Goal: Task Accomplishment & Management: Complete application form

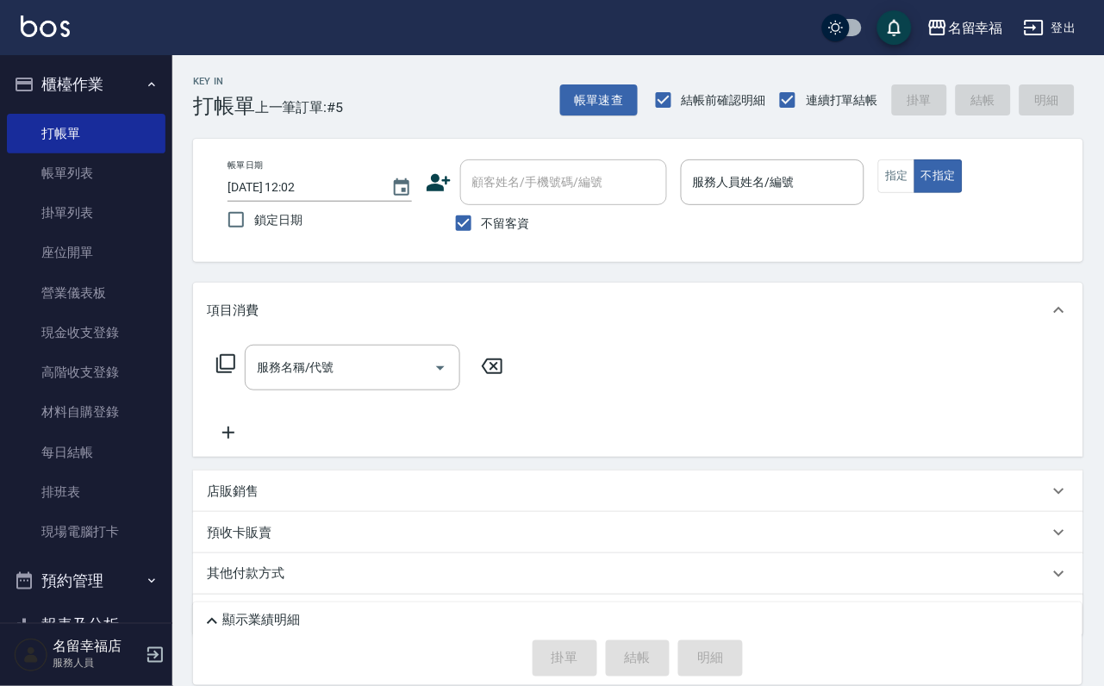
click at [234, 373] on icon at bounding box center [225, 363] width 19 height 19
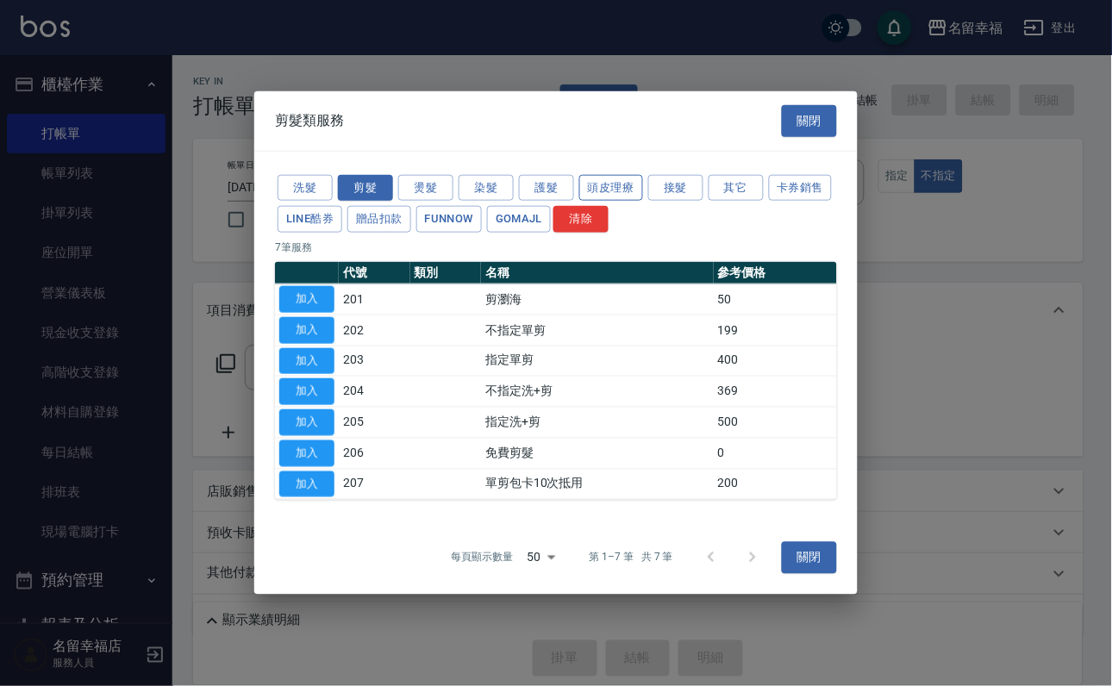
click at [618, 174] on button "頭皮理療" at bounding box center [611, 187] width 64 height 27
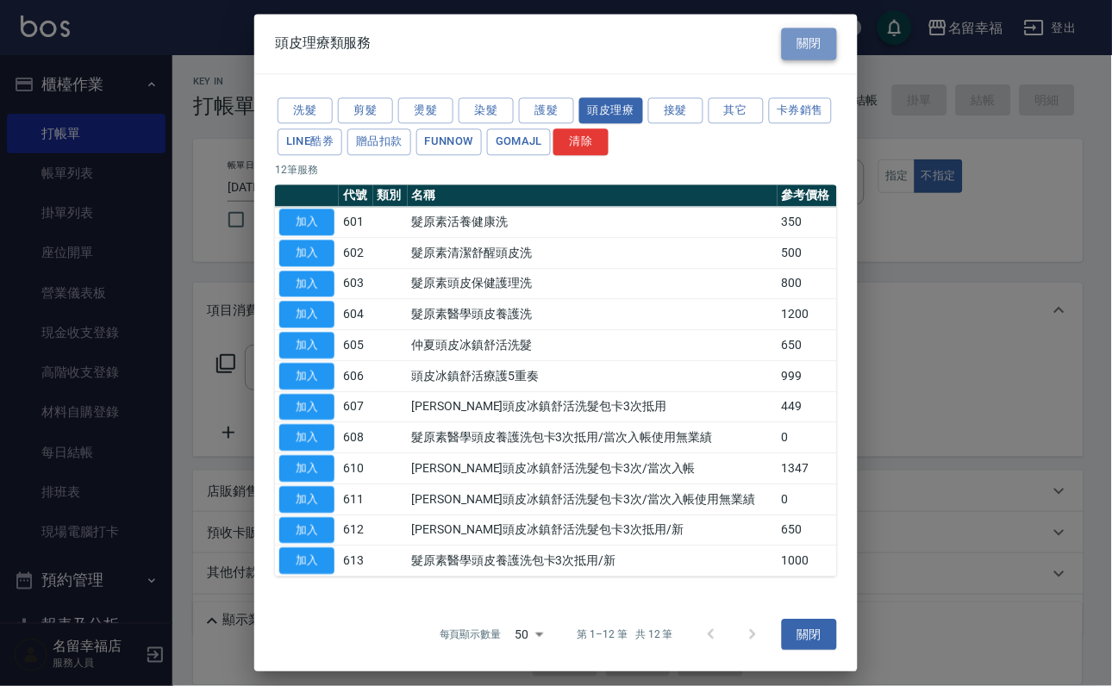
click at [810, 45] on button "關閉" at bounding box center [809, 44] width 55 height 32
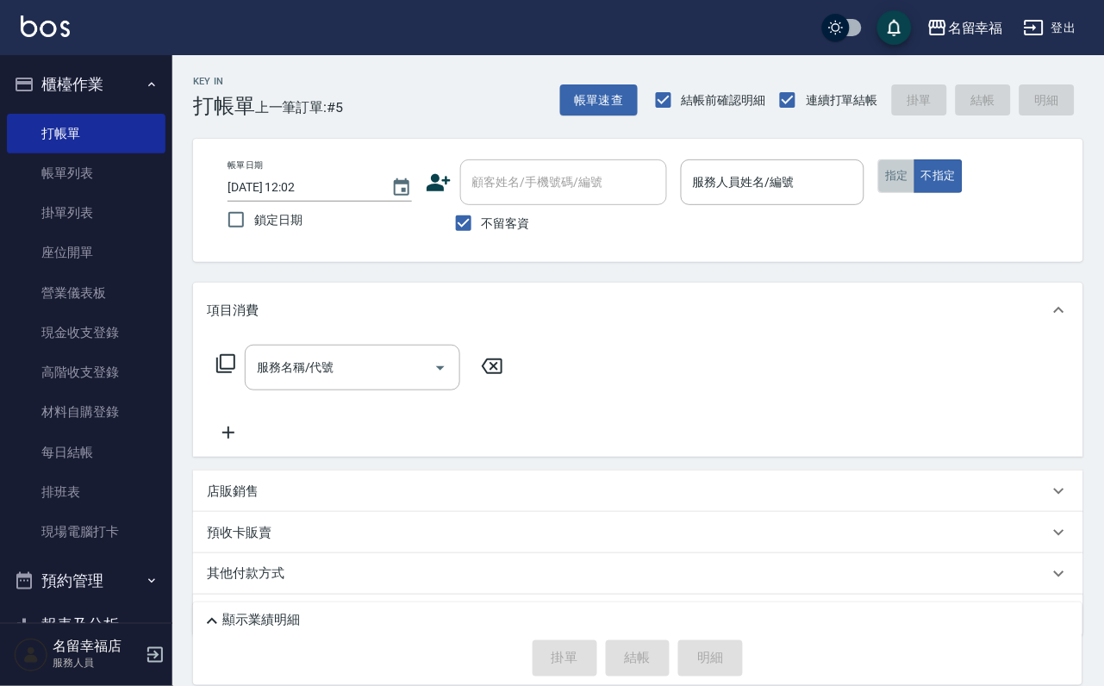
click at [915, 175] on button "指定" at bounding box center [896, 176] width 37 height 34
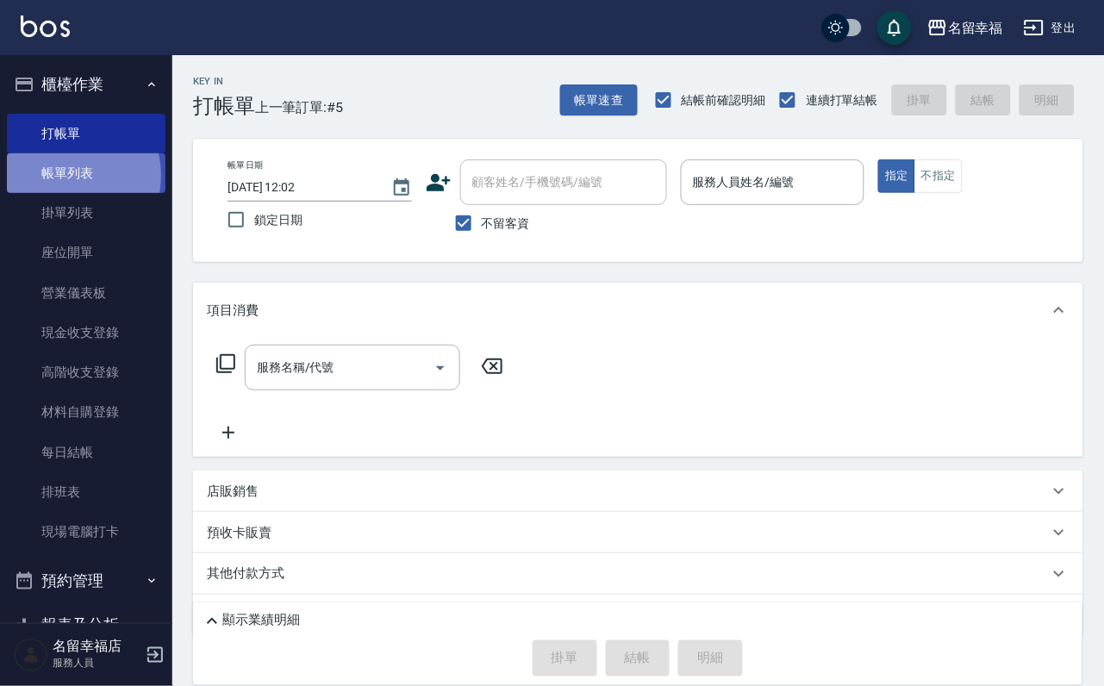
click at [68, 185] on link "帳單列表" at bounding box center [86, 173] width 159 height 40
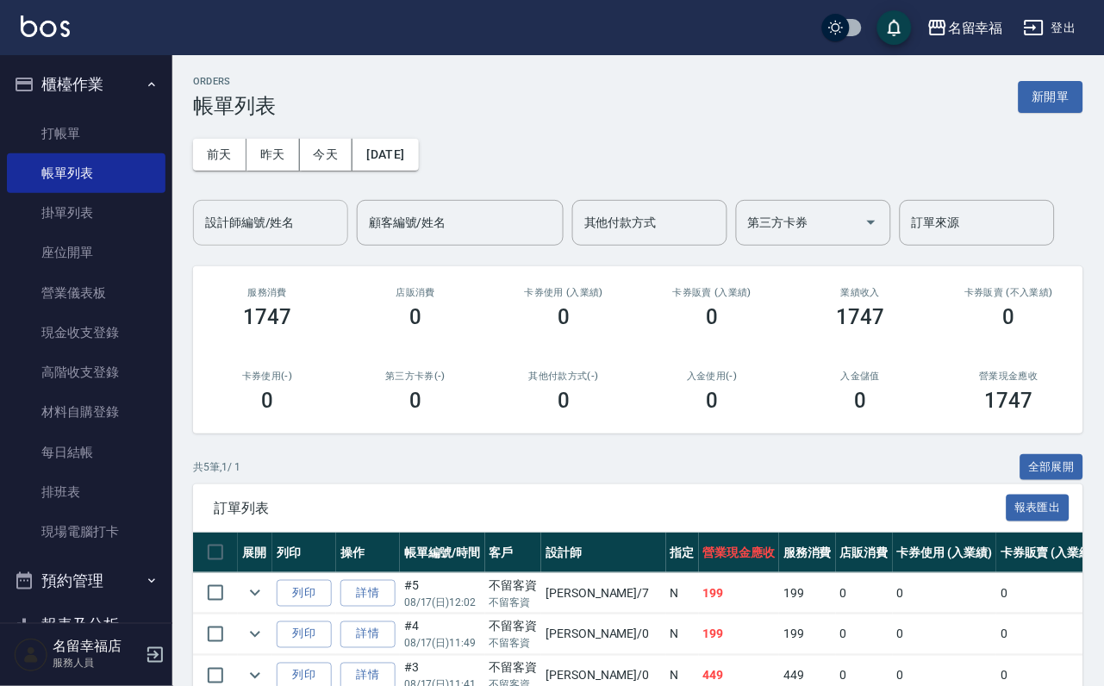
click at [267, 214] on div "設計師編號/姓名 設計師編號/姓名" at bounding box center [270, 223] width 155 height 46
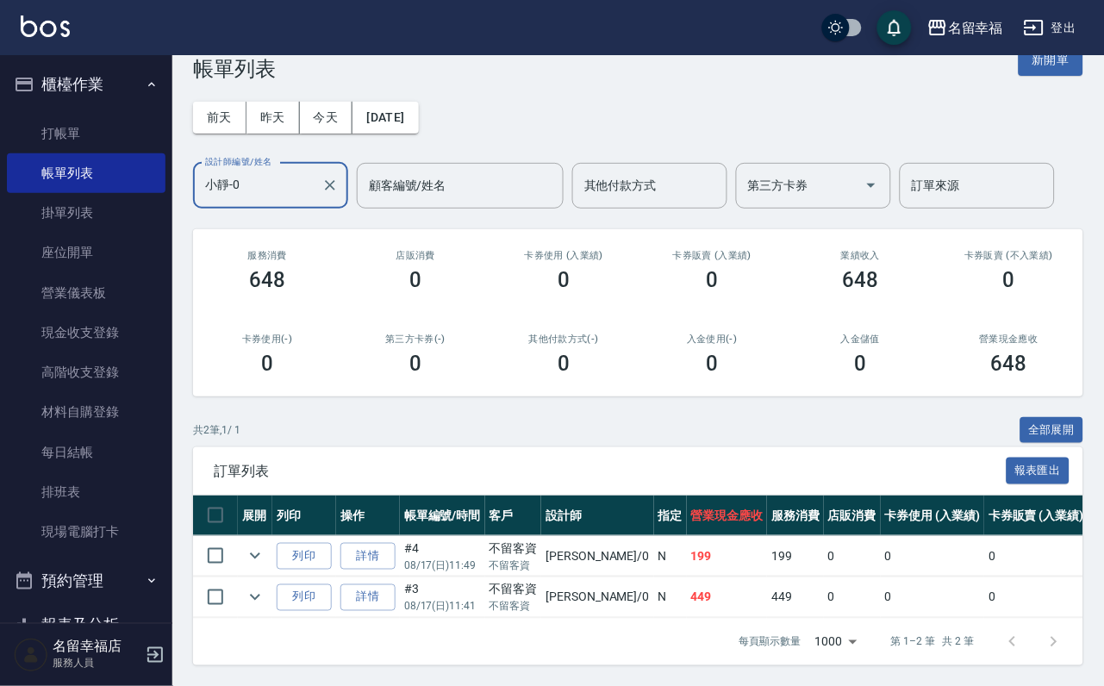
scroll to position [146, 0]
type input "小靜-0"
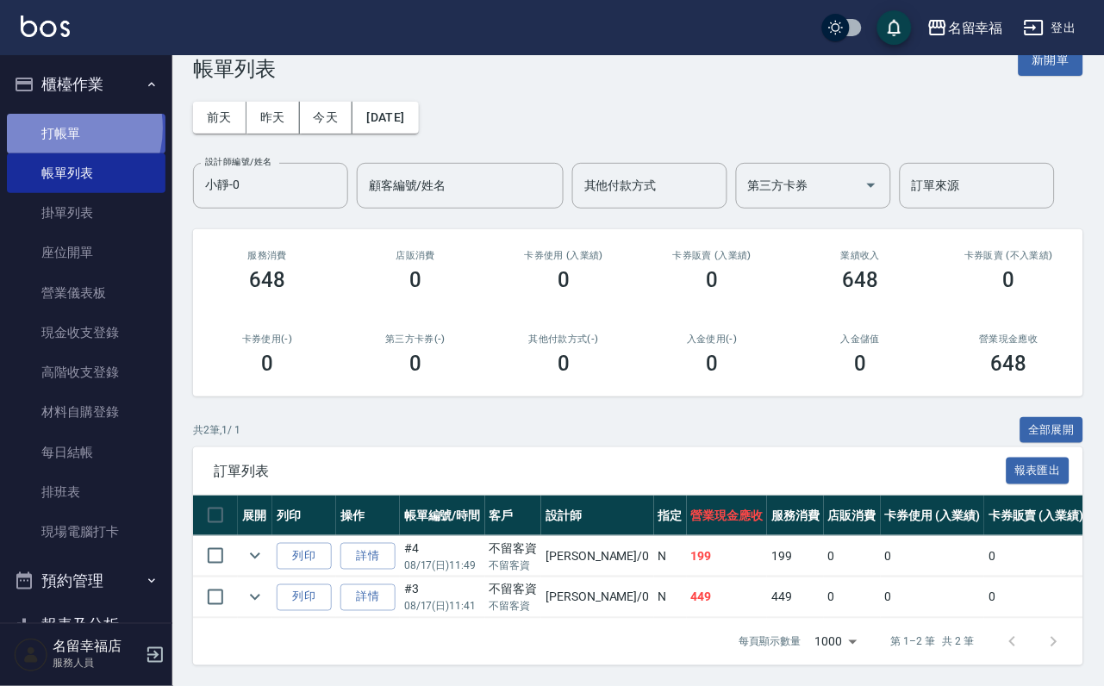
click at [56, 134] on link "打帳單" at bounding box center [86, 134] width 159 height 40
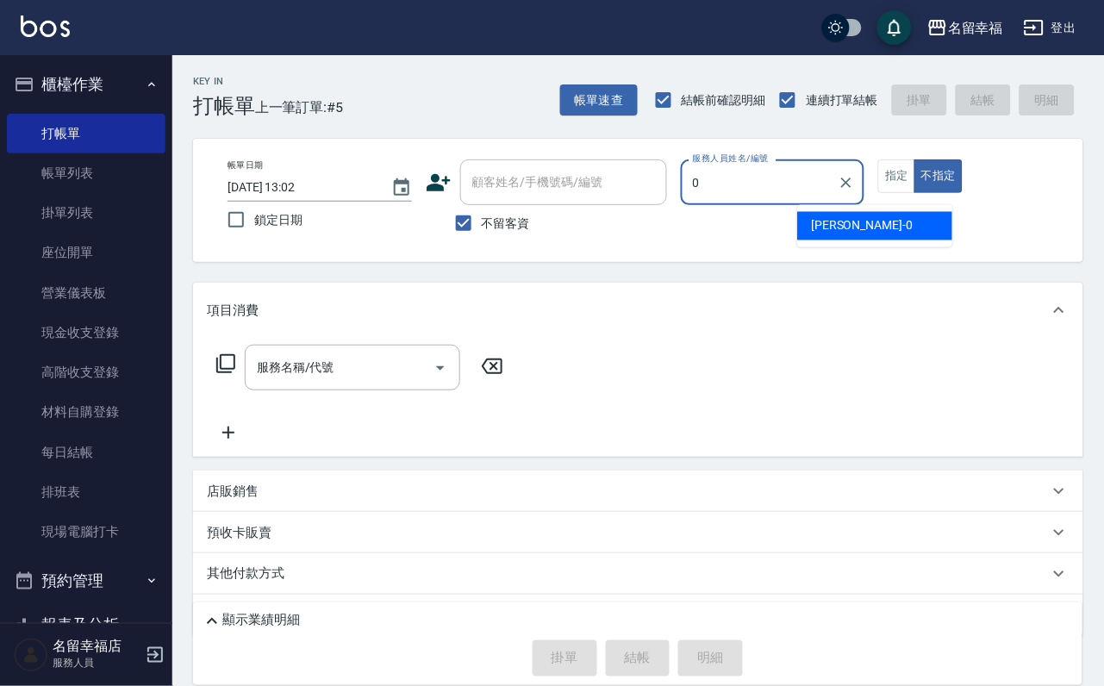
type input "小靜-0"
type button "false"
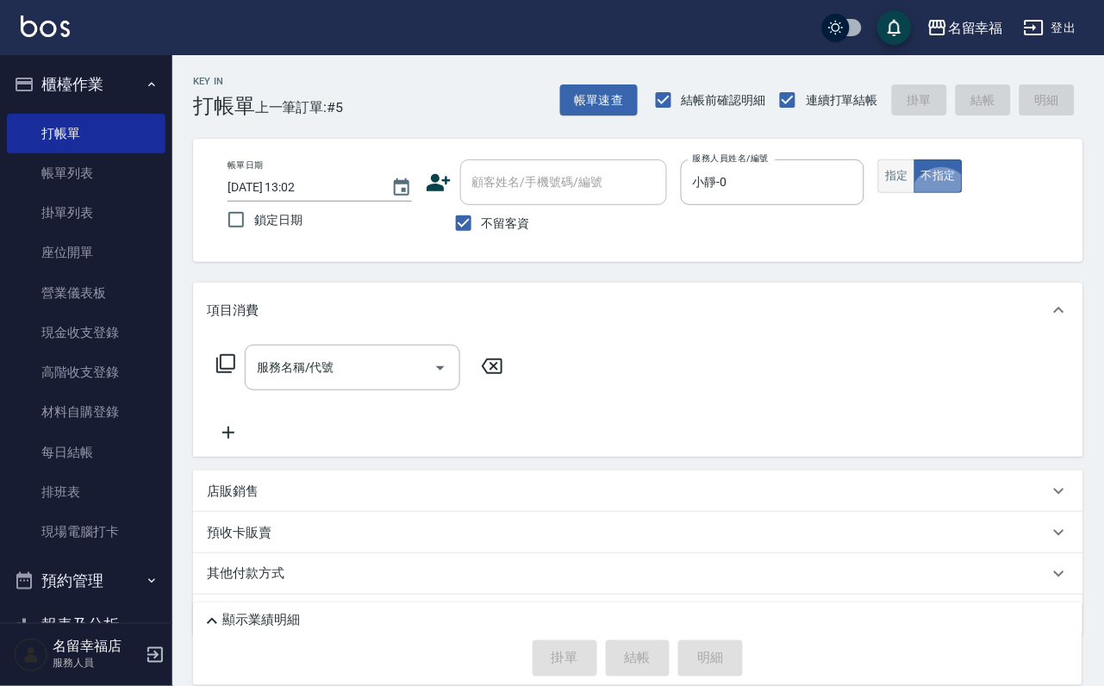
click at [915, 193] on button "指定" at bounding box center [896, 176] width 37 height 34
click at [233, 372] on icon at bounding box center [225, 363] width 21 height 21
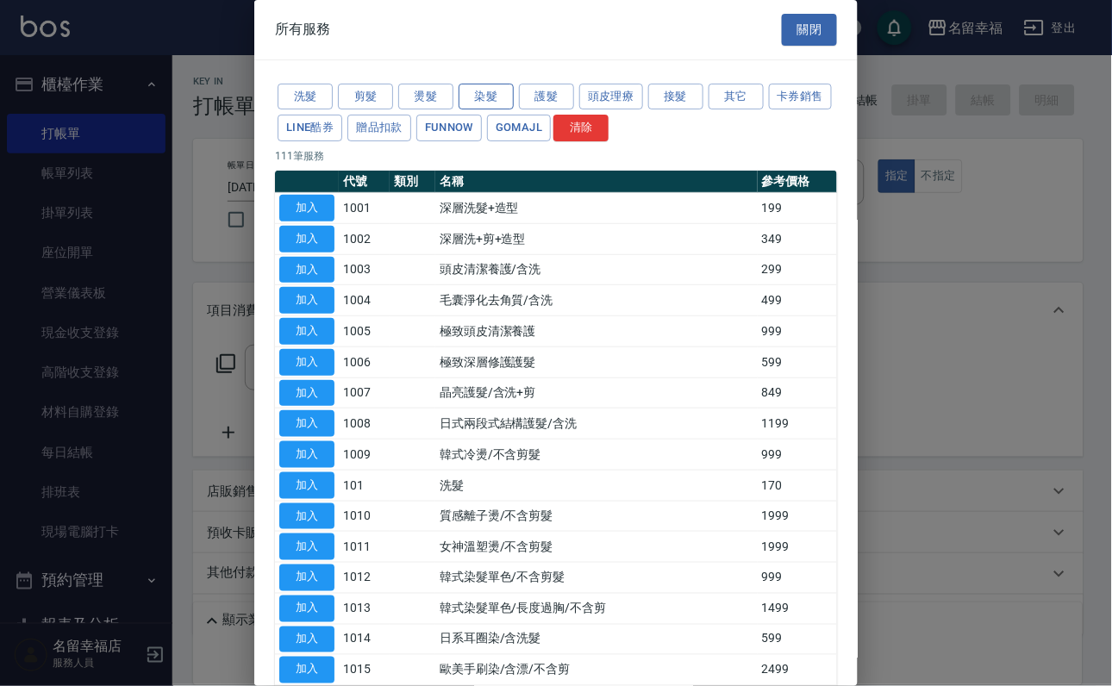
click at [468, 103] on button "染髮" at bounding box center [486, 97] width 55 height 27
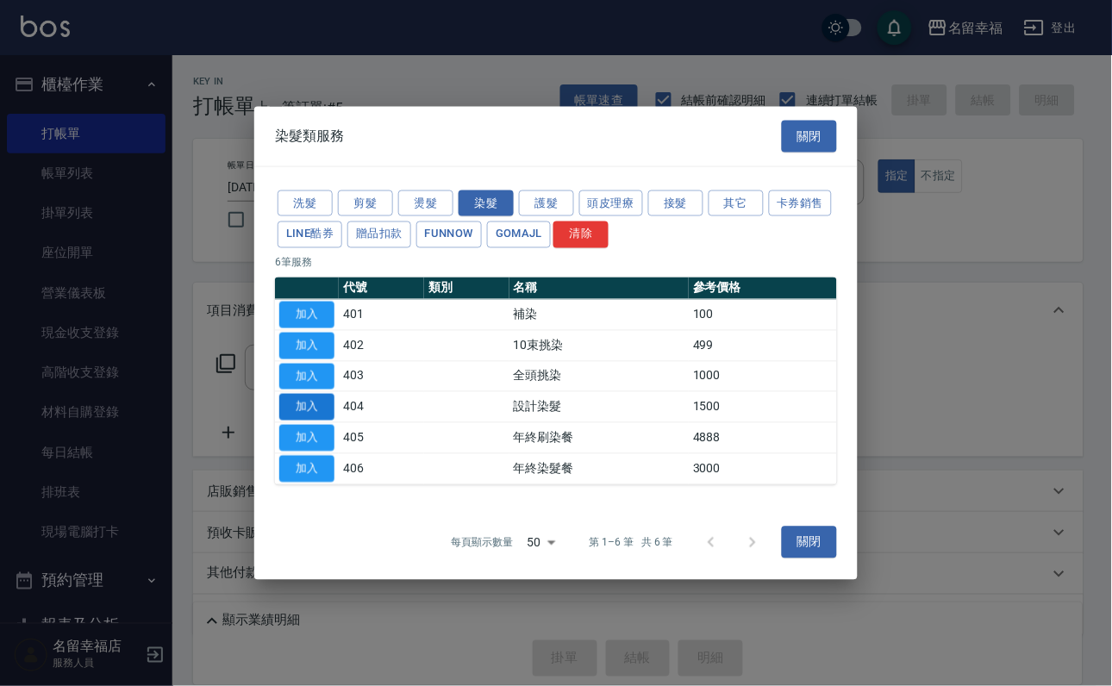
click at [305, 415] on button "加入" at bounding box center [306, 407] width 55 height 27
type input "設計染髮(404)"
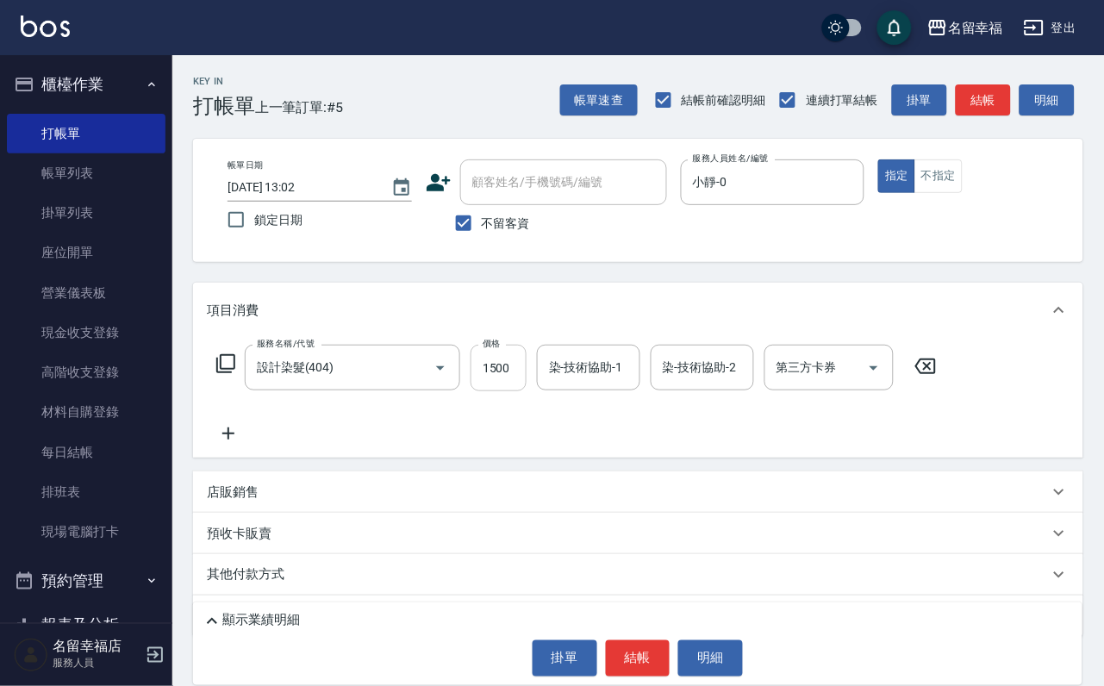
click at [523, 390] on input "1500" at bounding box center [499, 368] width 56 height 47
type input "999"
type input "小靜-0"
click at [223, 374] on icon at bounding box center [225, 363] width 21 height 21
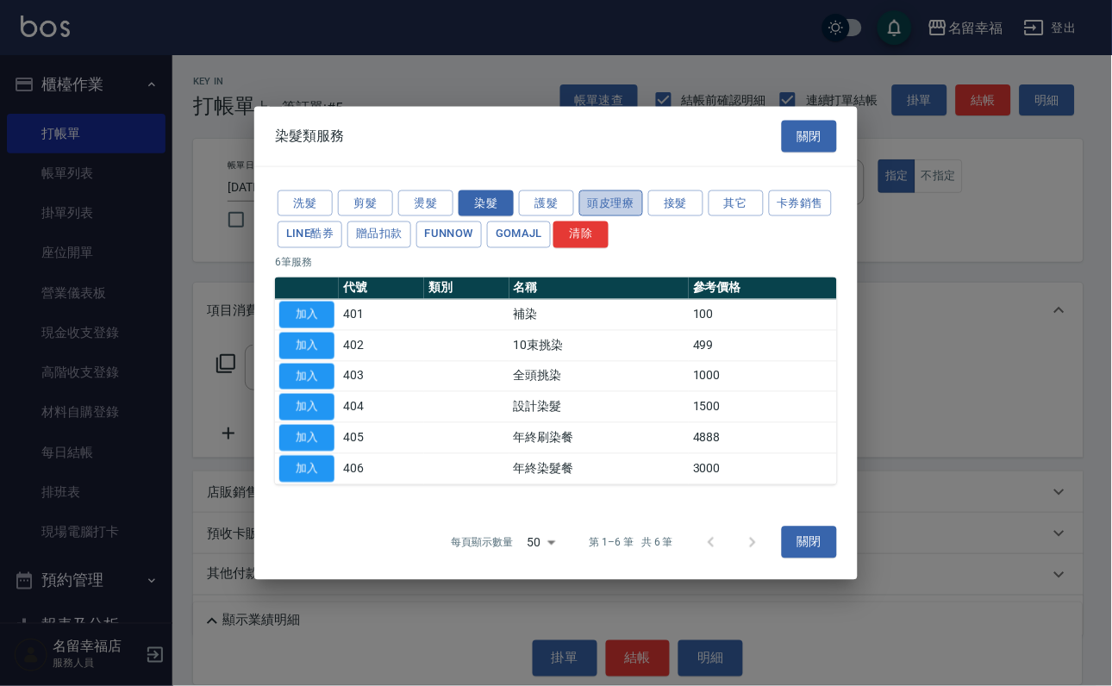
click at [621, 190] on button "頭皮理療" at bounding box center [611, 203] width 64 height 27
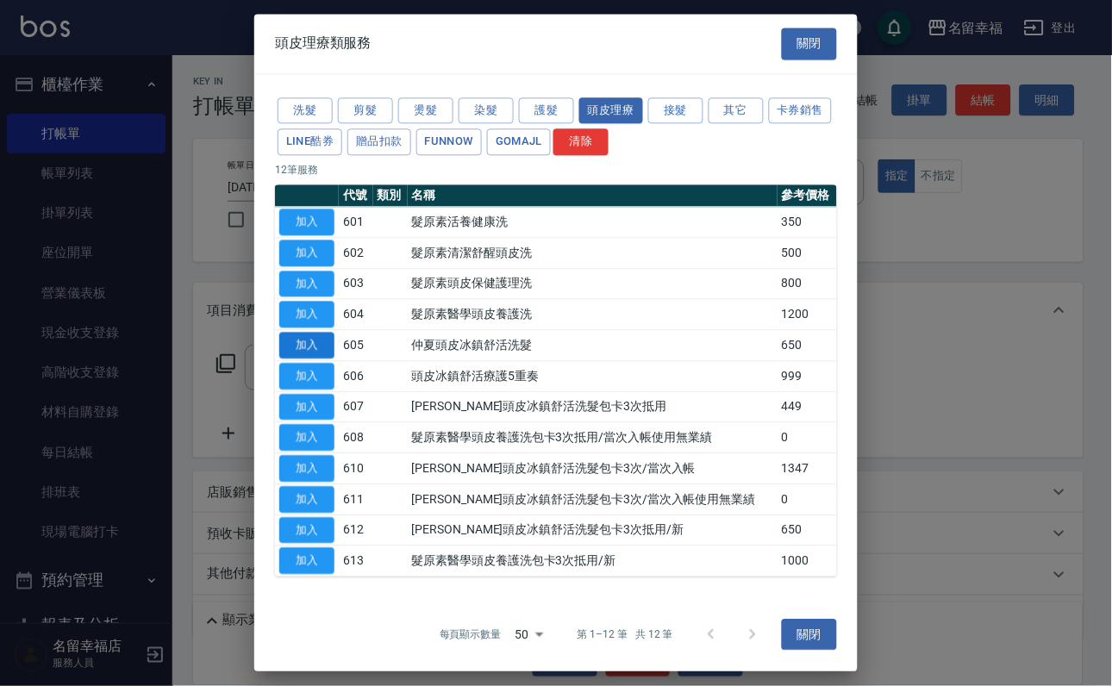
click at [309, 359] on button "加入" at bounding box center [306, 345] width 55 height 27
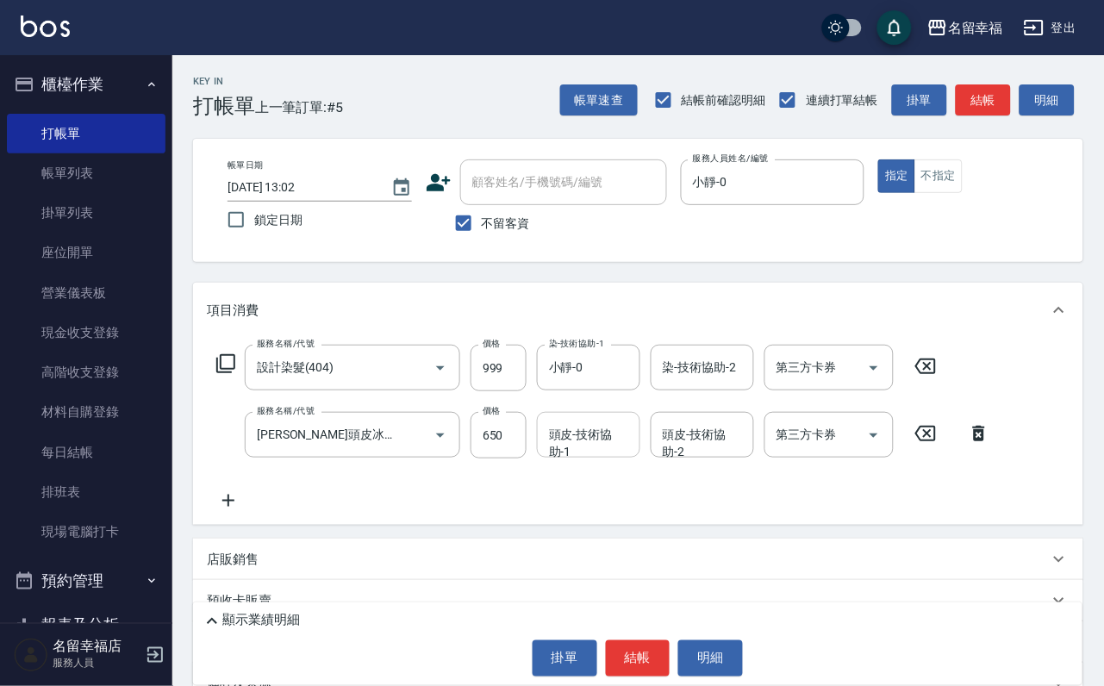
click at [584, 450] on input "頭皮-技術協助-1" at bounding box center [589, 435] width 88 height 30
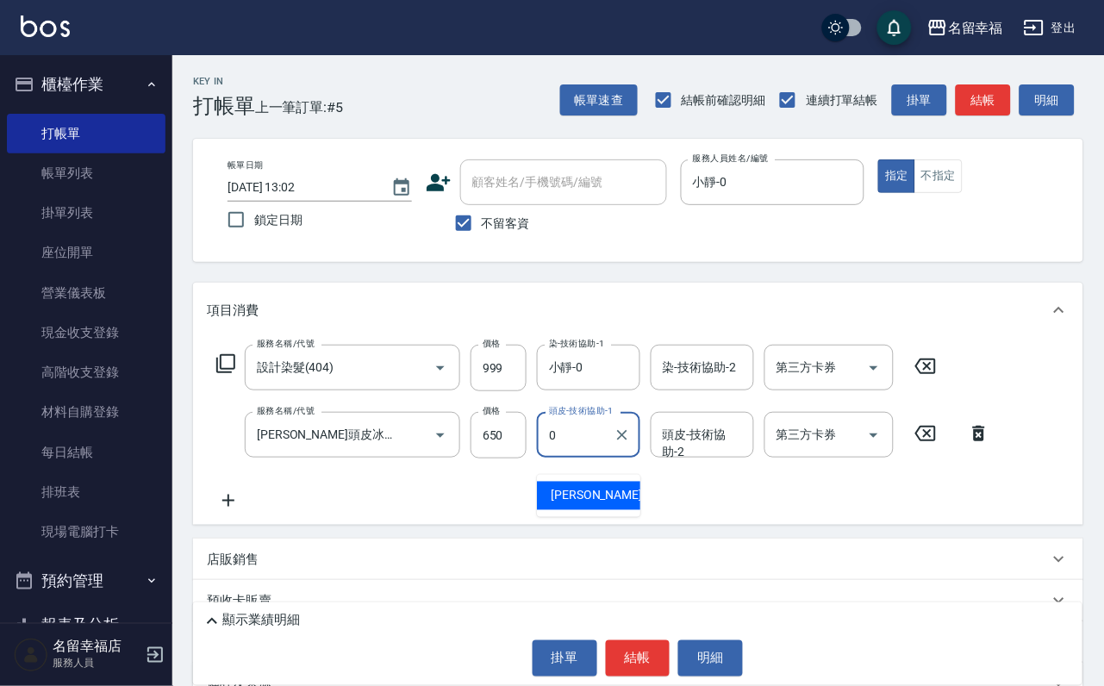
type input "小靜-0"
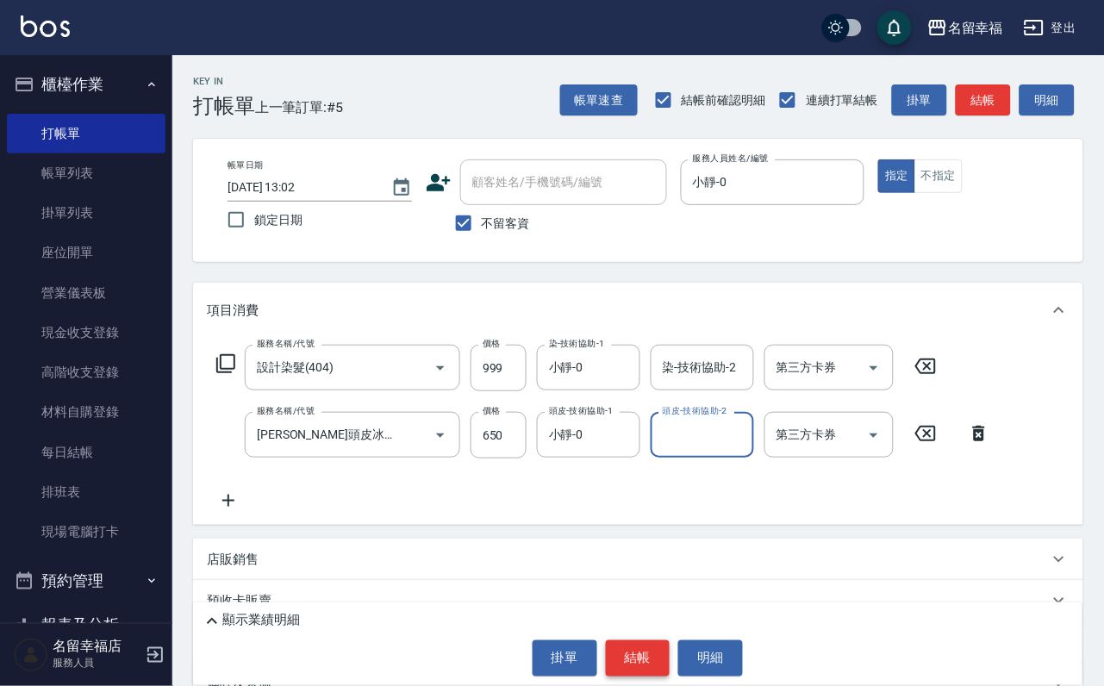
click at [623, 652] on button "結帳" at bounding box center [638, 658] width 65 height 36
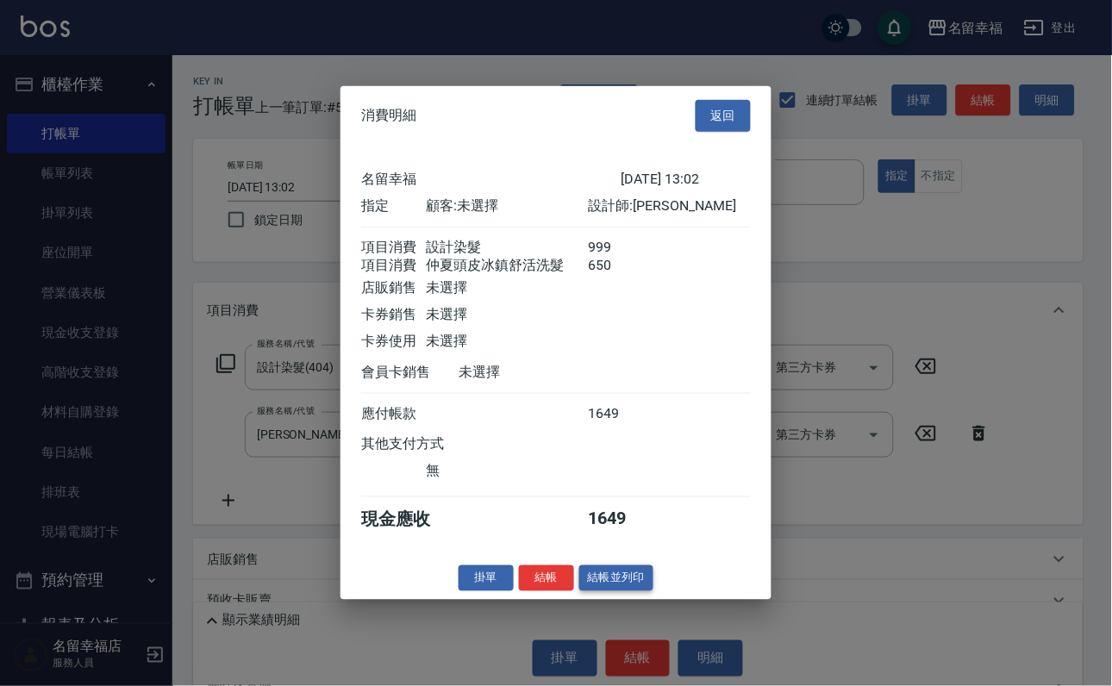
scroll to position [278, 0]
click at [540, 591] on button "結帳" at bounding box center [546, 578] width 55 height 27
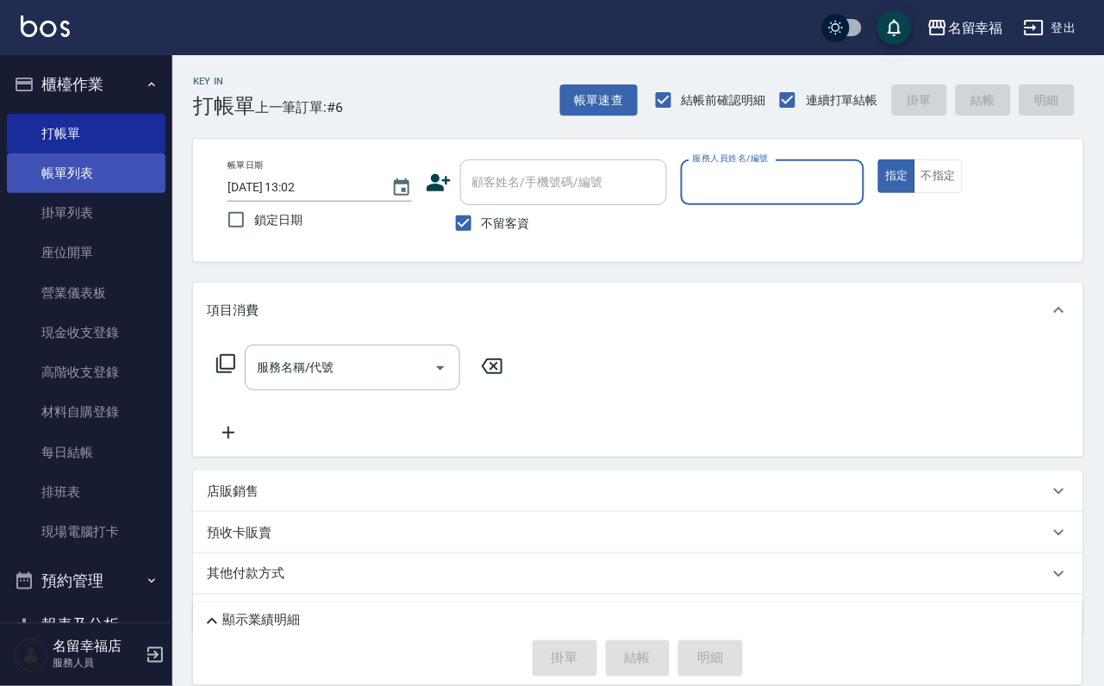
click at [72, 184] on link "帳單列表" at bounding box center [86, 173] width 159 height 40
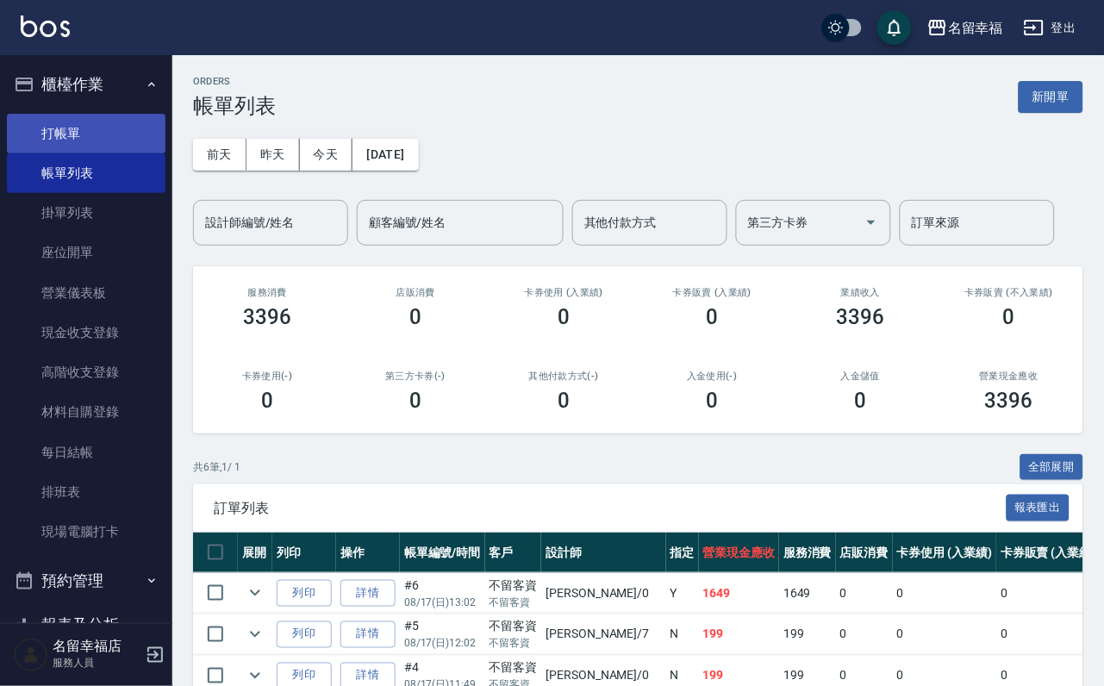
click at [66, 120] on link "打帳單" at bounding box center [86, 134] width 159 height 40
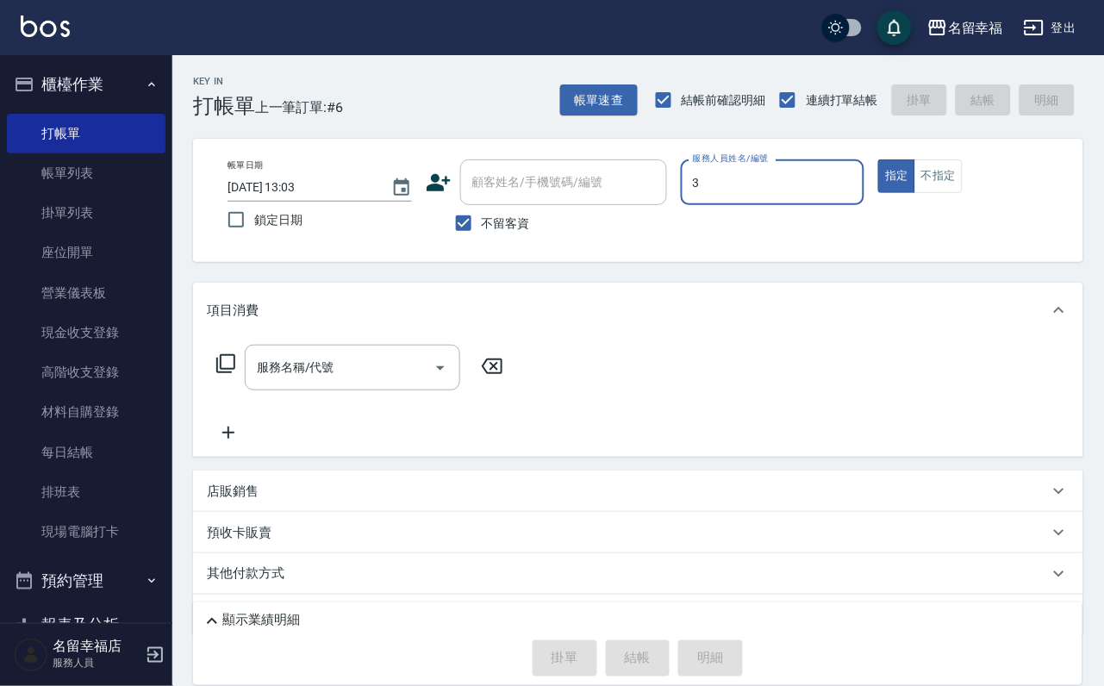
type input "[PERSON_NAME]-3"
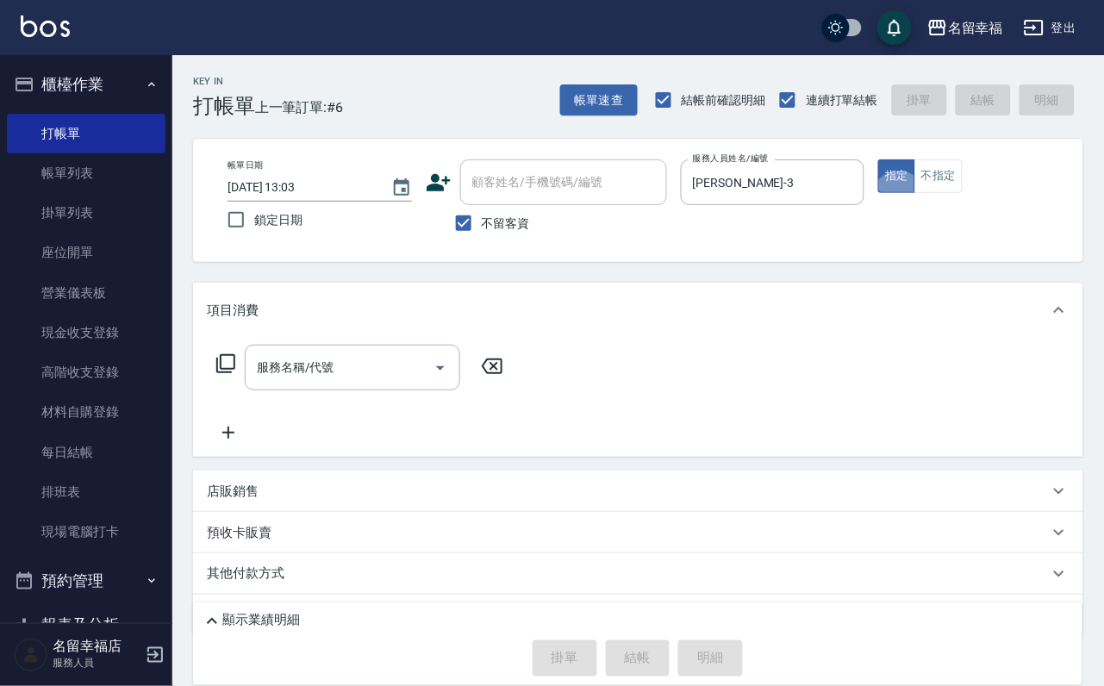
type button "true"
click at [221, 374] on icon at bounding box center [225, 363] width 21 height 21
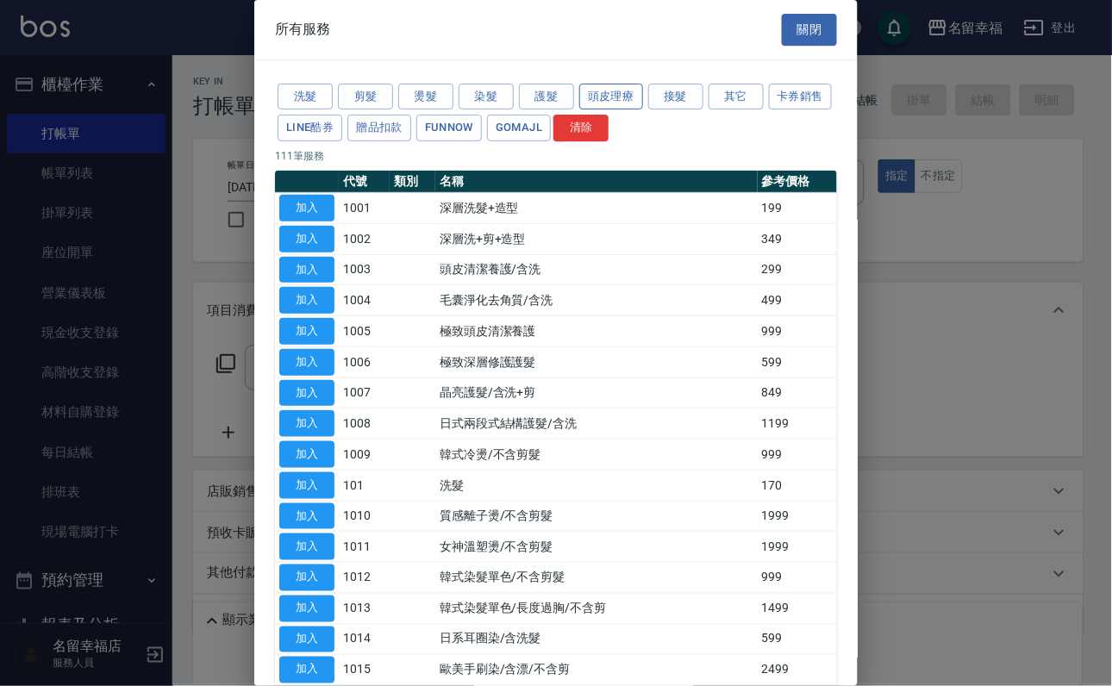
click at [606, 110] on button "頭皮理療" at bounding box center [611, 97] width 64 height 27
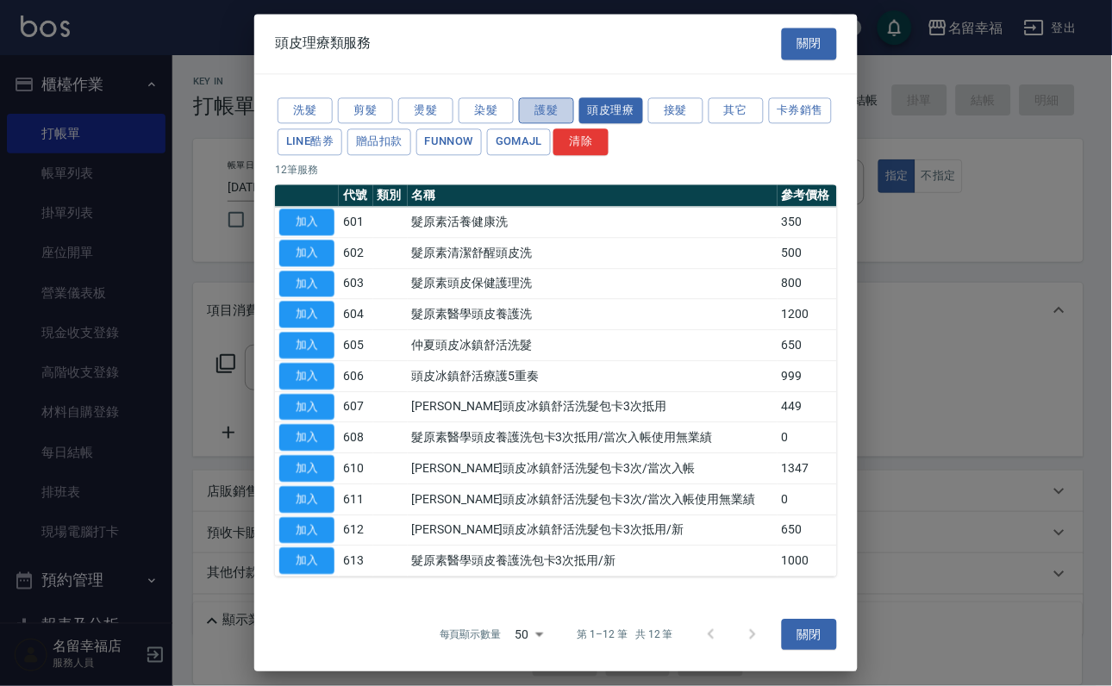
click at [551, 116] on button "護髮" at bounding box center [546, 110] width 55 height 27
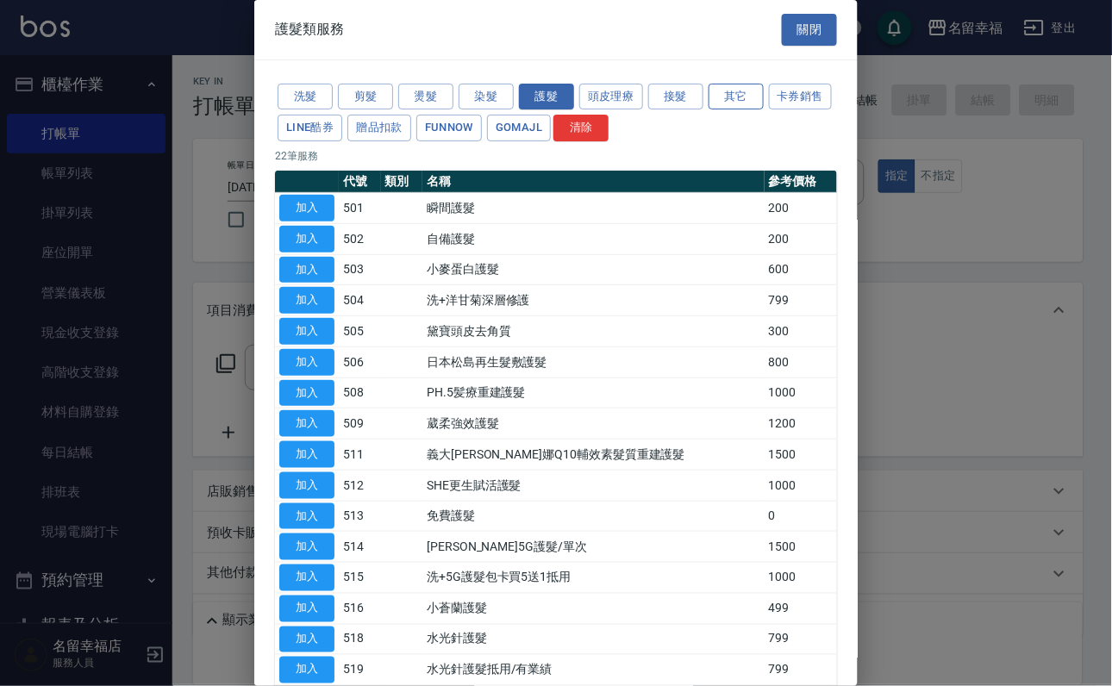
click at [759, 108] on button "其它" at bounding box center [736, 97] width 55 height 27
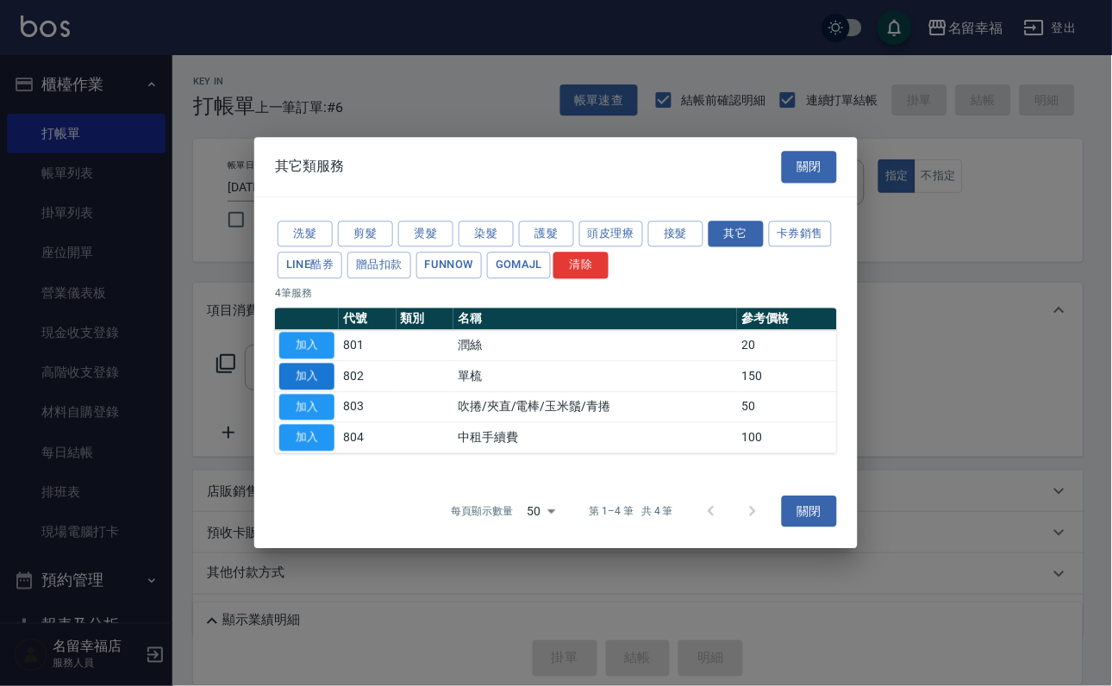
click at [331, 372] on button "加入" at bounding box center [306, 376] width 55 height 27
type input "單梳(802)"
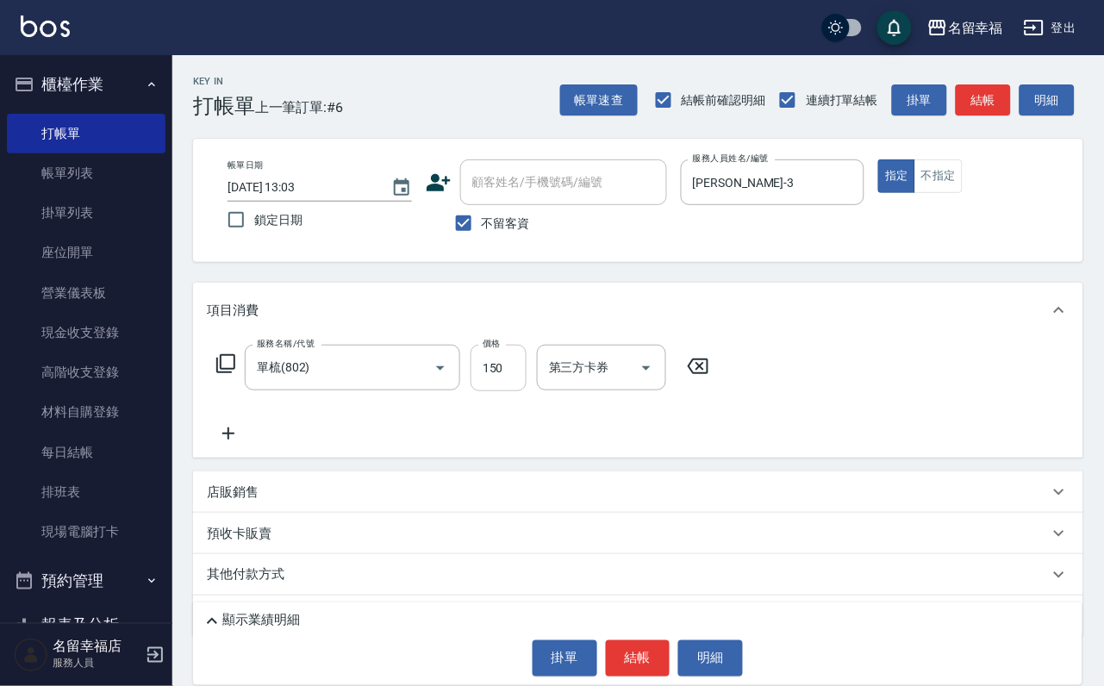
click at [504, 377] on input "150" at bounding box center [499, 368] width 56 height 47
type input "200"
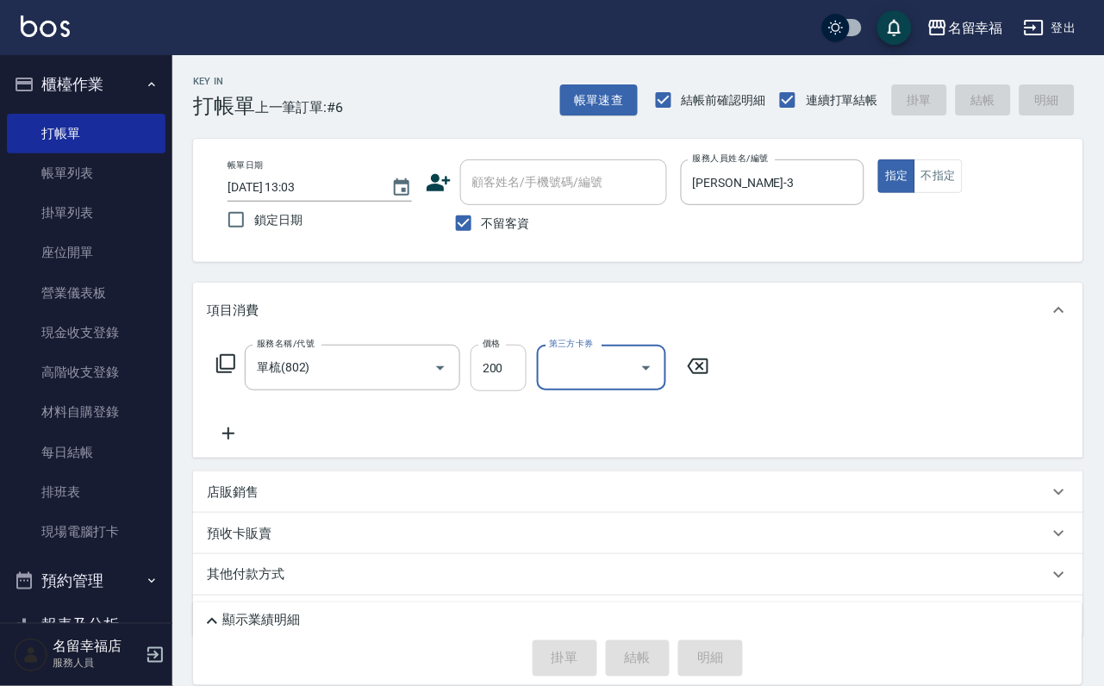
type input "[DATE] 13:08"
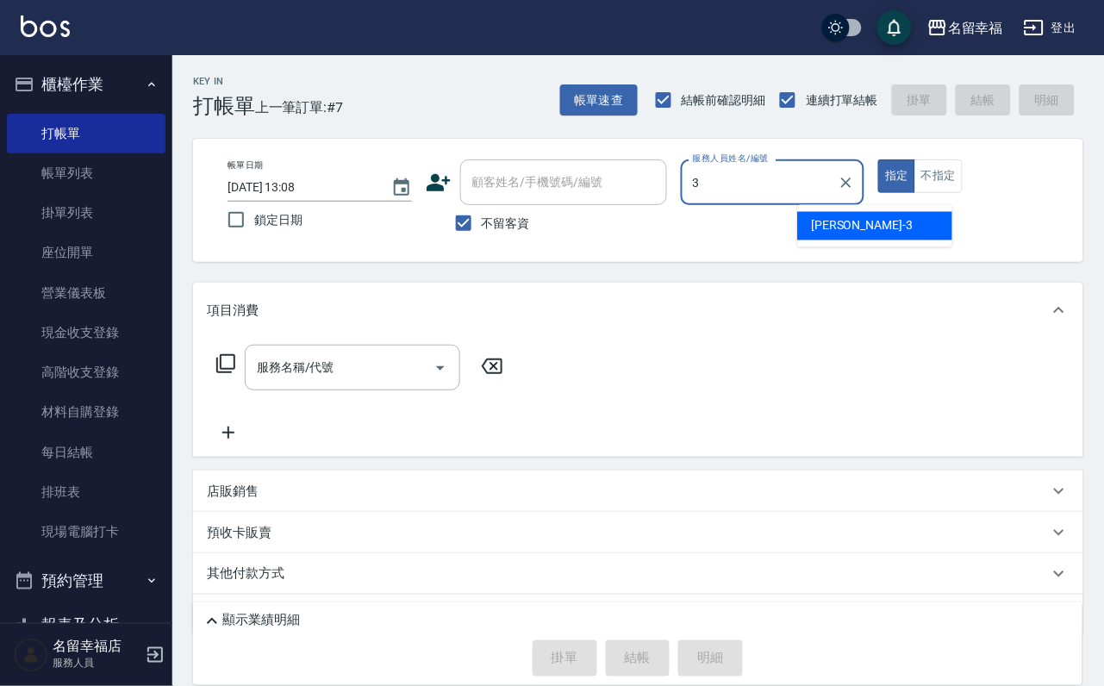
type input "[PERSON_NAME]-3"
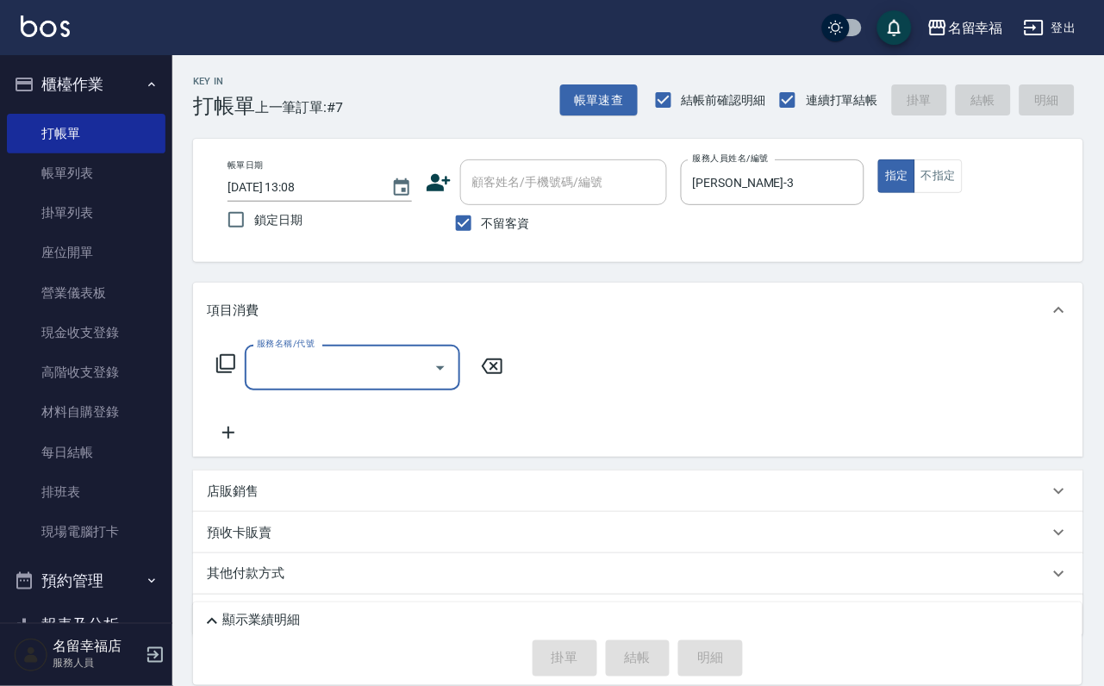
click at [215, 367] on icon at bounding box center [225, 363] width 21 height 21
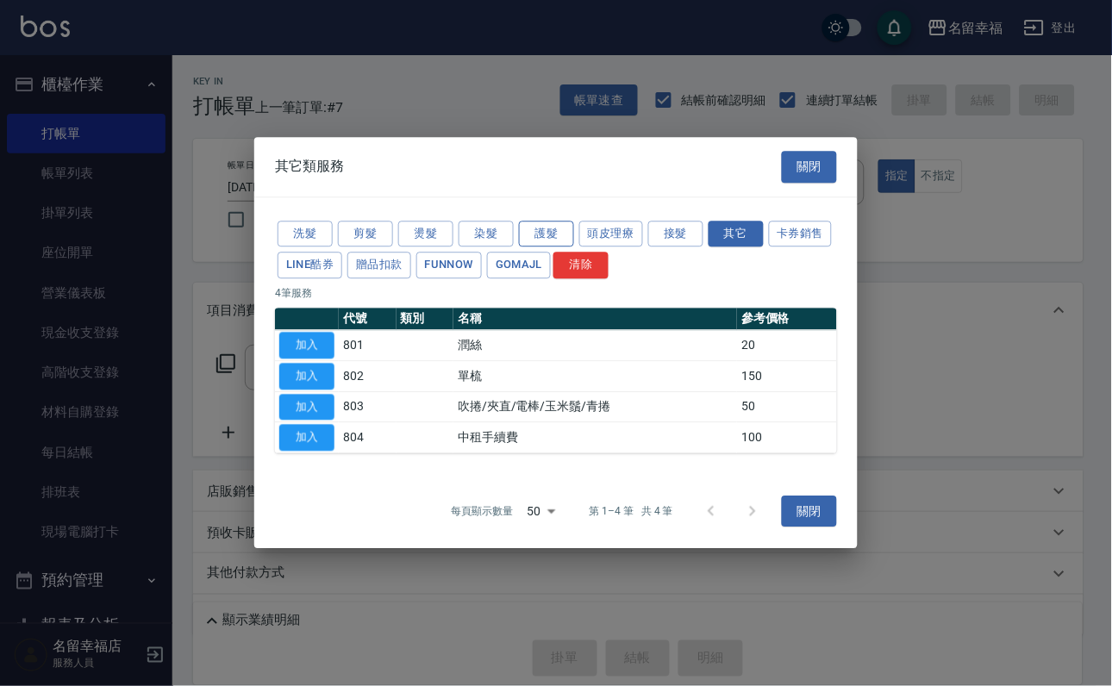
click at [552, 221] on button "護髮" at bounding box center [546, 234] width 55 height 27
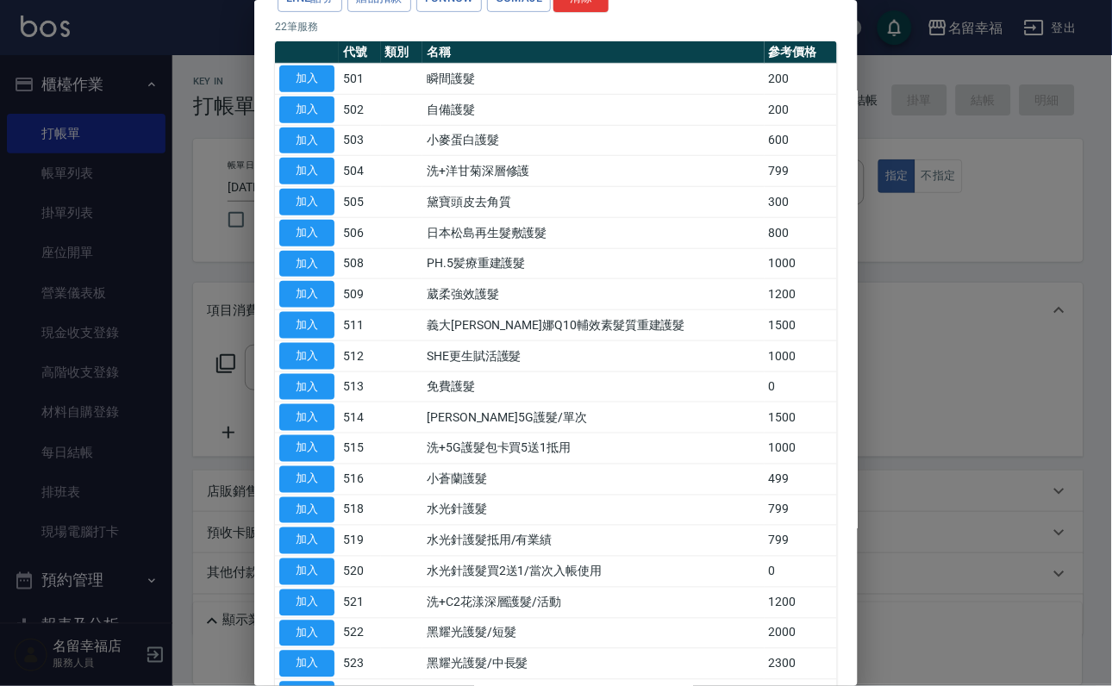
scroll to position [259, 0]
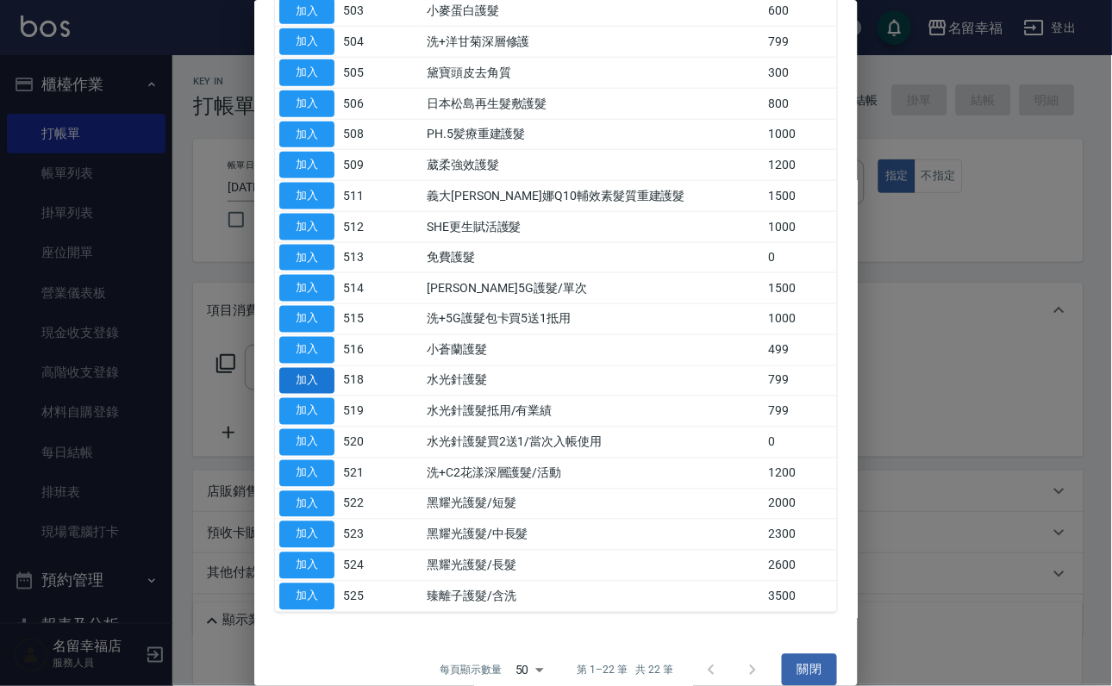
click at [318, 395] on button "加入" at bounding box center [306, 381] width 55 height 27
type input "水光針護髮(518)"
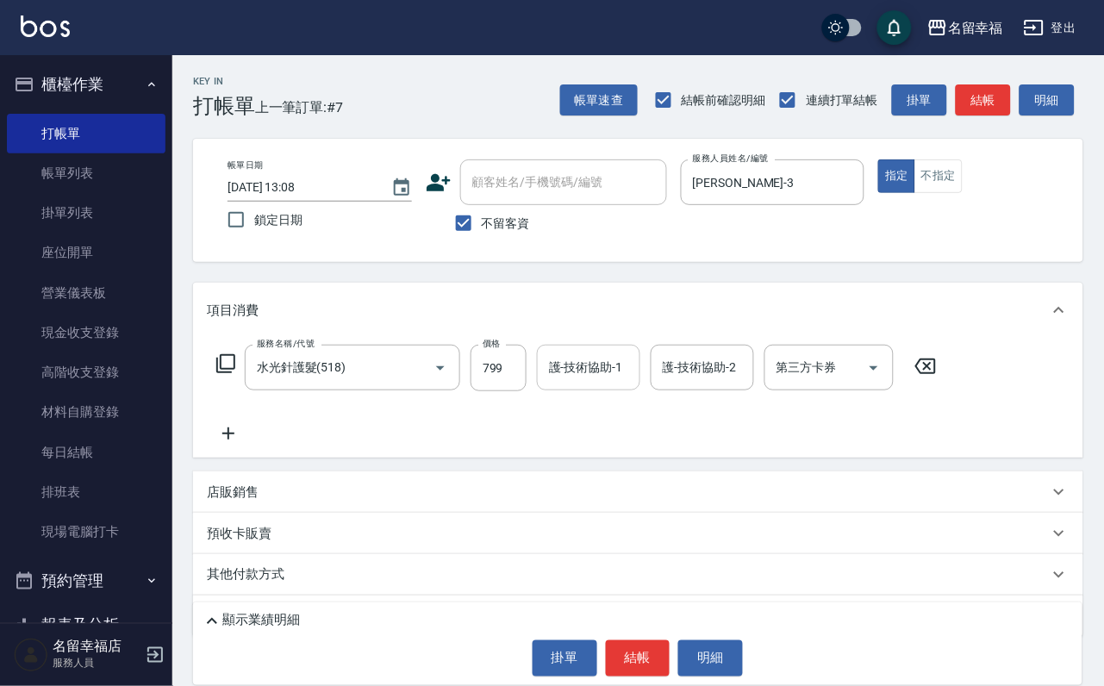
click at [593, 383] on input "護-技術協助-1" at bounding box center [589, 368] width 88 height 30
type input "育鋗-20"
click at [223, 373] on icon at bounding box center [225, 363] width 19 height 19
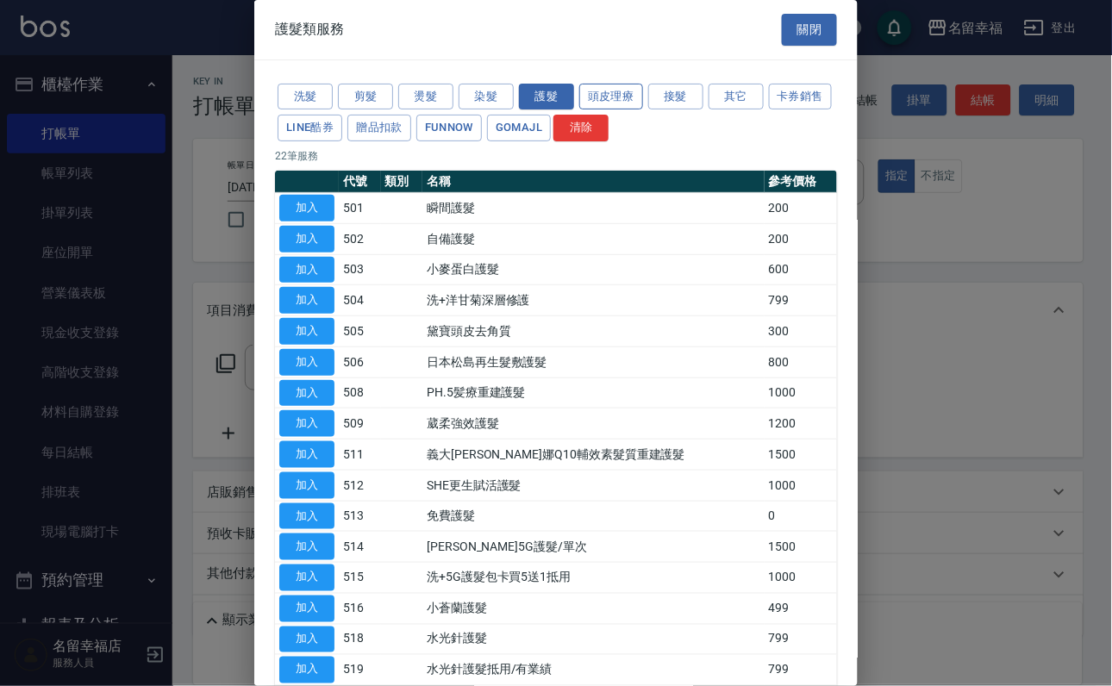
click at [620, 110] on button "頭皮理療" at bounding box center [611, 97] width 64 height 27
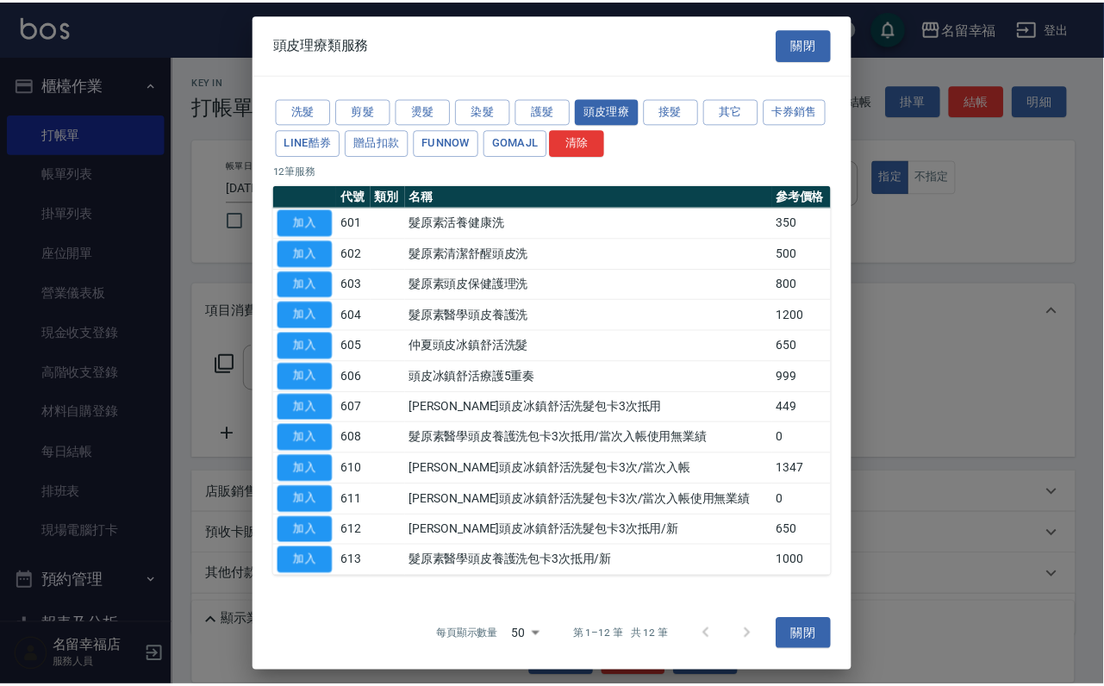
scroll to position [158, 0]
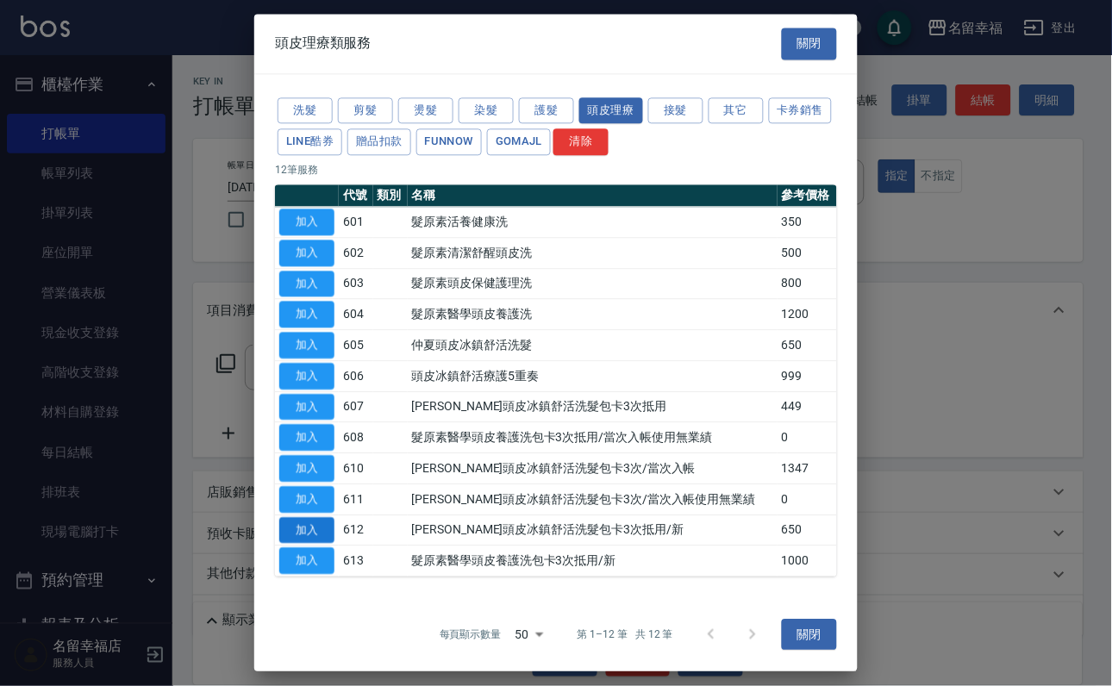
click at [316, 517] on button "加入" at bounding box center [306, 530] width 55 height 27
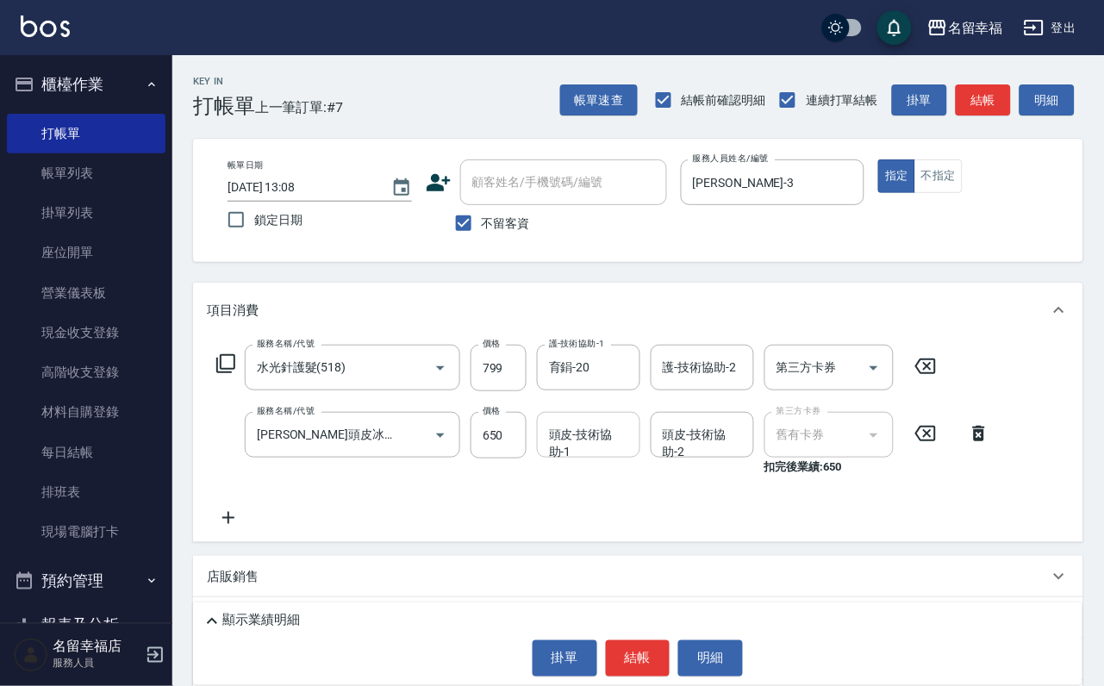
click at [556, 458] on div "頭皮-技術協助-1 頭皮-技術協助-1" at bounding box center [588, 435] width 103 height 46
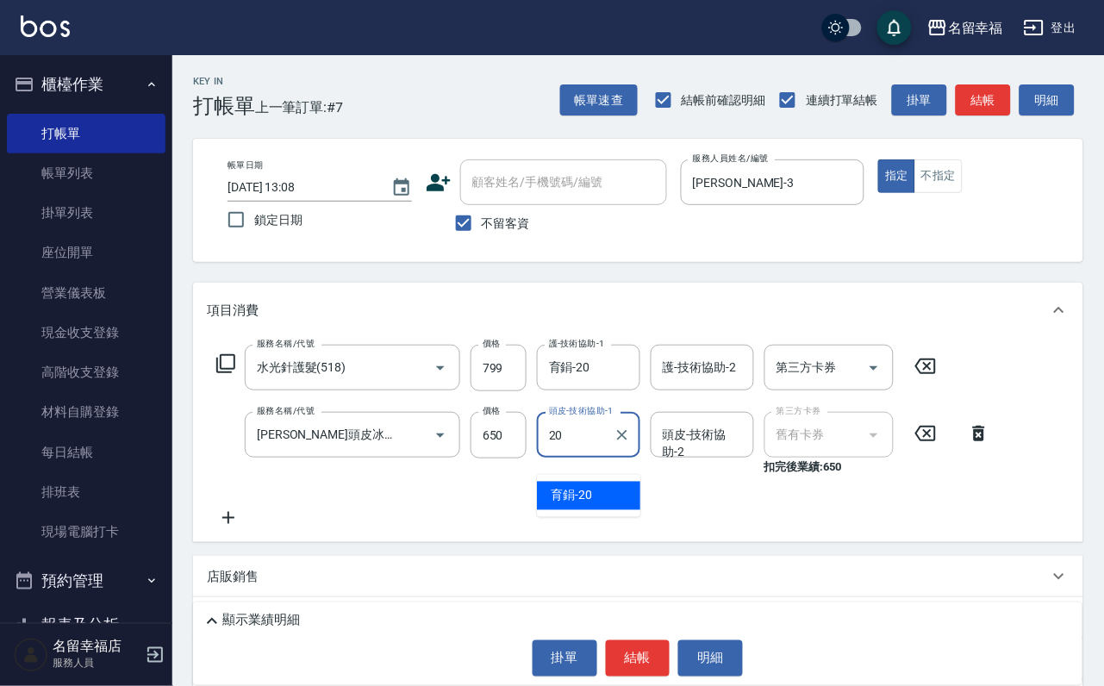
type input "育鋗-20"
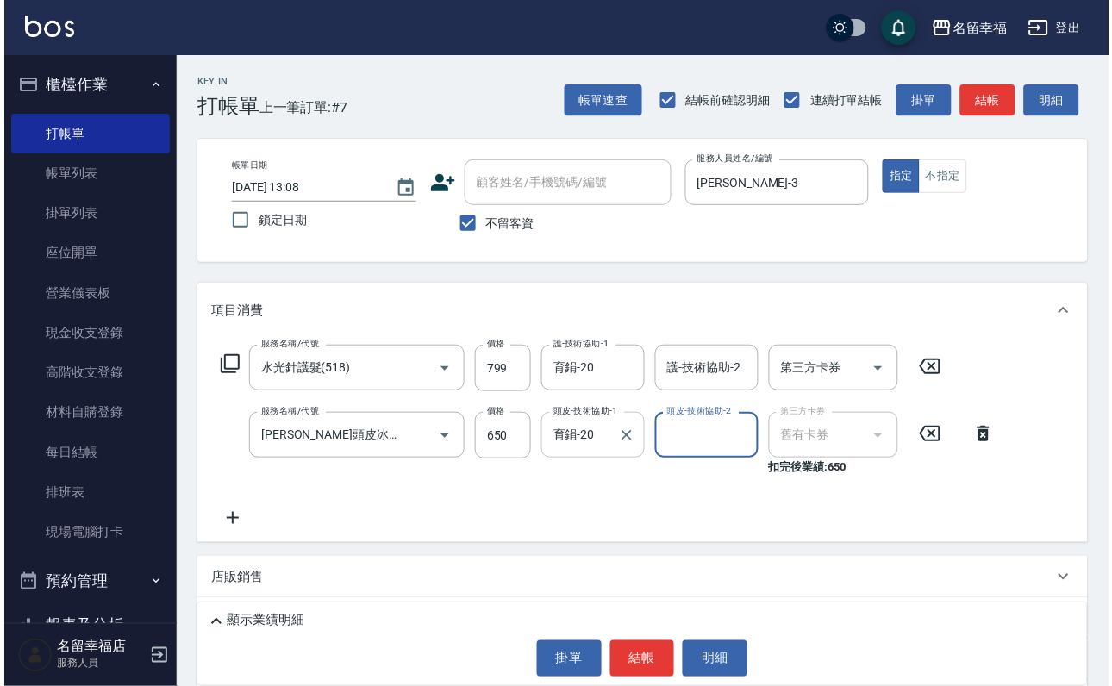
scroll to position [0, 0]
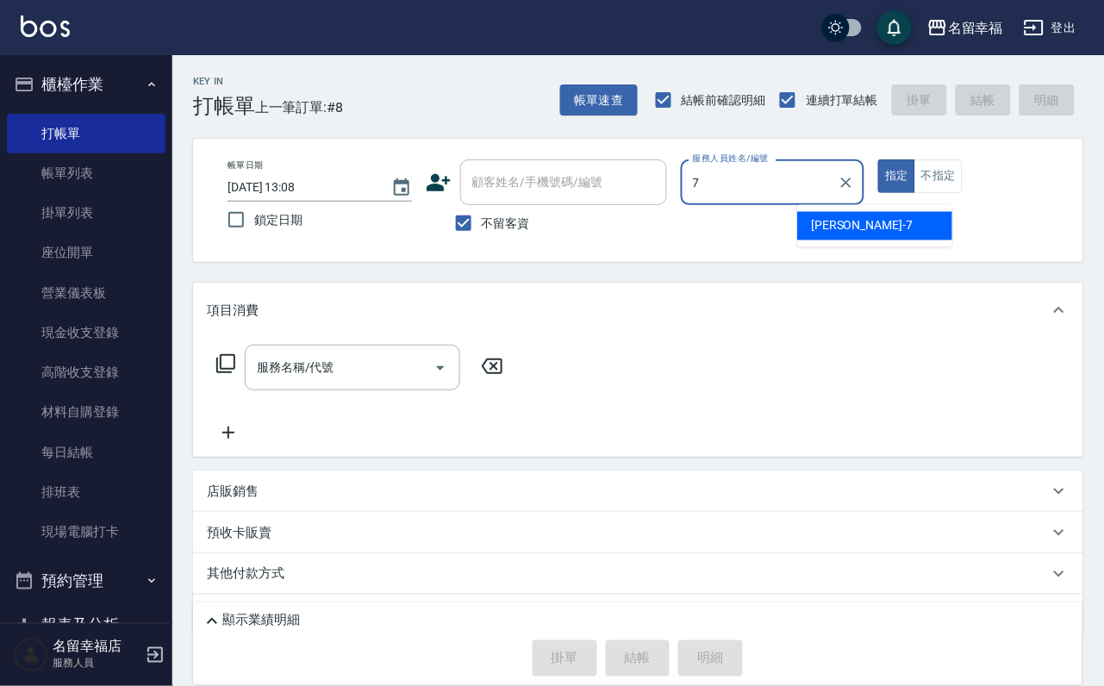
type input "[PERSON_NAME]-7"
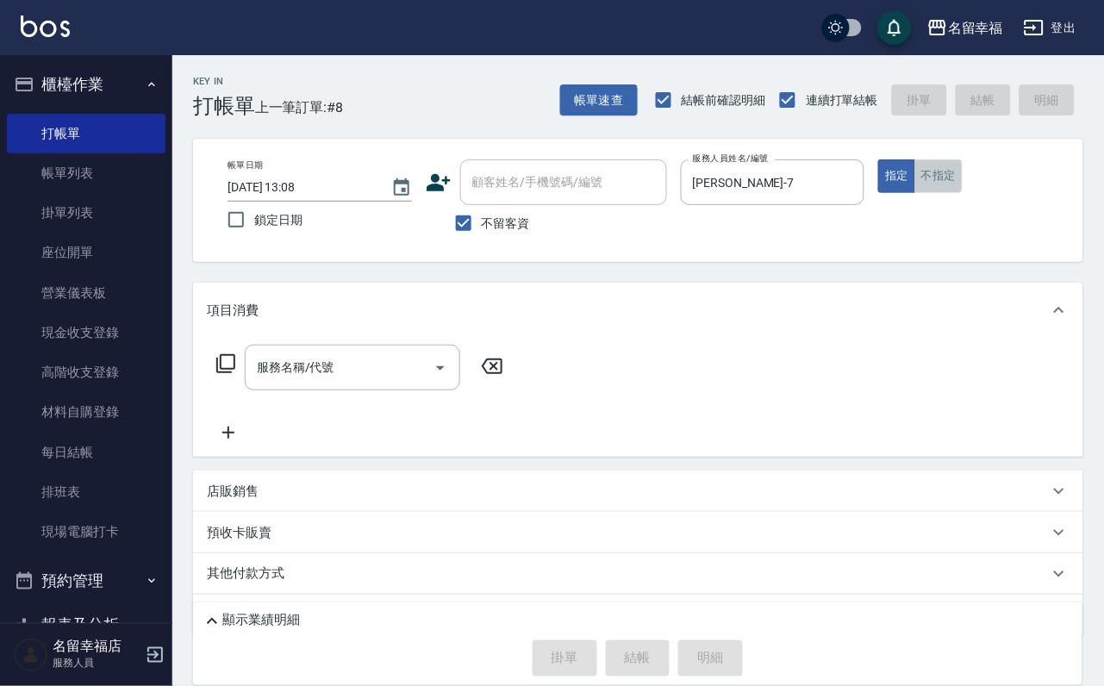
click at [963, 193] on button "不指定" at bounding box center [939, 176] width 48 height 34
drag, startPoint x: 315, startPoint y: 384, endPoint x: 306, endPoint y: 378, distance: 11.2
click at [315, 383] on input "服務名稱/代號" at bounding box center [340, 368] width 174 height 30
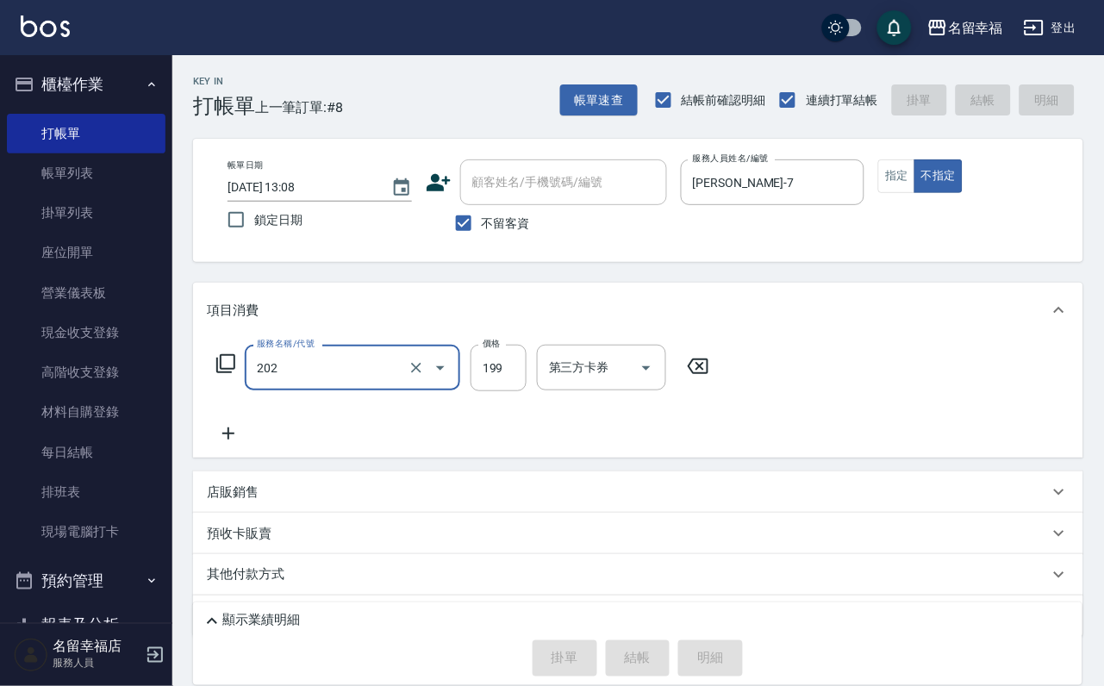
type input "202"
type input "[DATE] 13:27"
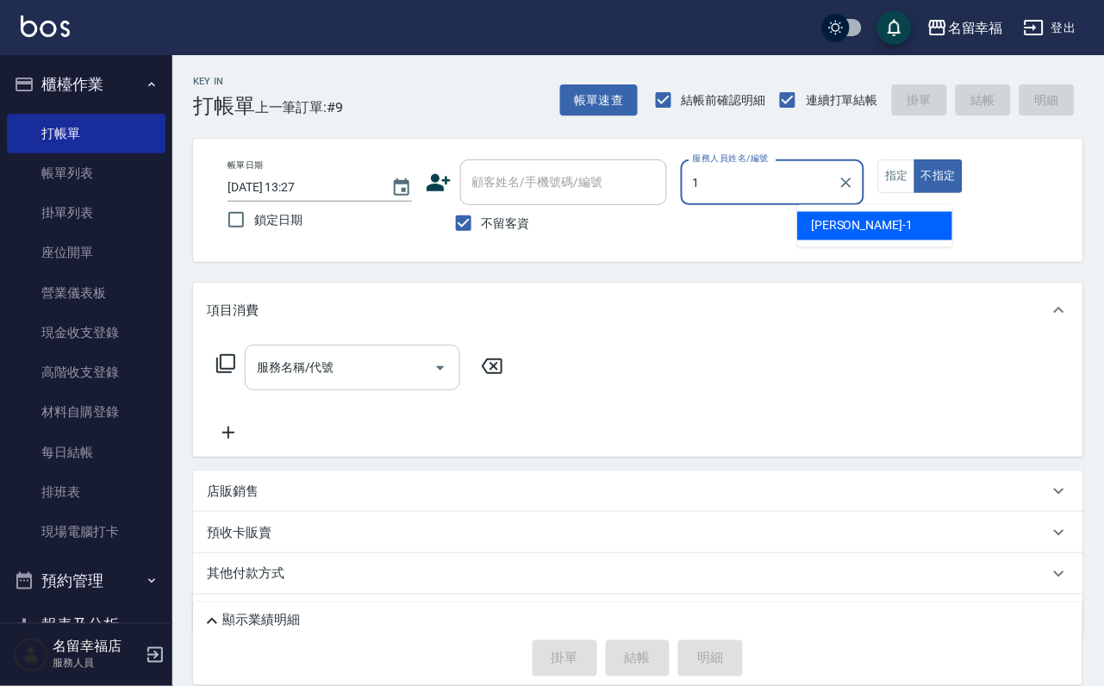
type input "[PERSON_NAME]-1"
type button "false"
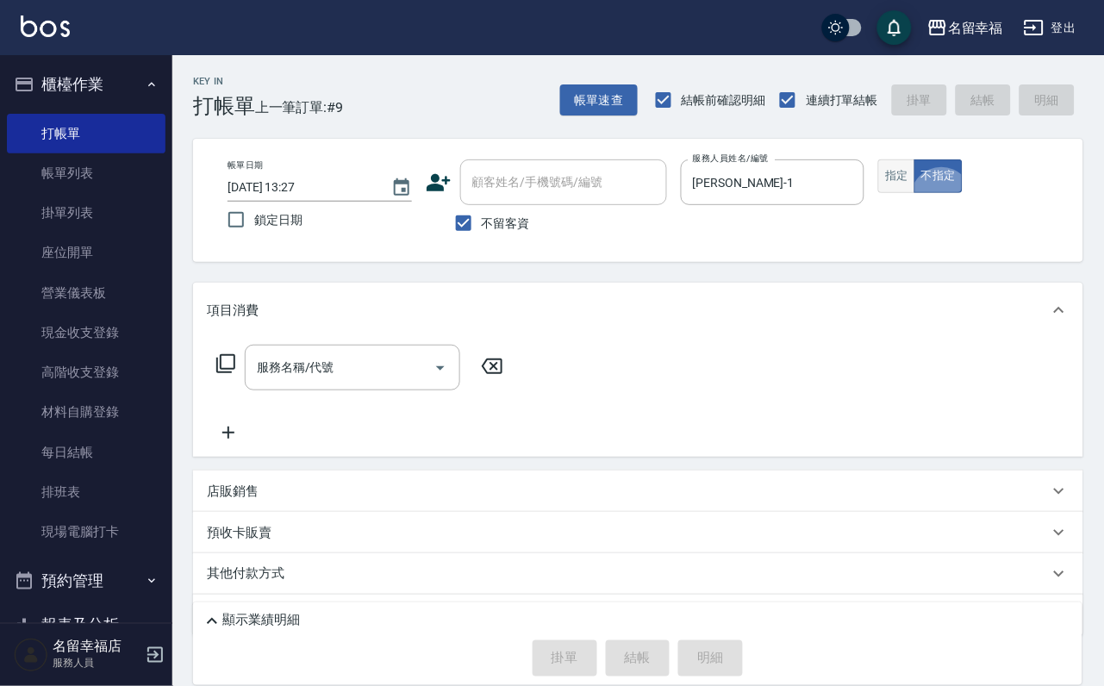
click at [915, 191] on button "指定" at bounding box center [896, 176] width 37 height 34
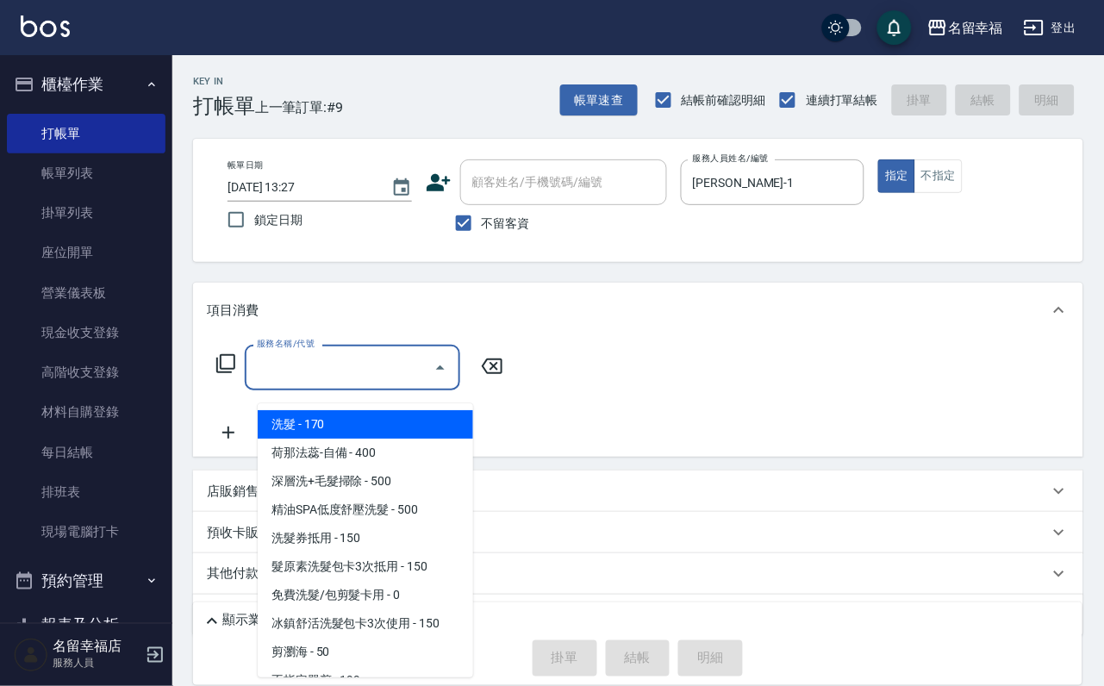
drag, startPoint x: 372, startPoint y: 381, endPoint x: 364, endPoint y: 373, distance: 11.0
click at [368, 378] on input "服務名稱/代號" at bounding box center [340, 368] width 174 height 30
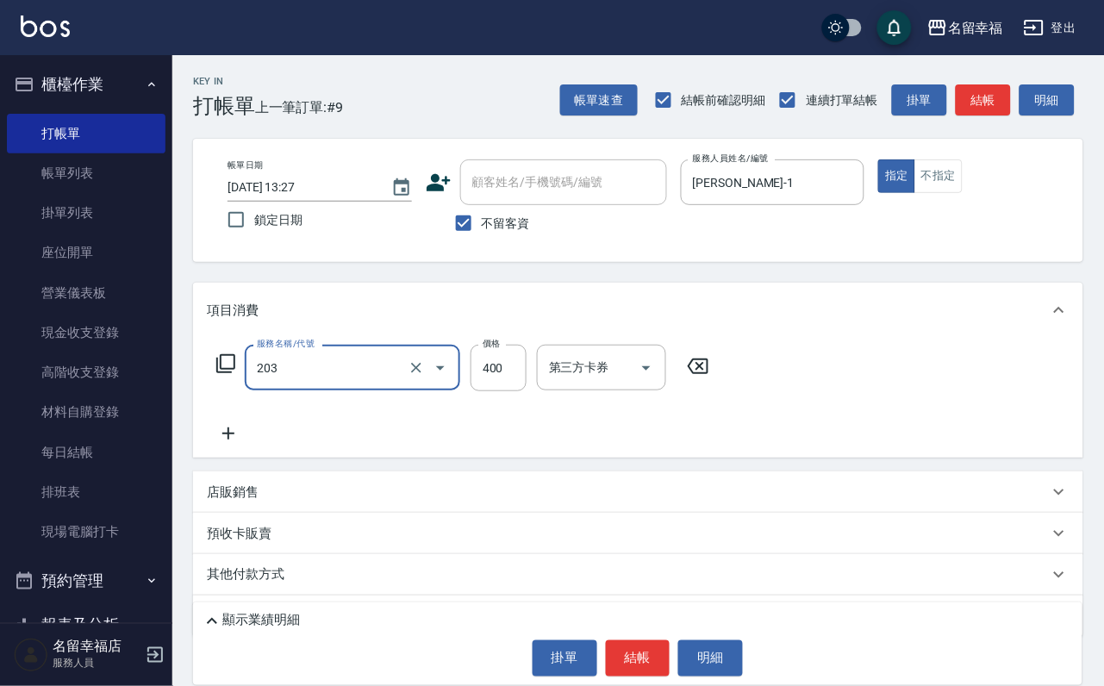
type input "指定單剪(203)"
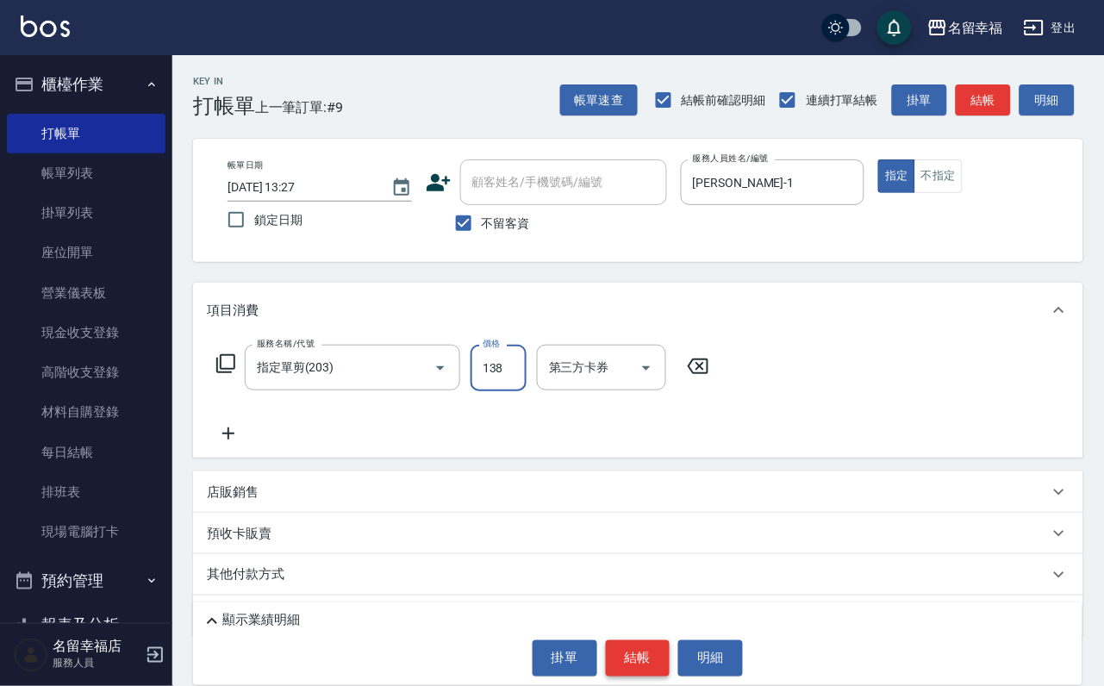
type input "138"
click at [634, 644] on button "結帳" at bounding box center [638, 658] width 65 height 36
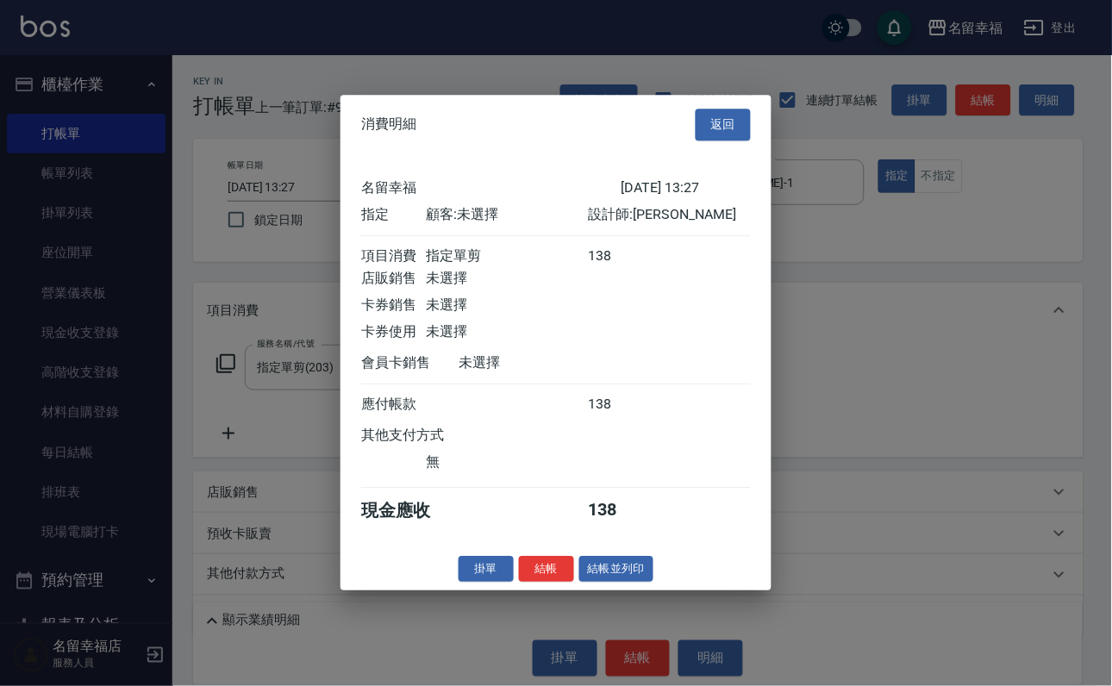
scroll to position [213, 0]
click at [519, 583] on button "結帳" at bounding box center [546, 569] width 55 height 27
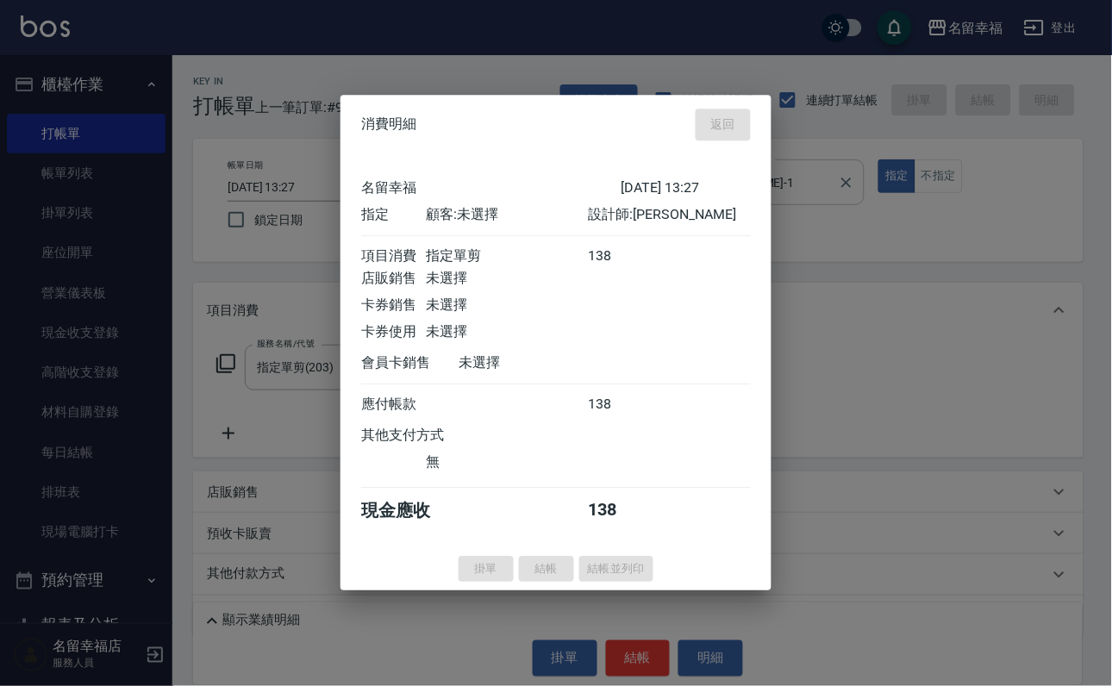
type input "[DATE] 13:38"
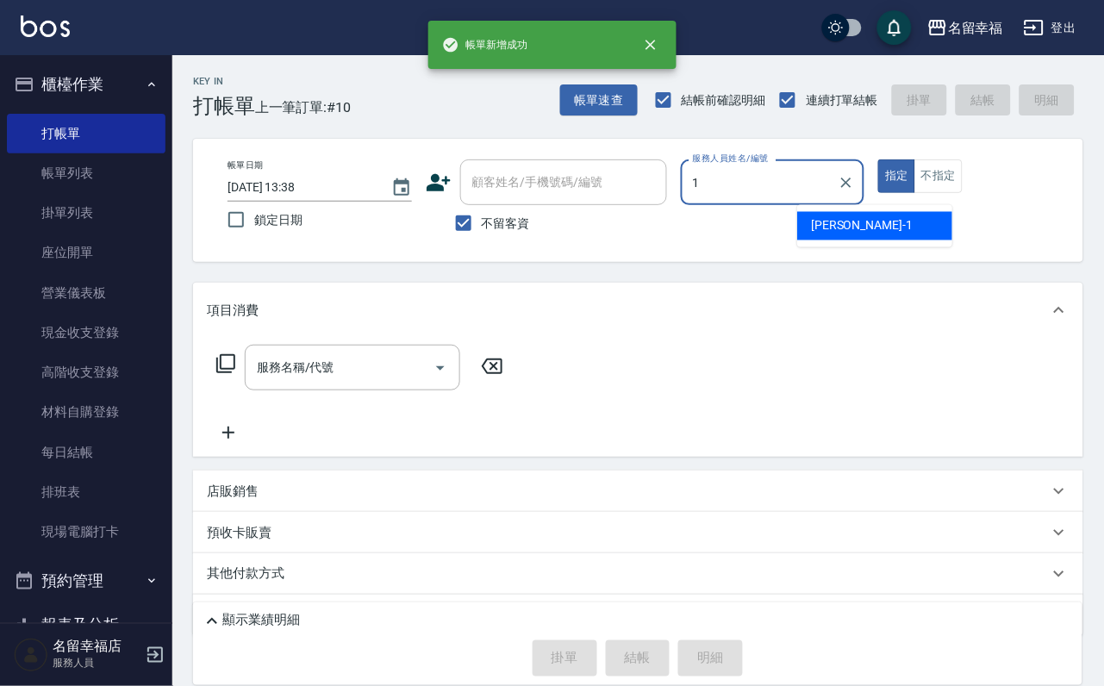
type input "[PERSON_NAME]-1"
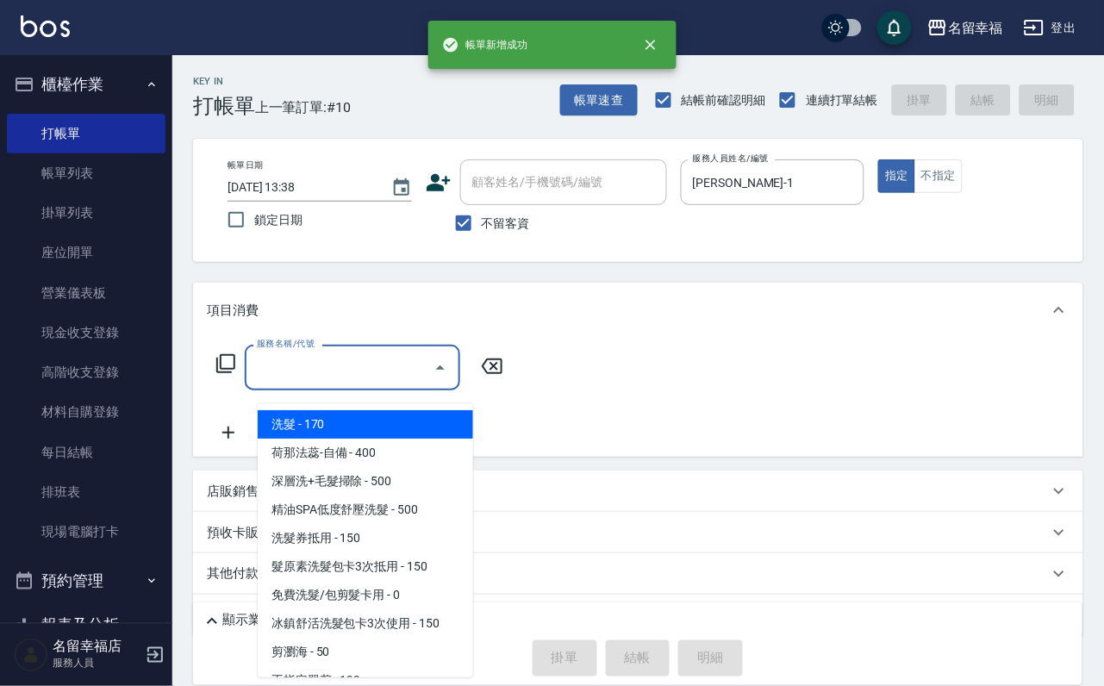
click at [363, 383] on input "服務名稱/代號" at bounding box center [340, 368] width 174 height 30
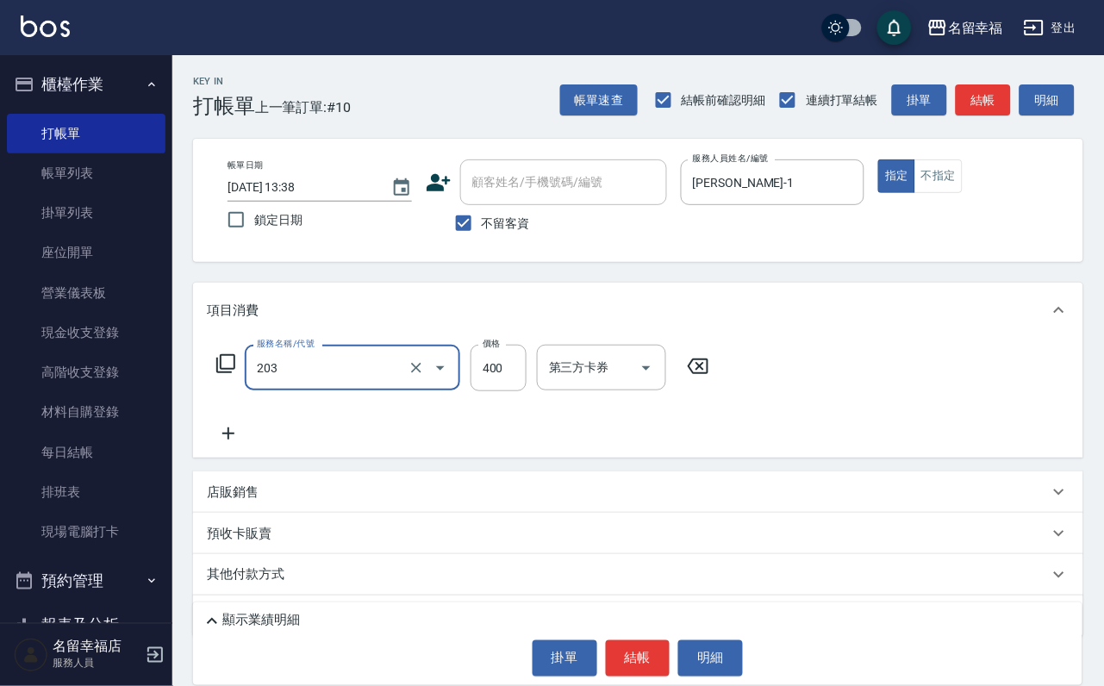
type input "指定單剪(203)"
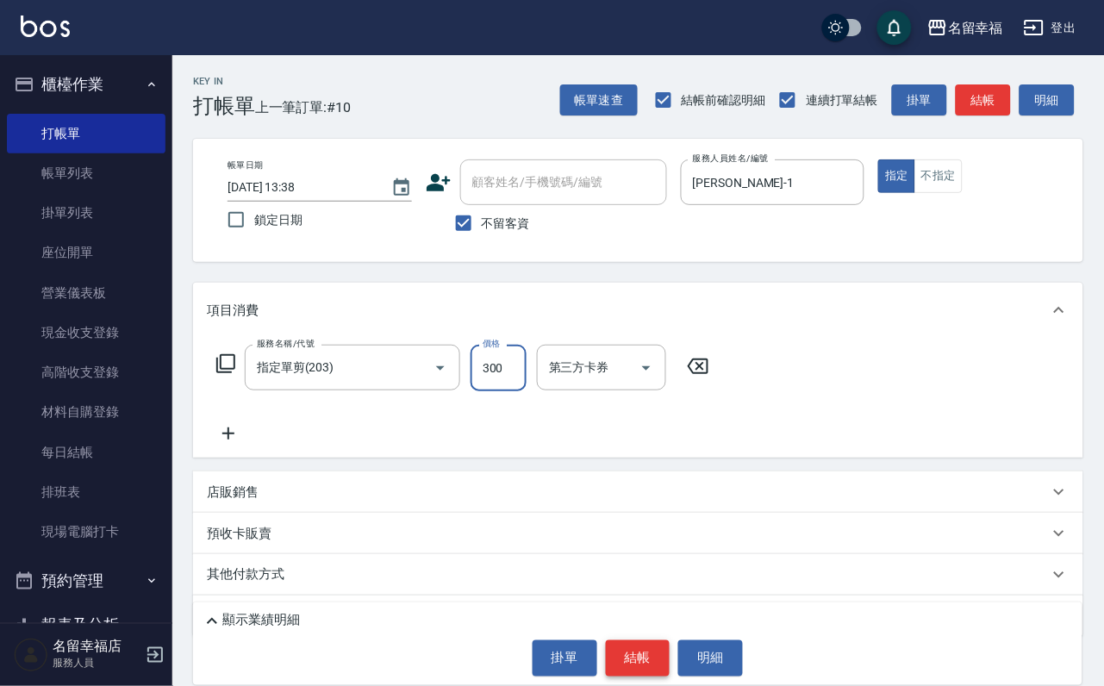
type input "300"
drag, startPoint x: 634, startPoint y: 654, endPoint x: 623, endPoint y: 654, distance: 10.3
click at [632, 653] on button "結帳" at bounding box center [638, 658] width 65 height 36
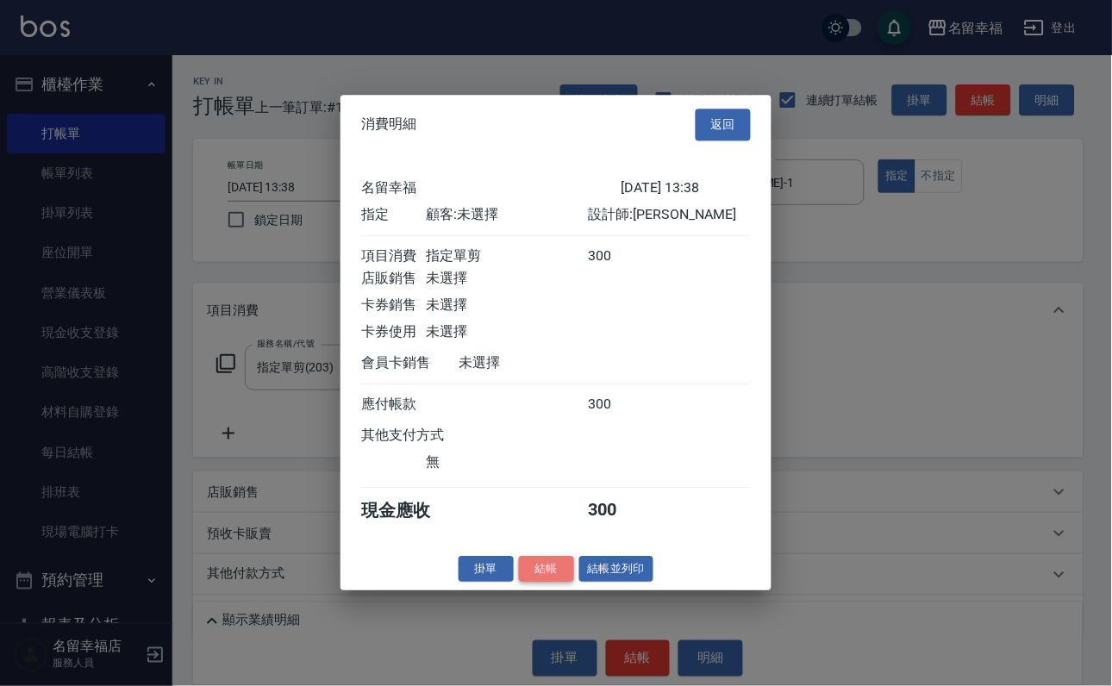
drag, startPoint x: 523, startPoint y: 663, endPoint x: 578, endPoint y: 517, distance: 155.5
click at [522, 583] on button "結帳" at bounding box center [546, 569] width 55 height 27
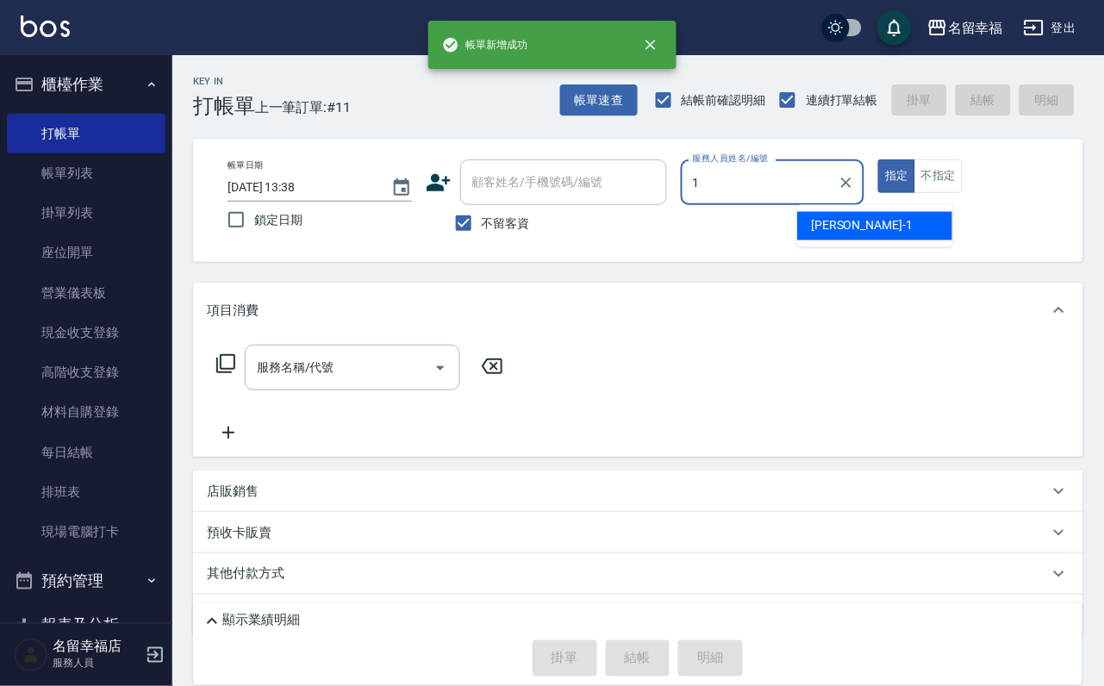
type input "[PERSON_NAME]-1"
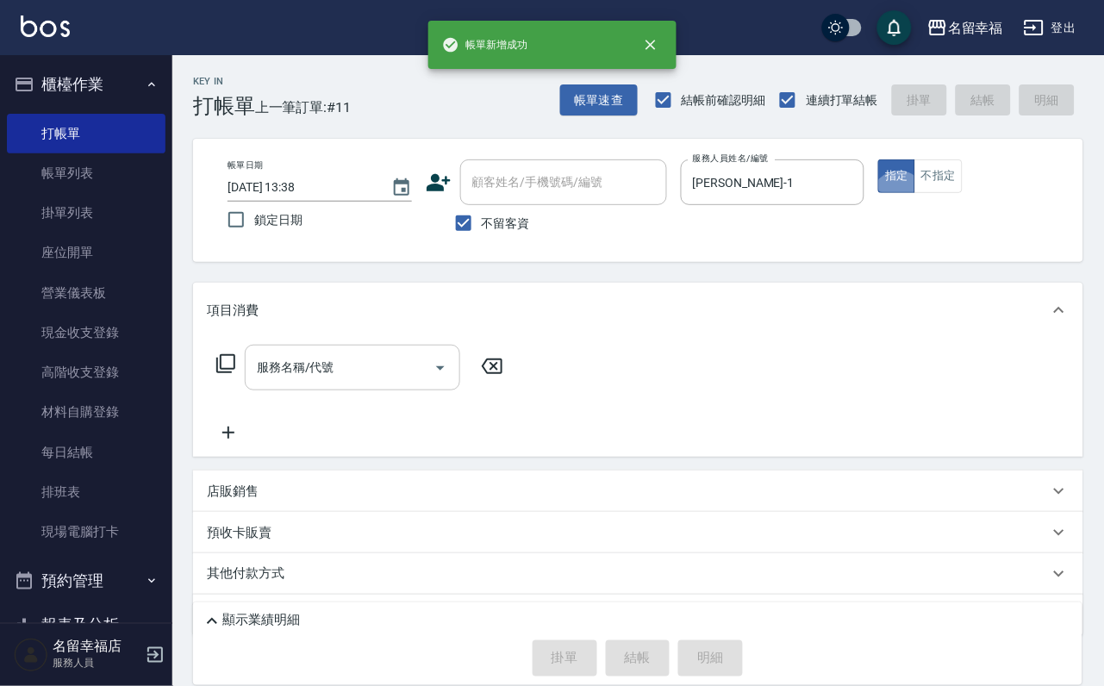
click at [354, 383] on input "服務名稱/代號" at bounding box center [340, 368] width 174 height 30
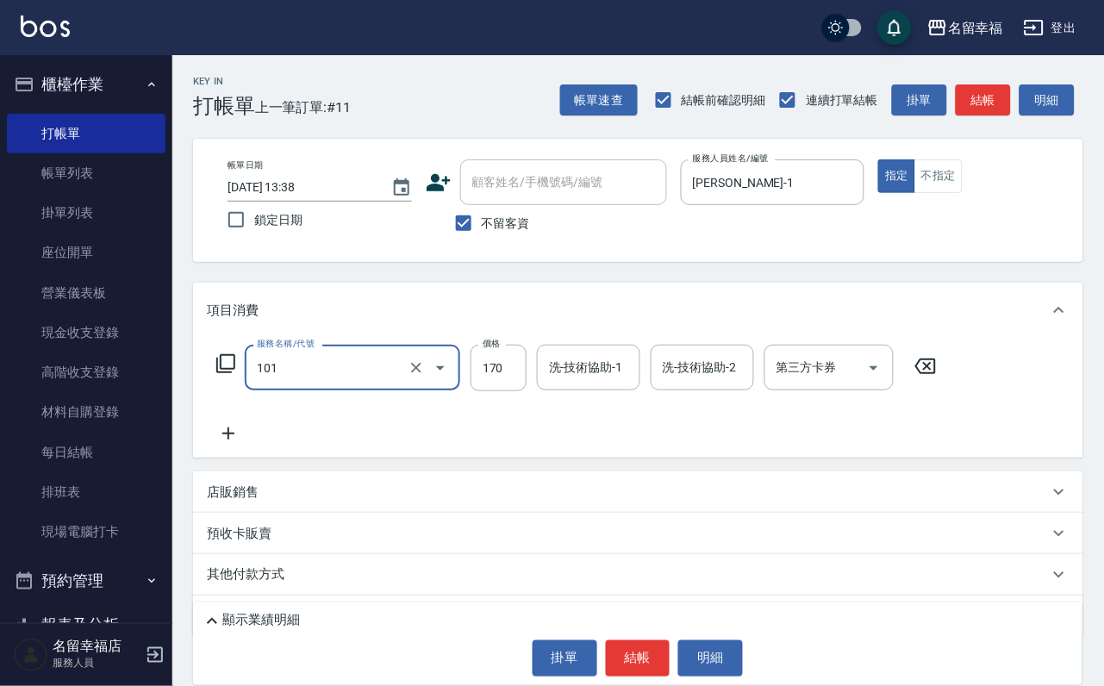
type input "洗髮(101)"
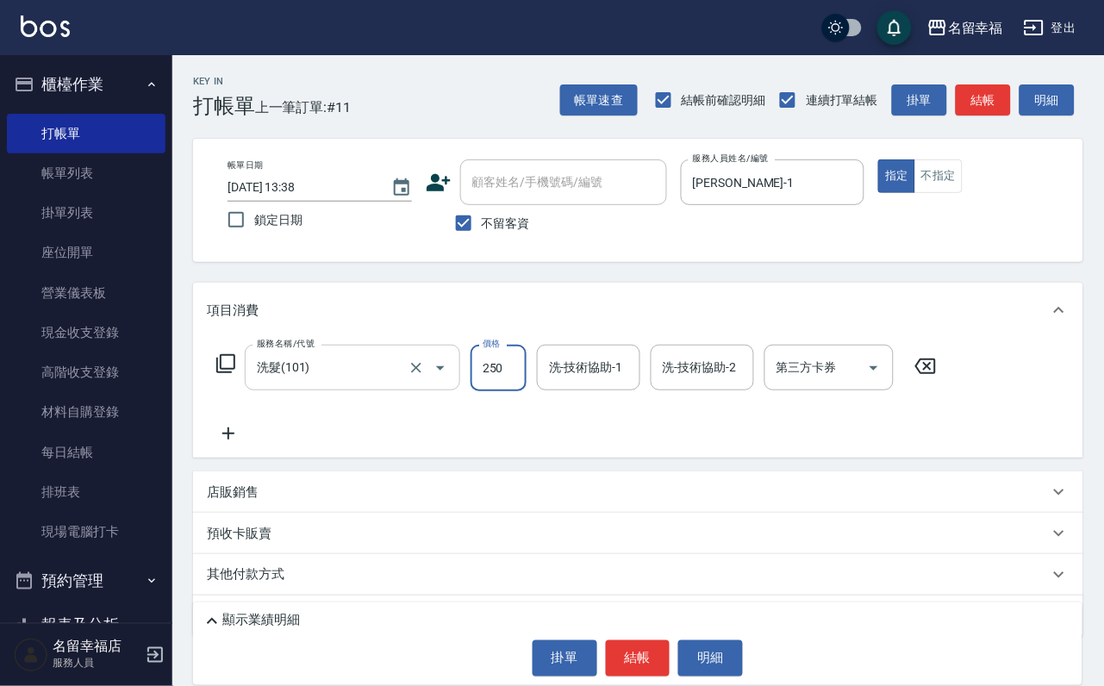
type input "250"
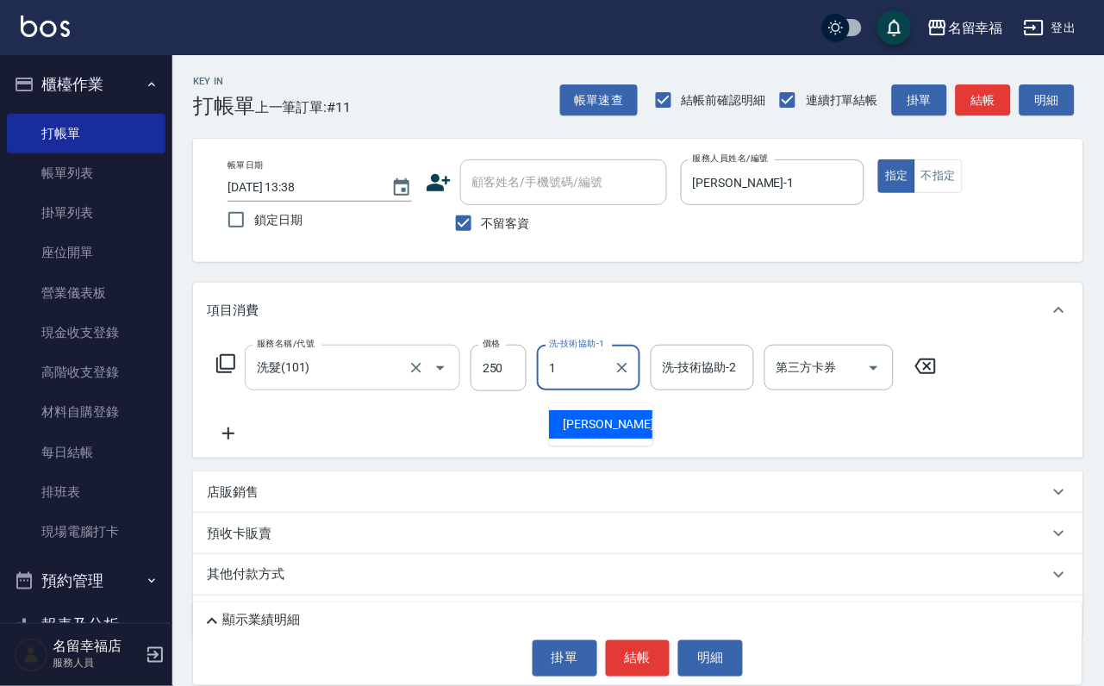
type input "[PERSON_NAME]-1"
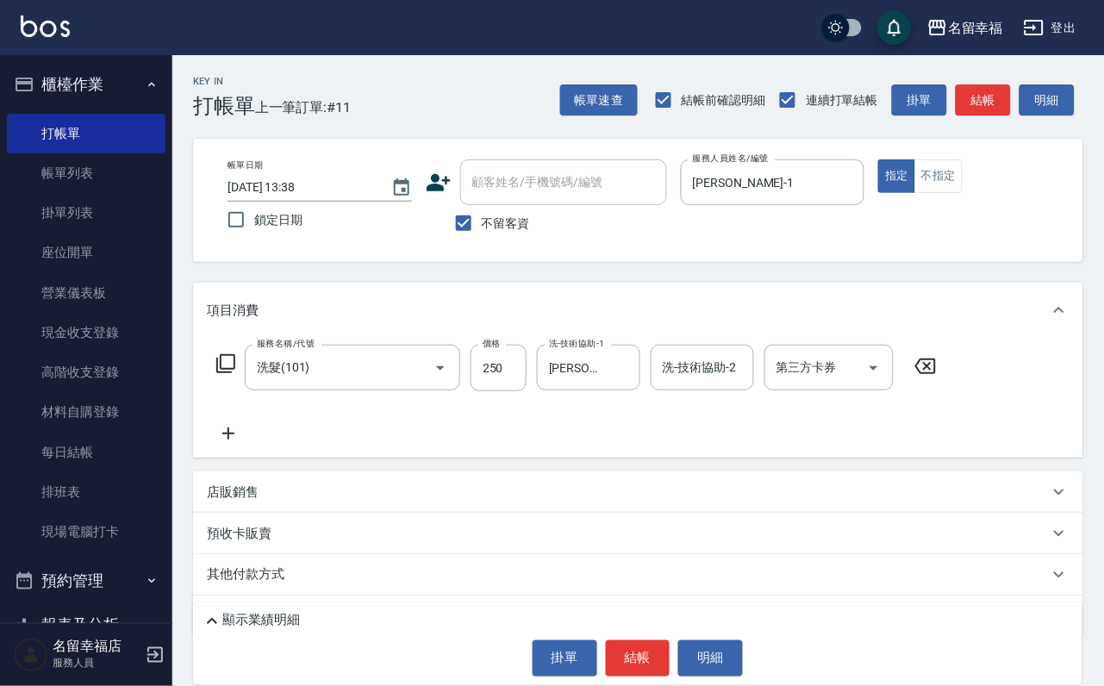
click at [228, 440] on icon at bounding box center [228, 434] width 12 height 12
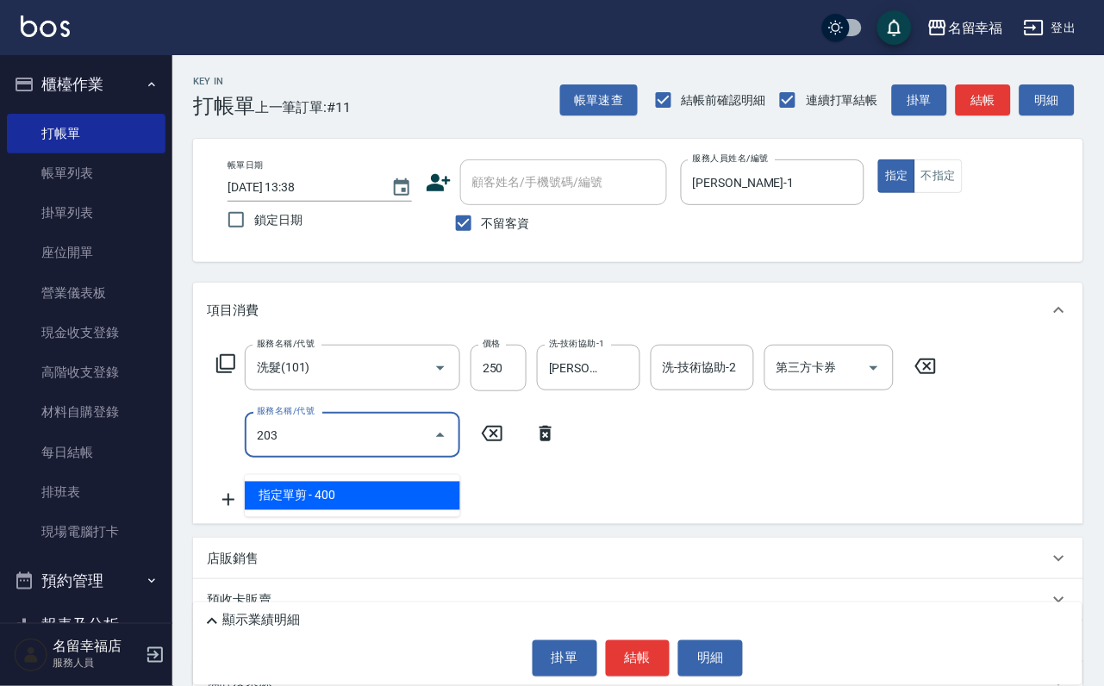
type input "指定單剪(203)"
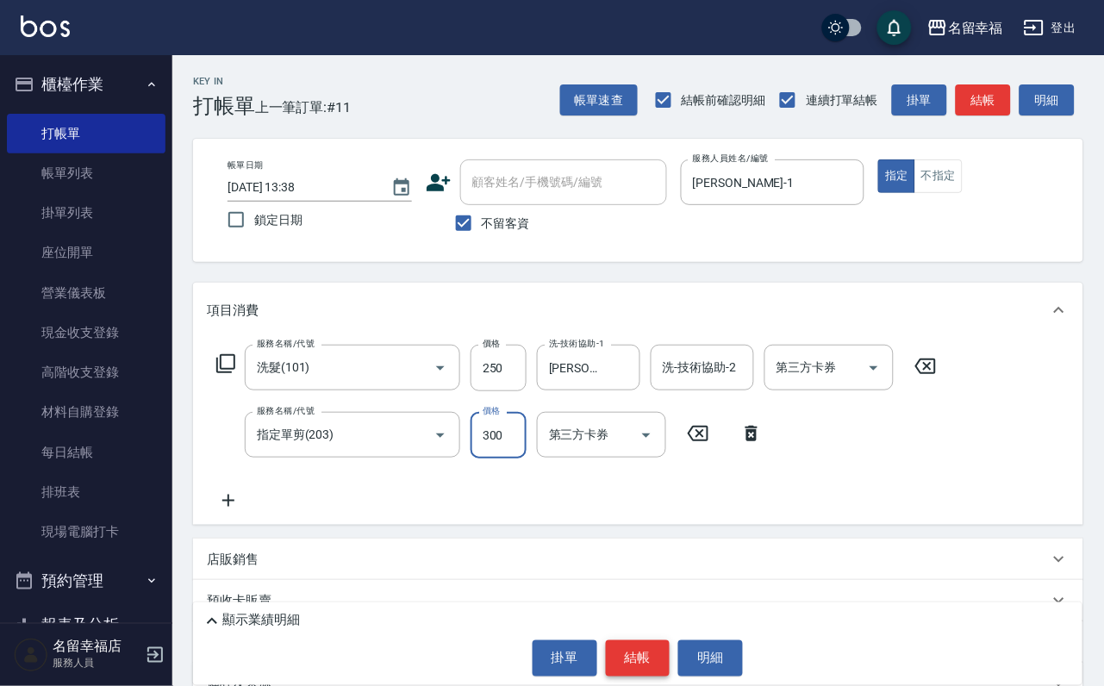
type input "300"
drag, startPoint x: 658, startPoint y: 667, endPoint x: 637, endPoint y: 651, distance: 26.4
click at [657, 665] on button "結帳" at bounding box center [638, 658] width 65 height 36
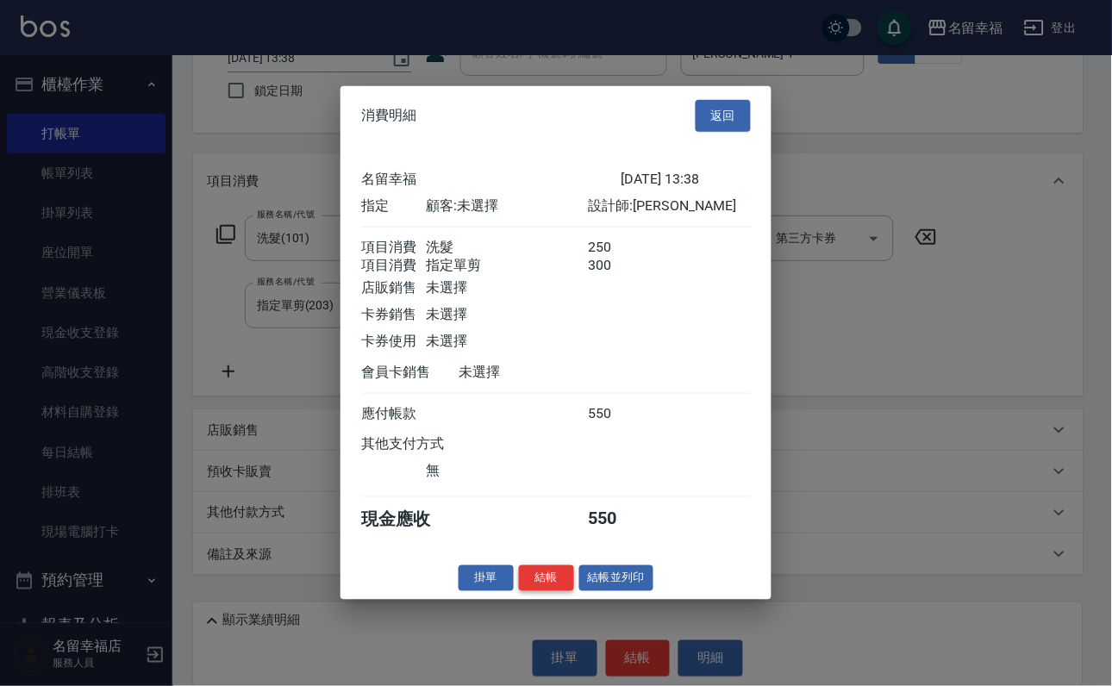
scroll to position [278, 0]
click at [519, 591] on button "結帳" at bounding box center [546, 578] width 55 height 27
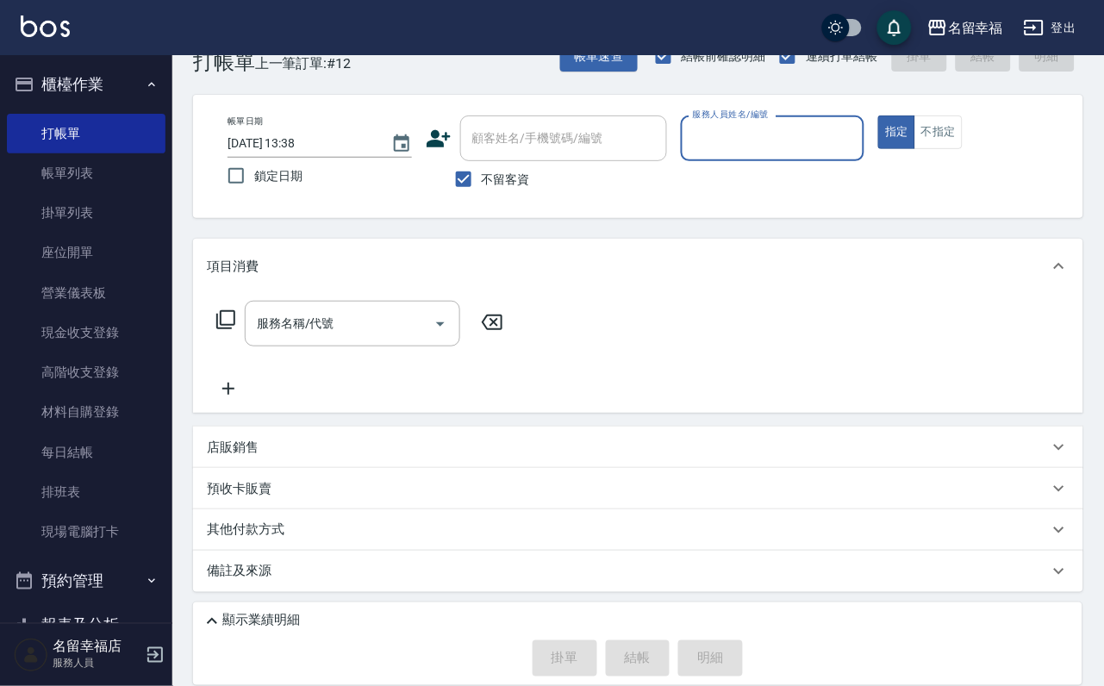
scroll to position [0, 0]
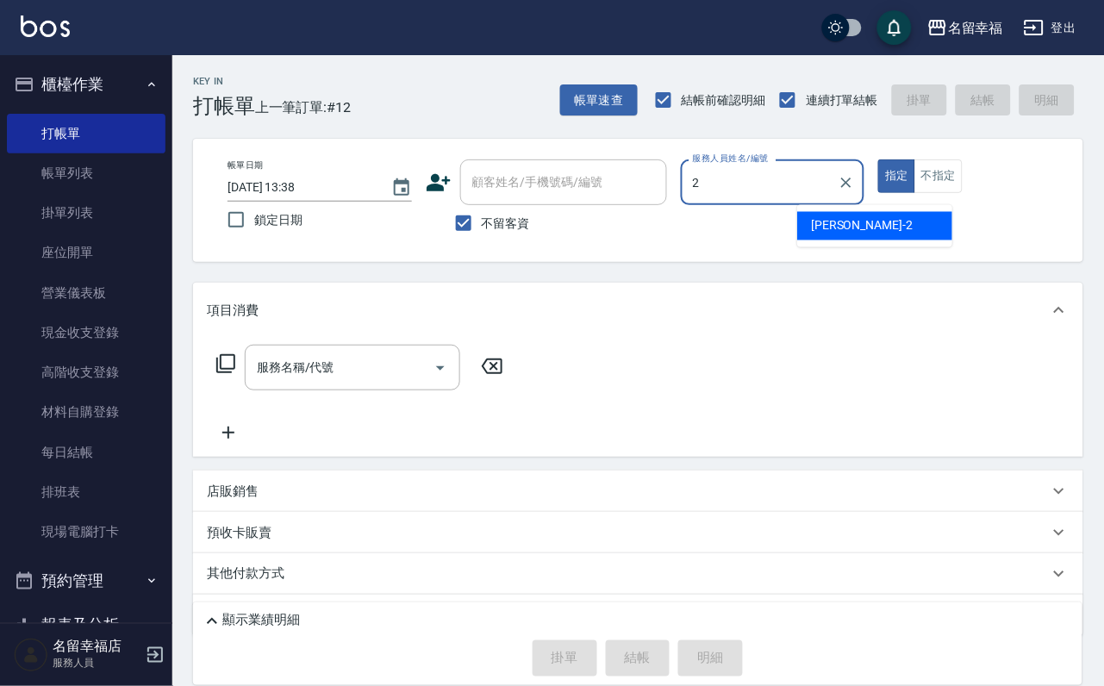
type input "碧涵-2"
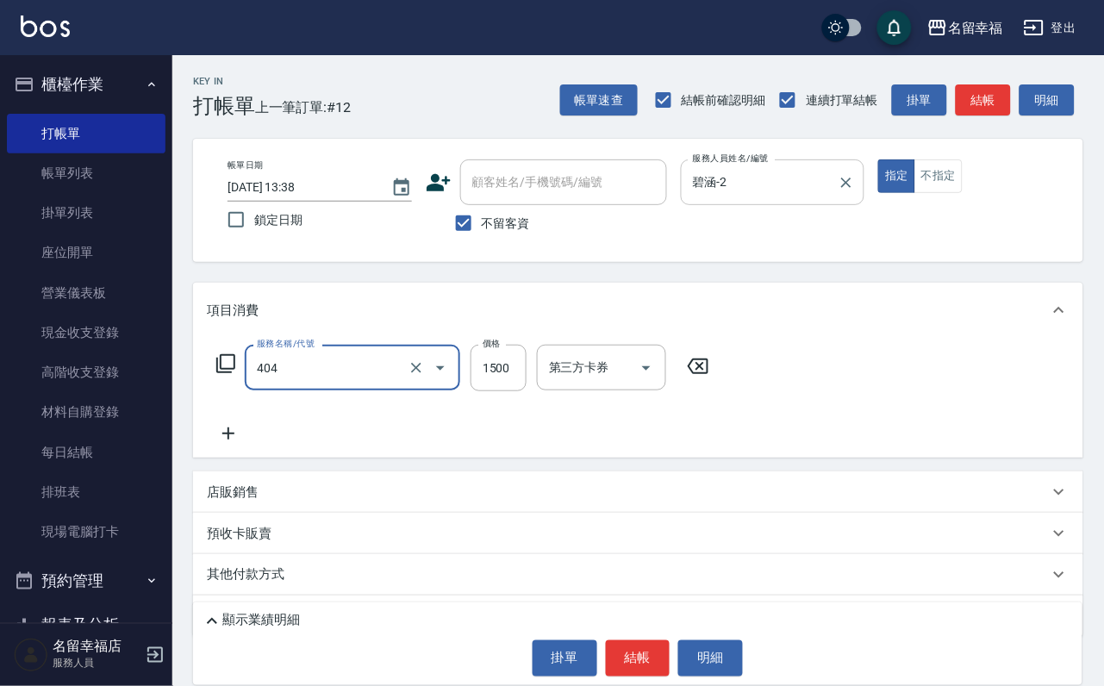
type input "設計染髮(404)"
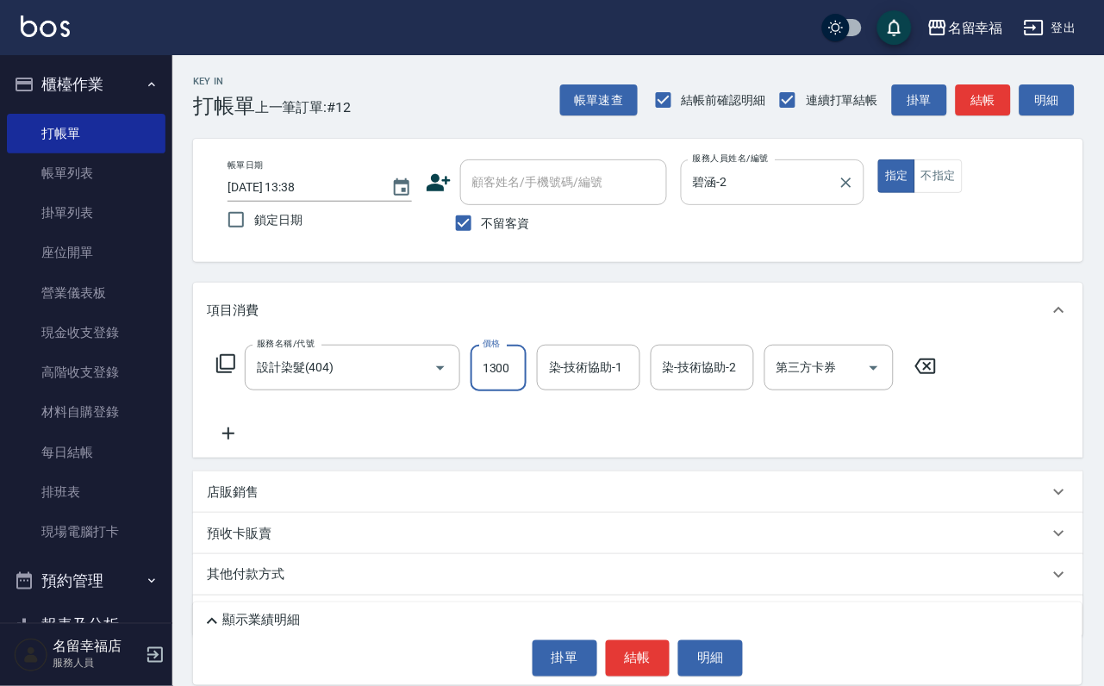
scroll to position [0, 1]
type input "1300"
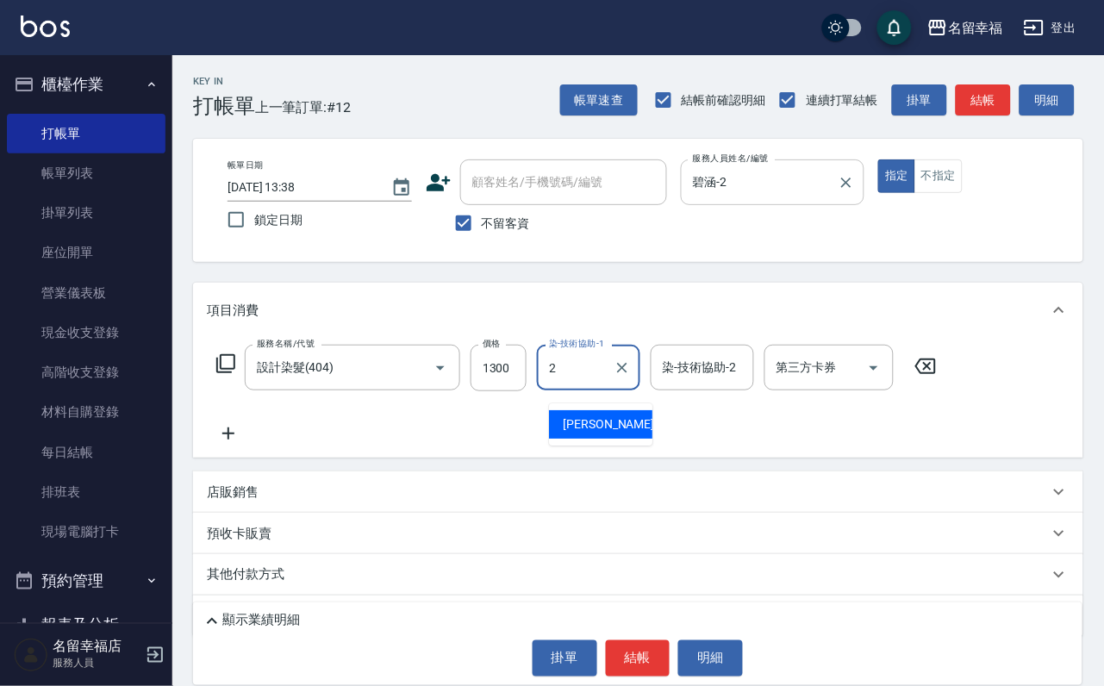
type input "碧涵-2"
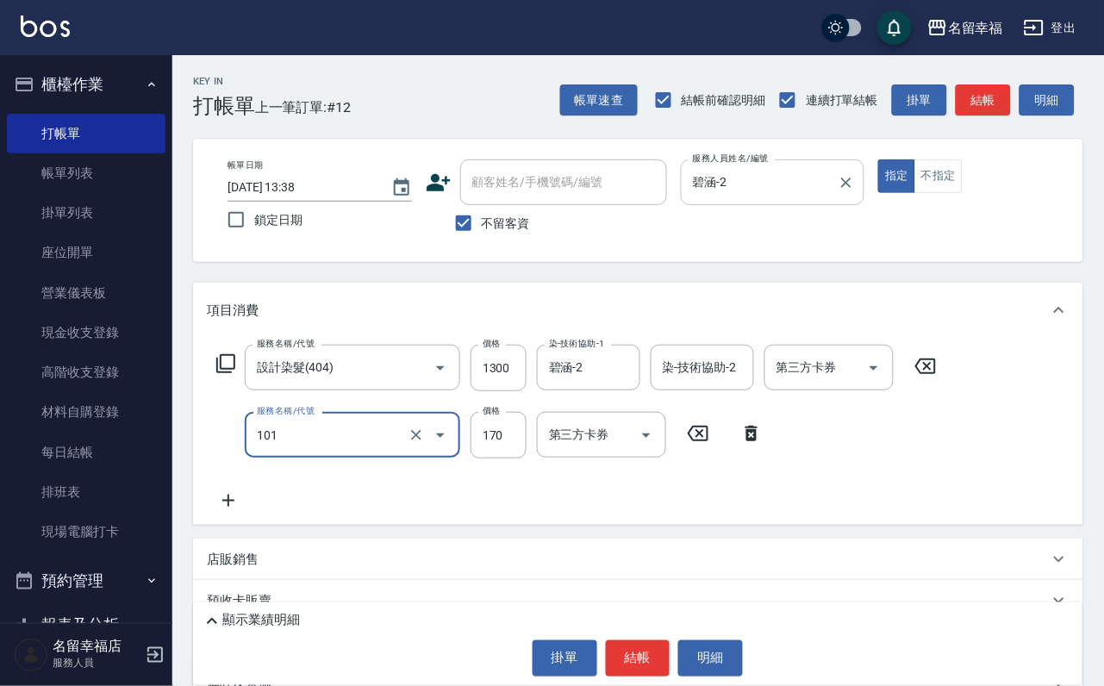
type input "洗髮(101)"
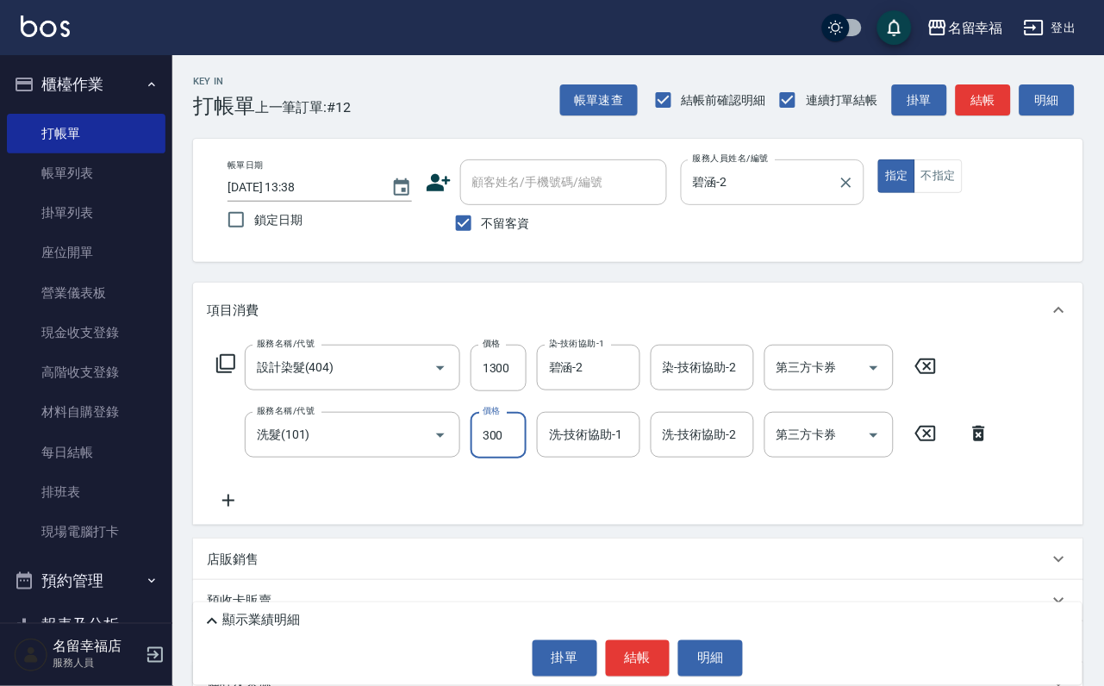
type input "300"
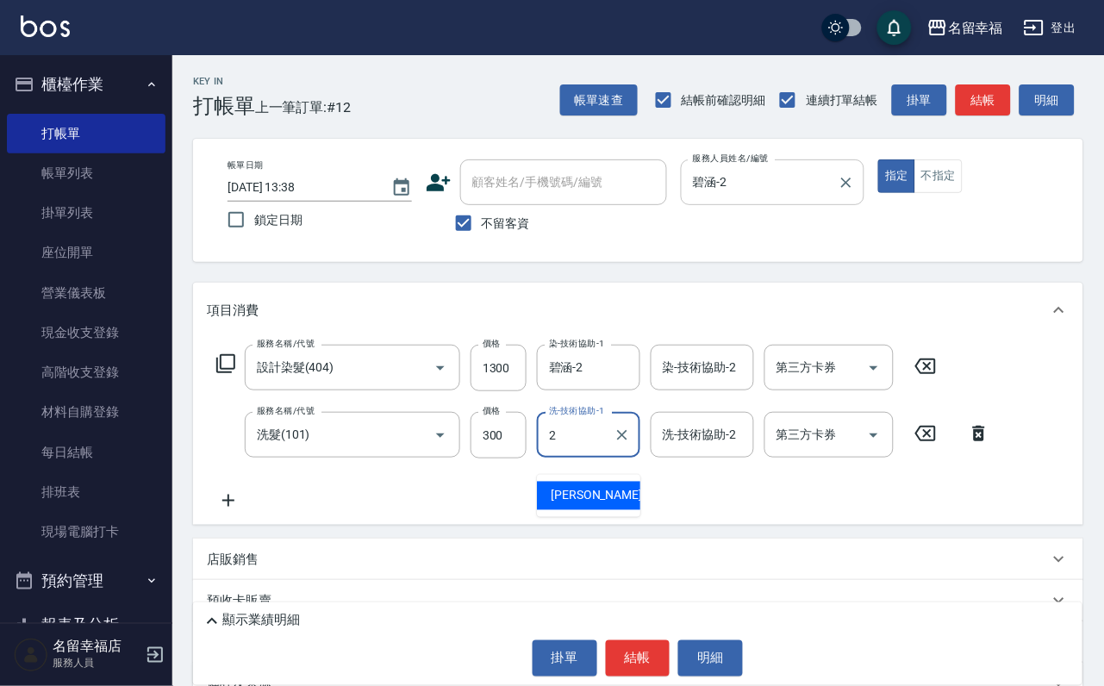
type input "碧涵-2"
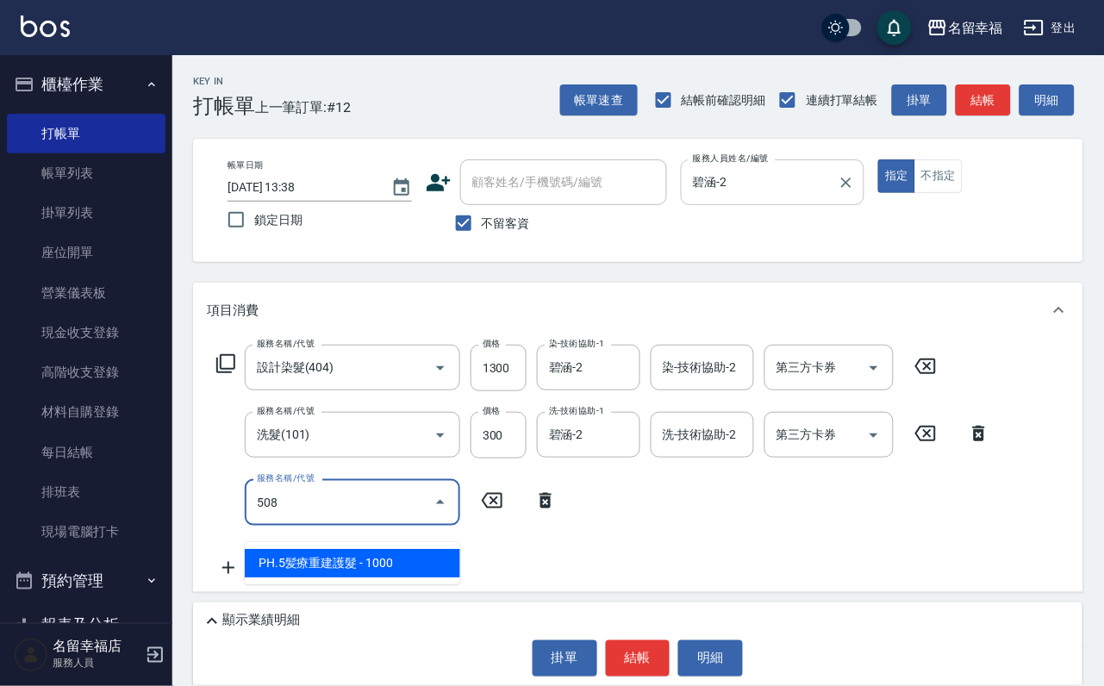
type input "PH.5髪療重建護髮(508)"
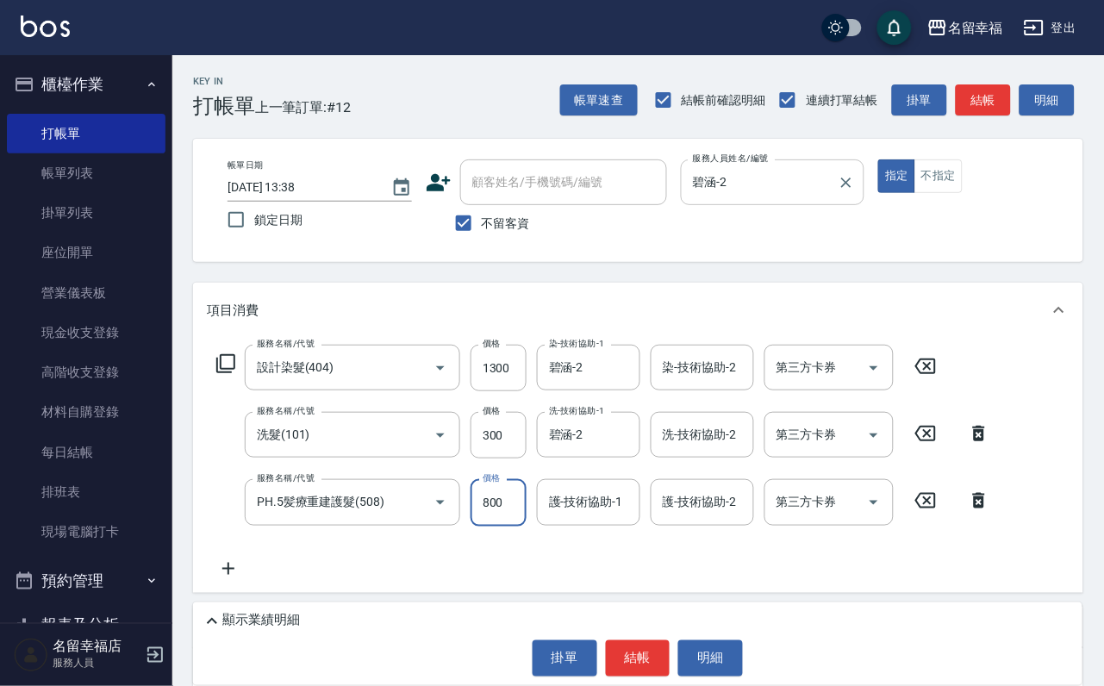
type input "800"
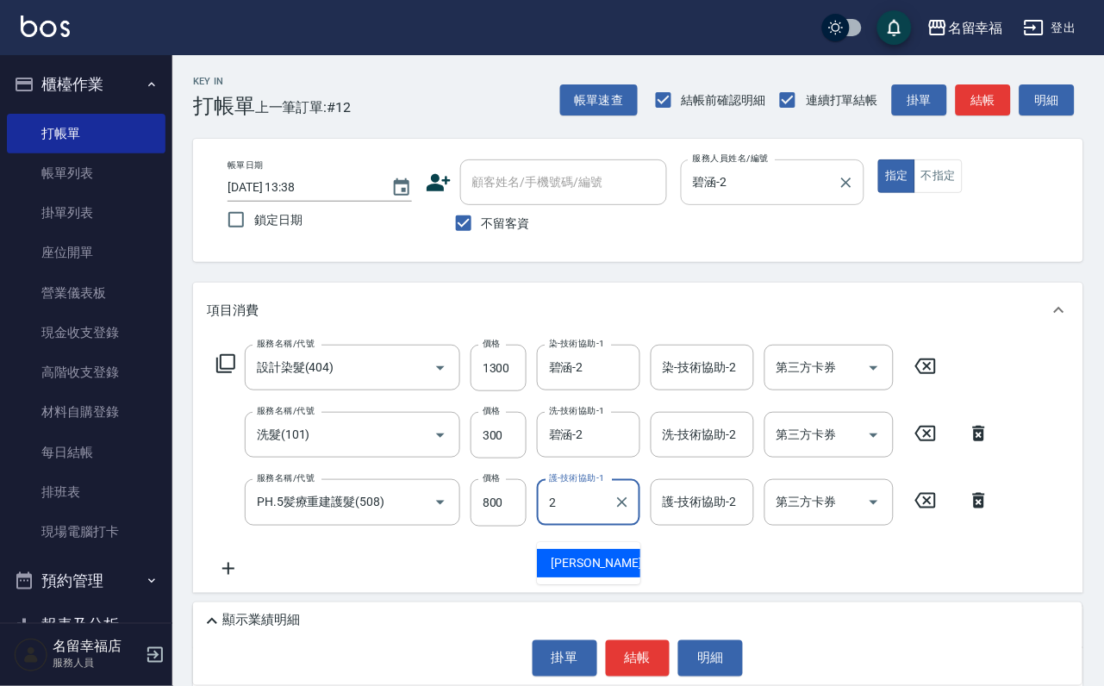
type input "碧涵-2"
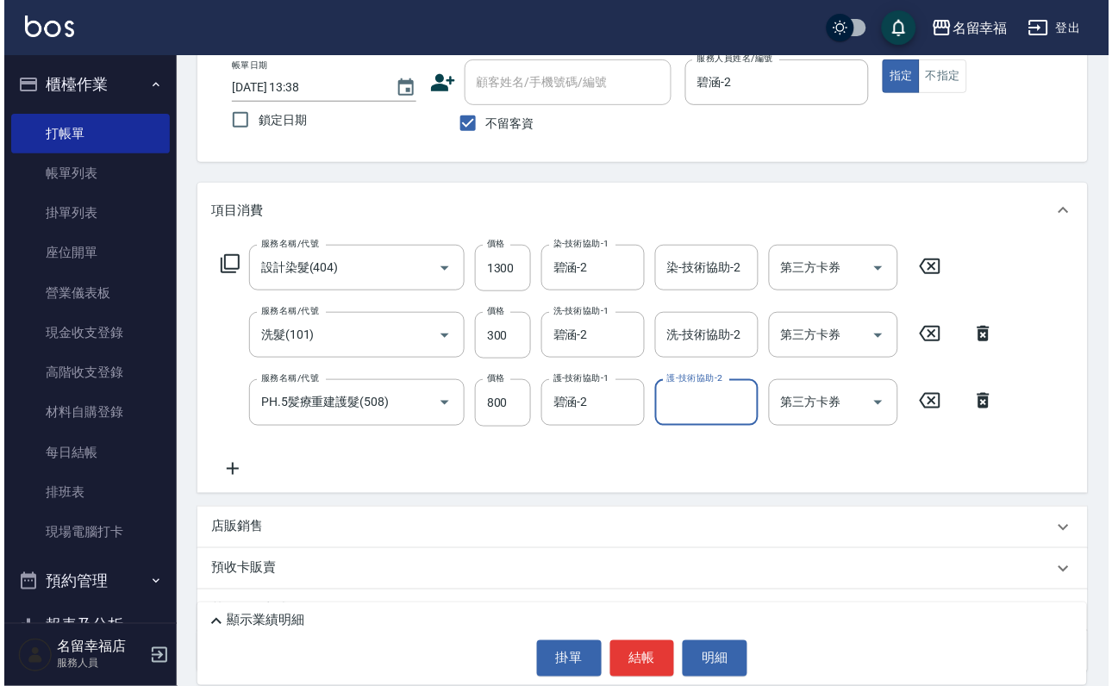
scroll to position [237, 0]
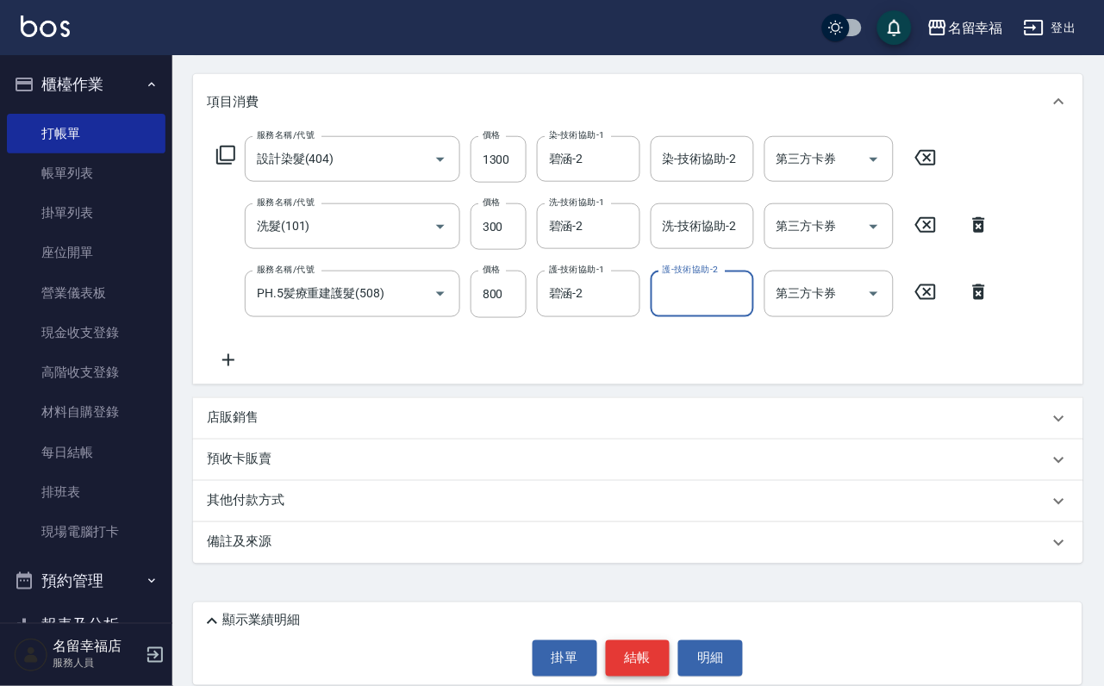
click at [634, 640] on button "結帳" at bounding box center [638, 658] width 65 height 36
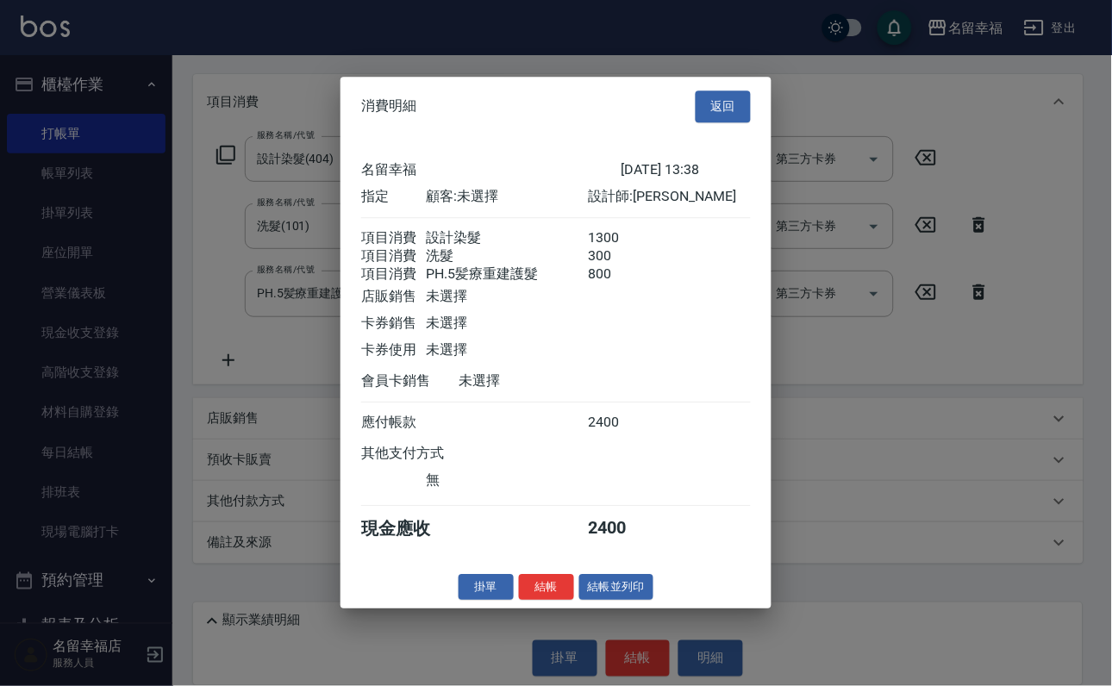
scroll to position [341, 0]
click at [527, 601] on button "結帳" at bounding box center [546, 587] width 55 height 27
type input "[DATE] 13:59"
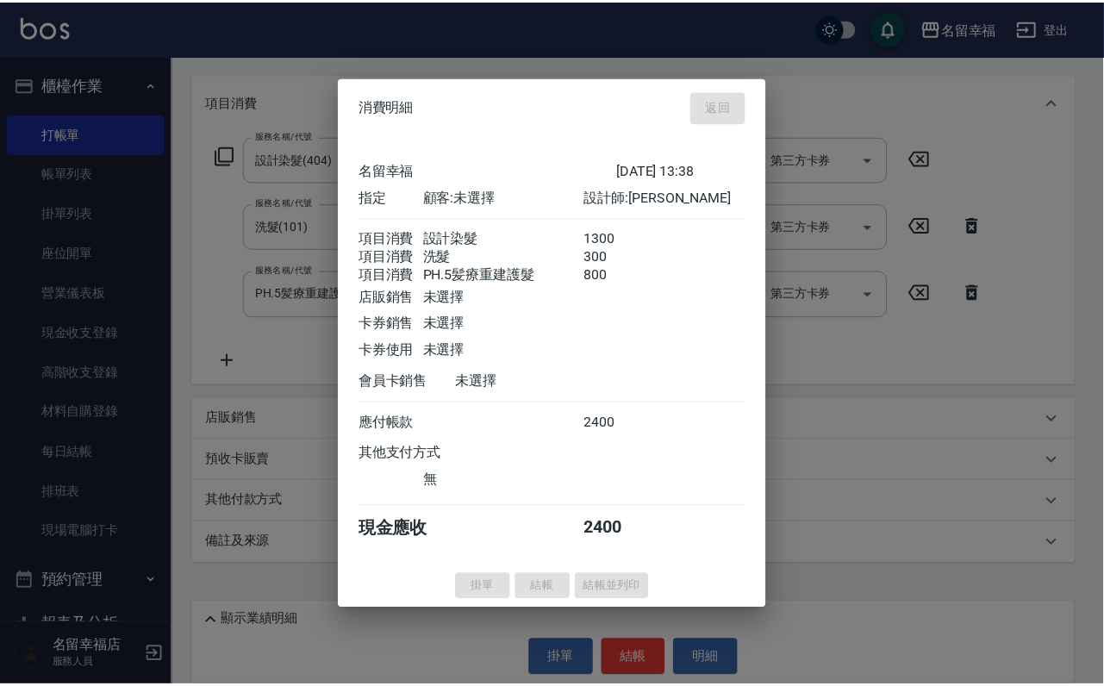
scroll to position [103, 0]
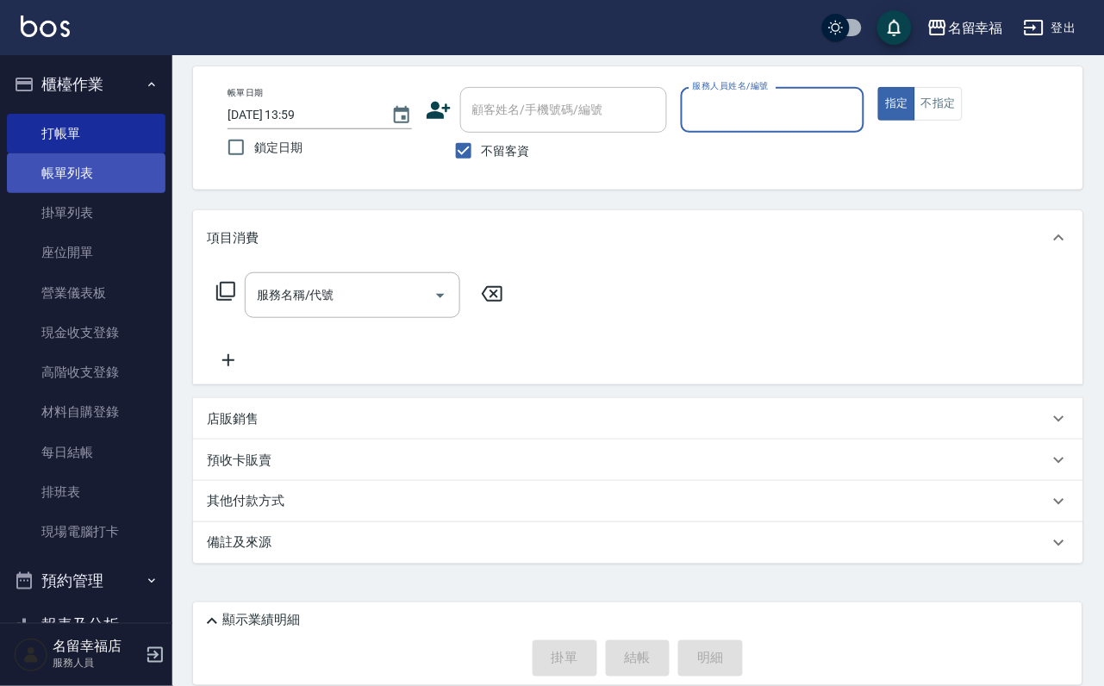
click at [66, 177] on link "帳單列表" at bounding box center [86, 173] width 159 height 40
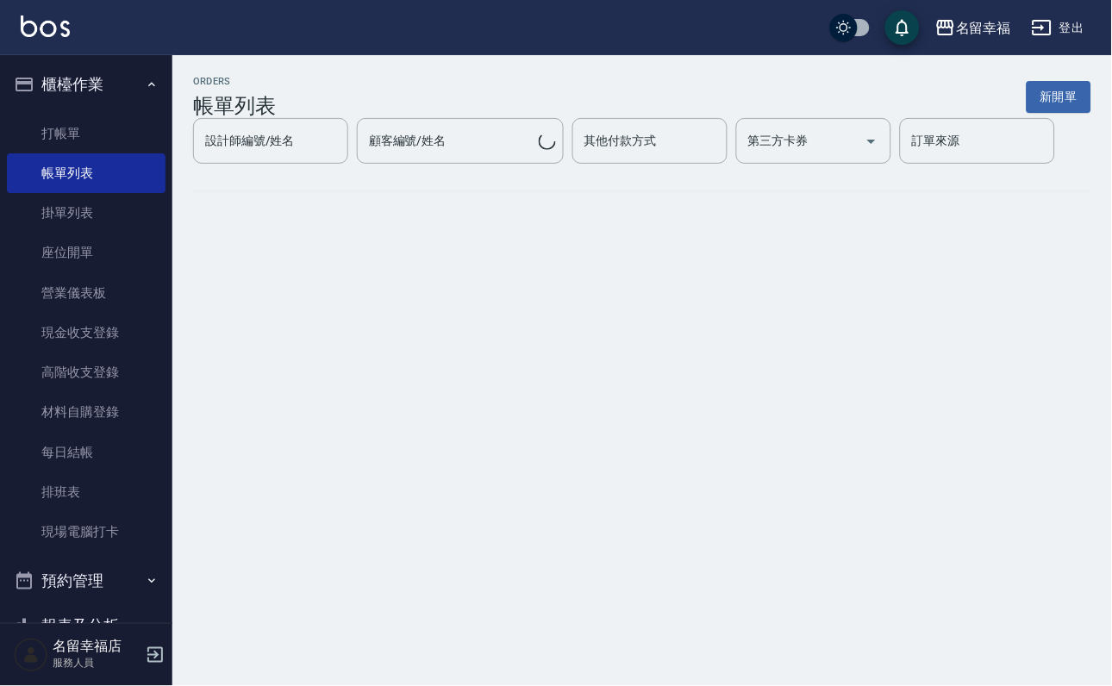
click at [545, 156] on div "設計師編號/姓名 設計師編號/姓名 顧客編號/姓名 顧客編號/姓名 其他付款方式 其他付款方式 第三方卡券 第三方卡券 訂單來源 訂單來源" at bounding box center [642, 141] width 898 height 46
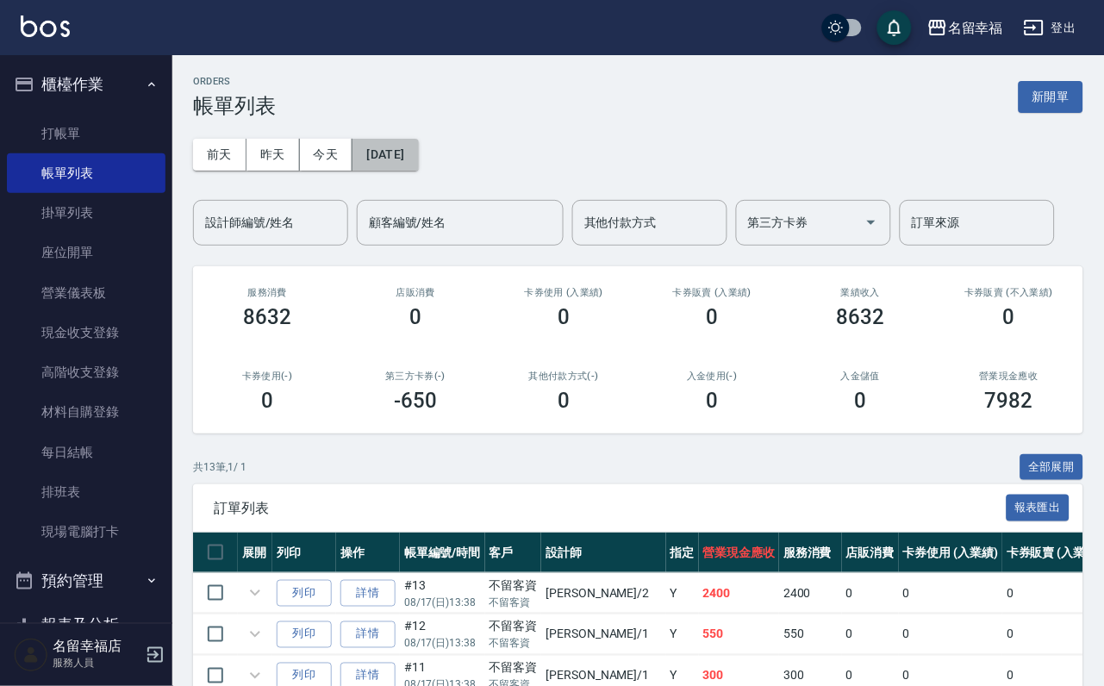
click at [418, 149] on button "[DATE]" at bounding box center [386, 155] width 66 height 32
click at [418, 150] on button "[DATE]" at bounding box center [386, 155] width 66 height 32
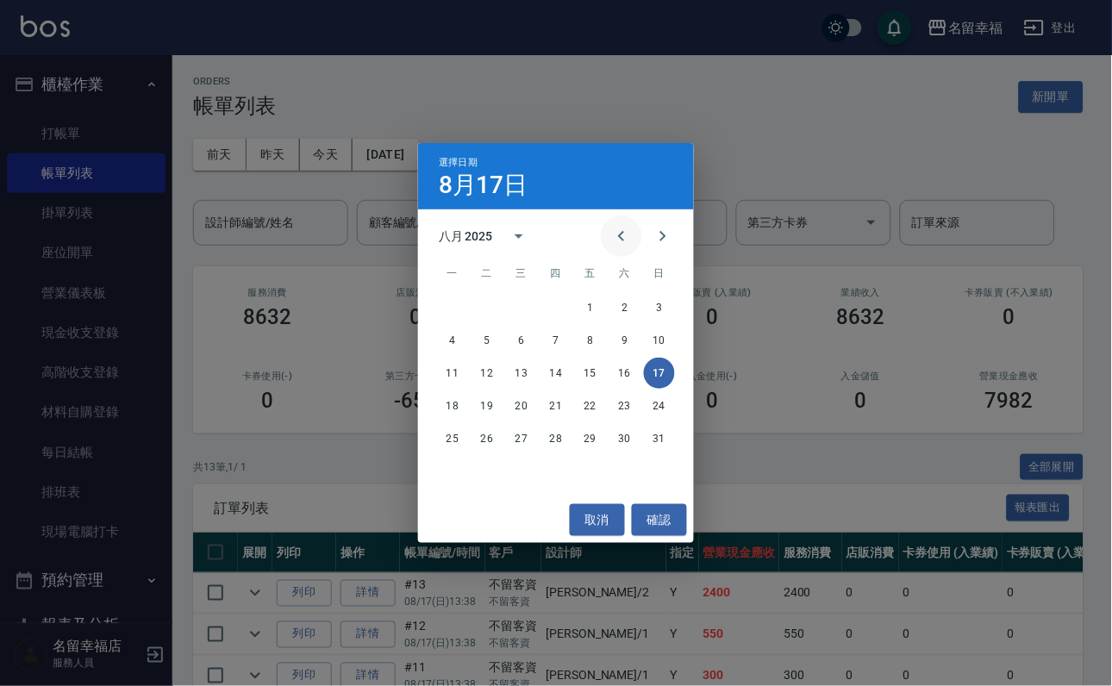
click at [615, 229] on icon "Previous month" at bounding box center [621, 236] width 21 height 21
click at [673, 400] on button "27" at bounding box center [659, 405] width 31 height 31
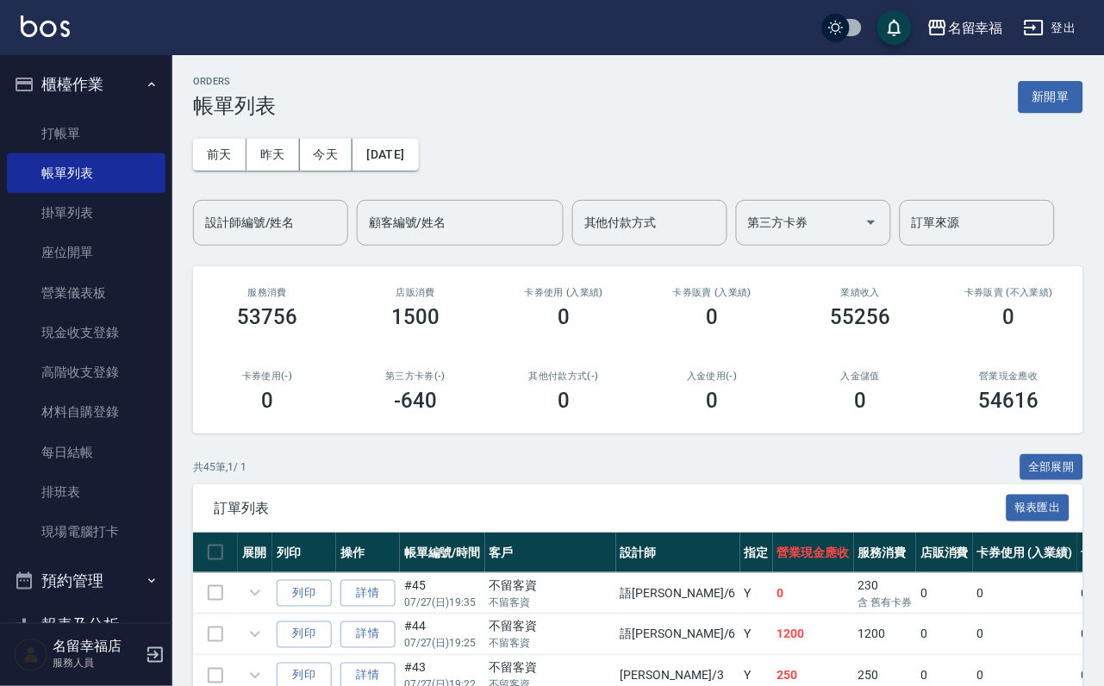
click at [340, 234] on div "設計師編號/姓名" at bounding box center [270, 223] width 155 height 46
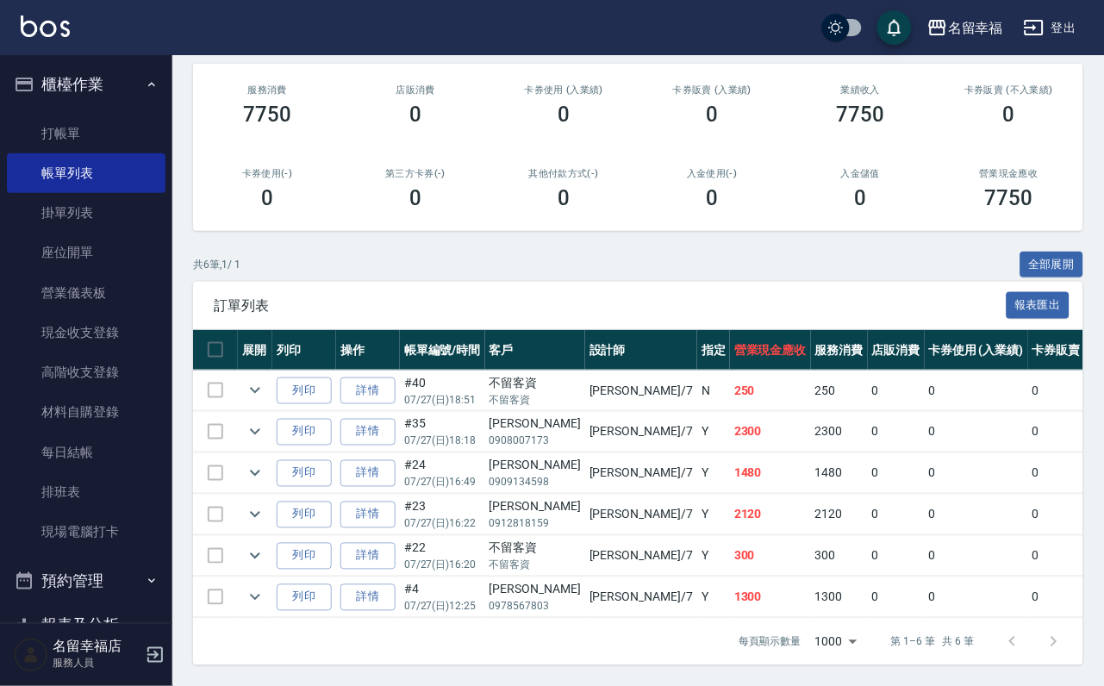
scroll to position [362, 0]
type input "[PERSON_NAME]-7"
click at [265, 421] on icon "expand row" at bounding box center [255, 431] width 21 height 21
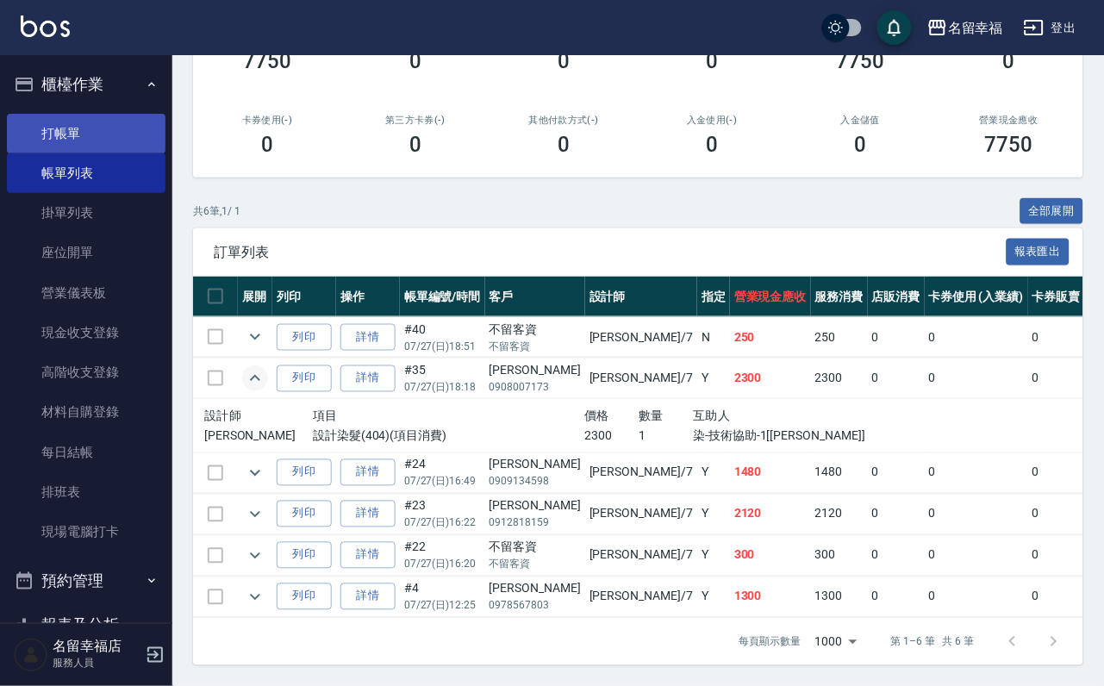
click at [69, 150] on link "打帳單" at bounding box center [86, 134] width 159 height 40
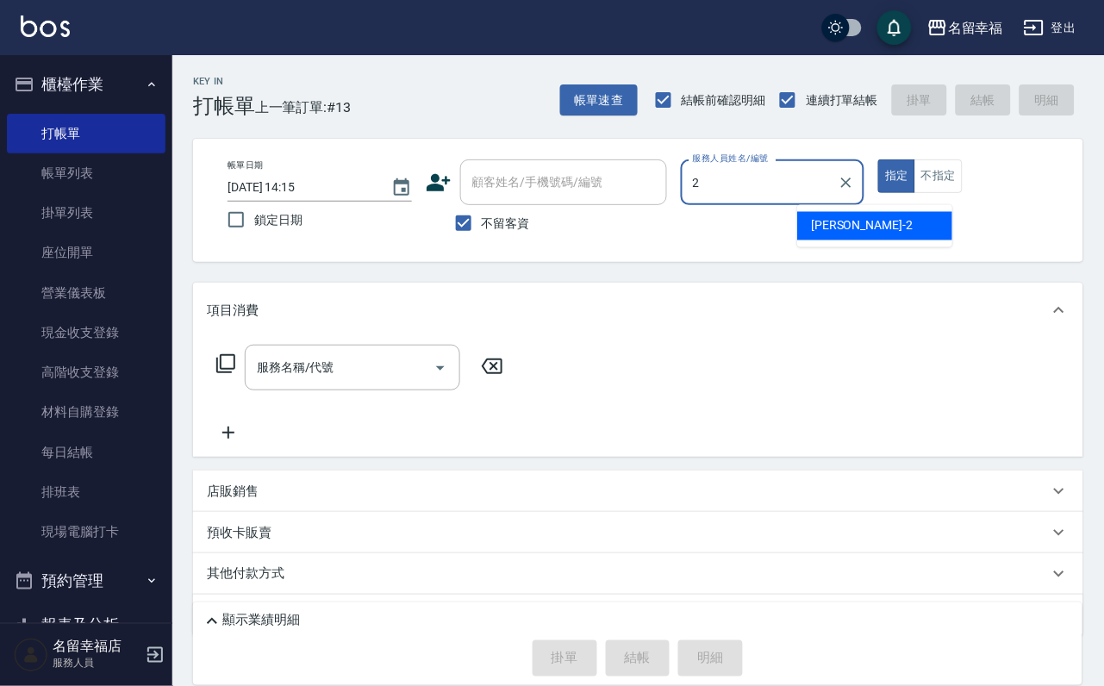
type input "碧涵-2"
type button "true"
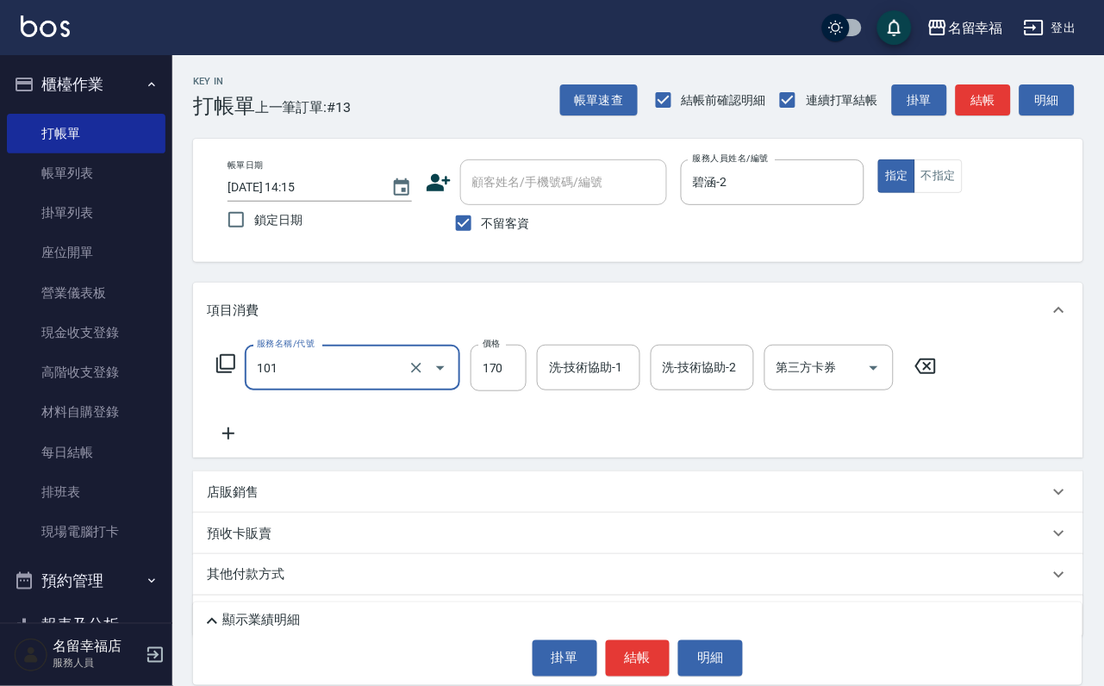
type input "洗髮(101)"
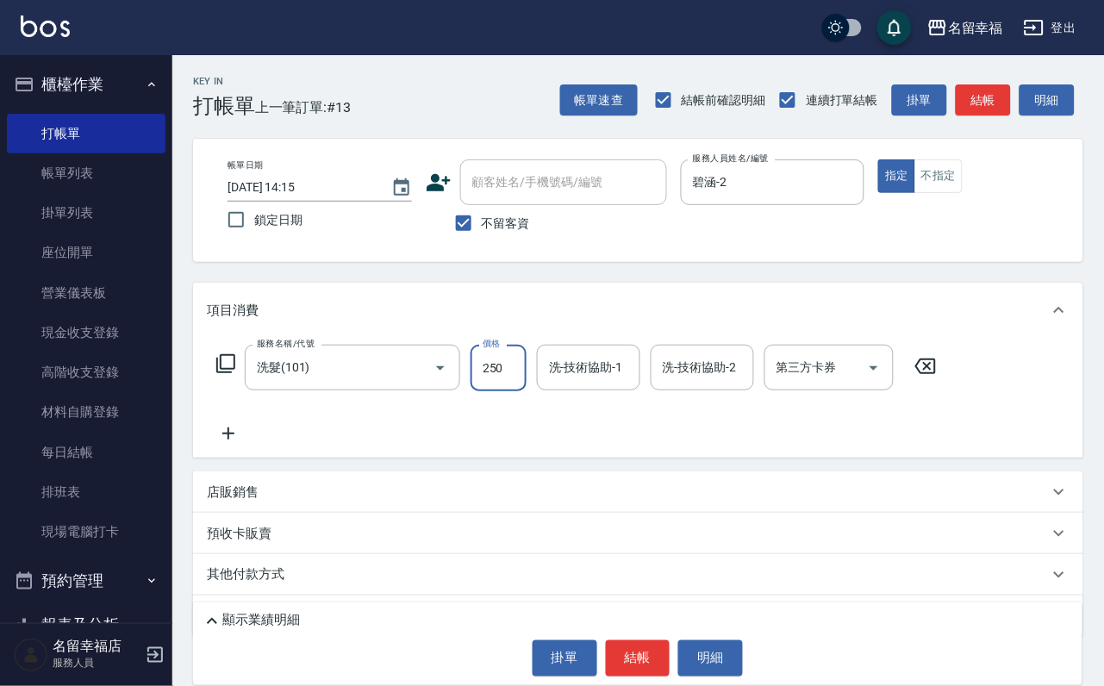
type input "250"
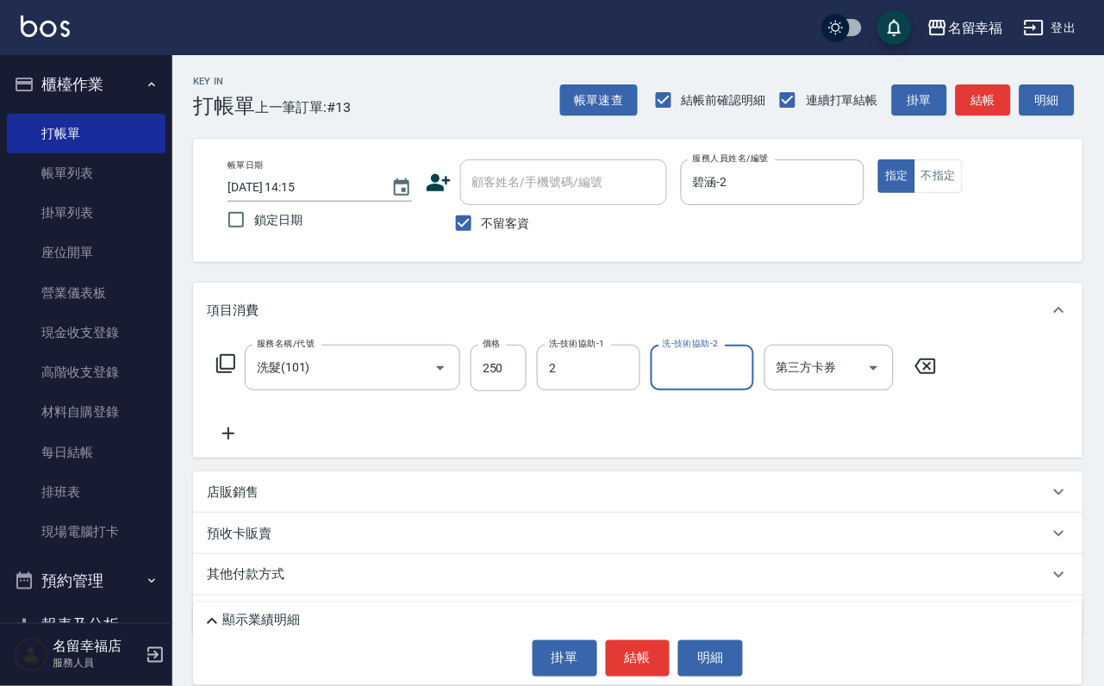
type input "碧涵-2"
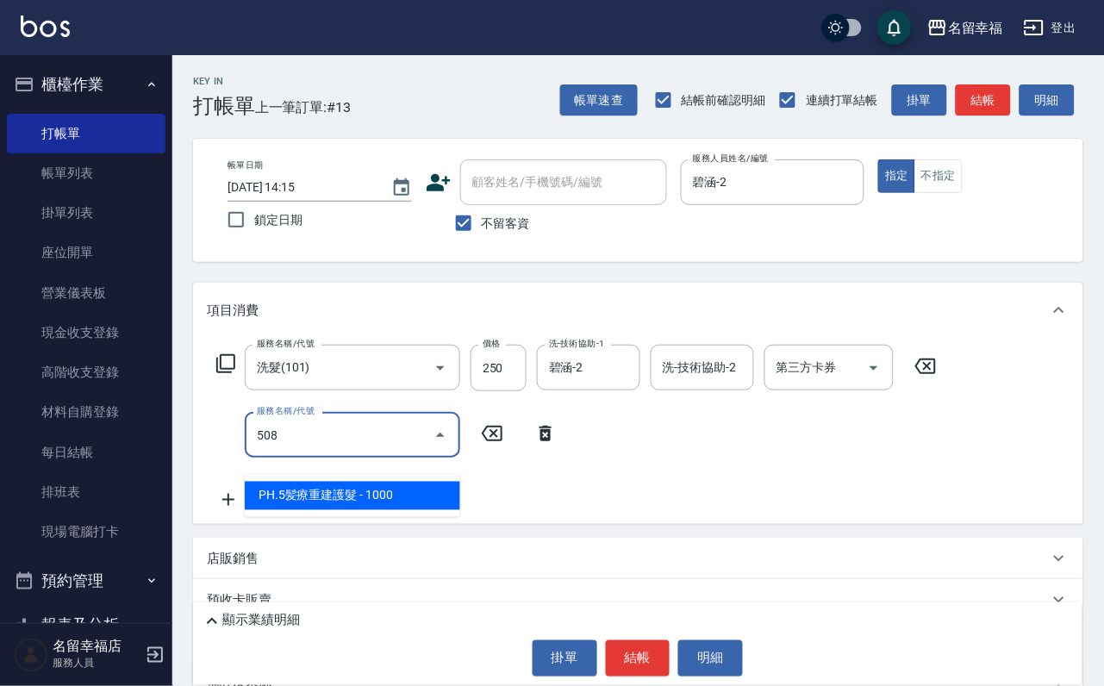
type input "PH.5髪療重建護髮(508)"
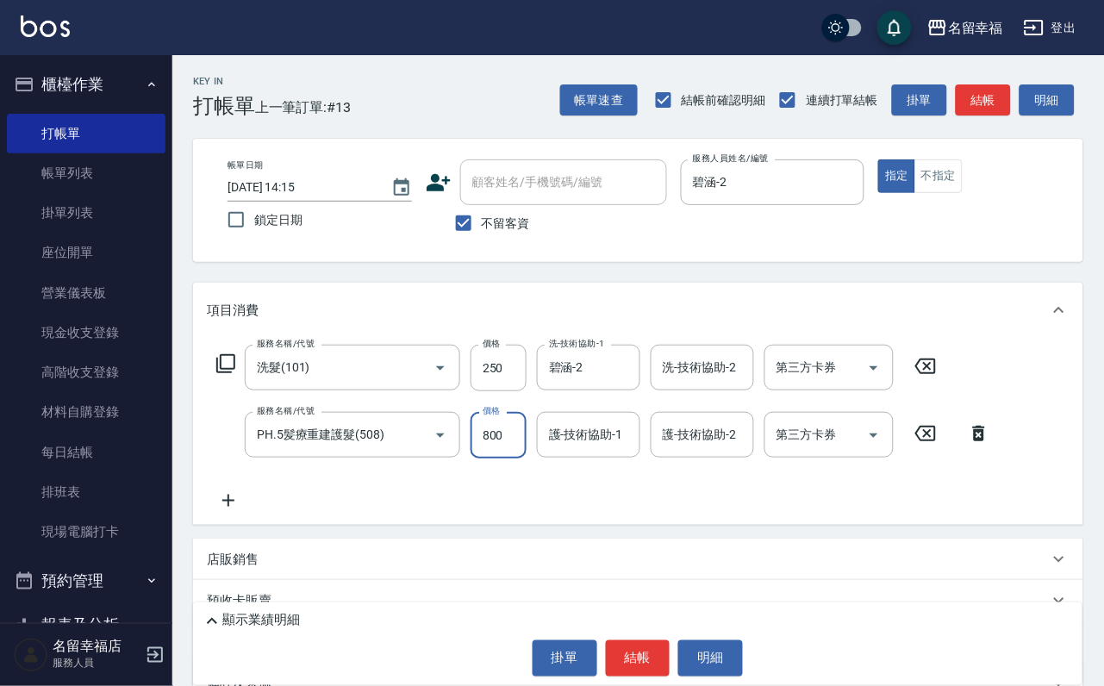
type input "800"
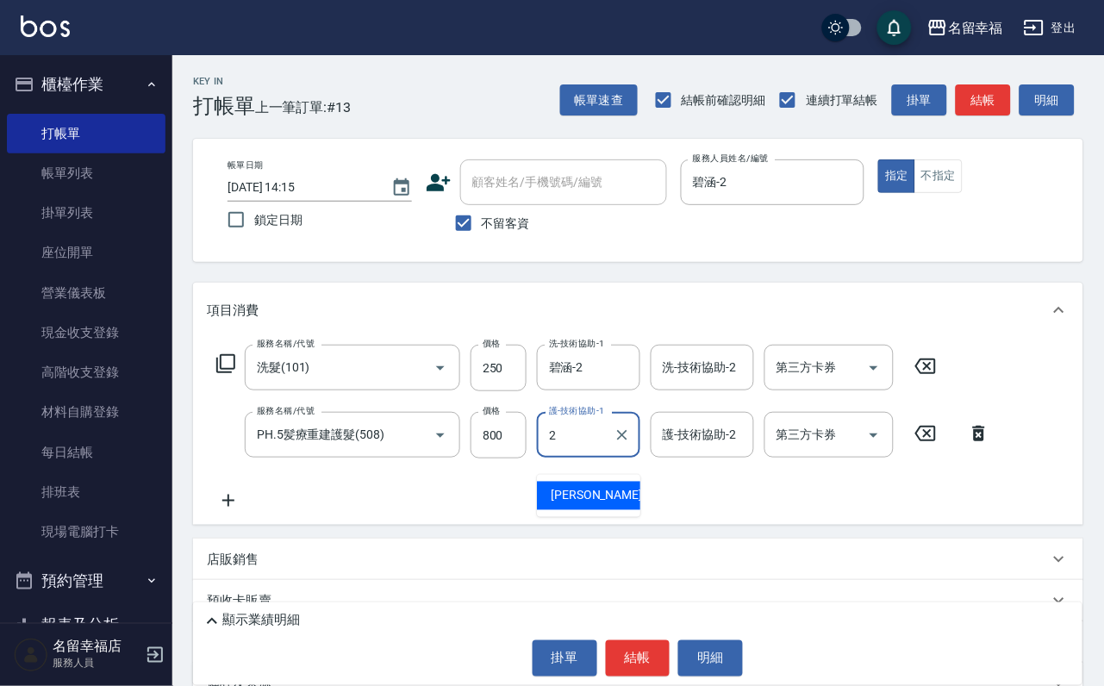
type input "碧涵-2"
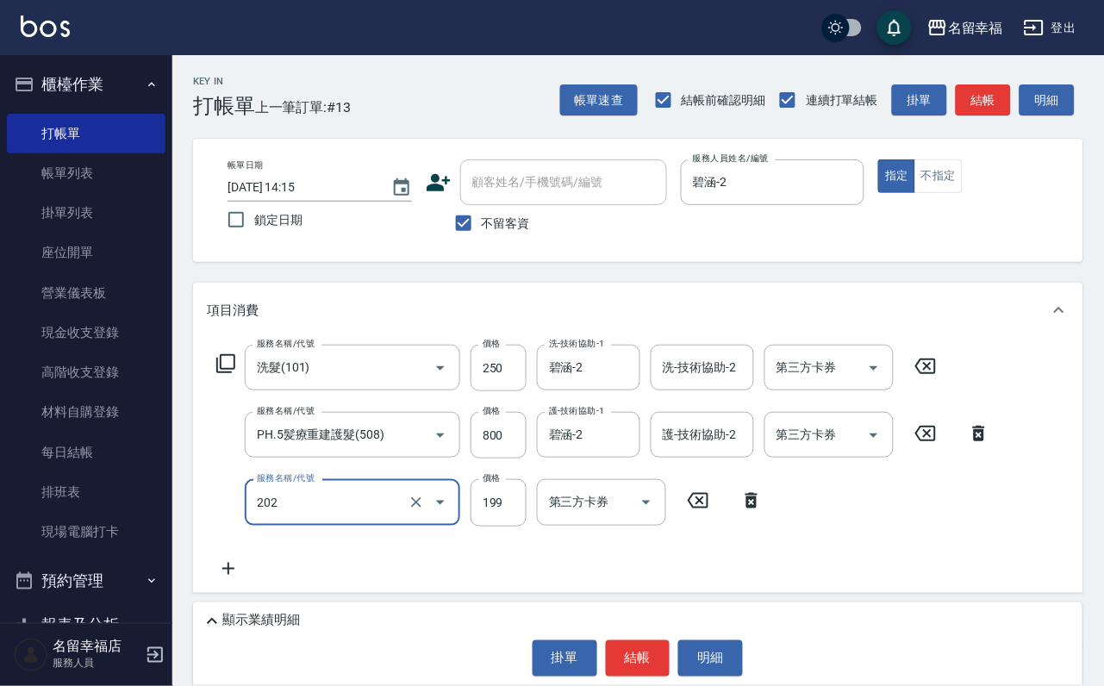
type input "不指定單剪(202)"
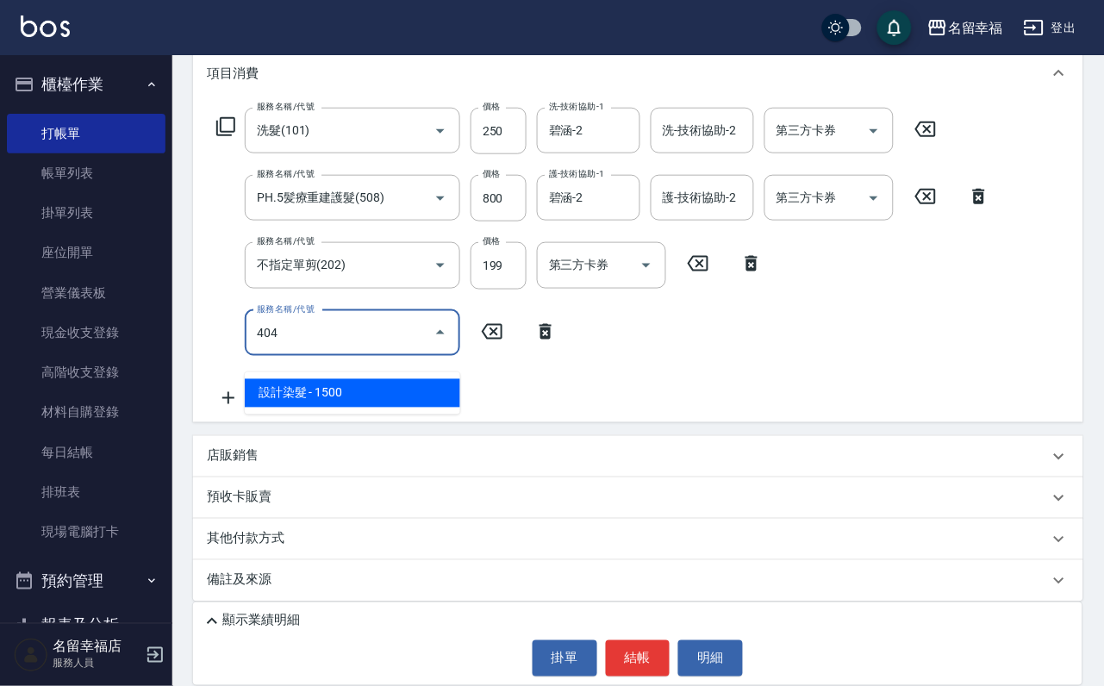
type input "設計染髮(404)"
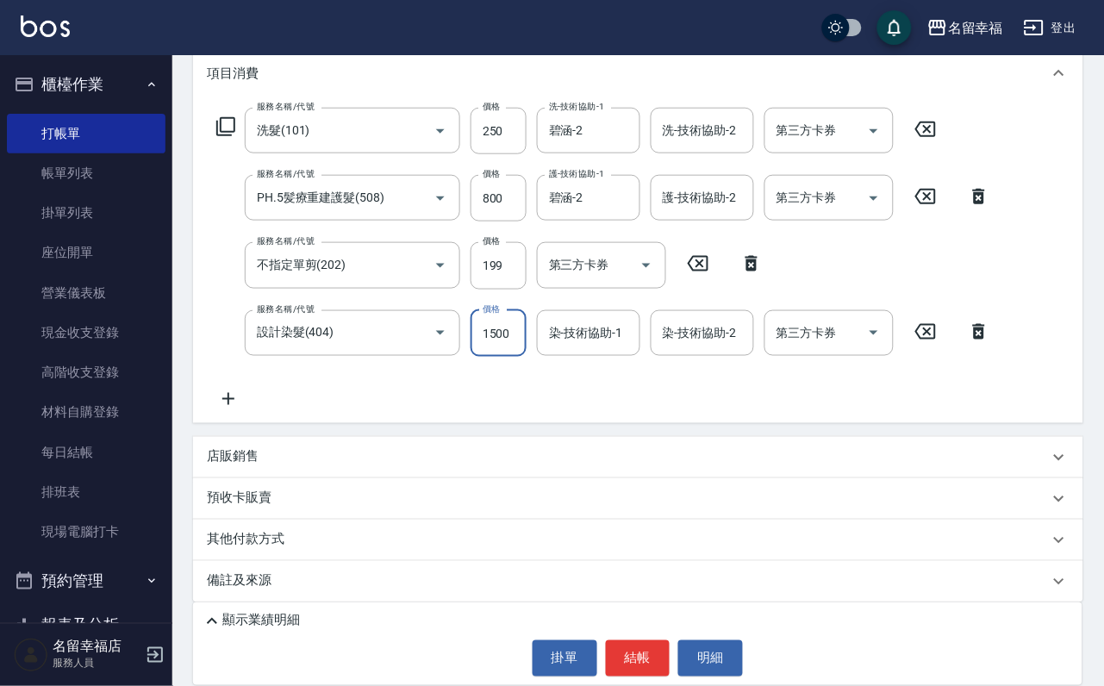
scroll to position [0, 1]
type input "1800"
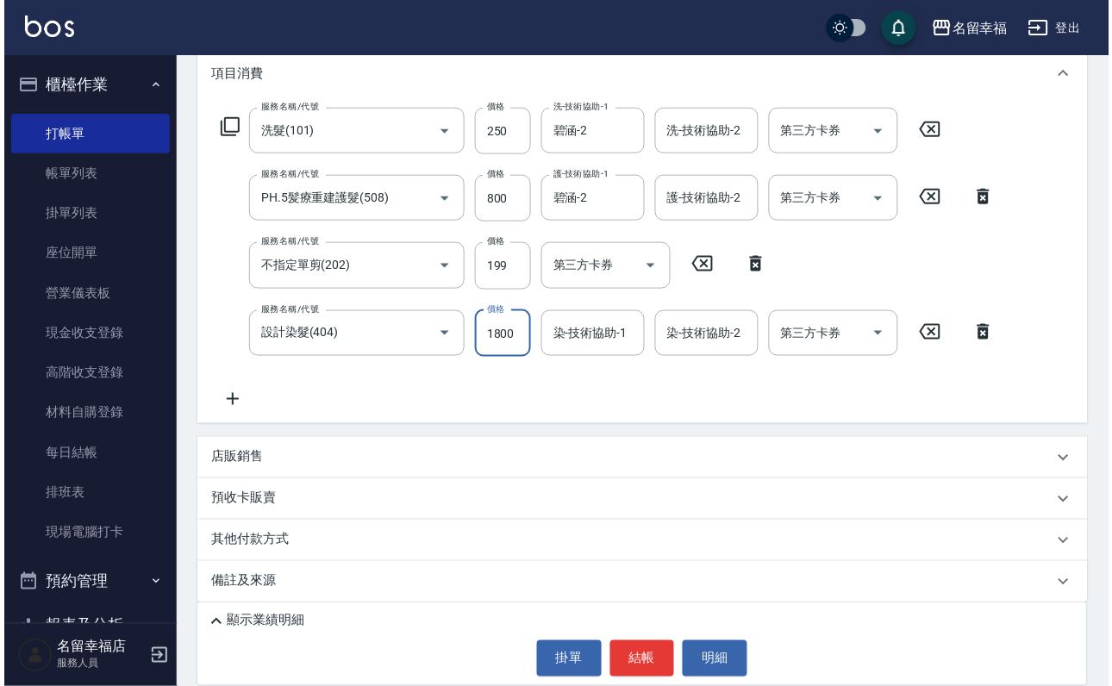
scroll to position [0, 0]
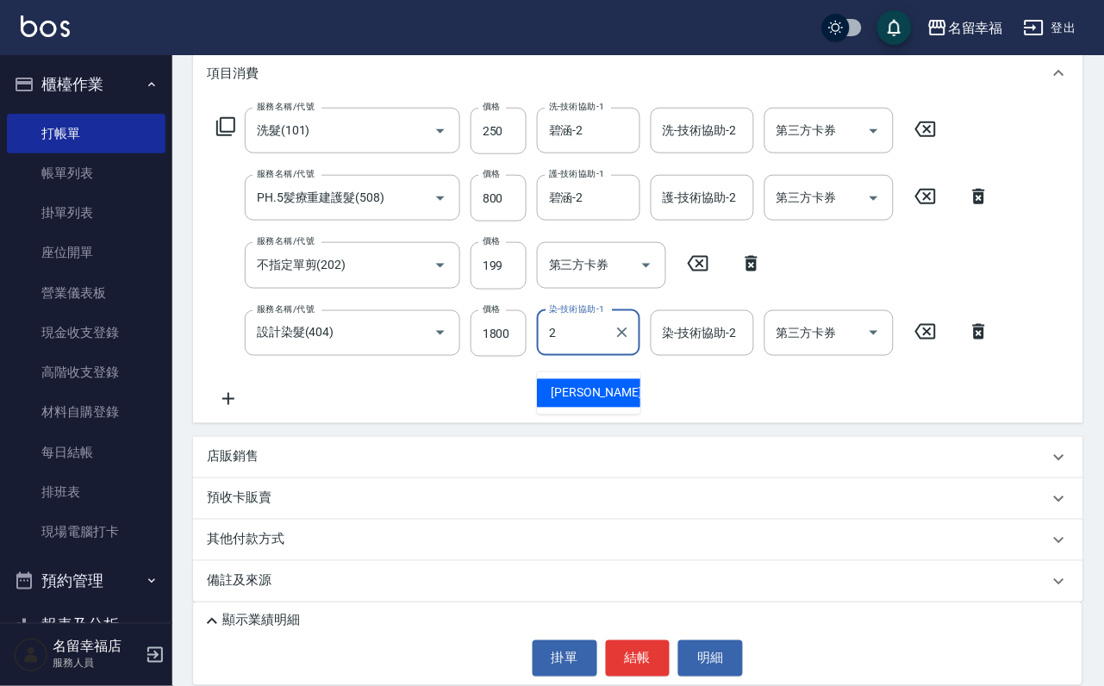
type input "碧涵-2"
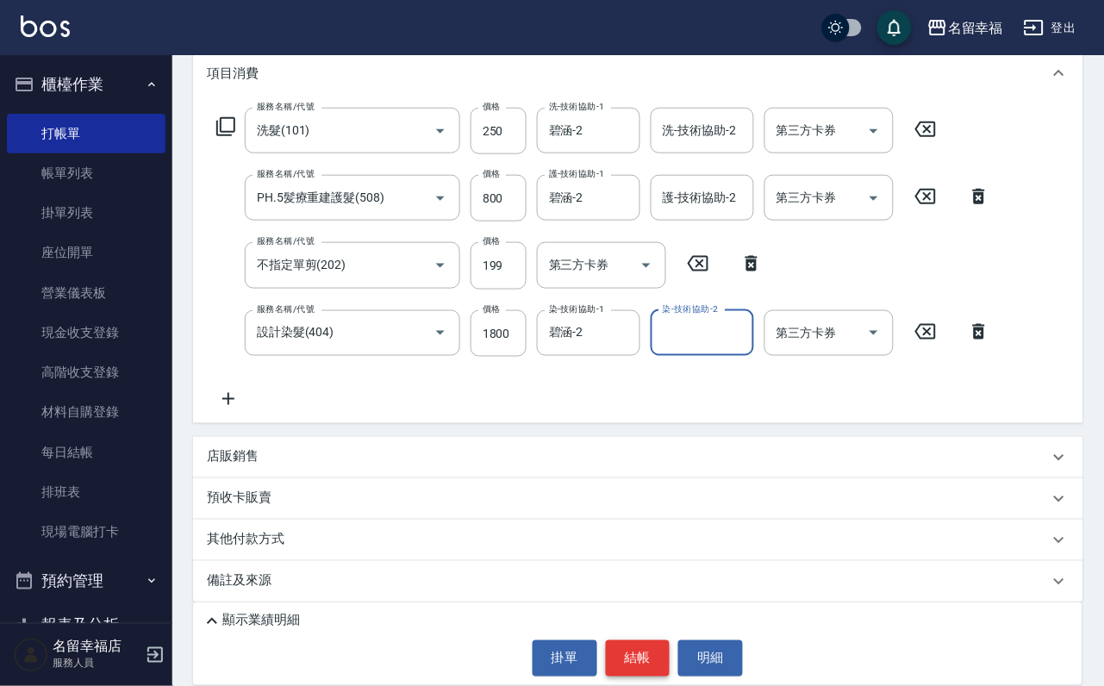
drag, startPoint x: 619, startPoint y: 630, endPoint x: 628, endPoint y: 641, distance: 14.7
click at [625, 640] on button "結帳" at bounding box center [638, 658] width 65 height 36
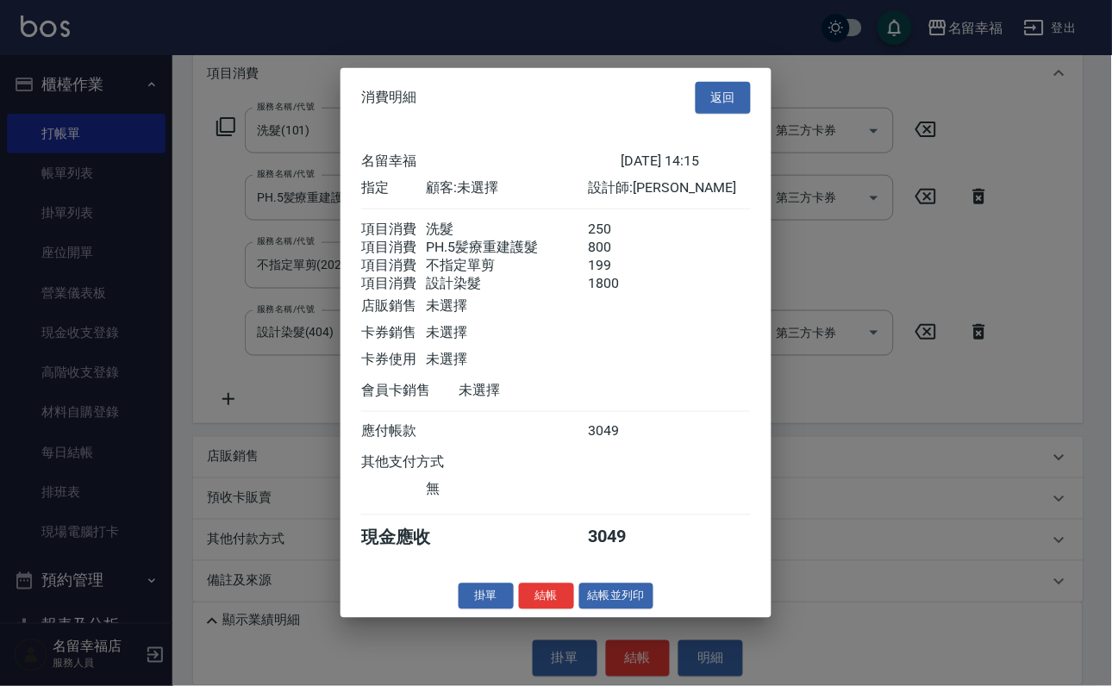
scroll to position [406, 0]
click at [530, 609] on button "結帳" at bounding box center [546, 596] width 55 height 27
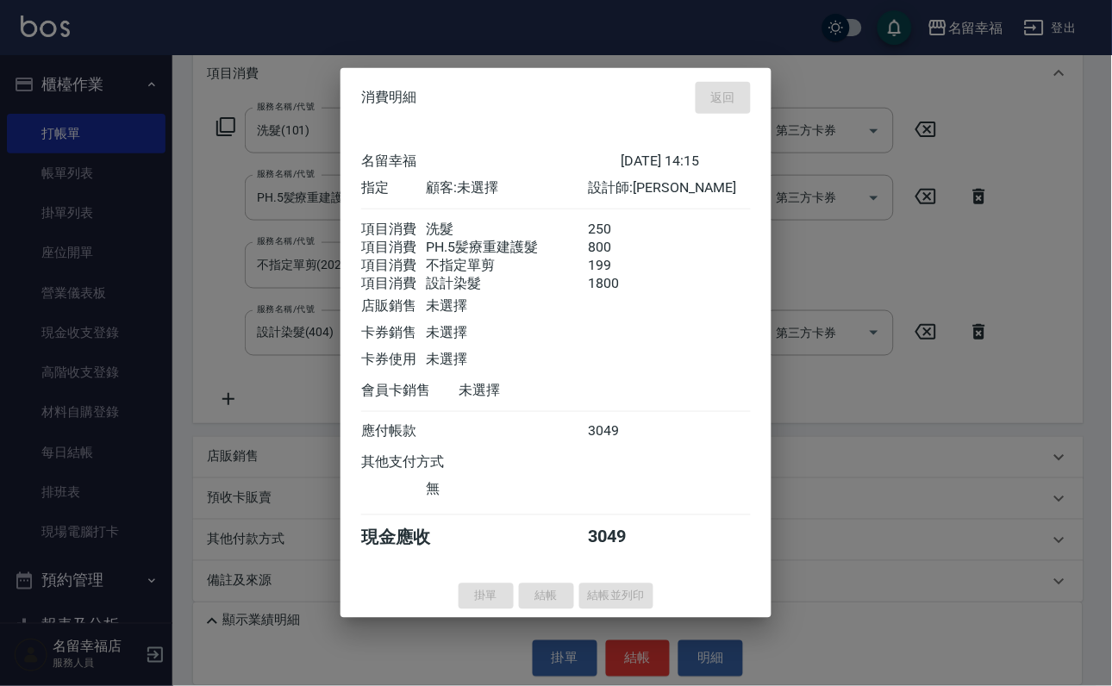
type input "[DATE] 14:17"
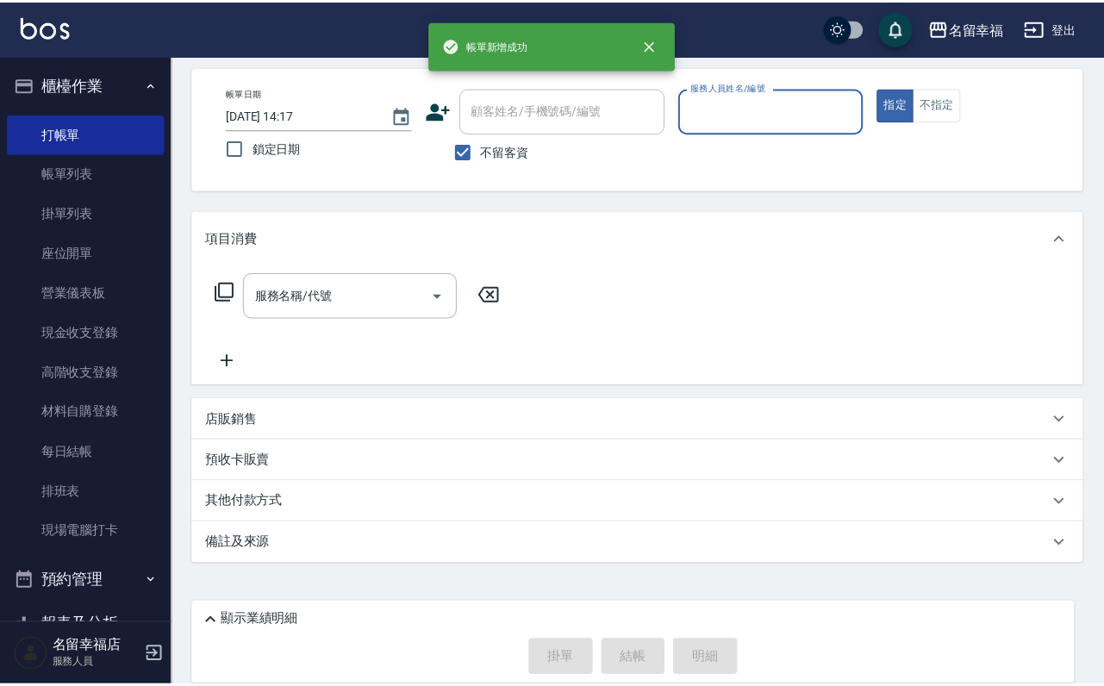
scroll to position [103, 0]
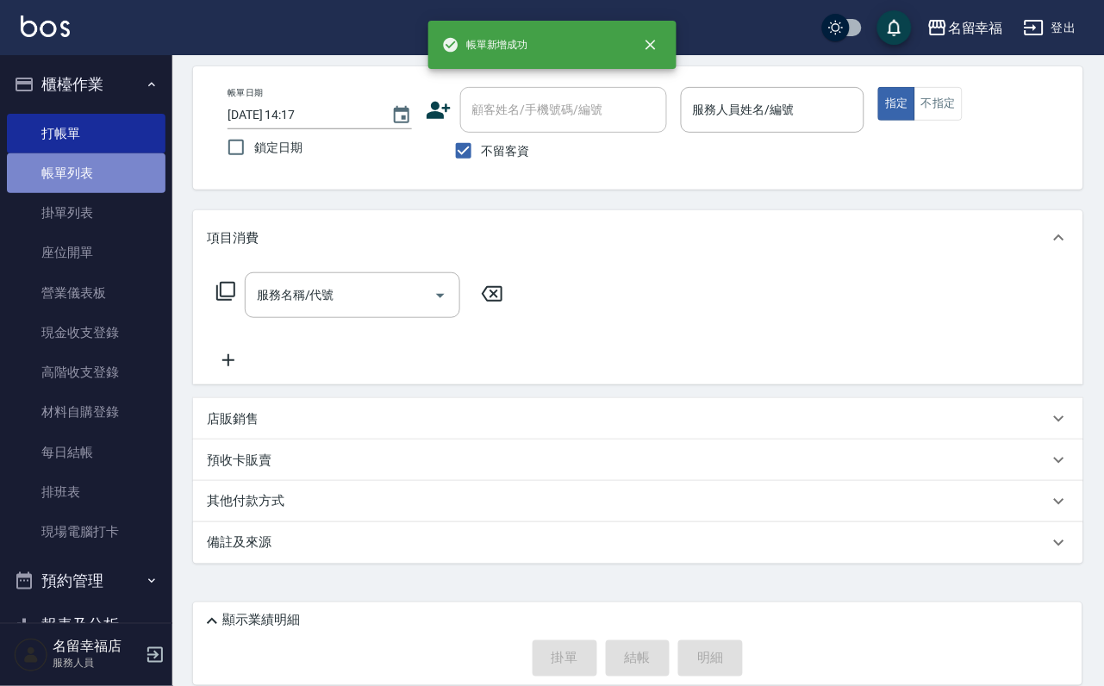
click at [97, 193] on link "帳單列表" at bounding box center [86, 173] width 159 height 40
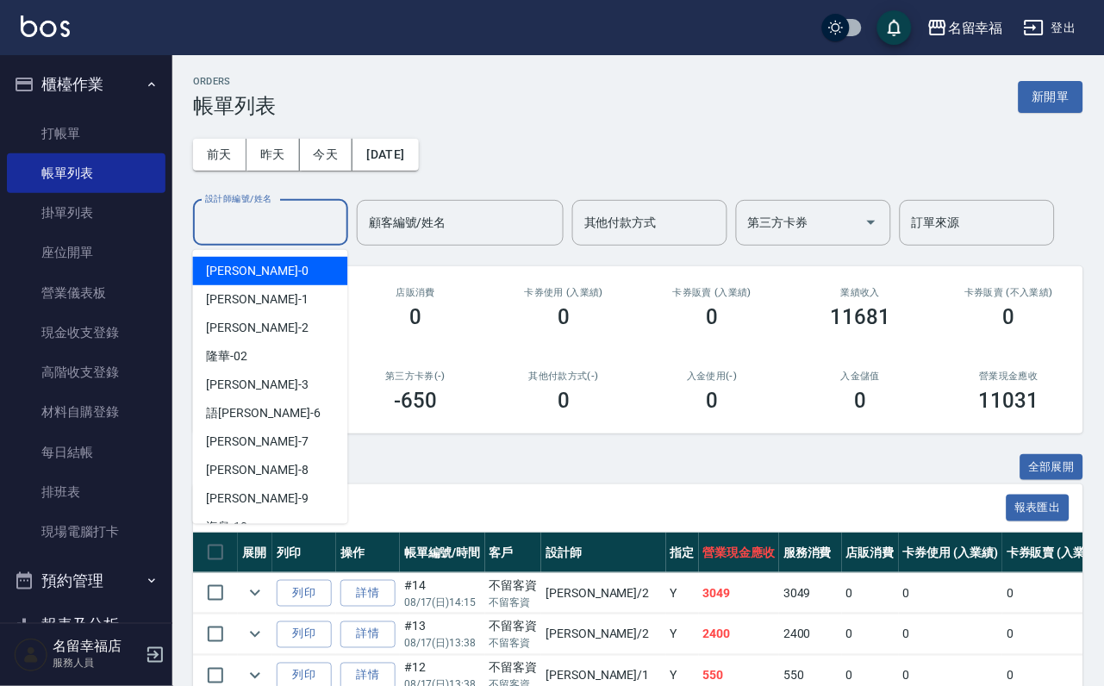
click at [241, 228] on input "設計師編號/姓名" at bounding box center [271, 223] width 140 height 30
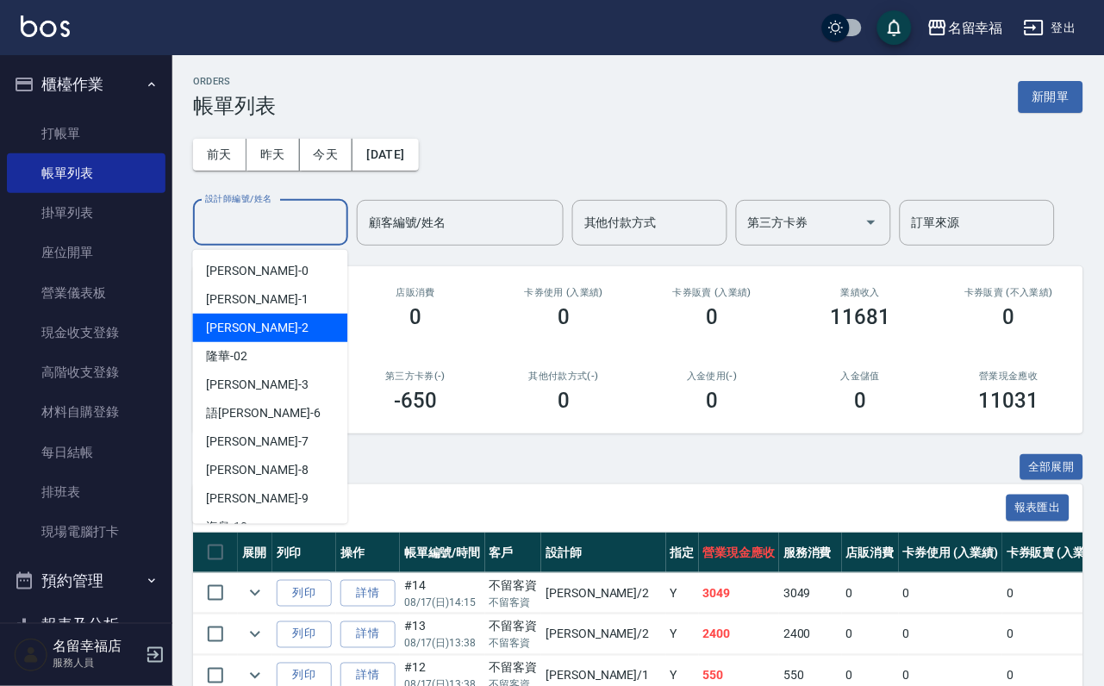
click at [236, 327] on span "[PERSON_NAME] -2" at bounding box center [258, 328] width 102 height 18
type input "碧涵-2"
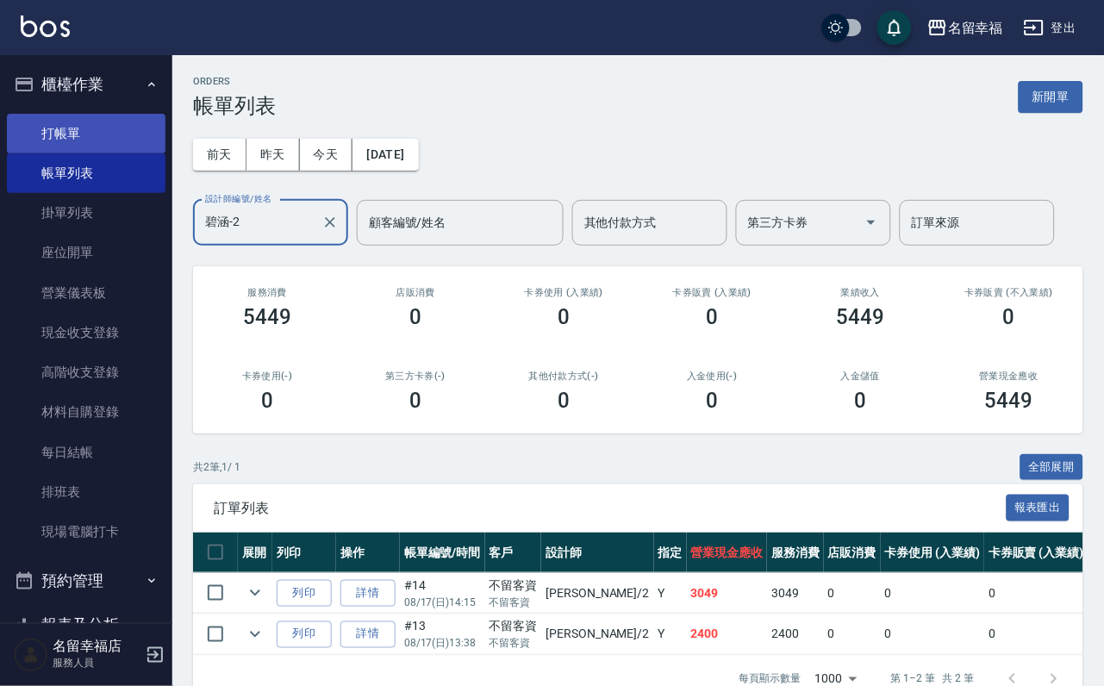
click at [75, 134] on link "打帳單" at bounding box center [86, 134] width 159 height 40
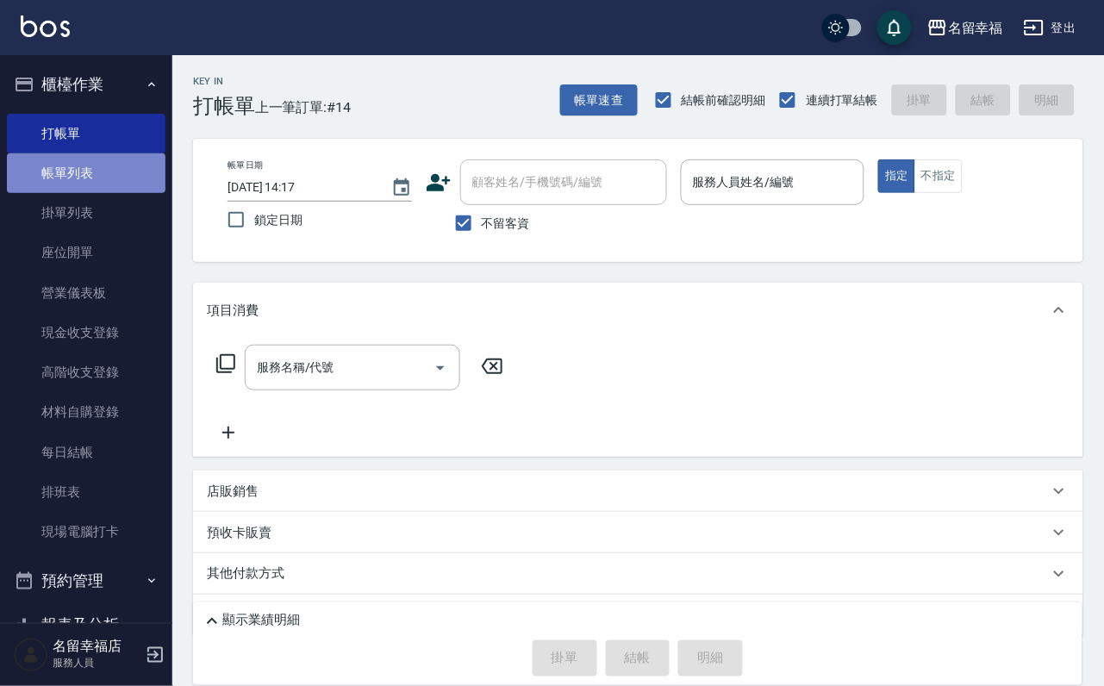
click at [97, 172] on link "帳單列表" at bounding box center [86, 173] width 159 height 40
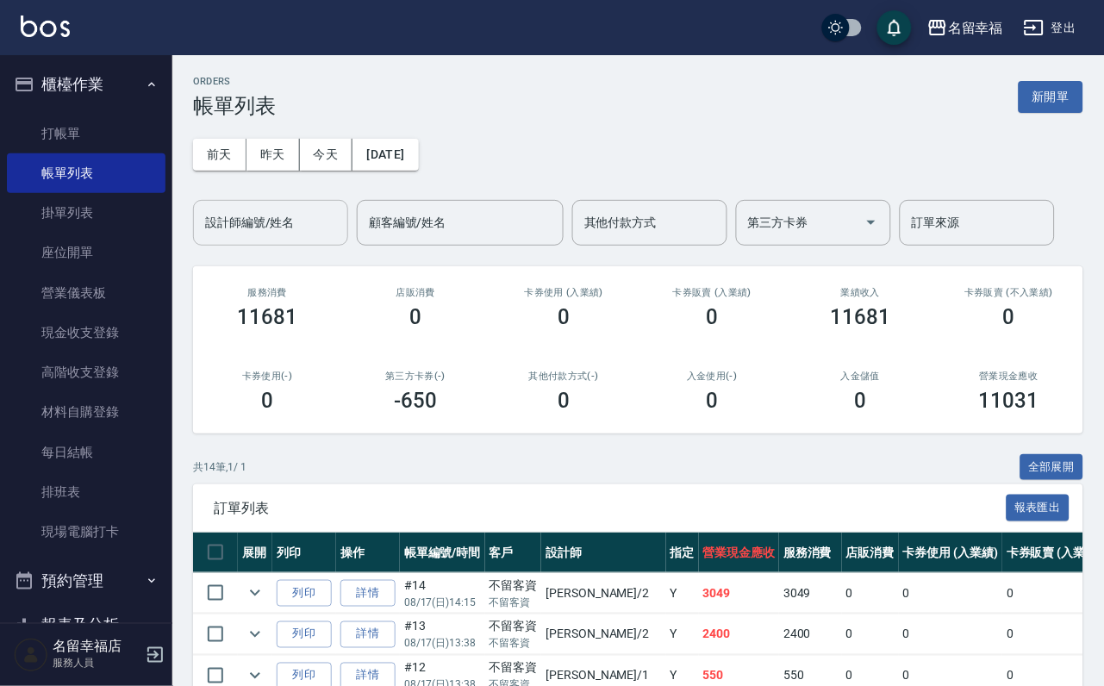
click at [247, 215] on input "設計師編號/姓名" at bounding box center [271, 223] width 140 height 30
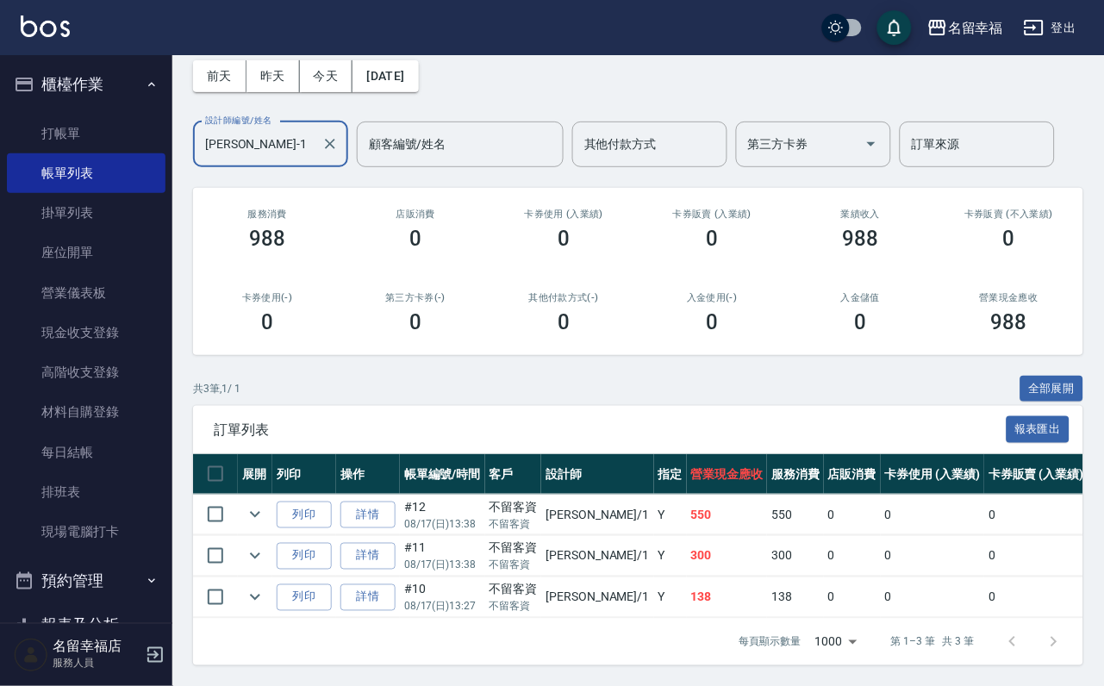
scroll to position [199, 0]
type input "[PERSON_NAME]-1"
click at [123, 145] on link "打帳單" at bounding box center [86, 134] width 159 height 40
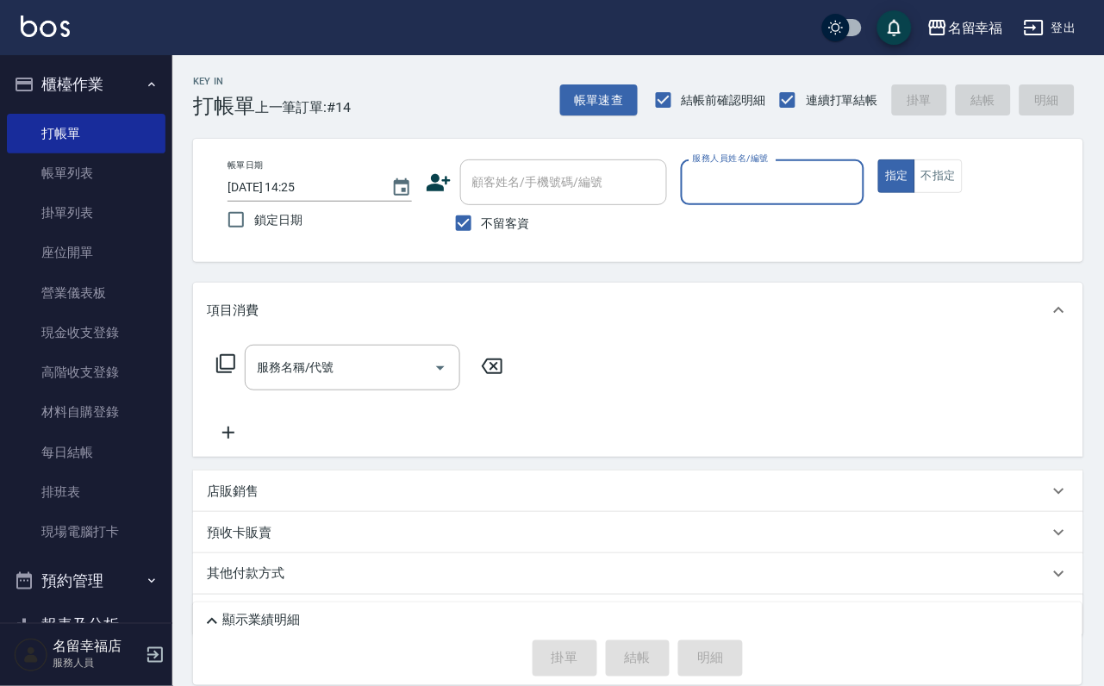
click at [769, 164] on label "服務人員姓名/編號" at bounding box center [731, 158] width 76 height 13
click at [858, 167] on input "服務人員姓名/編號" at bounding box center [773, 182] width 169 height 30
click at [858, 174] on input "服務人員姓名/編號" at bounding box center [773, 182] width 169 height 30
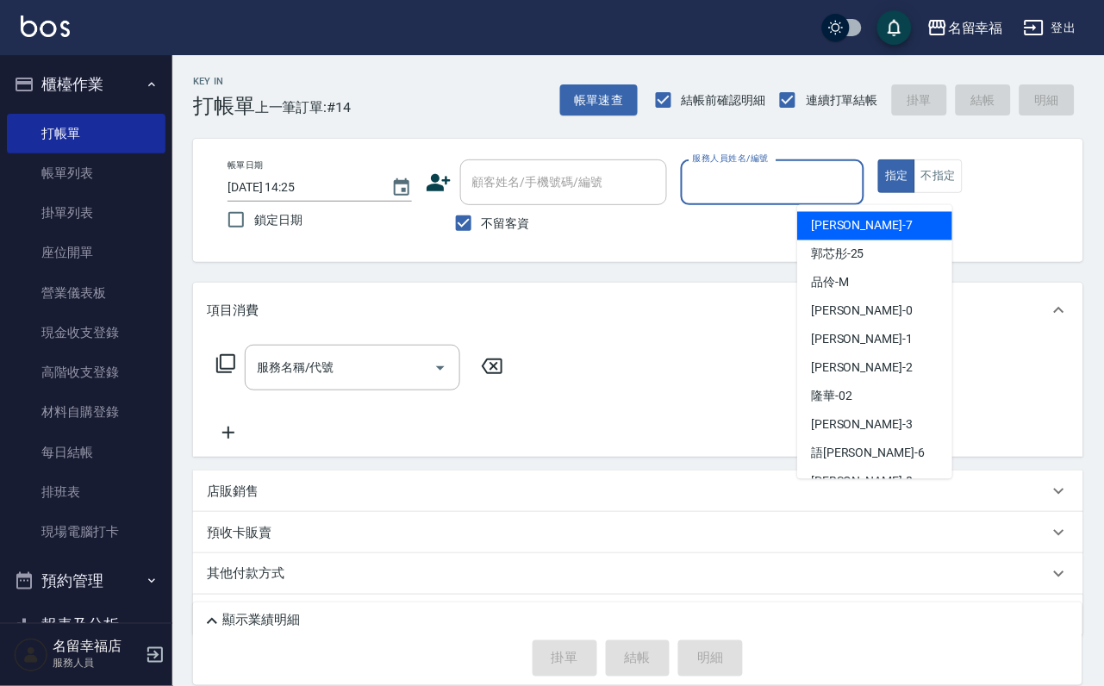
click at [874, 233] on div "[PERSON_NAME] -7" at bounding box center [874, 226] width 155 height 28
type input "[PERSON_NAME]-7"
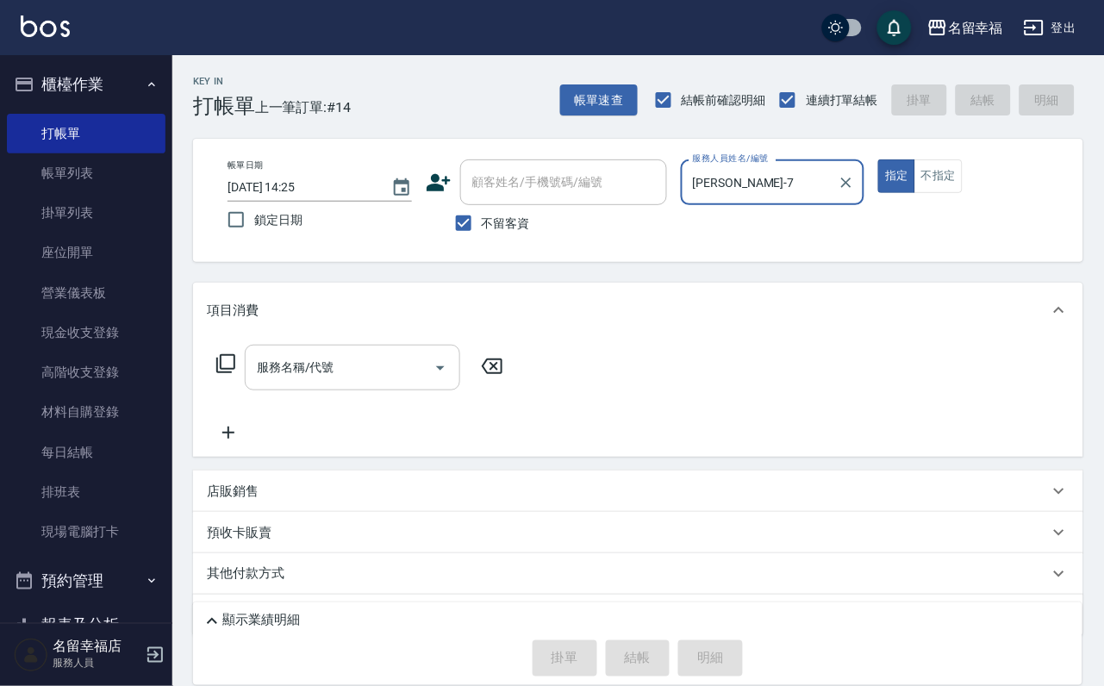
click at [323, 383] on input "服務名稱/代號" at bounding box center [340, 368] width 174 height 30
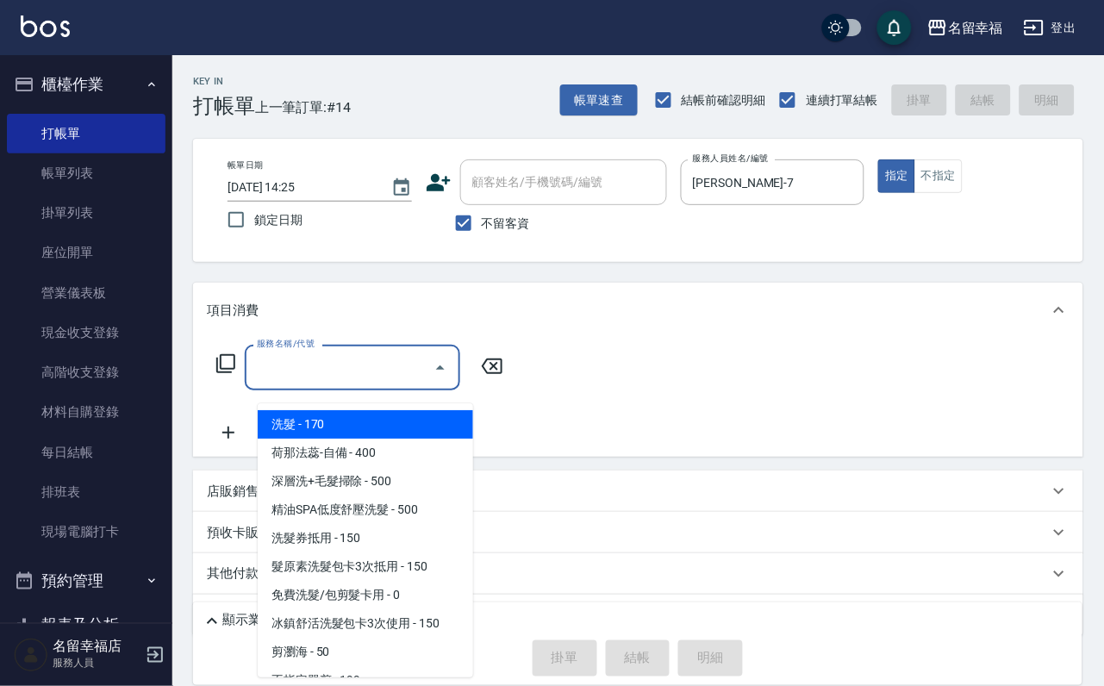
click at [306, 426] on span "洗髮 - 170" at bounding box center [365, 424] width 215 height 28
type input "洗髮(101)"
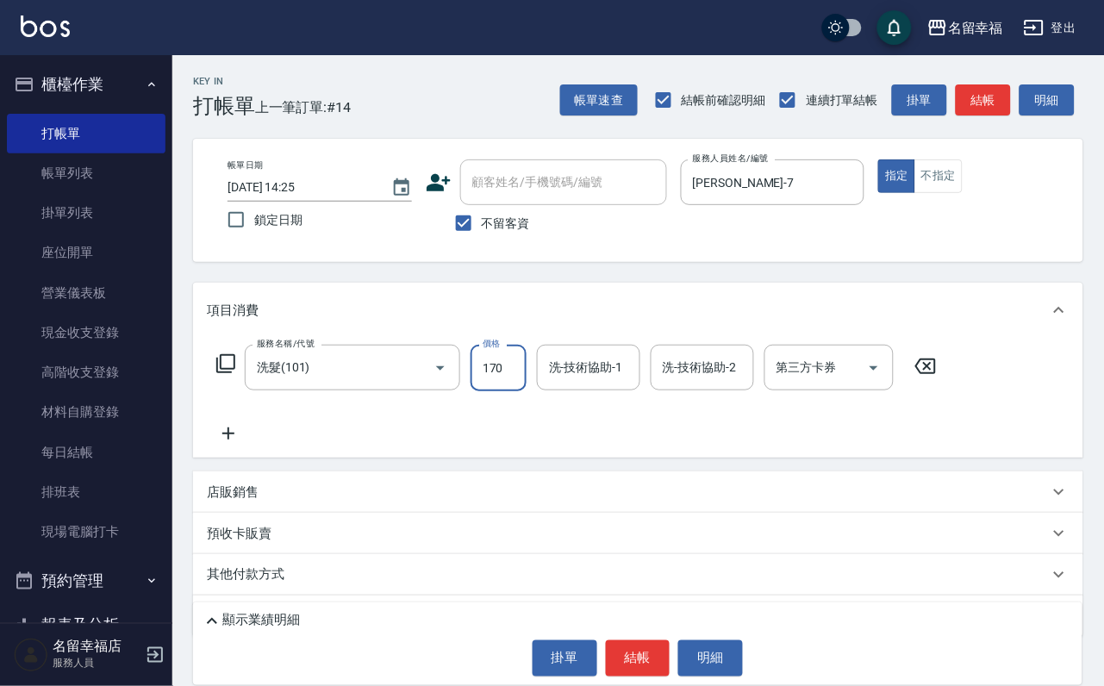
click at [527, 381] on input "170" at bounding box center [499, 368] width 56 height 47
type input "230"
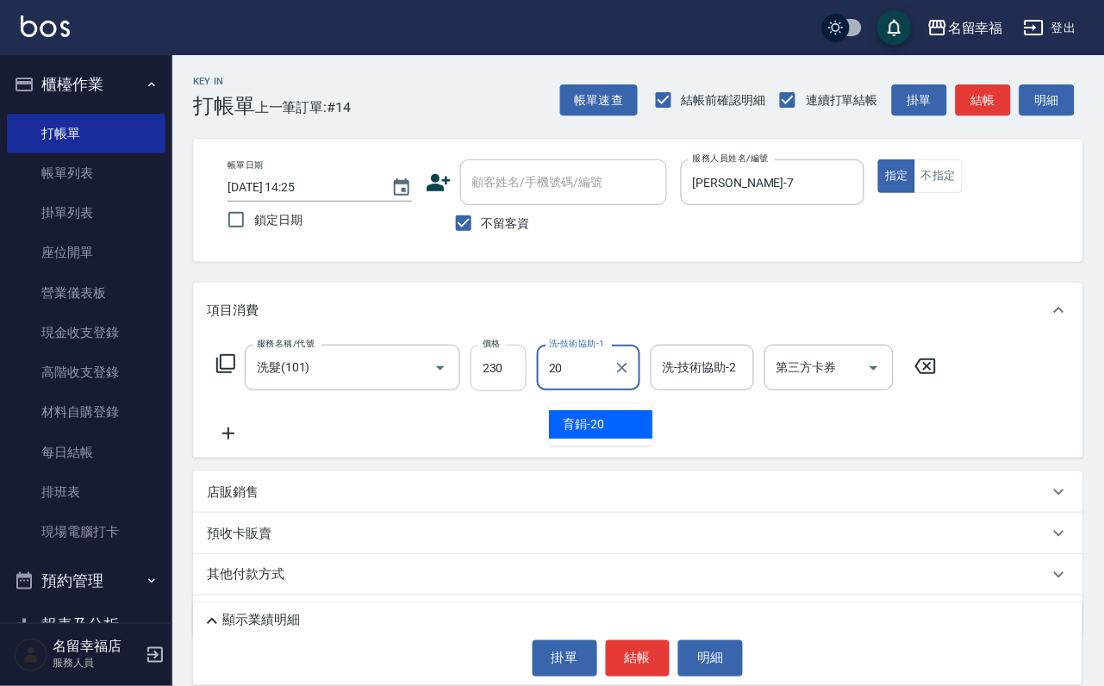
type input "育鋗-20"
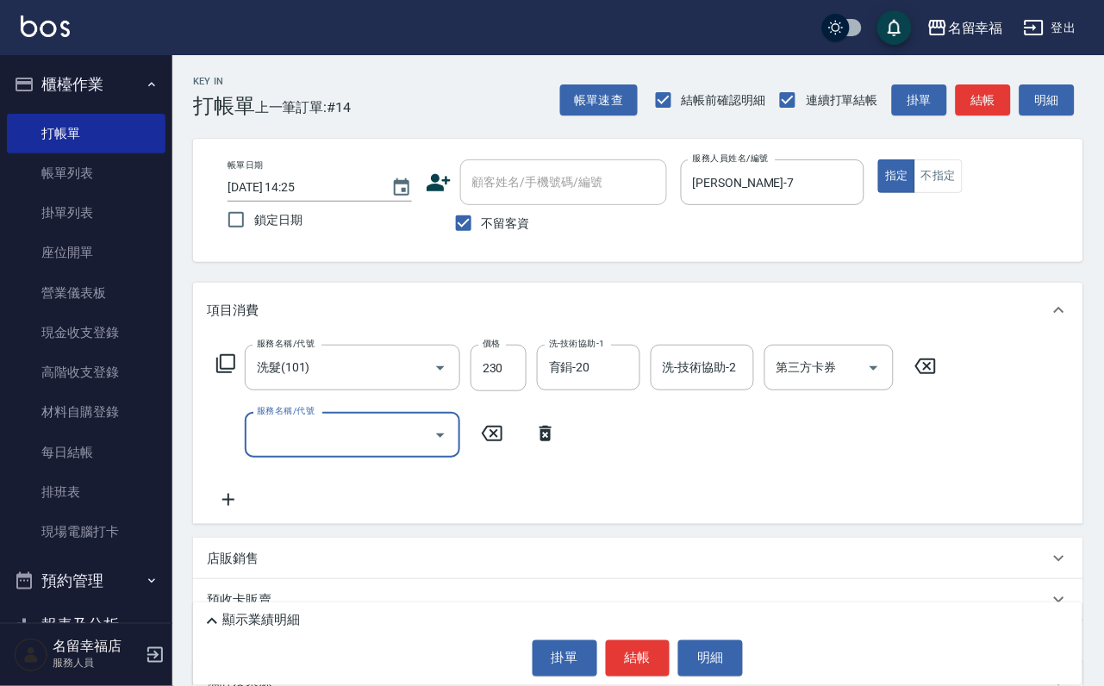
click at [229, 374] on icon at bounding box center [225, 363] width 21 height 21
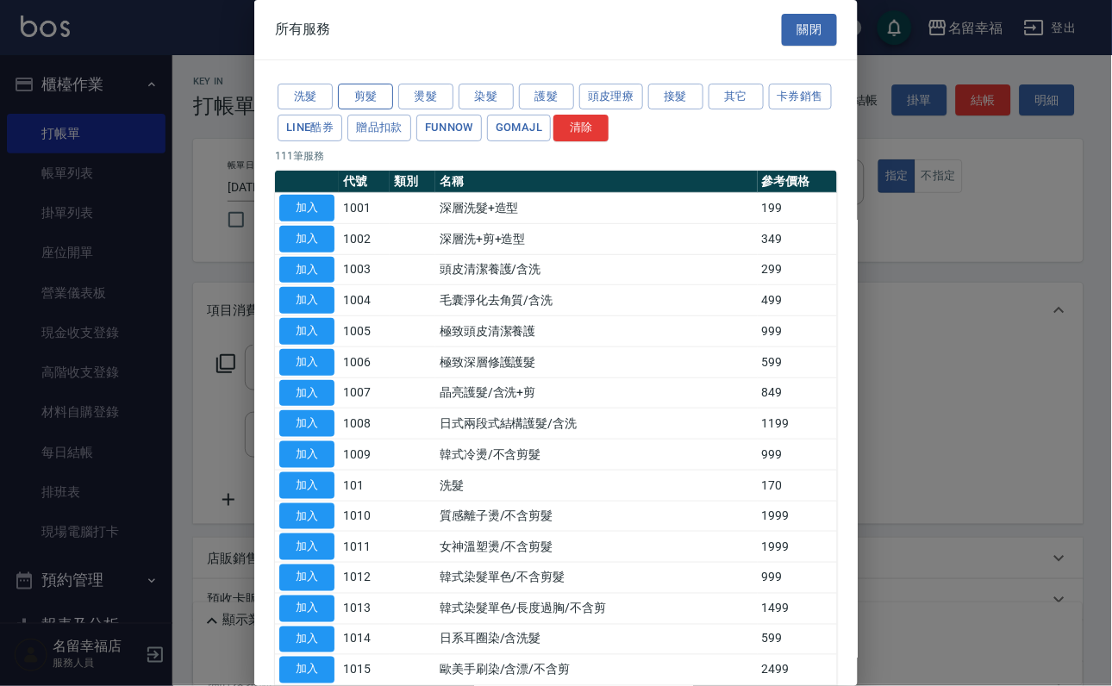
click at [368, 107] on button "剪髮" at bounding box center [365, 97] width 55 height 27
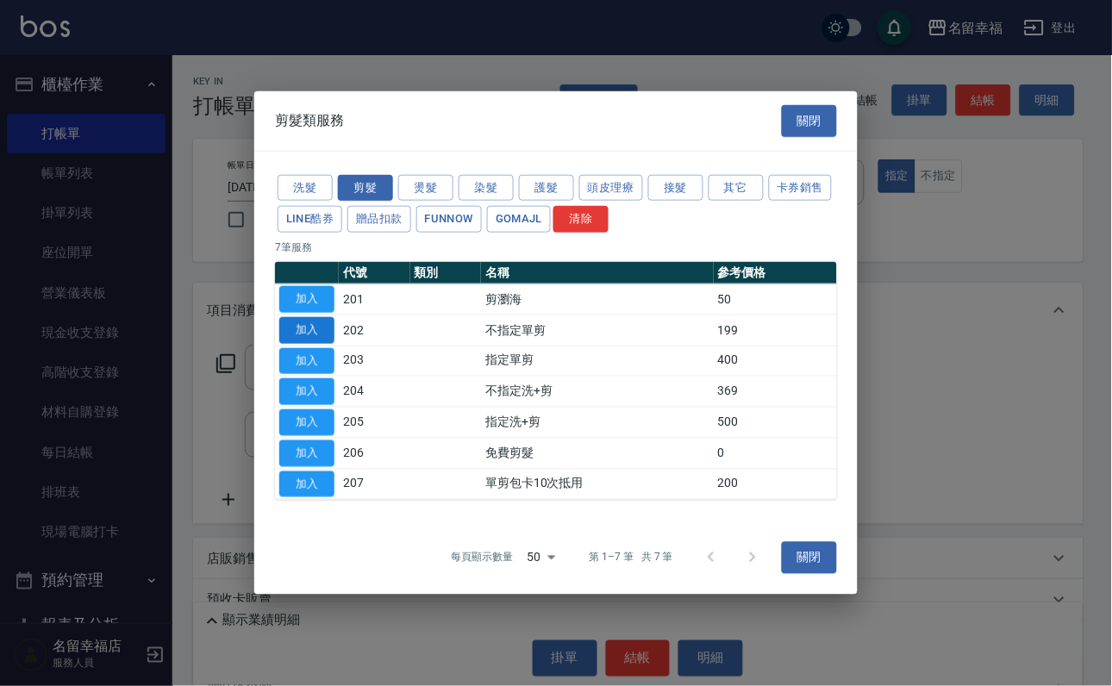
click at [318, 317] on button "加入" at bounding box center [306, 330] width 55 height 27
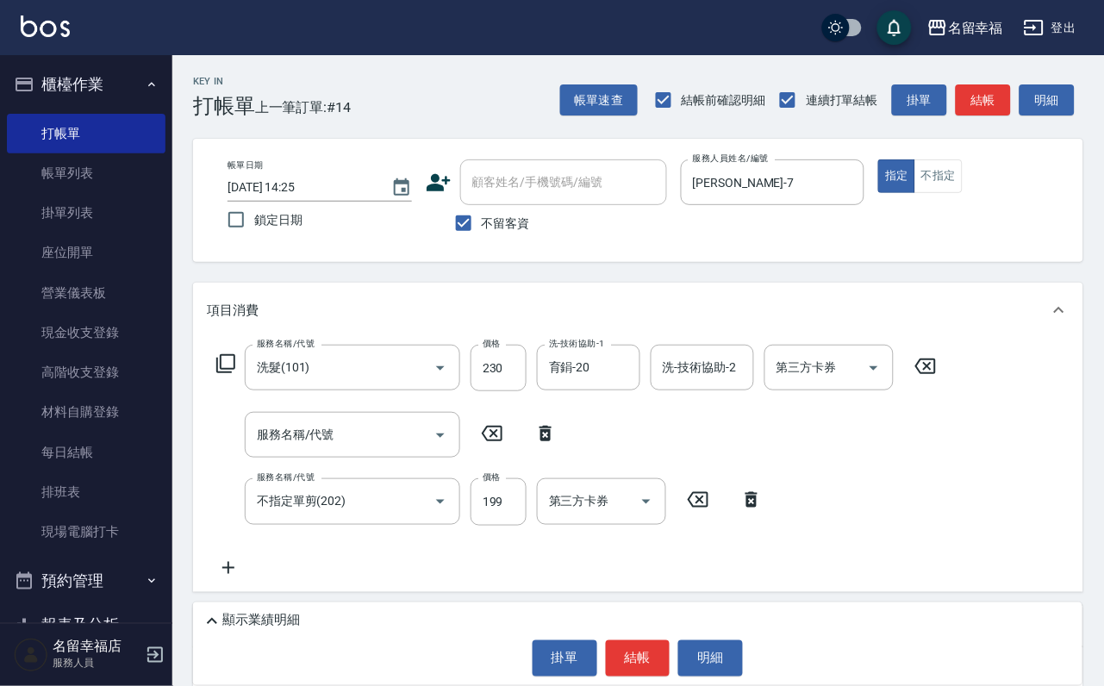
click at [546, 441] on icon at bounding box center [546, 434] width 12 height 16
type input "不指定單剪(202)"
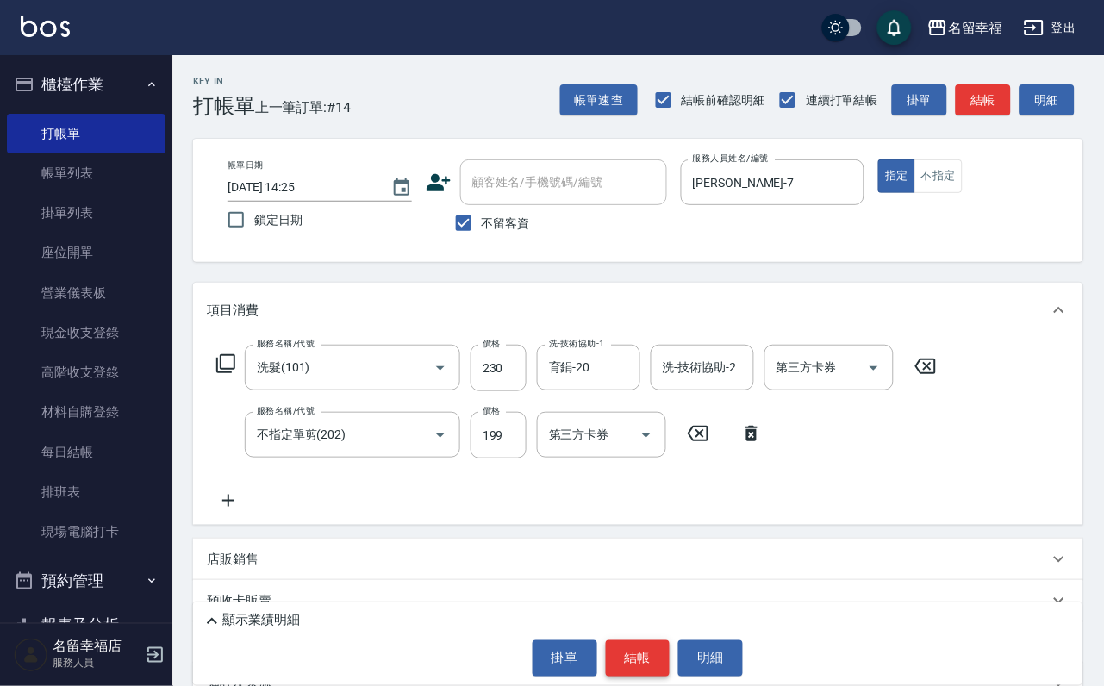
click at [658, 640] on button "結帳" at bounding box center [638, 658] width 65 height 36
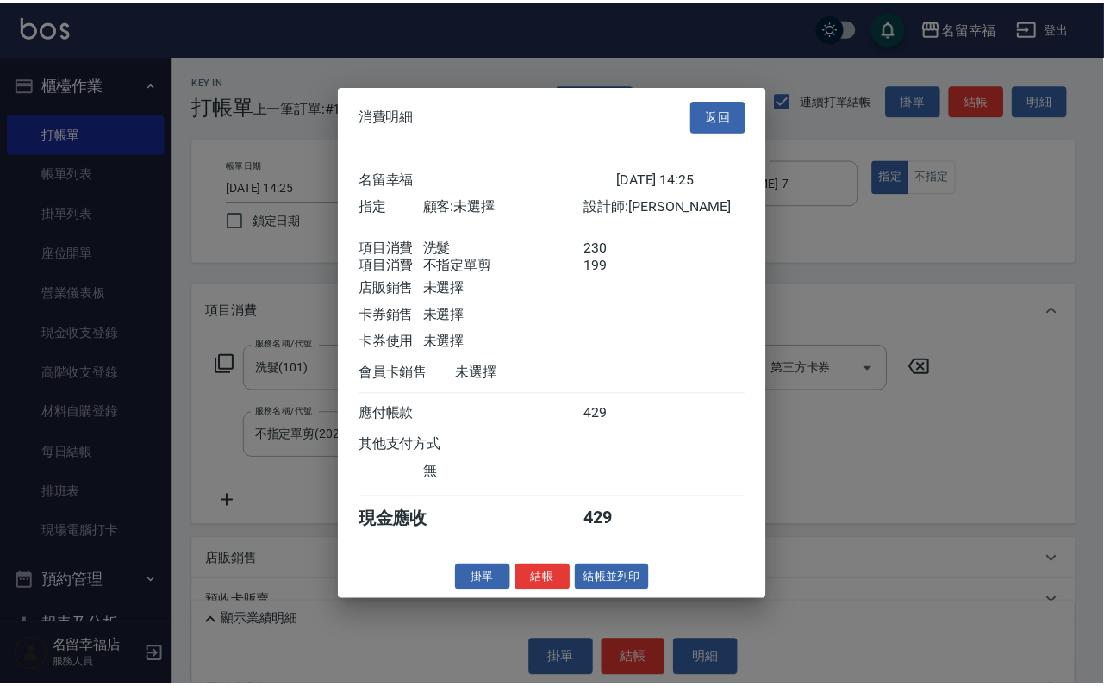
scroll to position [278, 0]
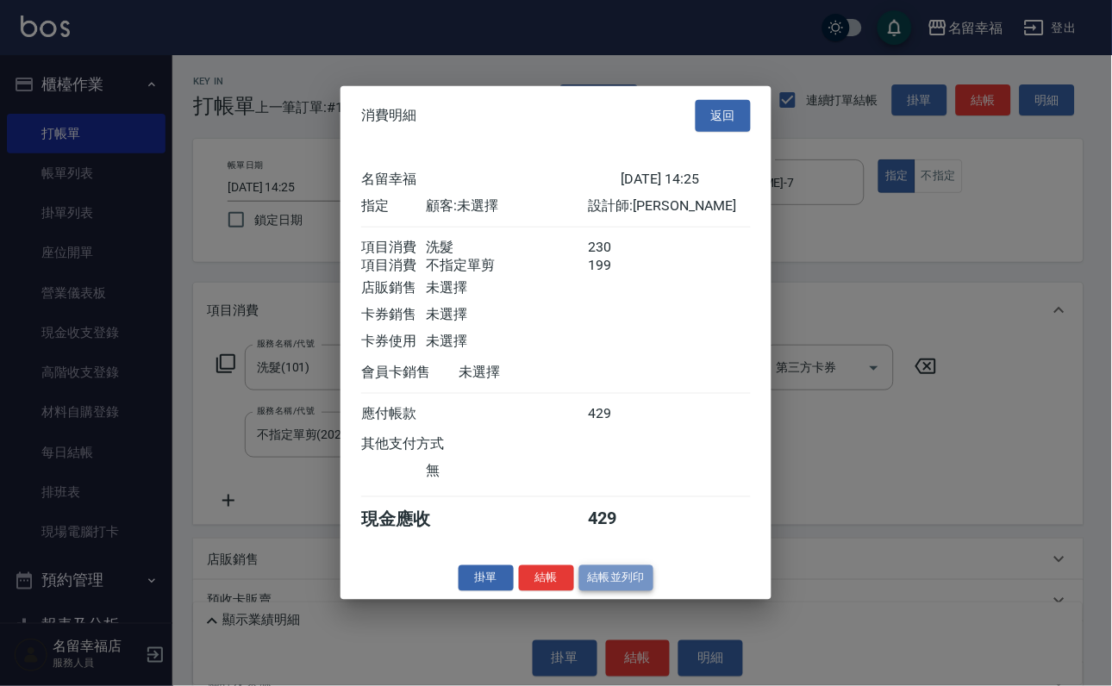
click at [623, 591] on button "結帳並列印" at bounding box center [616, 578] width 75 height 27
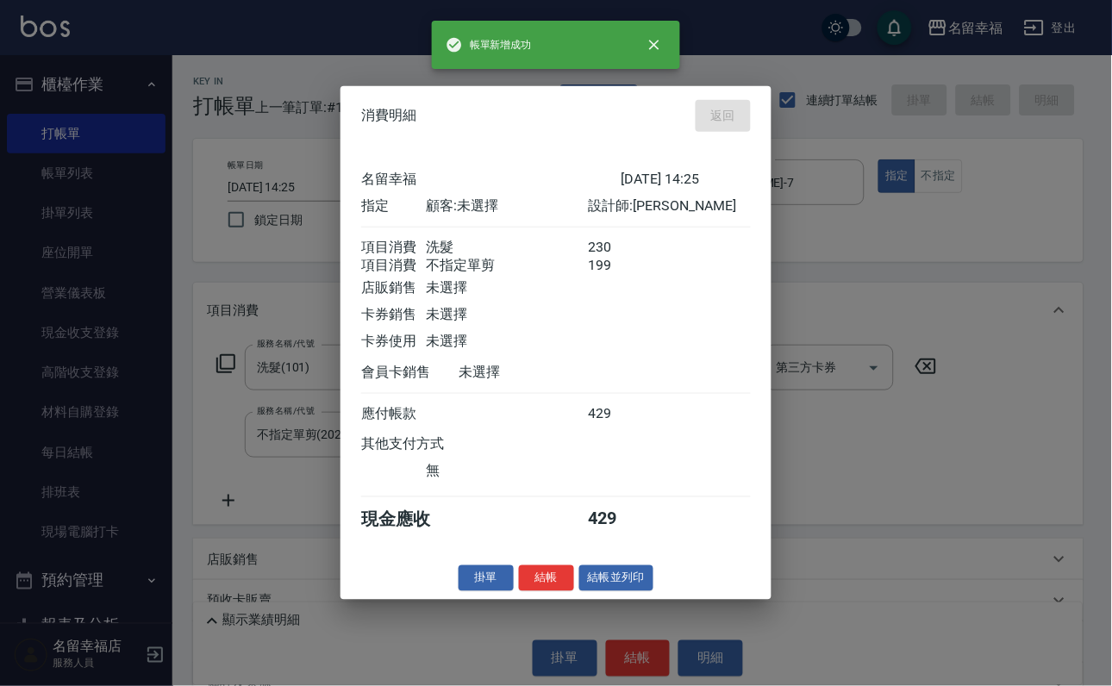
type input "[DATE] 14:50"
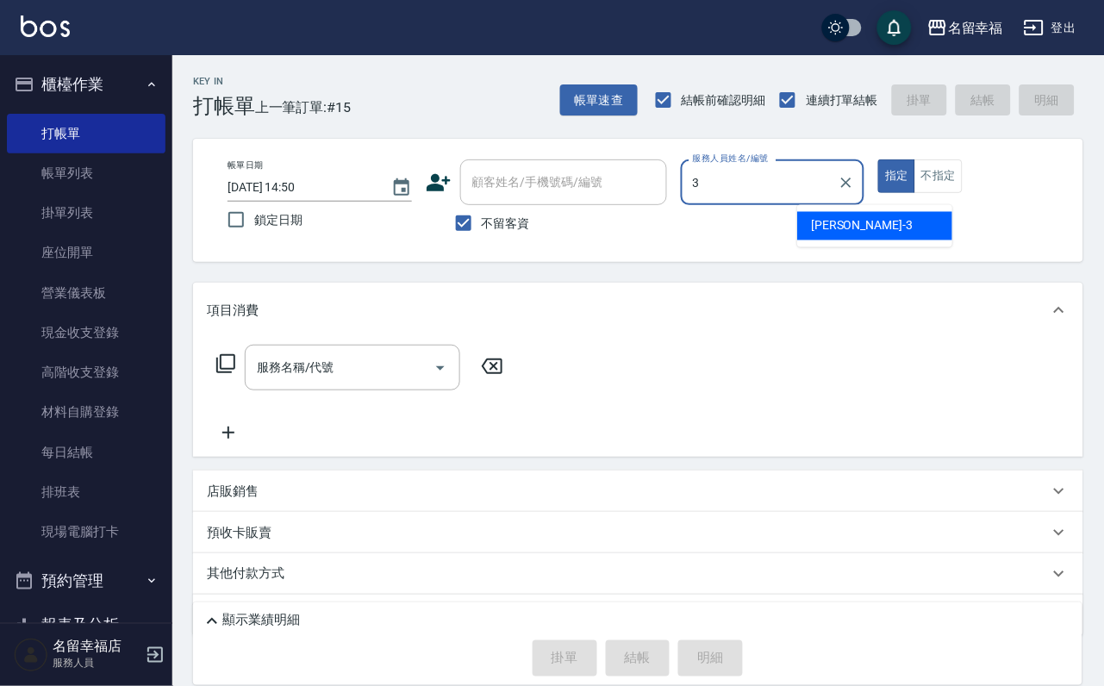
type input "[PERSON_NAME]-3"
type button "true"
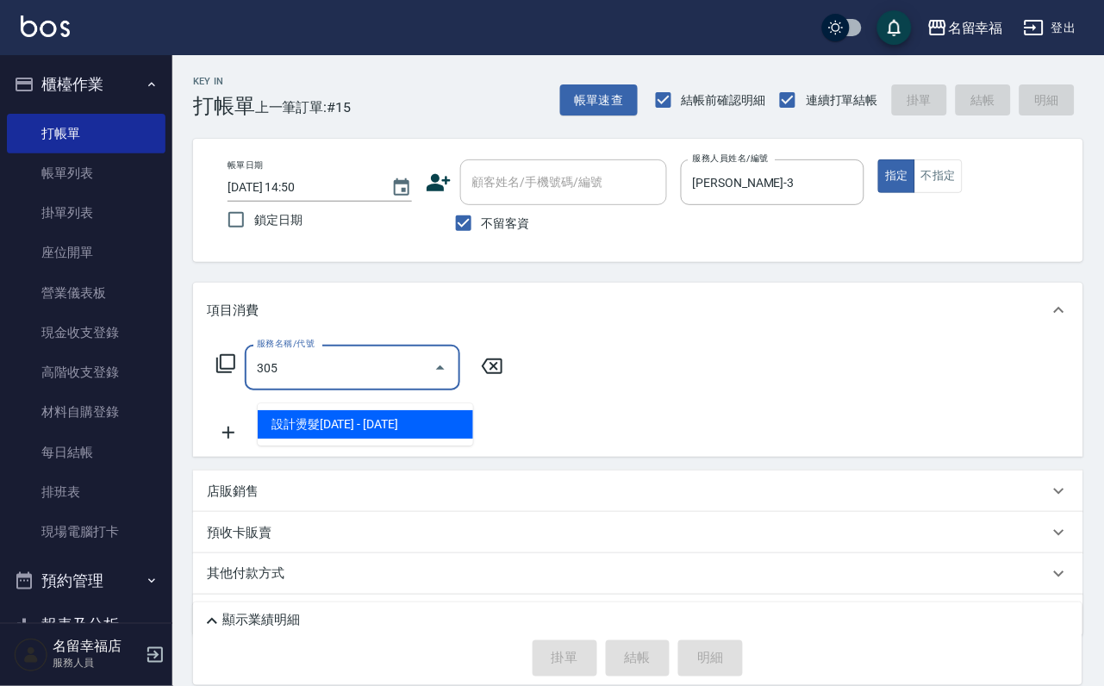
type input "設計燙髮1500(305)"
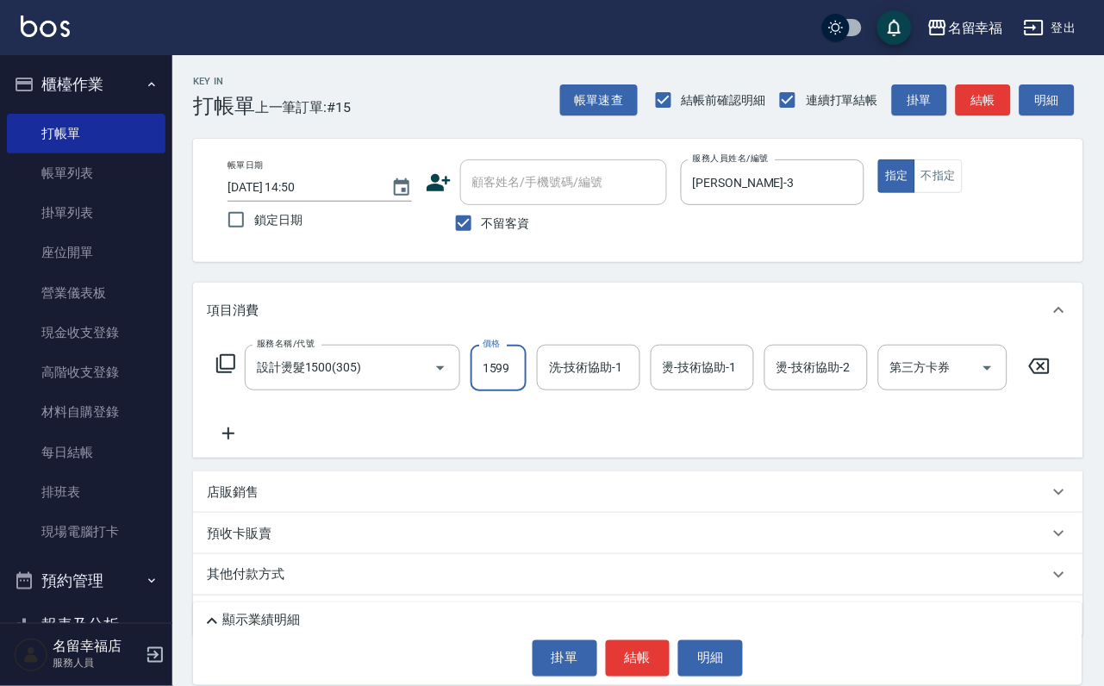
scroll to position [0, 1]
type input "1599"
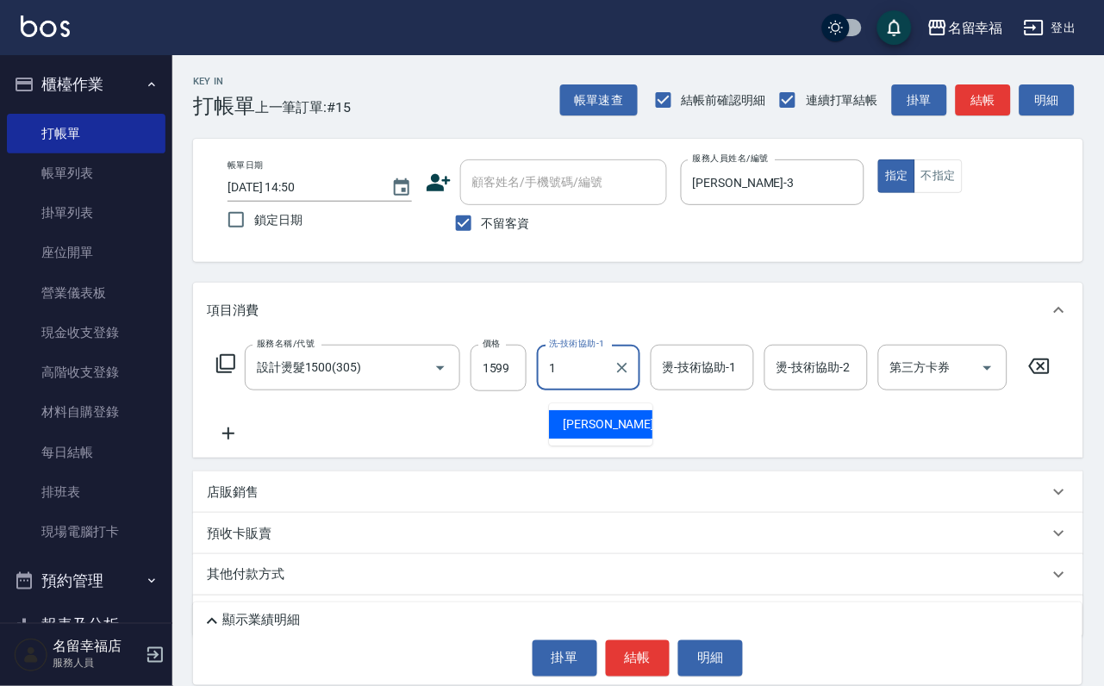
type input "[PERSON_NAME]-1"
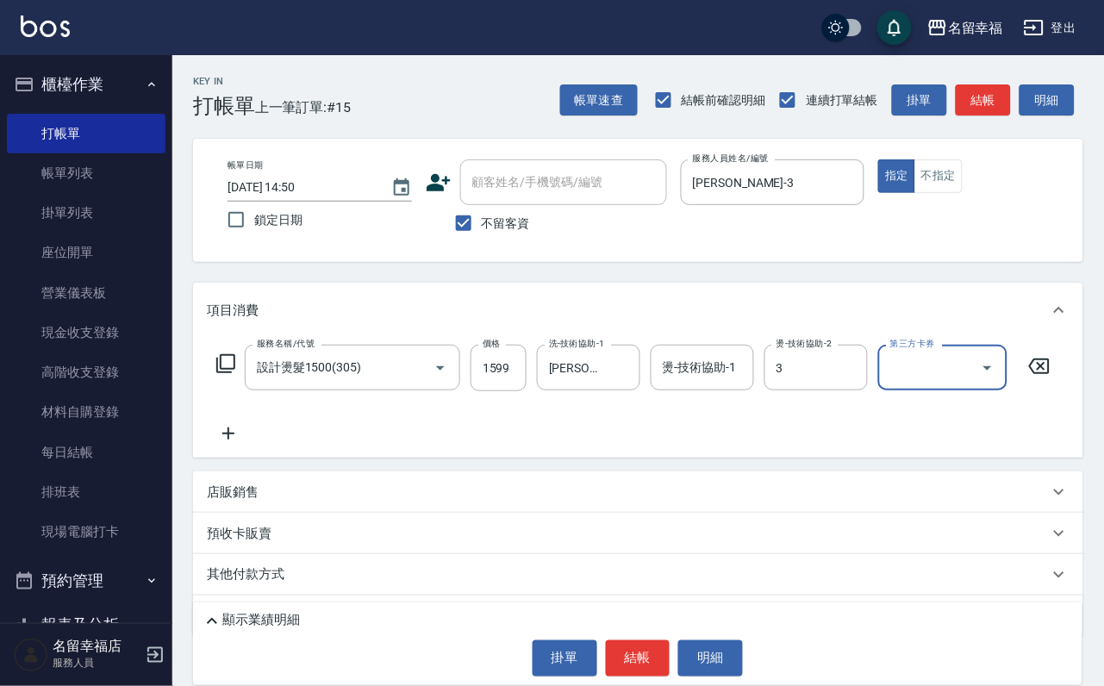
type input "[PERSON_NAME]-3"
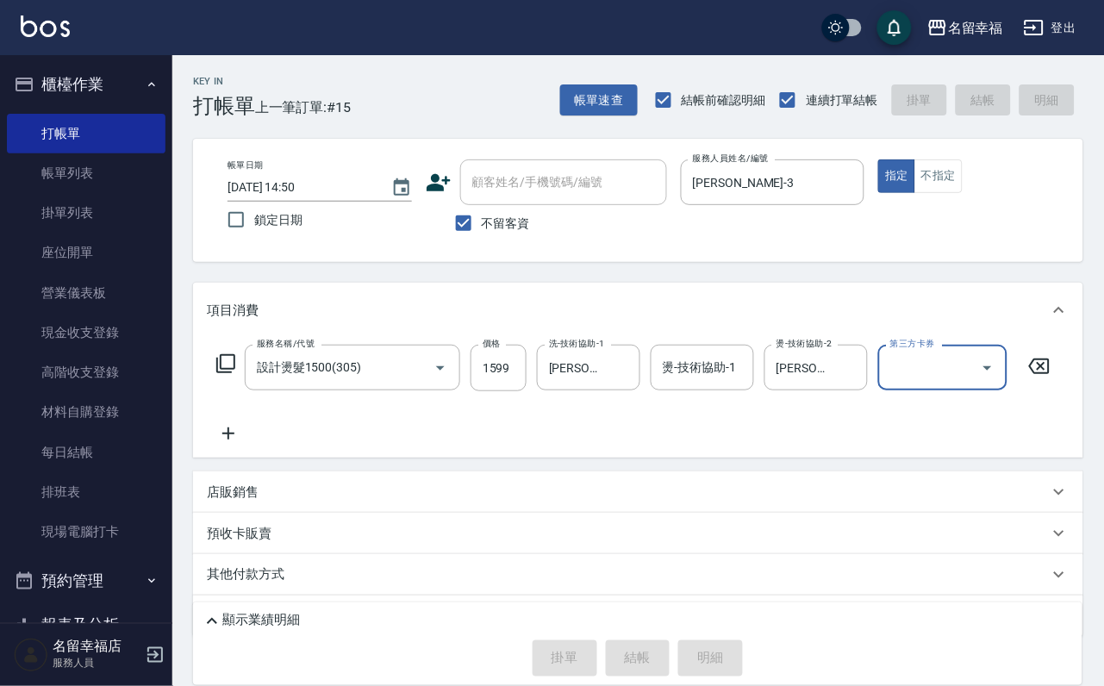
type input "[DATE] 14:58"
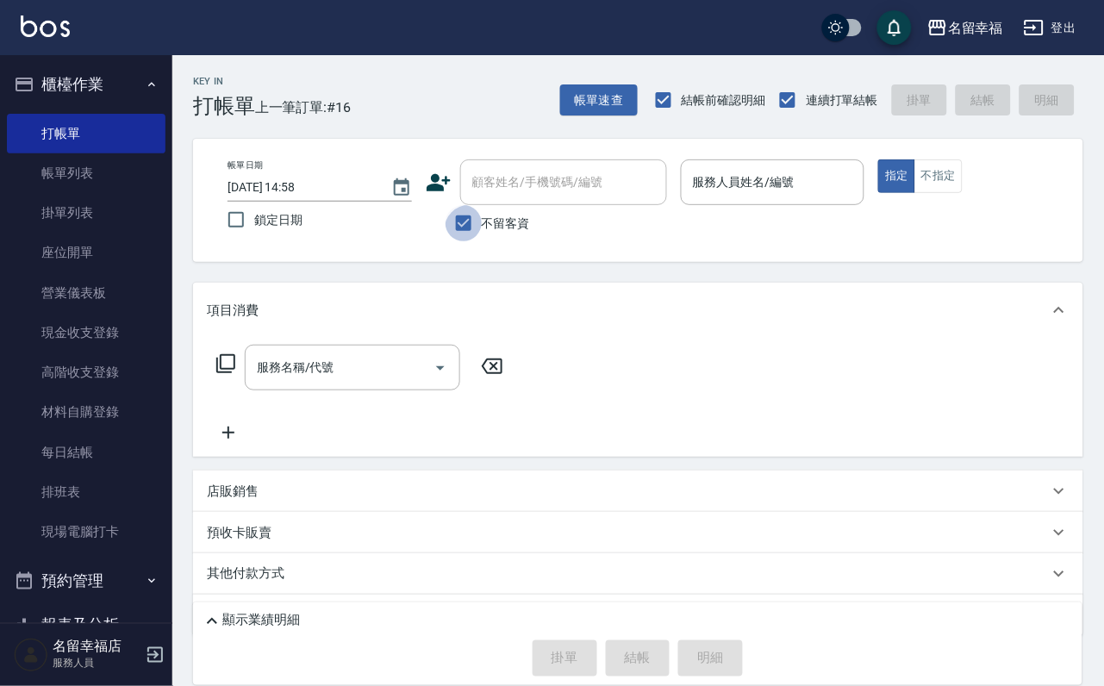
click at [459, 234] on input "不留客資" at bounding box center [464, 223] width 36 height 36
checkbox input "false"
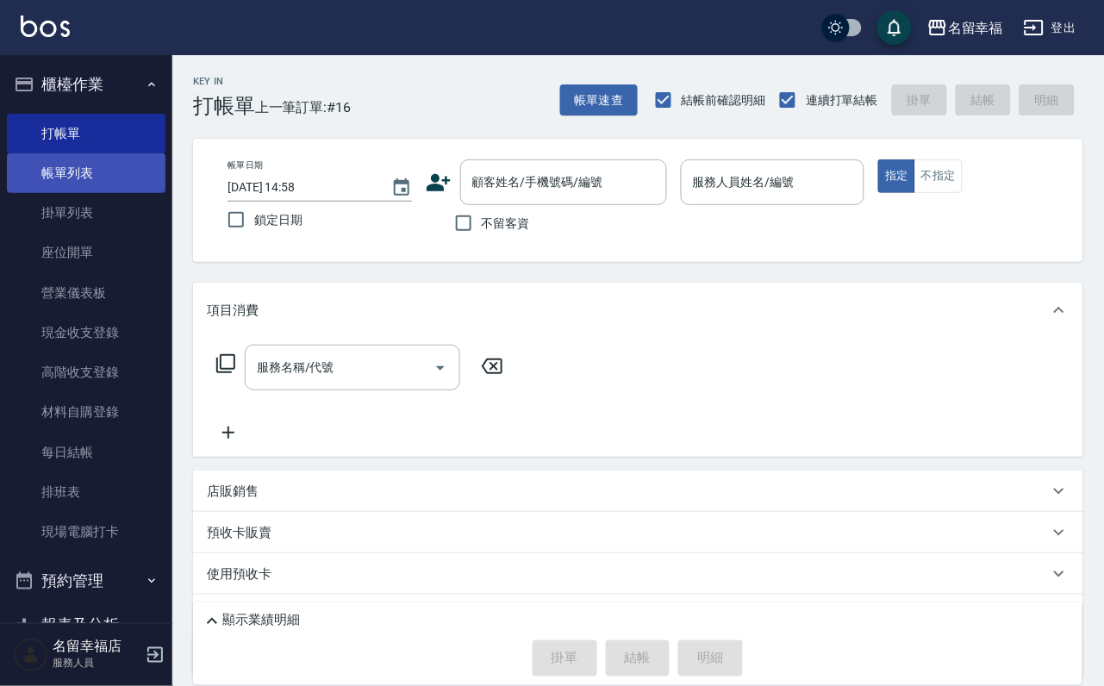
click at [132, 183] on link "帳單列表" at bounding box center [86, 173] width 159 height 40
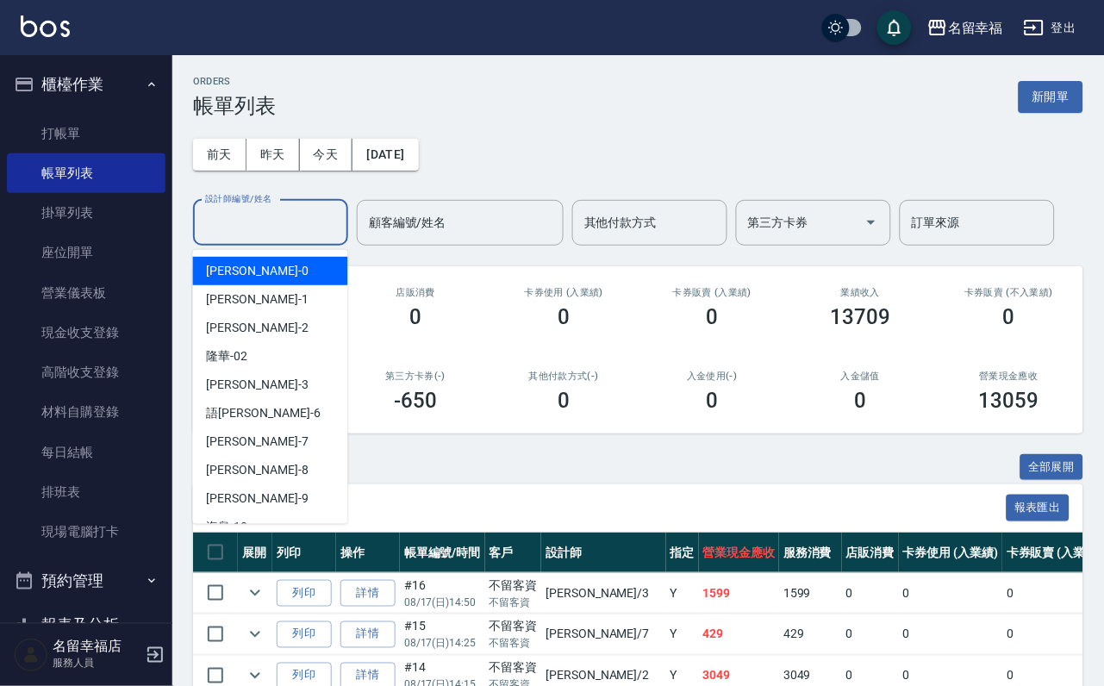
drag, startPoint x: 266, startPoint y: 219, endPoint x: 265, endPoint y: 228, distance: 9.6
click at [267, 226] on input "設計師編號/姓名" at bounding box center [271, 223] width 140 height 30
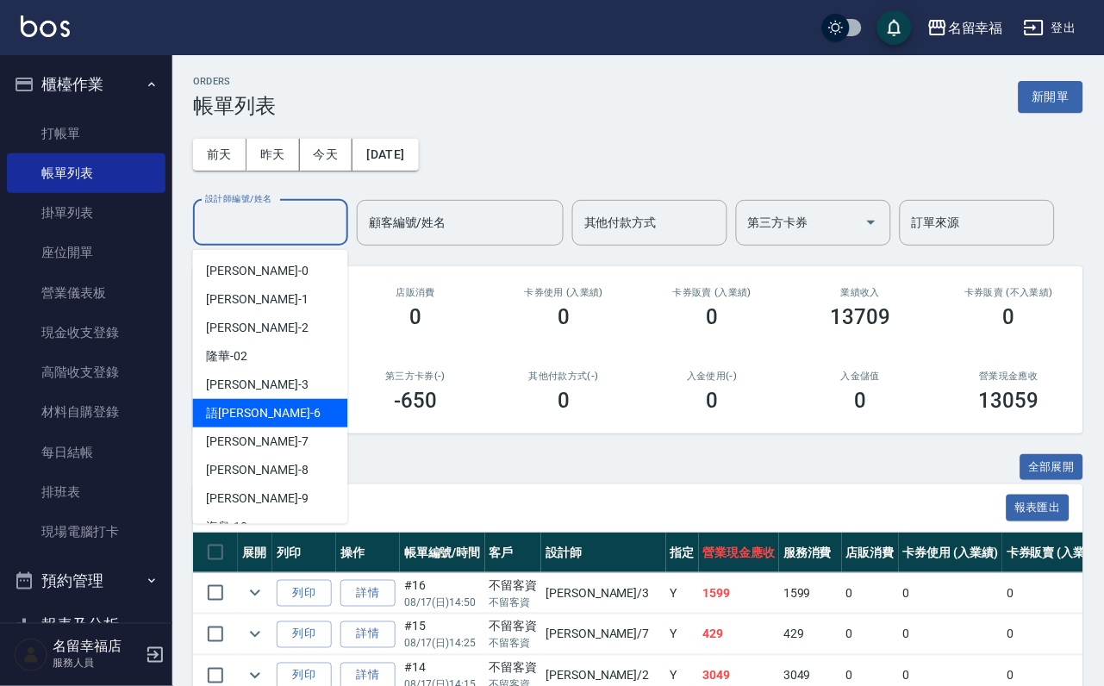
click at [268, 417] on div "語[PERSON_NAME] -6" at bounding box center [270, 413] width 155 height 28
type input "語[PERSON_NAME]-6"
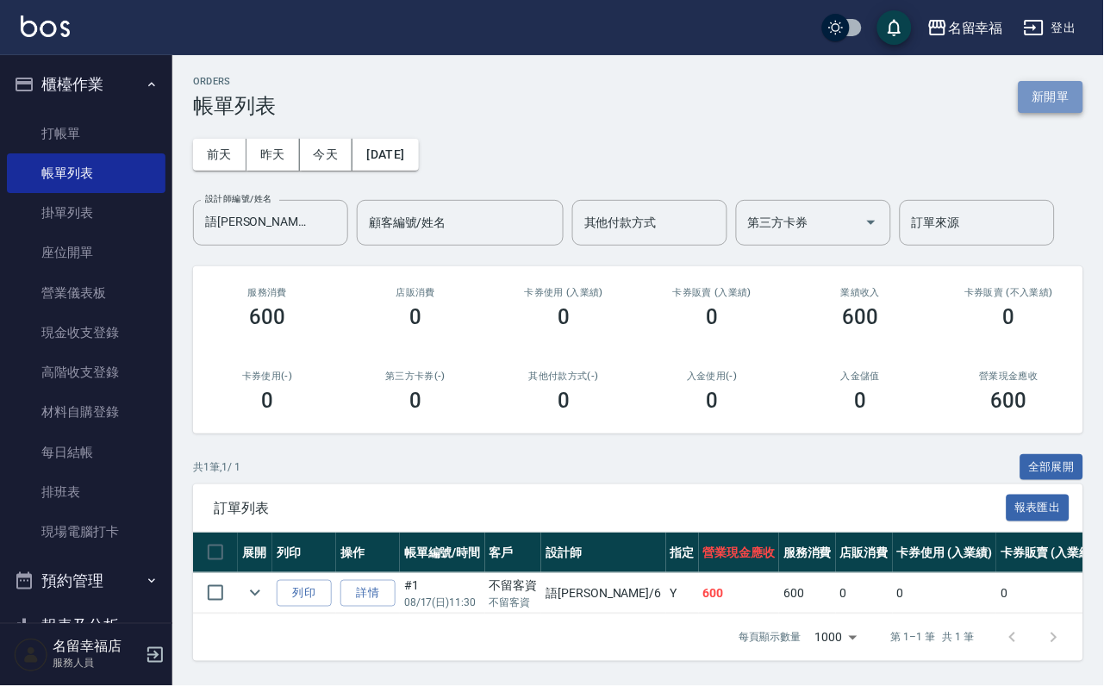
click at [1040, 103] on button "新開單" at bounding box center [1051, 97] width 65 height 32
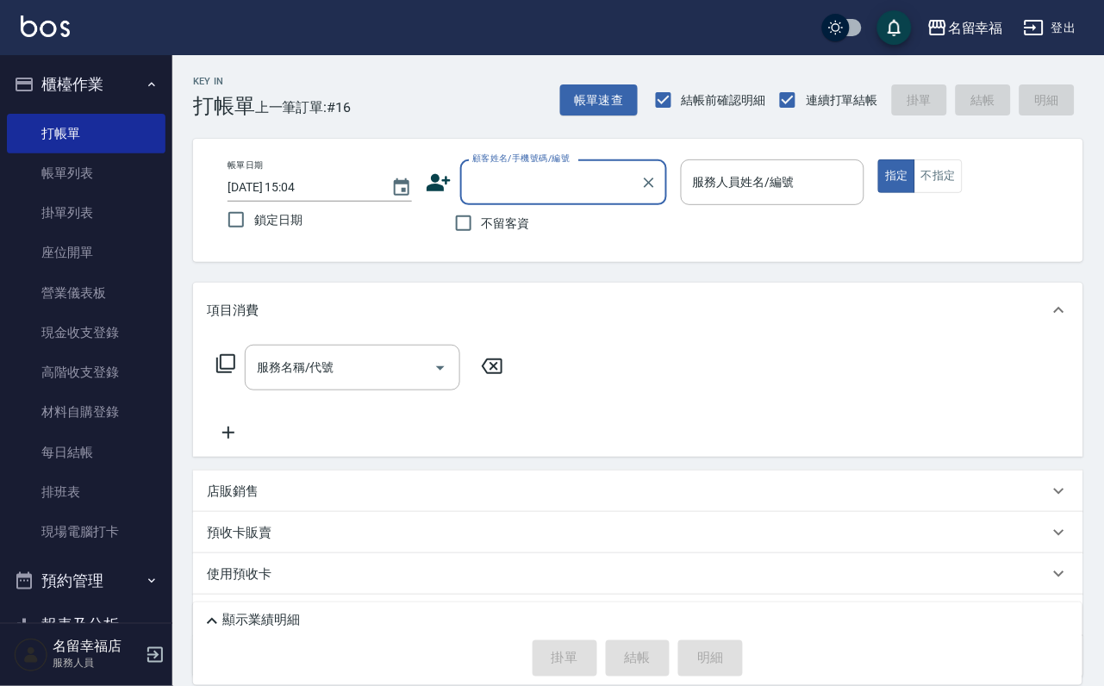
click at [858, 178] on input "服務人員姓名/編號" at bounding box center [773, 182] width 169 height 30
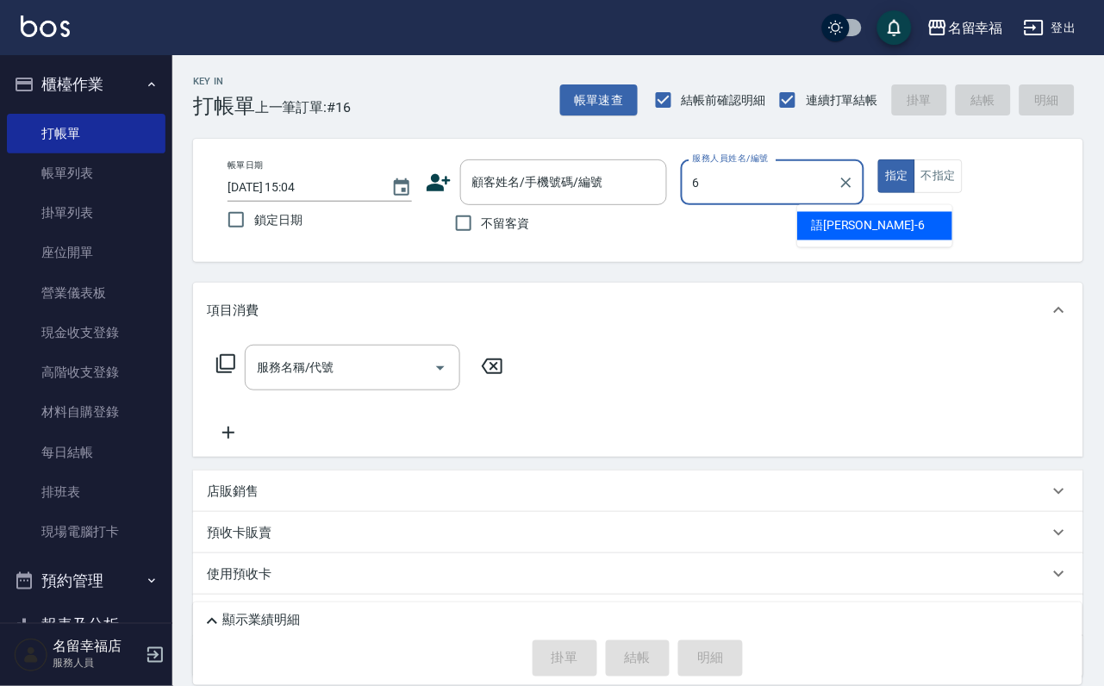
type input "語[PERSON_NAME]-6"
type button "true"
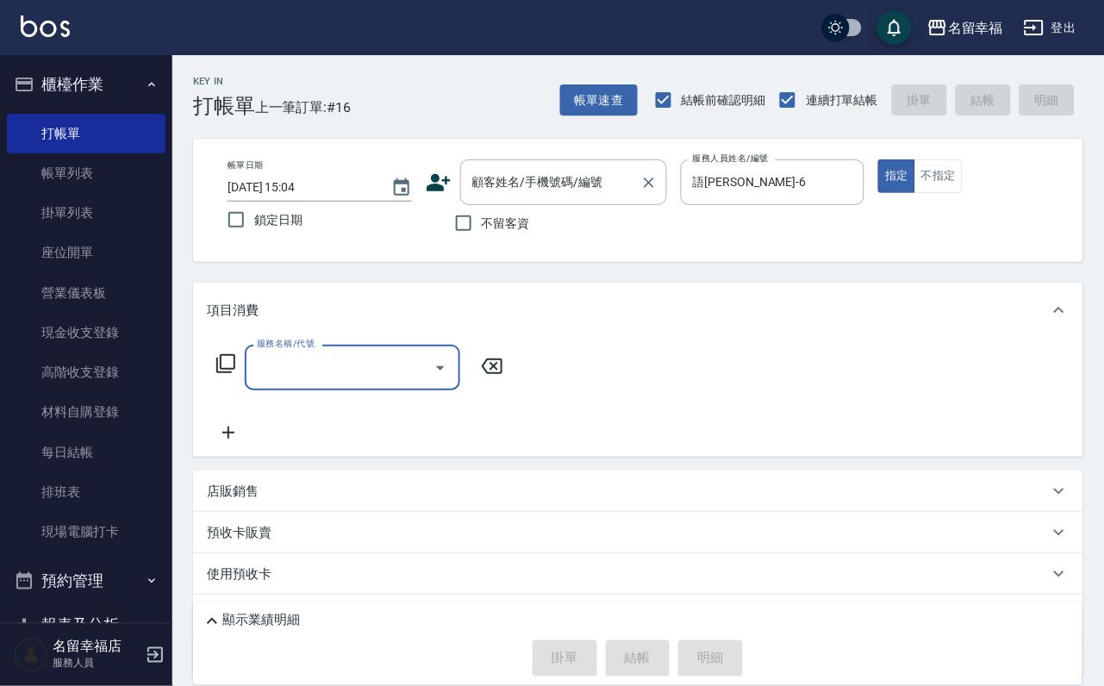
click at [557, 190] on input "顧客姓名/手機號碼/編號" at bounding box center [550, 182] width 165 height 30
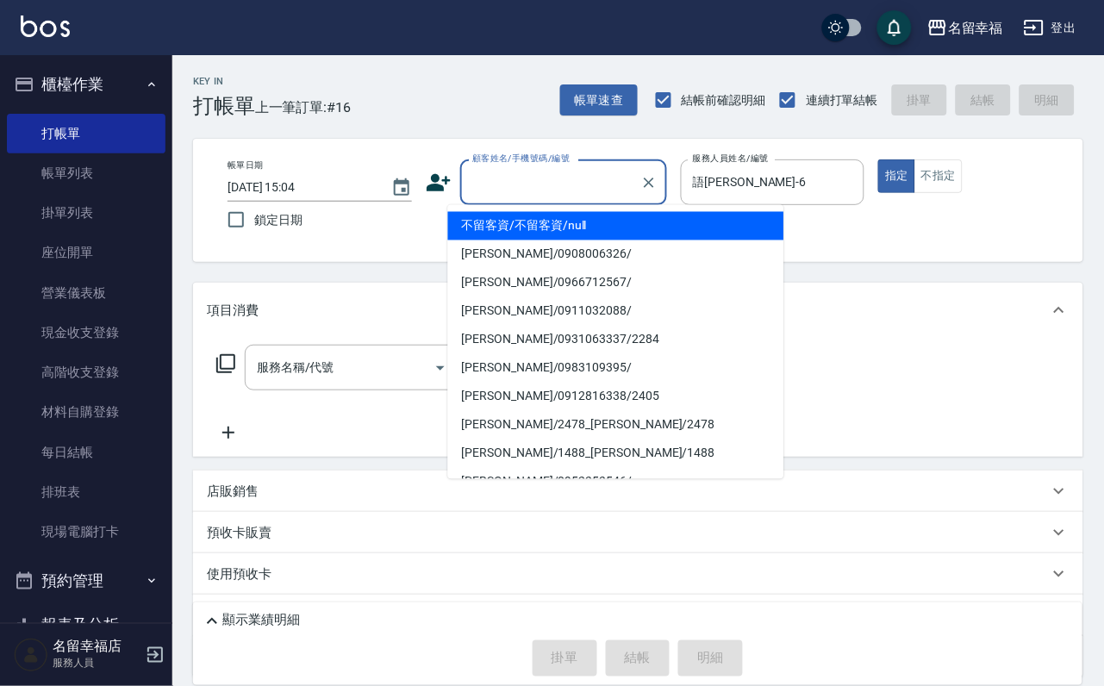
click at [866, 290] on div "Key In 打帳單 上一筆訂單:#16 帳單速查 結帳前確認明細 連續打單結帳 掛單 結帳 明細 帳單日期 [DATE] 15:04 鎖定日期 顧客姓名/手…" at bounding box center [638, 427] width 932 height 745
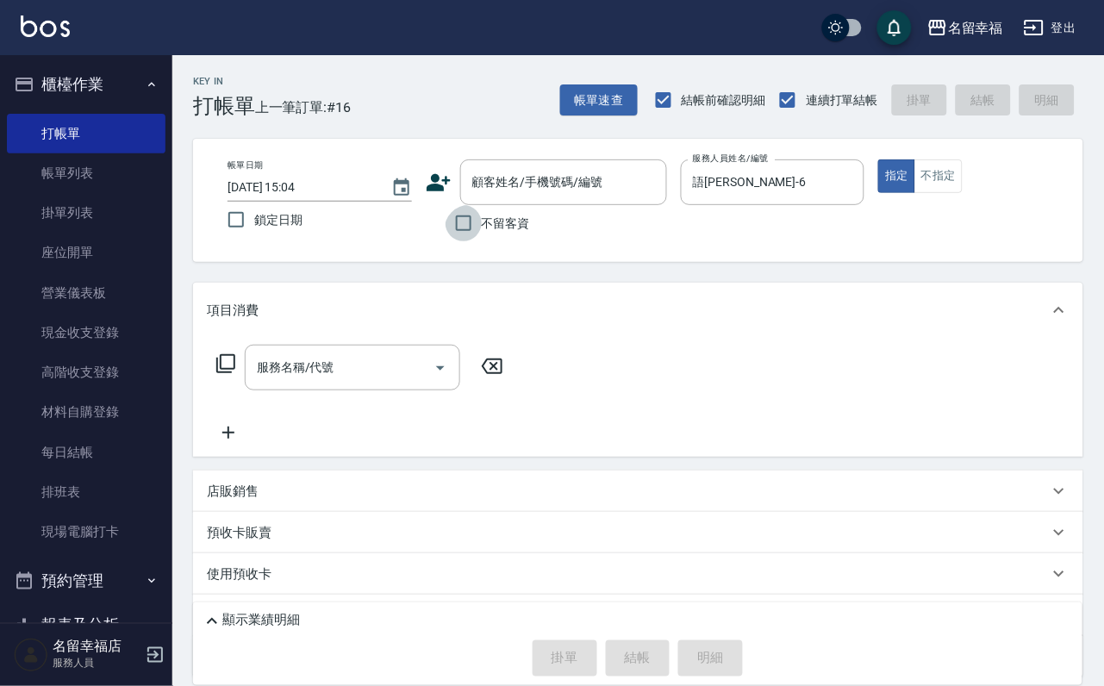
drag, startPoint x: 460, startPoint y: 233, endPoint x: 384, endPoint y: 313, distance: 111.0
click at [461, 233] on input "不留客資" at bounding box center [464, 223] width 36 height 36
checkbox input "true"
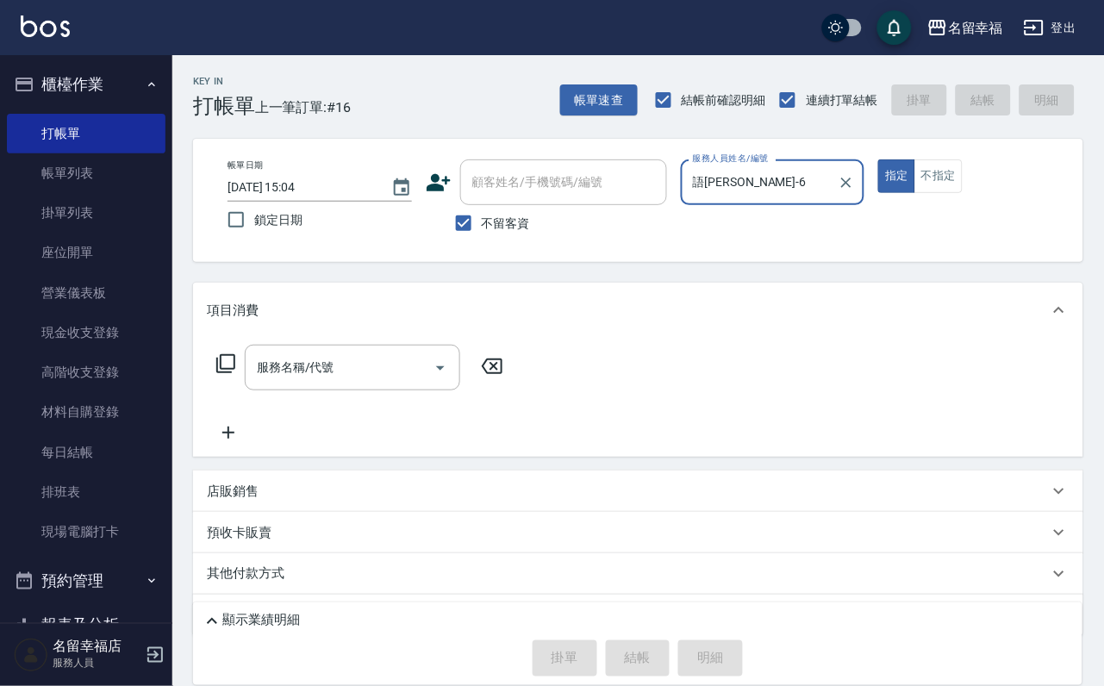
click at [228, 374] on icon at bounding box center [225, 363] width 21 height 21
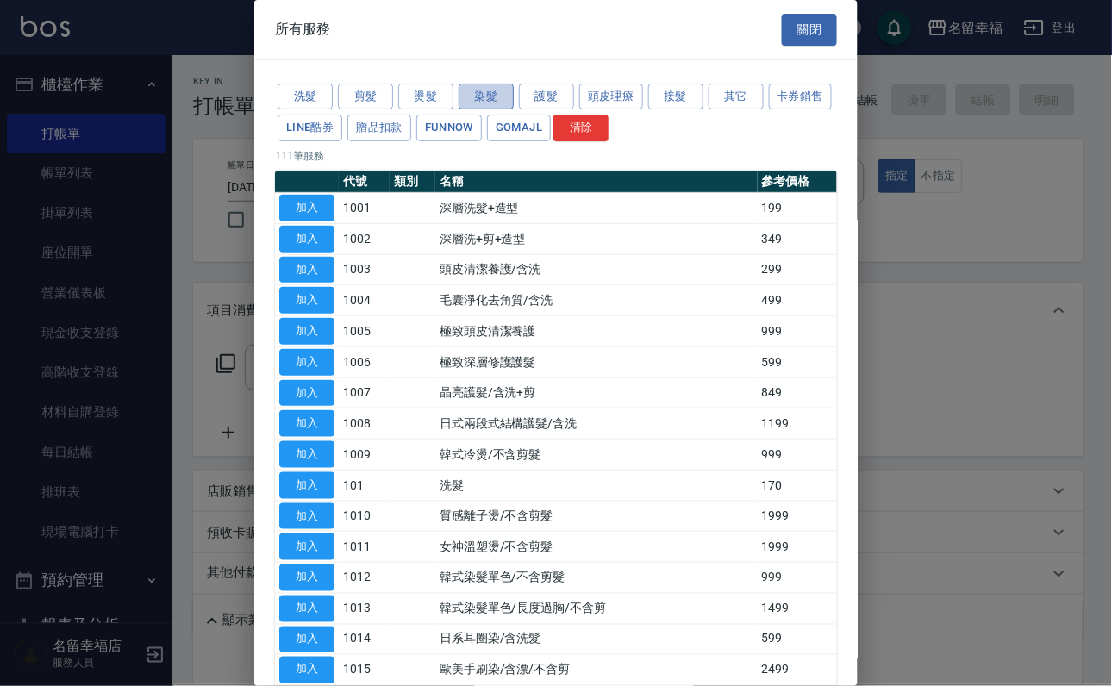
click at [483, 103] on button "染髮" at bounding box center [486, 97] width 55 height 27
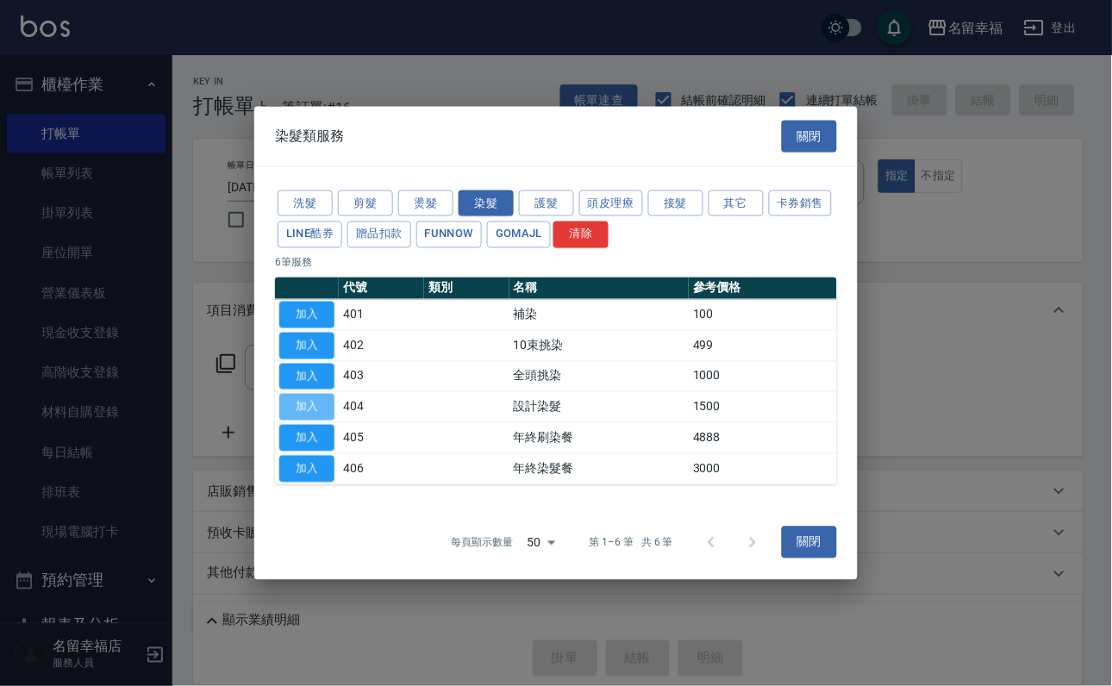
drag, startPoint x: 302, startPoint y: 425, endPoint x: 330, endPoint y: 429, distance: 28.8
click at [305, 421] on button "加入" at bounding box center [306, 407] width 55 height 27
type input "設計染髮(404)"
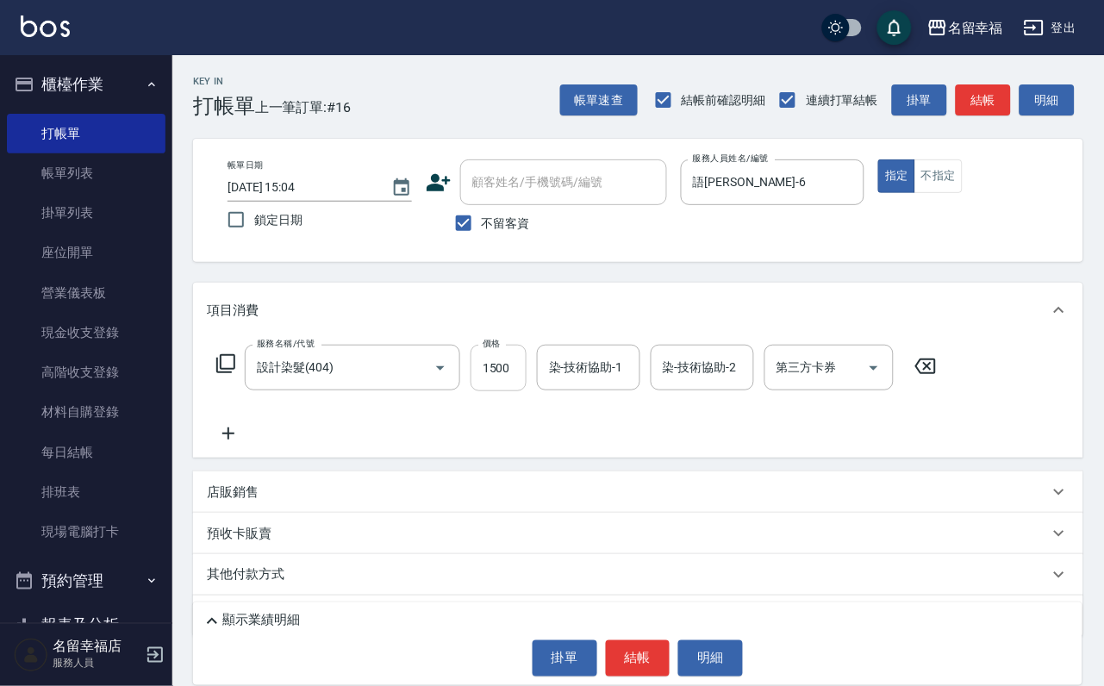
click at [523, 385] on input "1500" at bounding box center [499, 368] width 56 height 47
type input "2200"
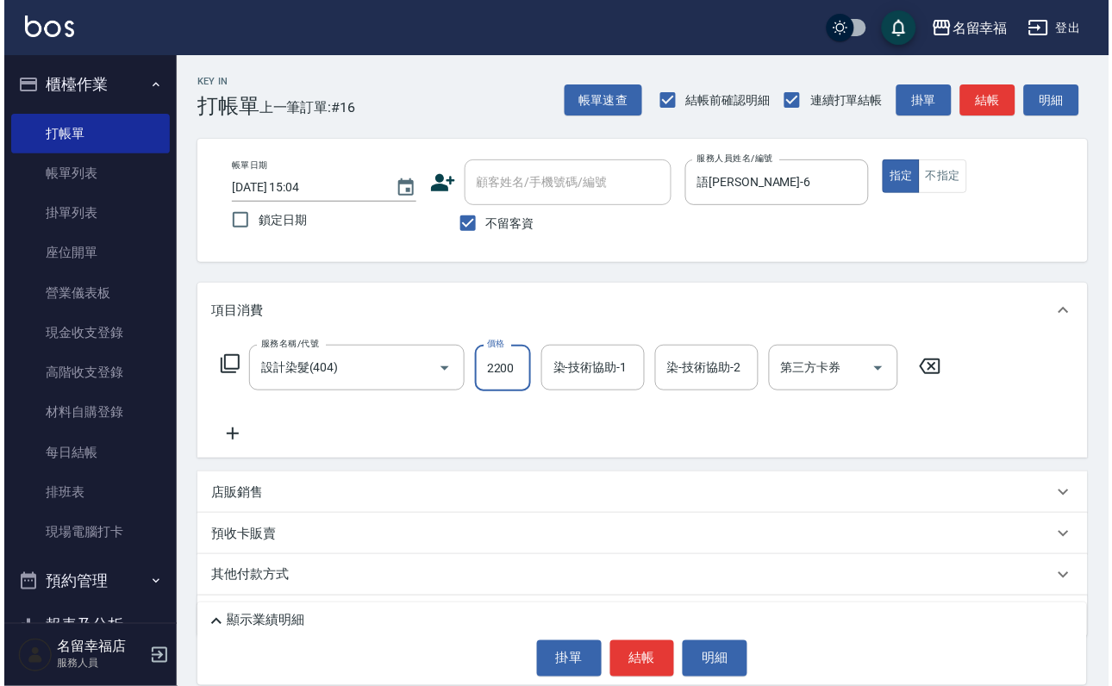
scroll to position [0, 0]
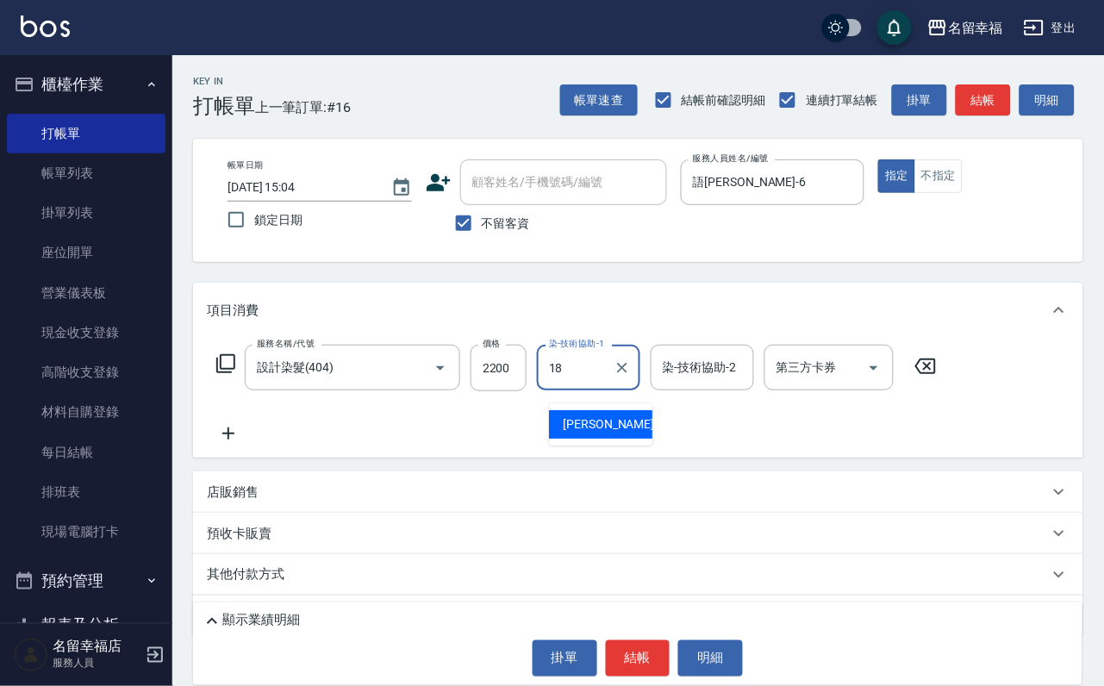
type input "[PERSON_NAME]-18"
click at [234, 374] on icon at bounding box center [225, 363] width 21 height 21
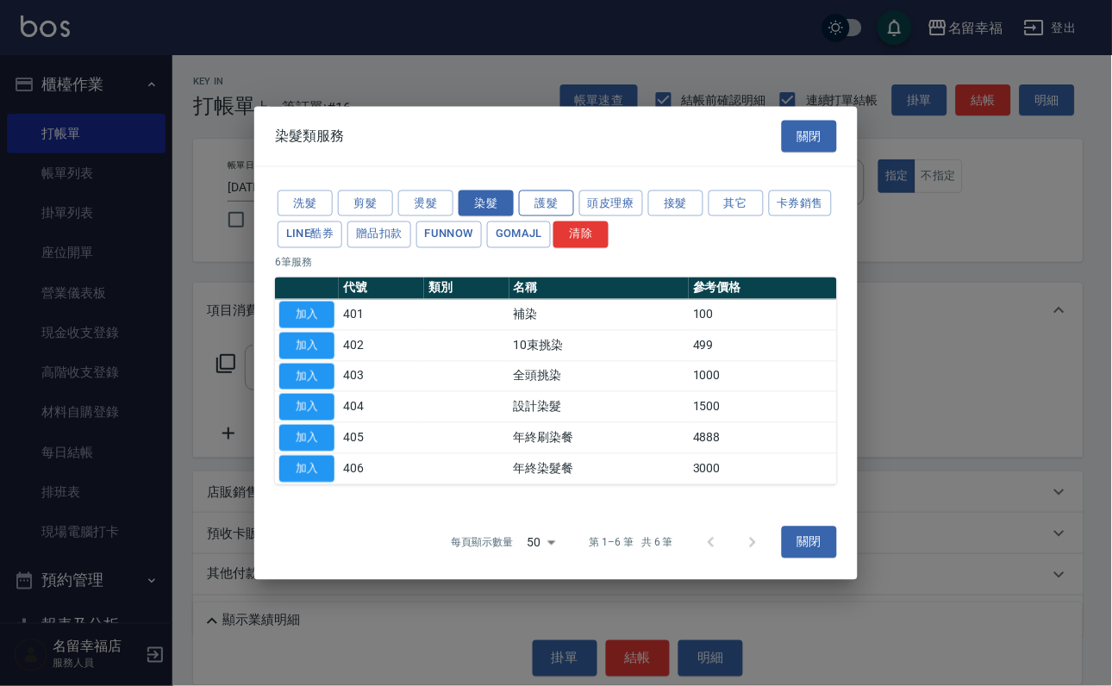
click at [534, 190] on button "護髮" at bounding box center [546, 203] width 55 height 27
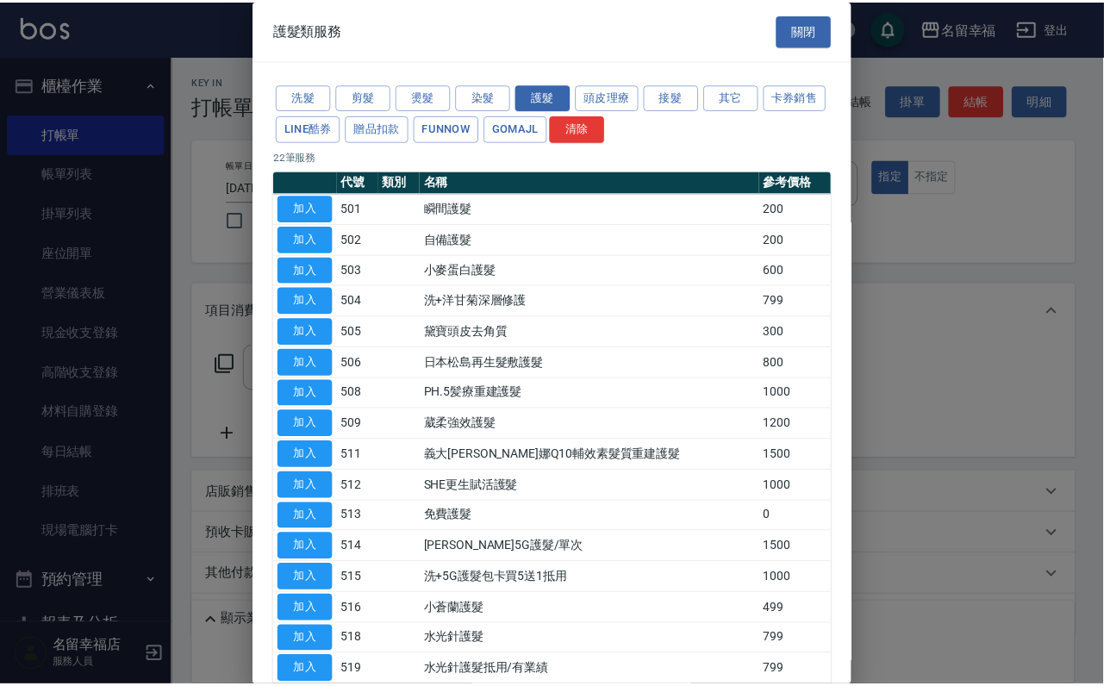
scroll to position [129, 0]
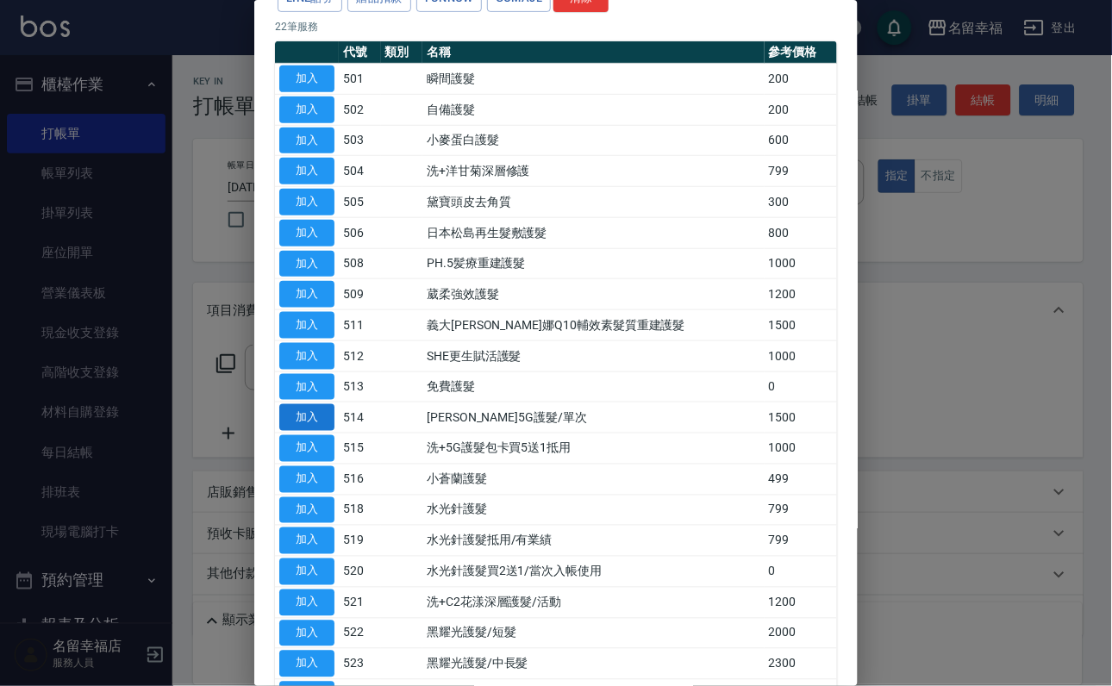
drag, startPoint x: 299, startPoint y: 590, endPoint x: 325, endPoint y: 588, distance: 25.9
click at [301, 431] on button "加入" at bounding box center [306, 417] width 55 height 27
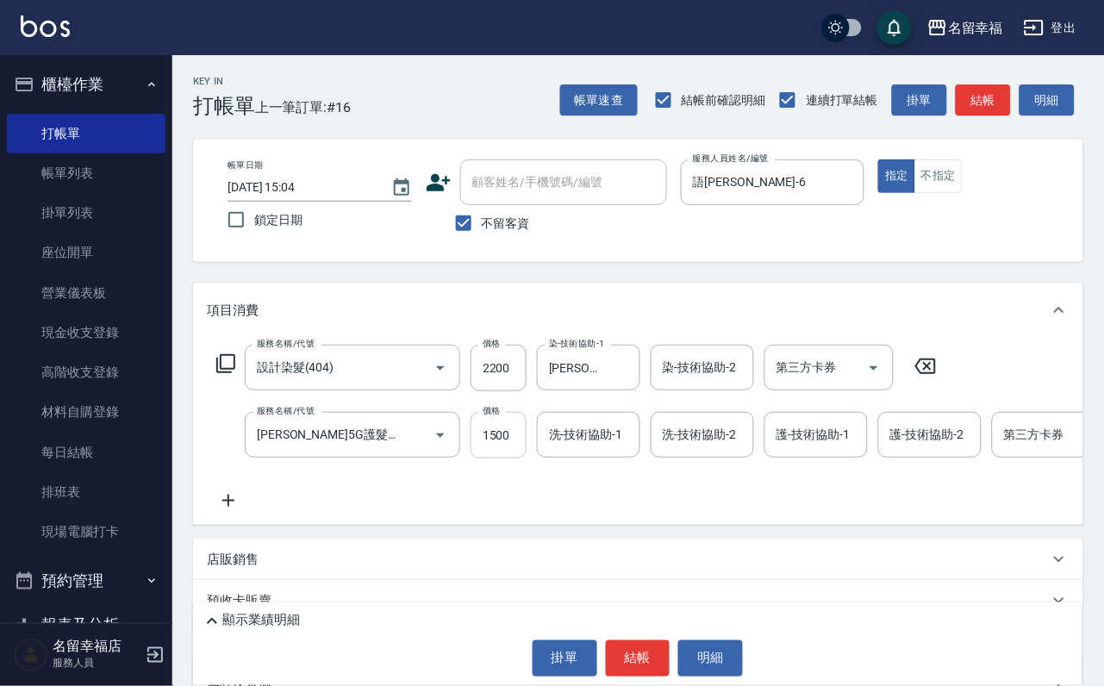
drag, startPoint x: 497, startPoint y: 452, endPoint x: 471, endPoint y: 465, distance: 30.1
click at [495, 452] on input "1500" at bounding box center [499, 435] width 56 height 47
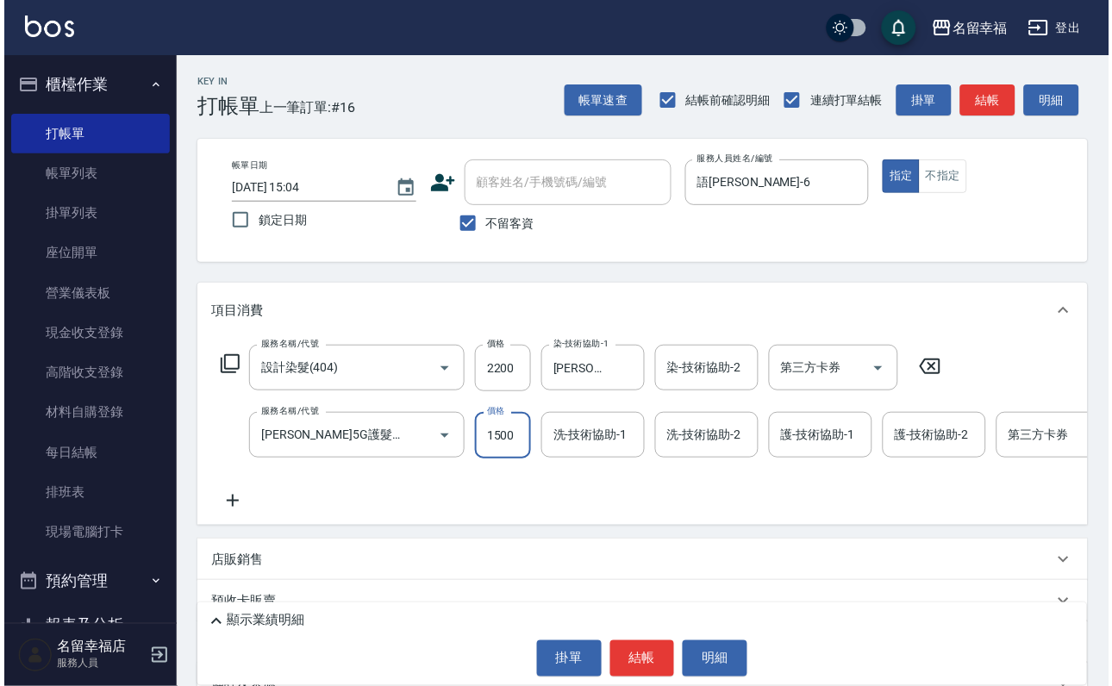
scroll to position [0, 0]
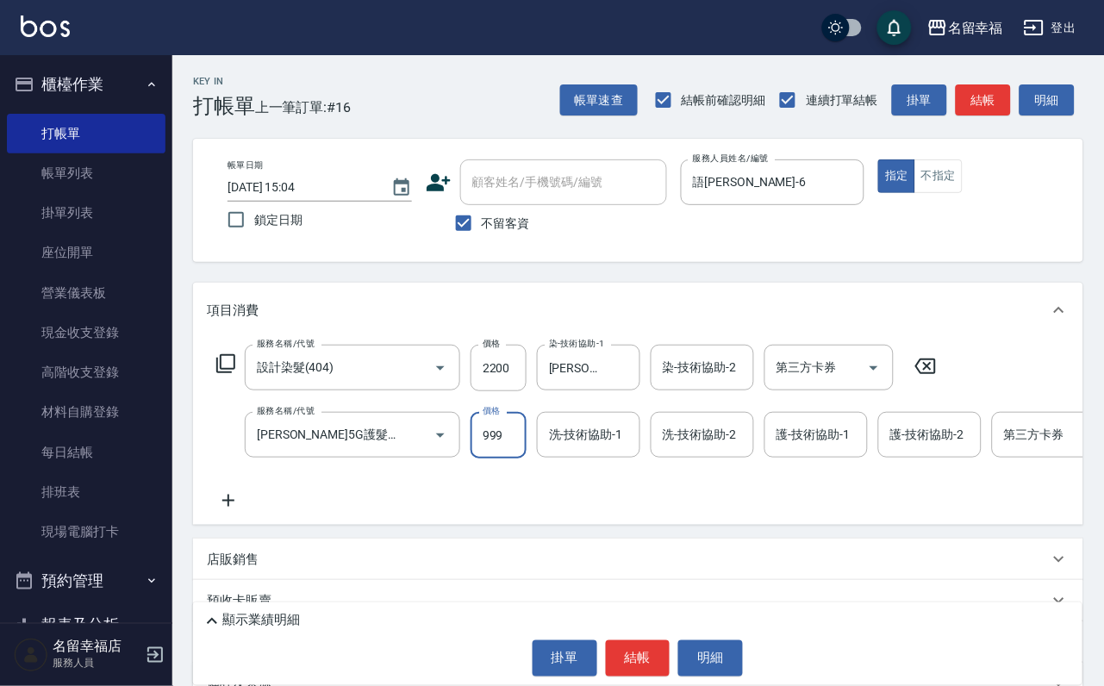
type input "999"
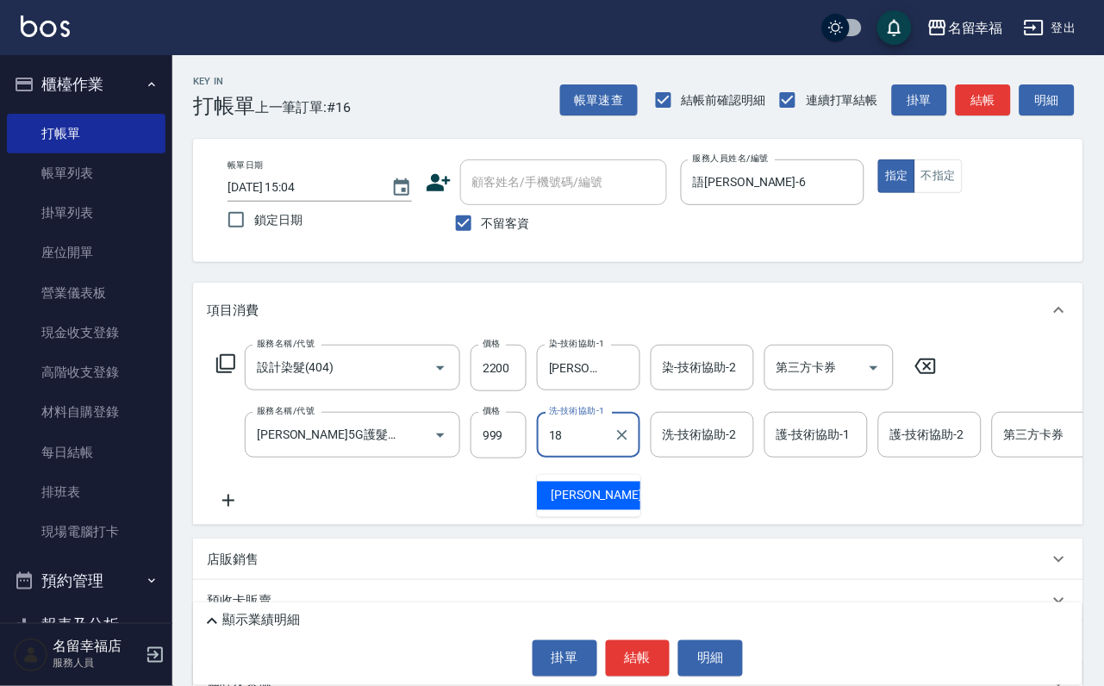
type input "[PERSON_NAME]-18"
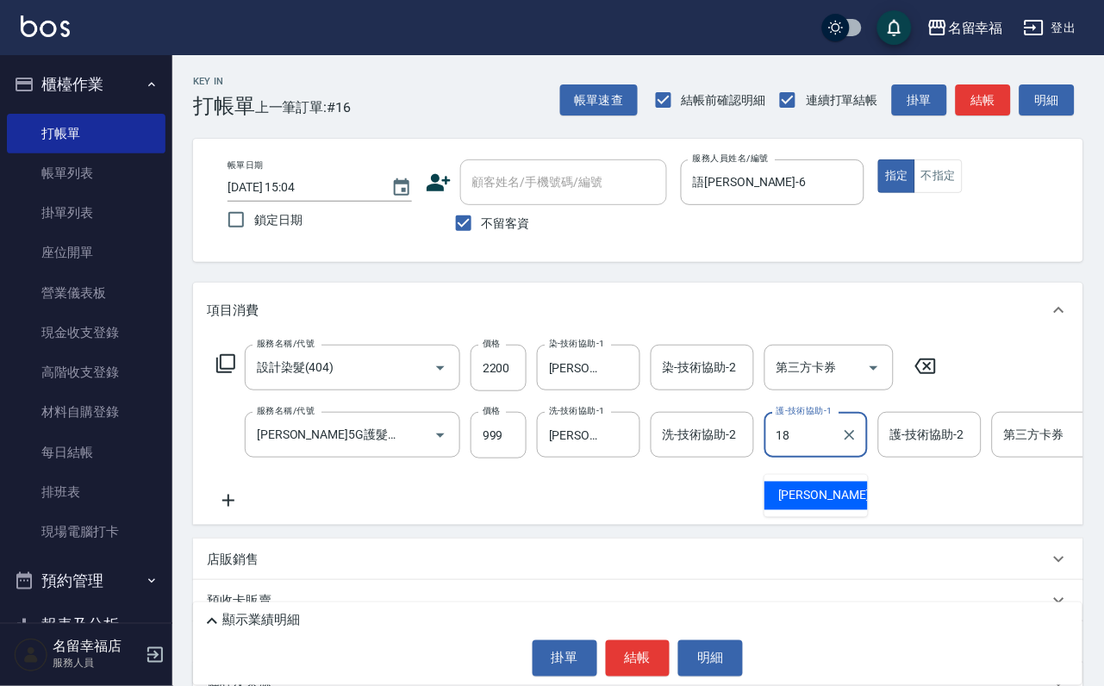
type input "[PERSON_NAME]-18"
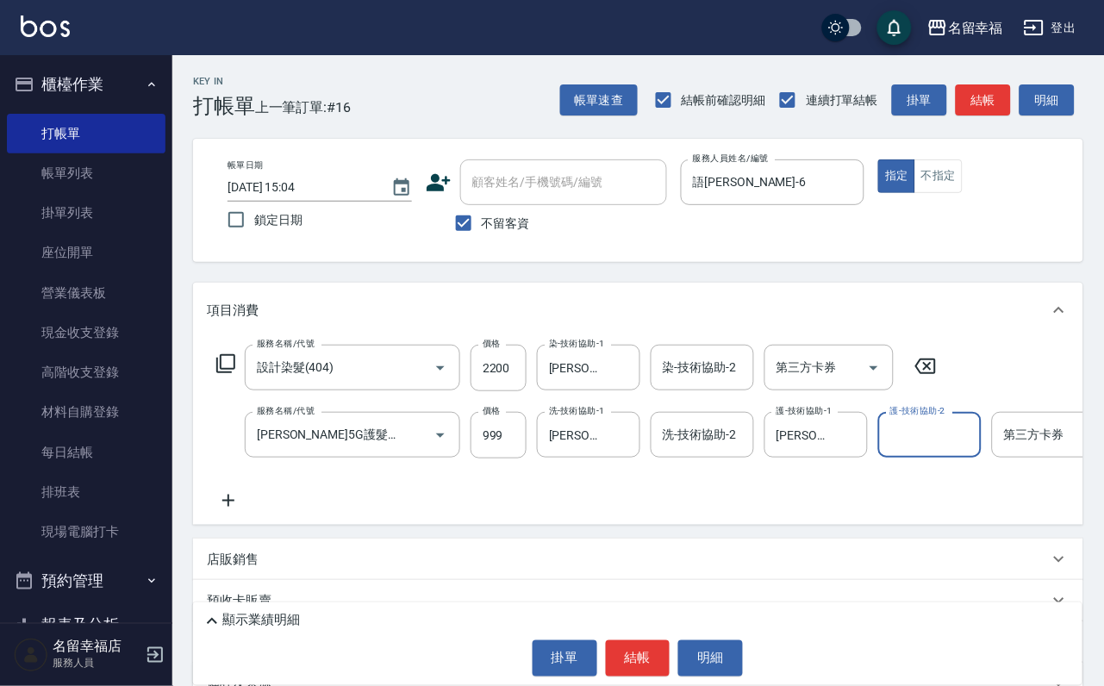
click at [232, 374] on icon at bounding box center [225, 363] width 21 height 21
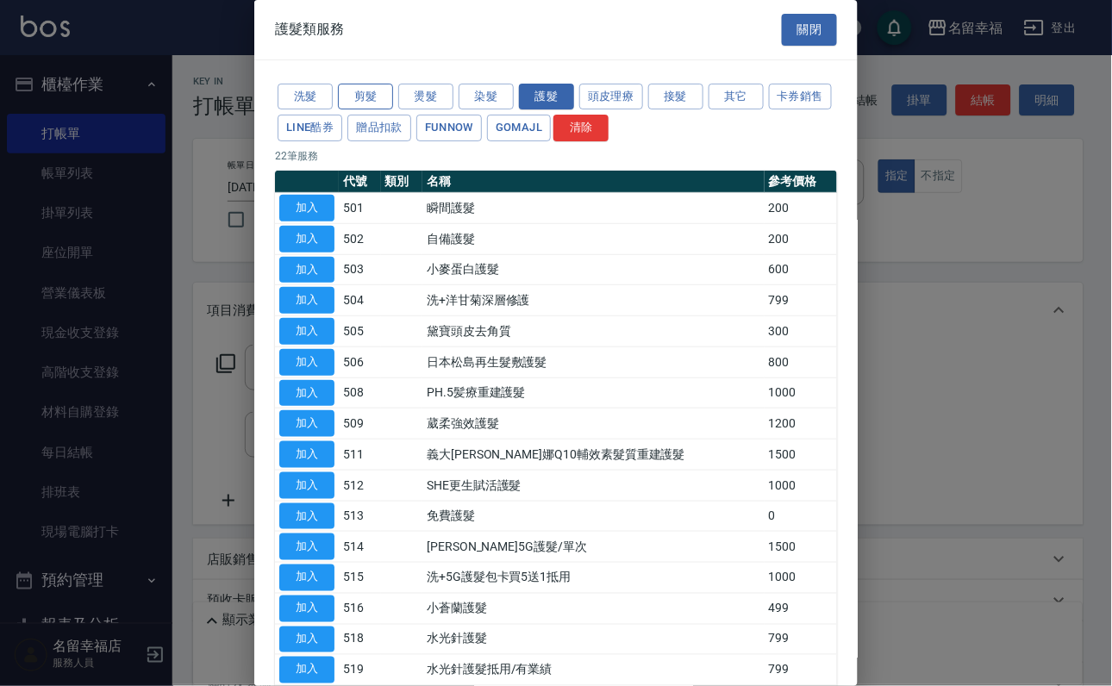
click at [385, 104] on button "剪髮" at bounding box center [365, 97] width 55 height 27
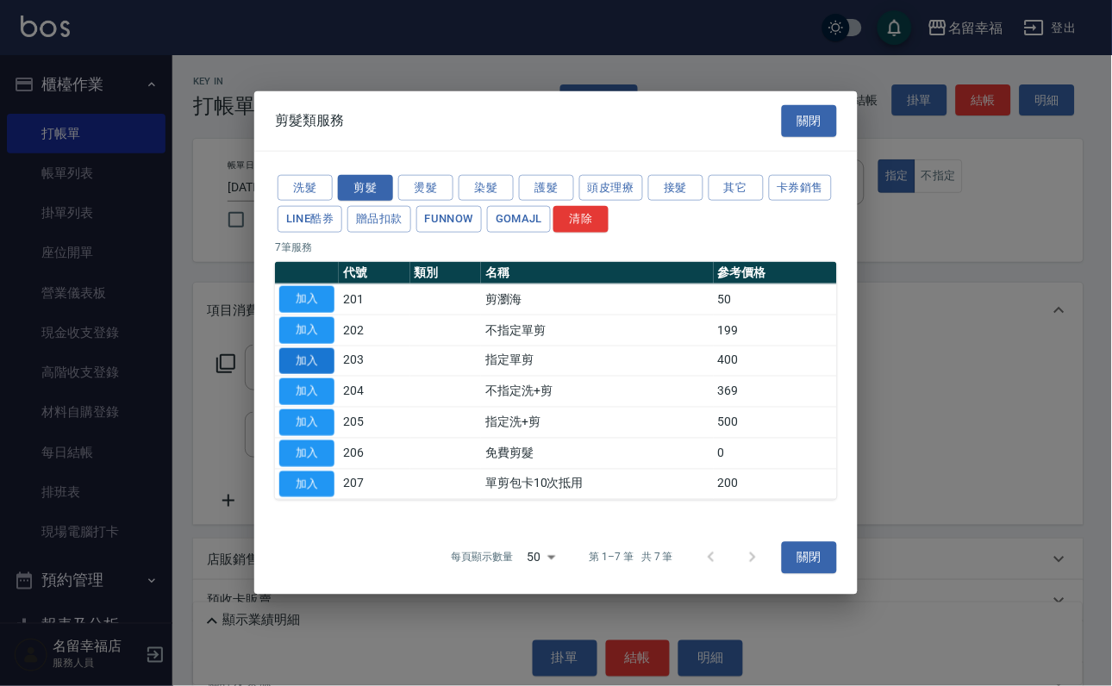
click at [320, 362] on button "加入" at bounding box center [306, 360] width 55 height 27
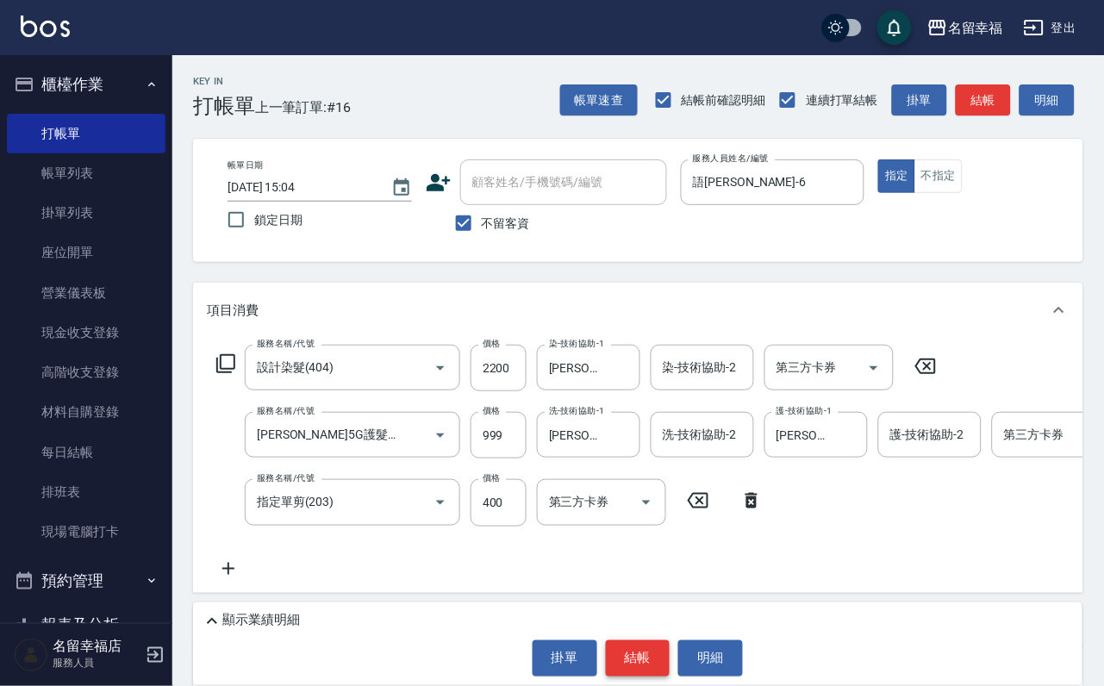
click at [624, 648] on button "結帳" at bounding box center [638, 658] width 65 height 36
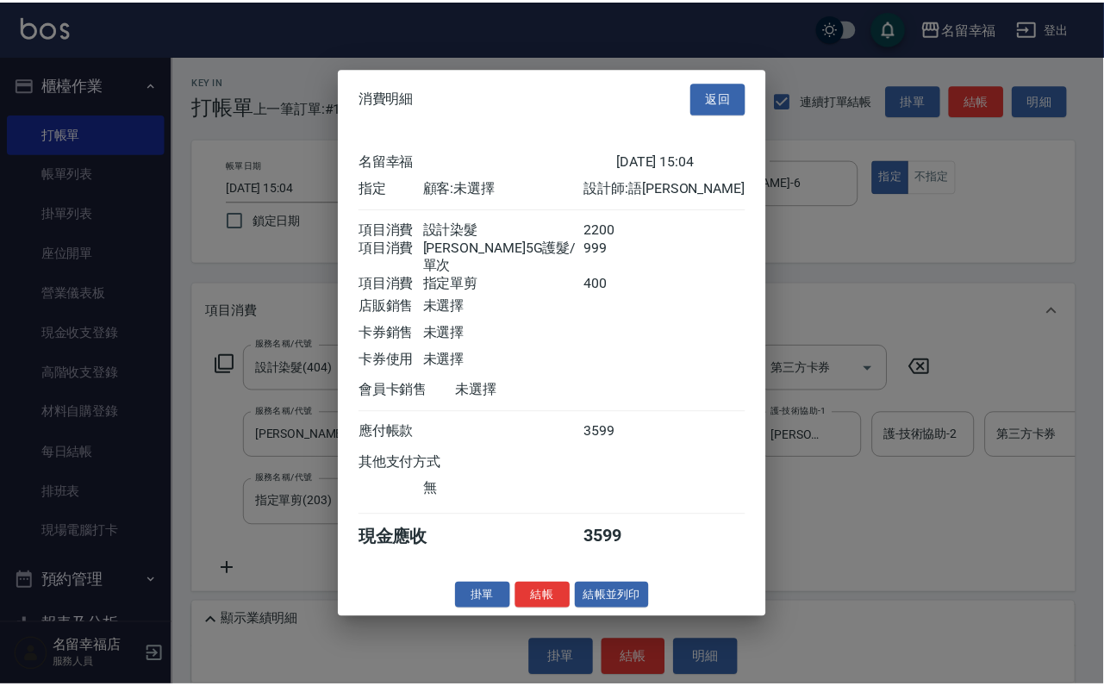
scroll to position [341, 0]
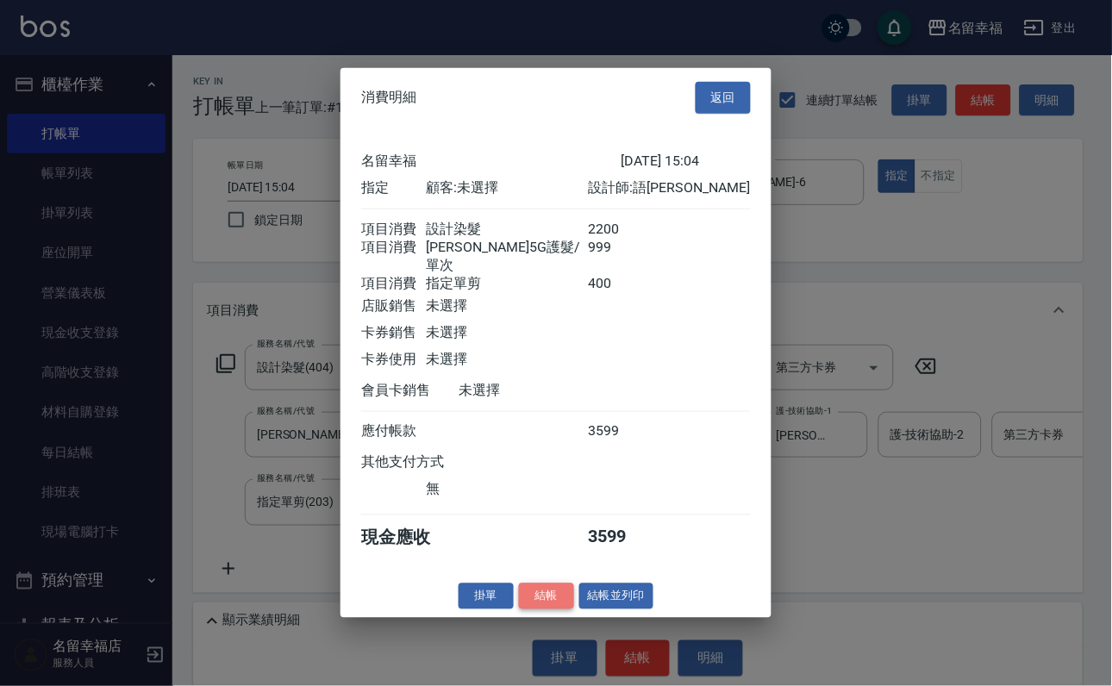
click at [533, 609] on button "結帳" at bounding box center [546, 596] width 55 height 27
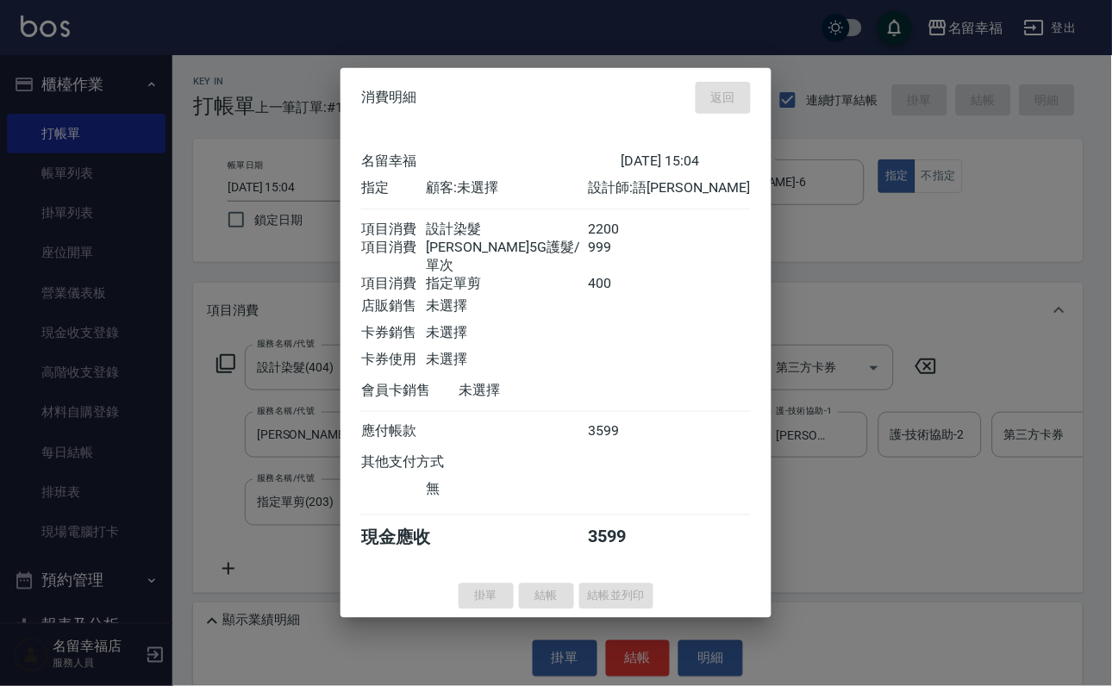
type input "[DATE] 15:07"
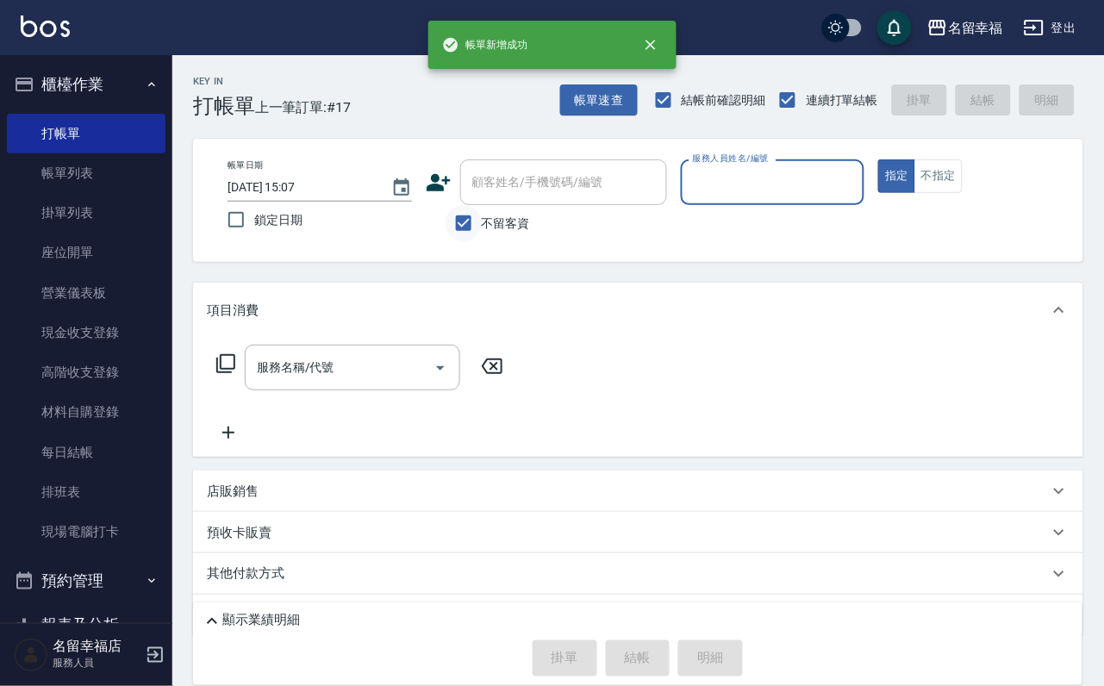
click at [467, 227] on input "不留客資" at bounding box center [464, 223] width 36 height 36
checkbox input "false"
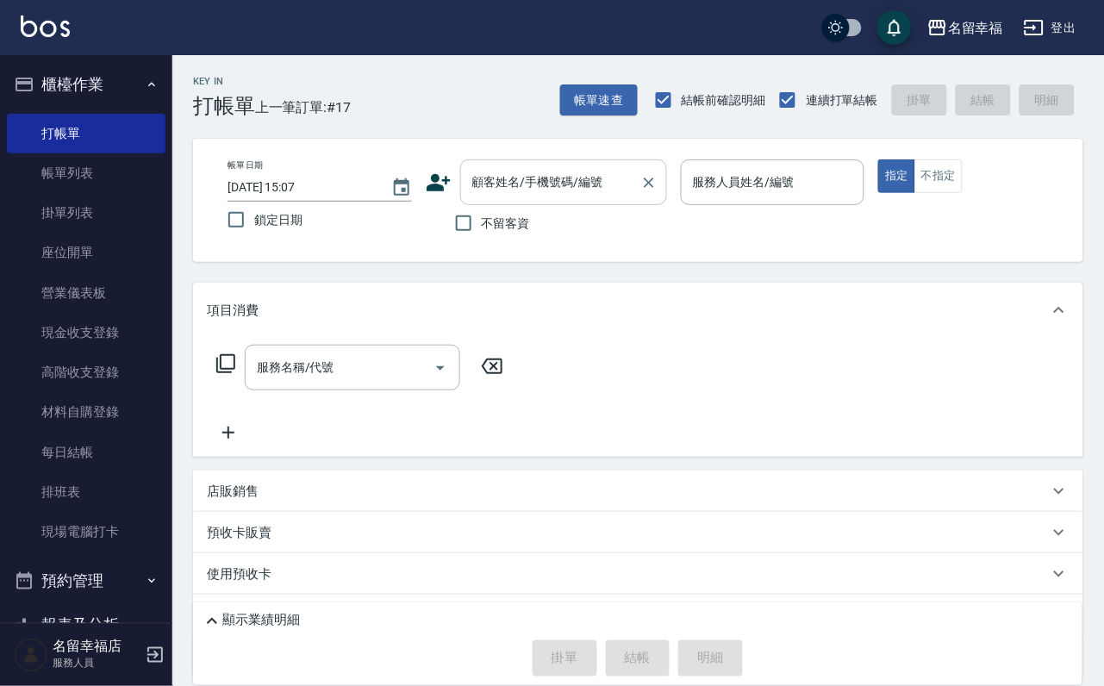
click at [504, 182] on input "顧客姓名/手機號碼/編號" at bounding box center [550, 182] width 165 height 30
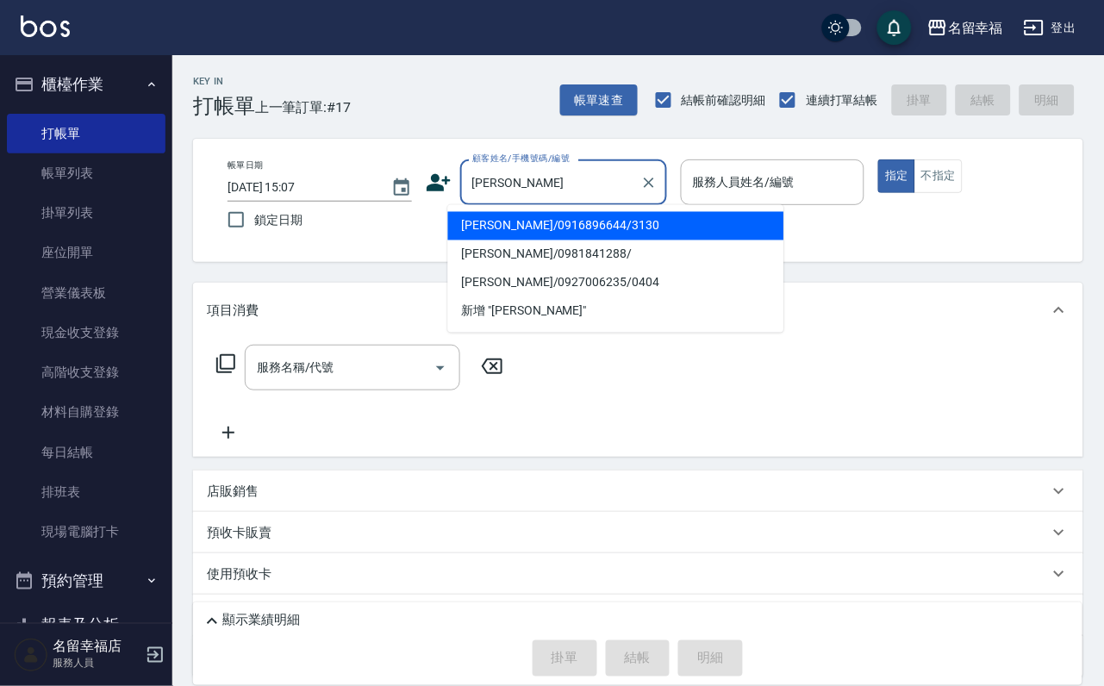
click at [571, 228] on li "[PERSON_NAME]/0916896644/3130" at bounding box center [616, 226] width 336 height 28
type input "[PERSON_NAME]/0916896644/3130"
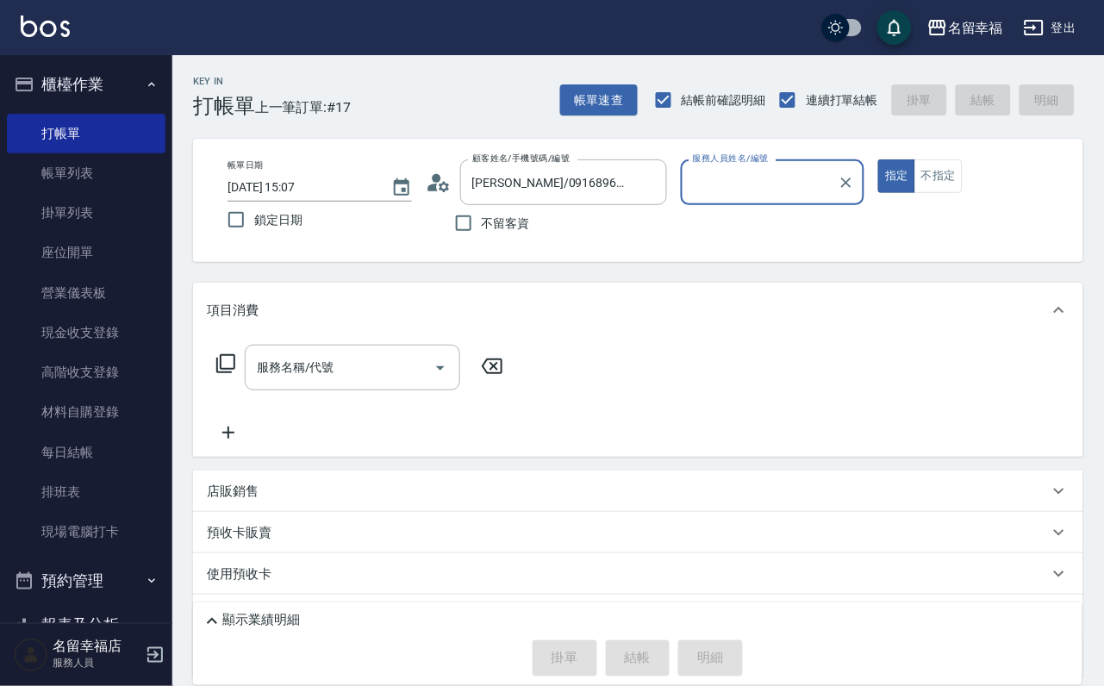
type input "語[PERSON_NAME]-6"
click at [230, 374] on icon at bounding box center [225, 363] width 21 height 21
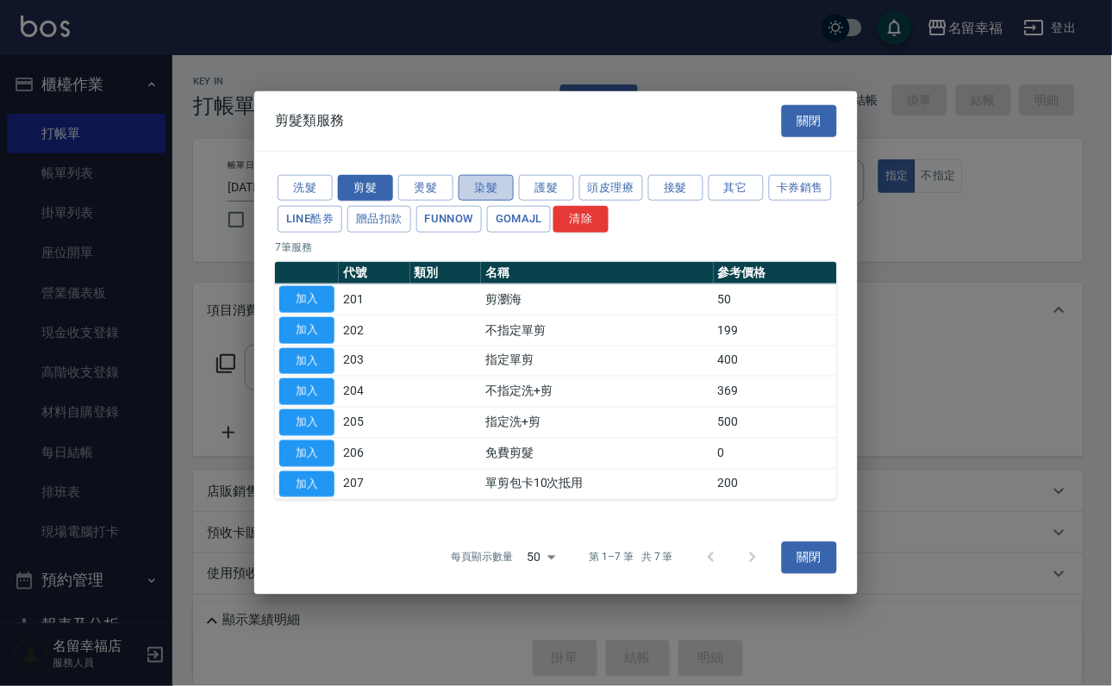
click at [490, 174] on button "染髮" at bounding box center [486, 187] width 55 height 27
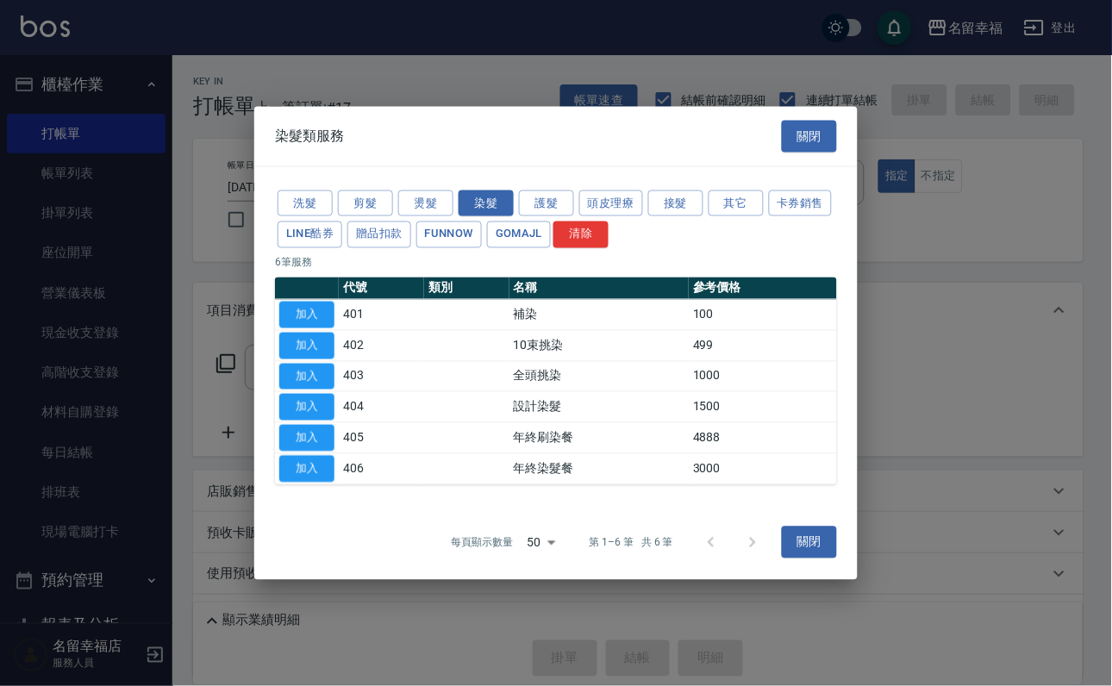
drag, startPoint x: 309, startPoint y: 428, endPoint x: 336, endPoint y: 428, distance: 27.6
click at [309, 421] on button "加入" at bounding box center [306, 407] width 55 height 27
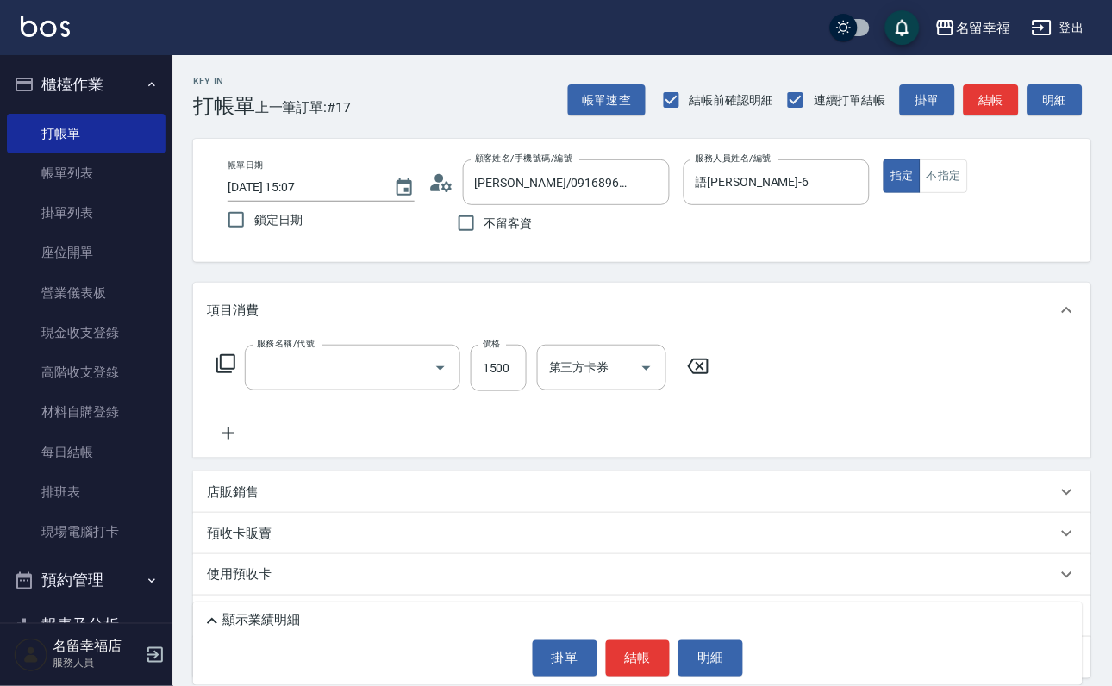
type input "設計染髮(404)"
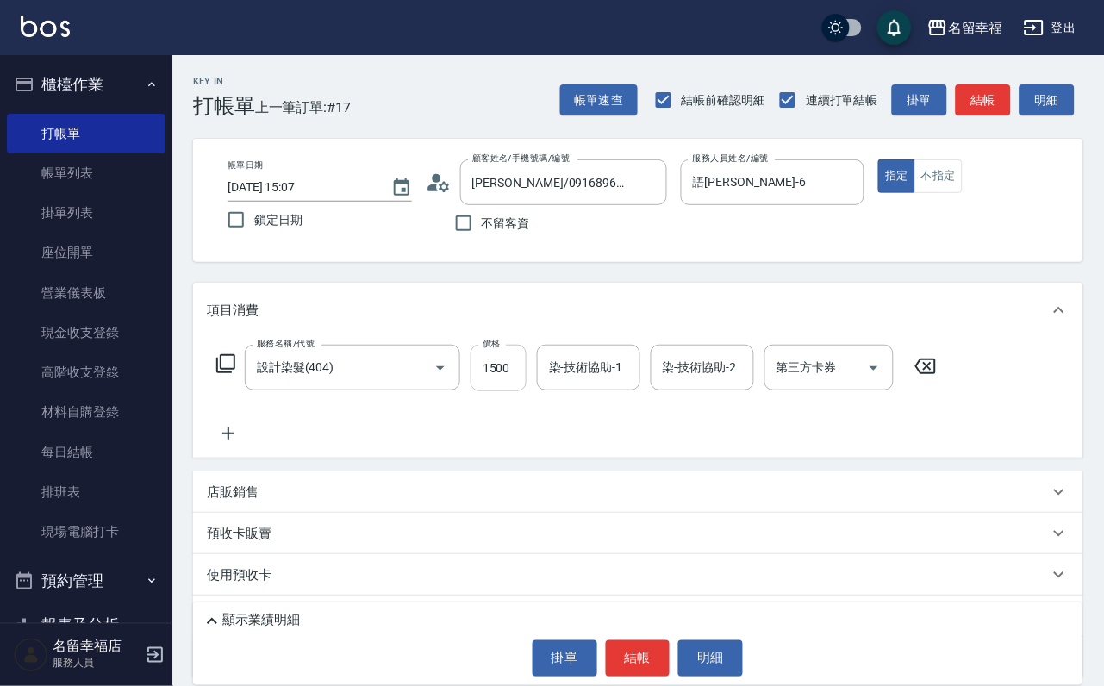
click at [493, 391] on input "1500" at bounding box center [499, 368] width 56 height 47
type input "1200"
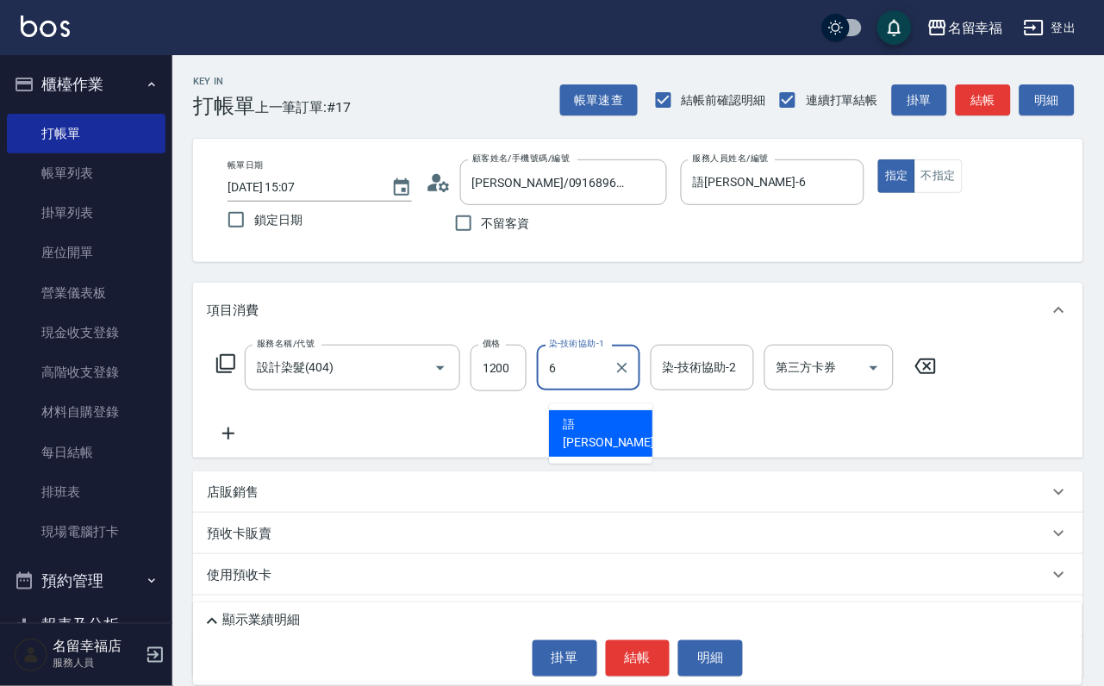
type input "語[PERSON_NAME]-6"
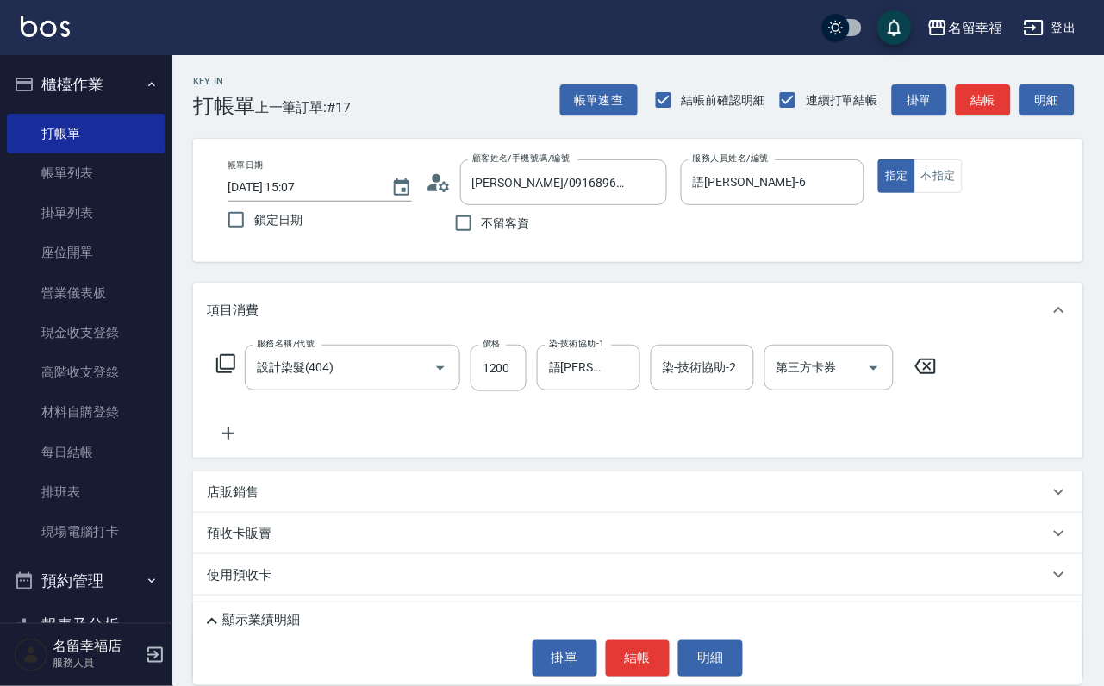
click at [235, 373] on icon at bounding box center [225, 363] width 19 height 19
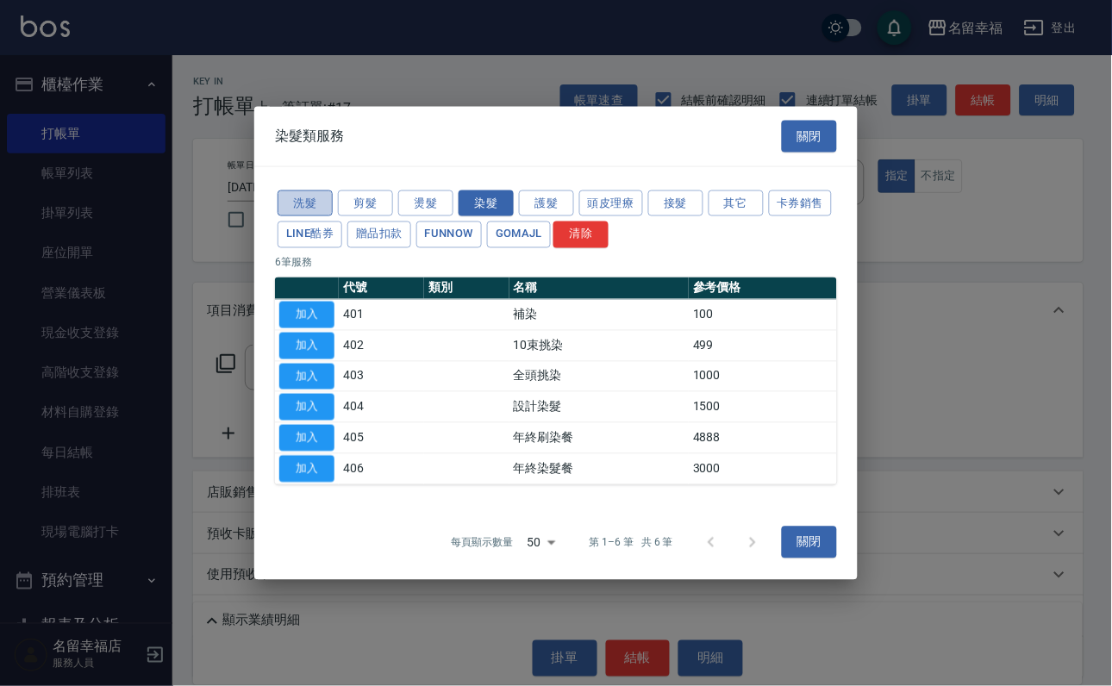
click at [306, 190] on button "洗髮" at bounding box center [305, 203] width 55 height 27
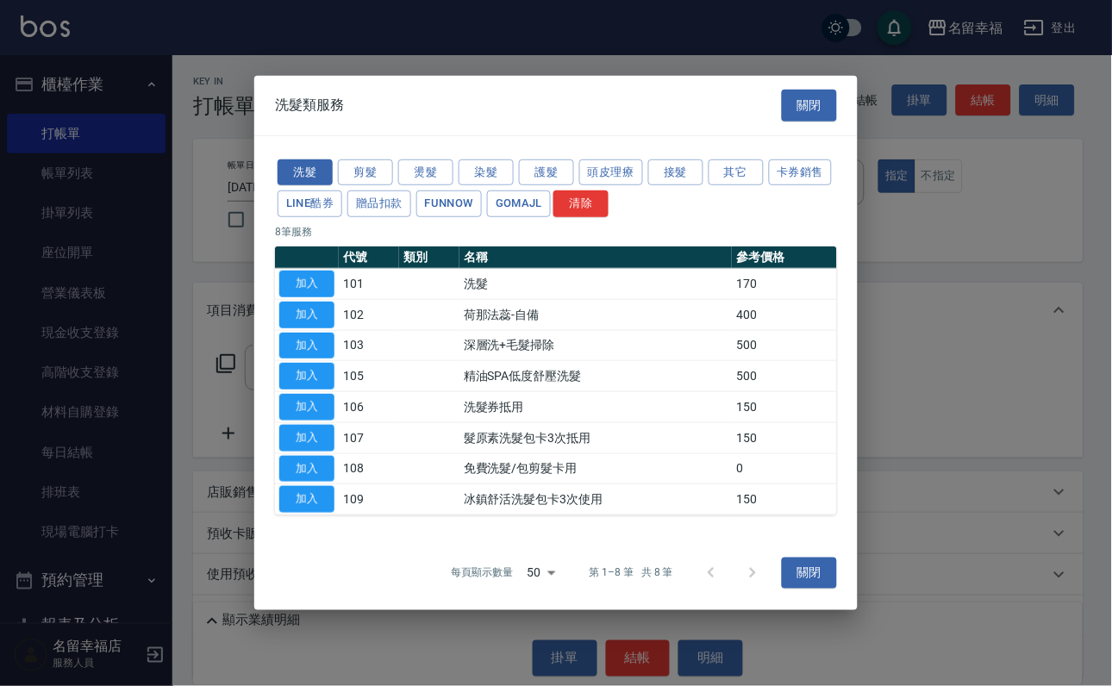
drag, startPoint x: 304, startPoint y: 259, endPoint x: 303, endPoint y: 270, distance: 11.2
click at [305, 271] on button "加入" at bounding box center [306, 284] width 55 height 27
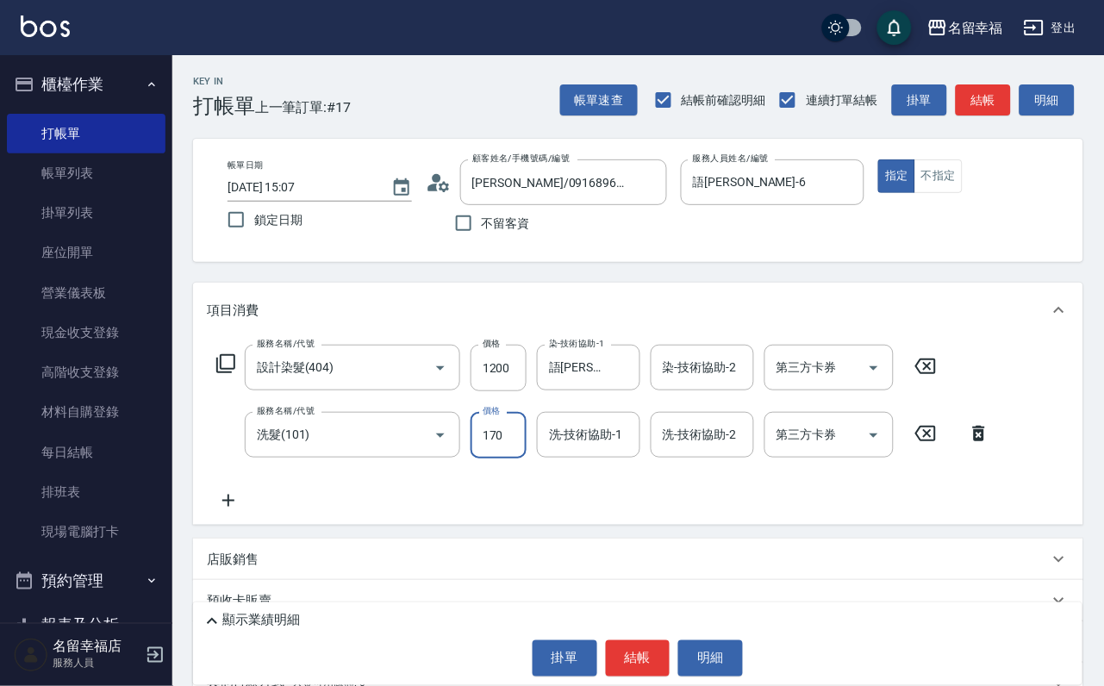
click at [501, 452] on input "170" at bounding box center [499, 435] width 56 height 47
type input "200"
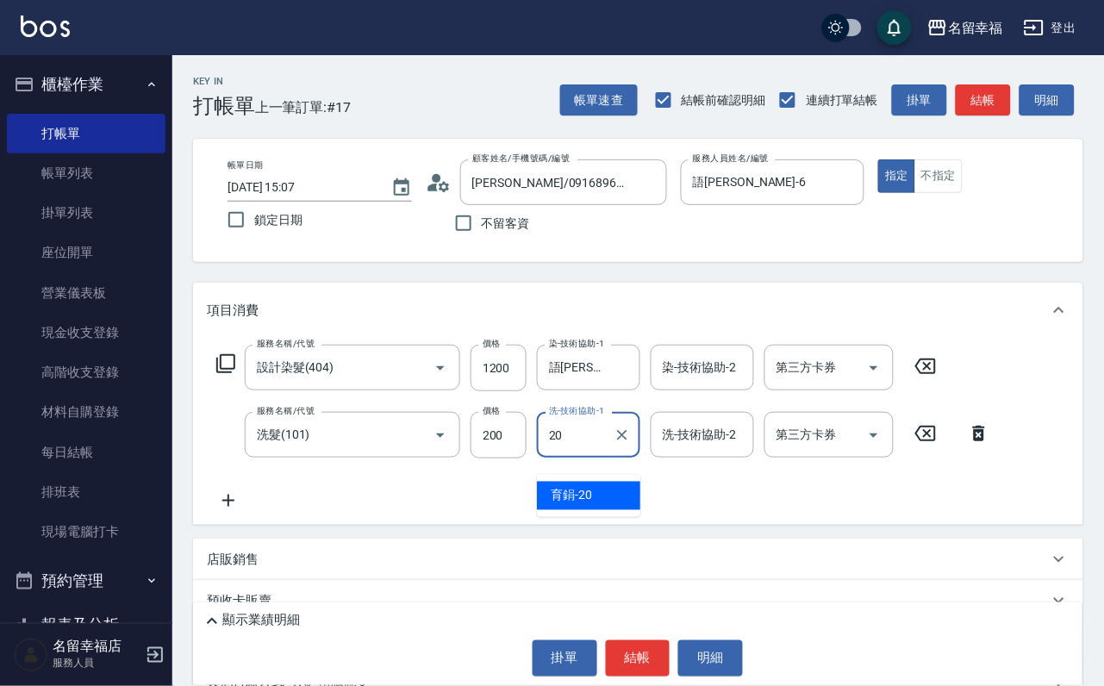
type input "育鋗-20"
click at [234, 374] on icon at bounding box center [225, 363] width 21 height 21
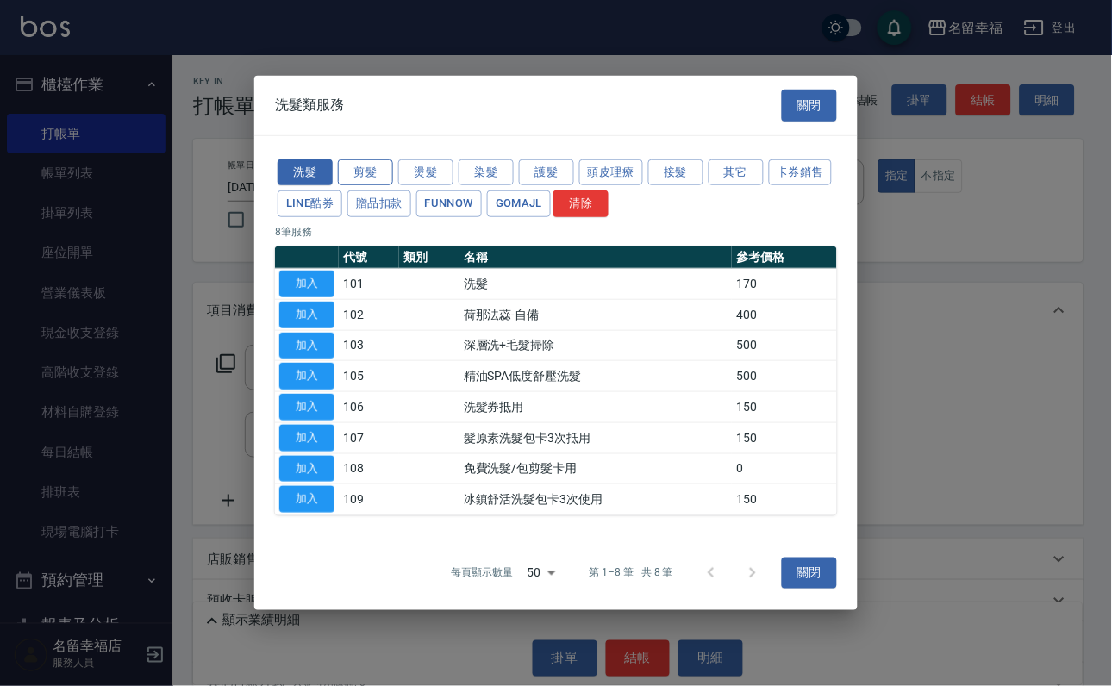
click at [343, 159] on button "剪髮" at bounding box center [365, 172] width 55 height 27
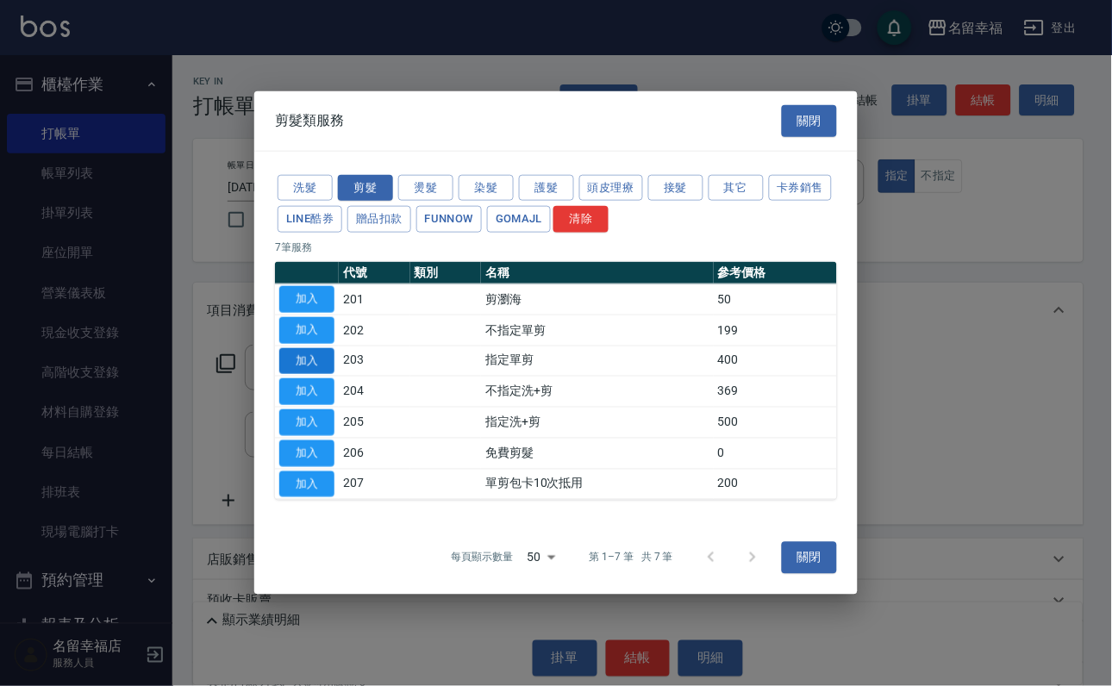
click at [307, 364] on button "加入" at bounding box center [306, 360] width 55 height 27
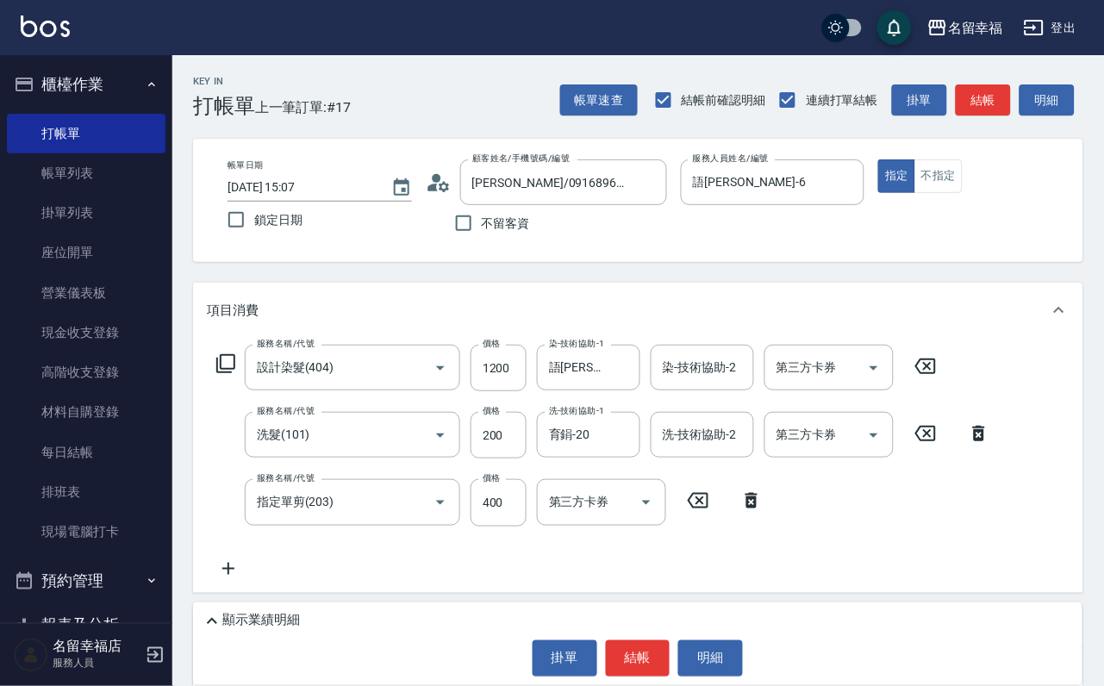
click at [236, 374] on icon at bounding box center [225, 363] width 21 height 21
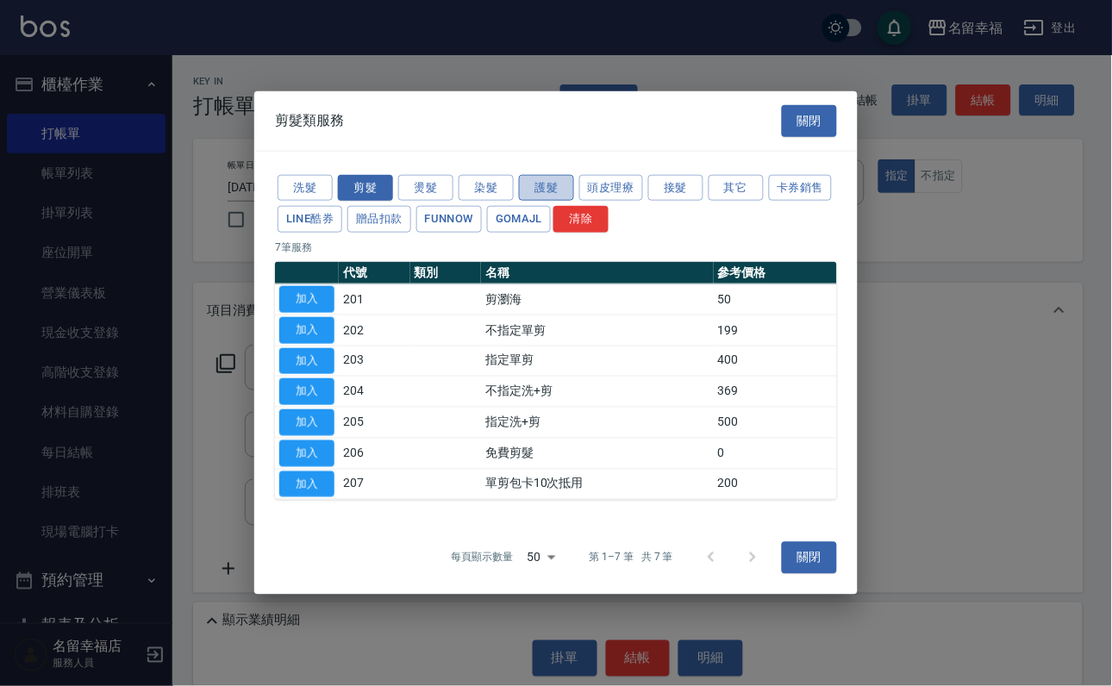
click at [550, 174] on button "護髮" at bounding box center [546, 187] width 55 height 27
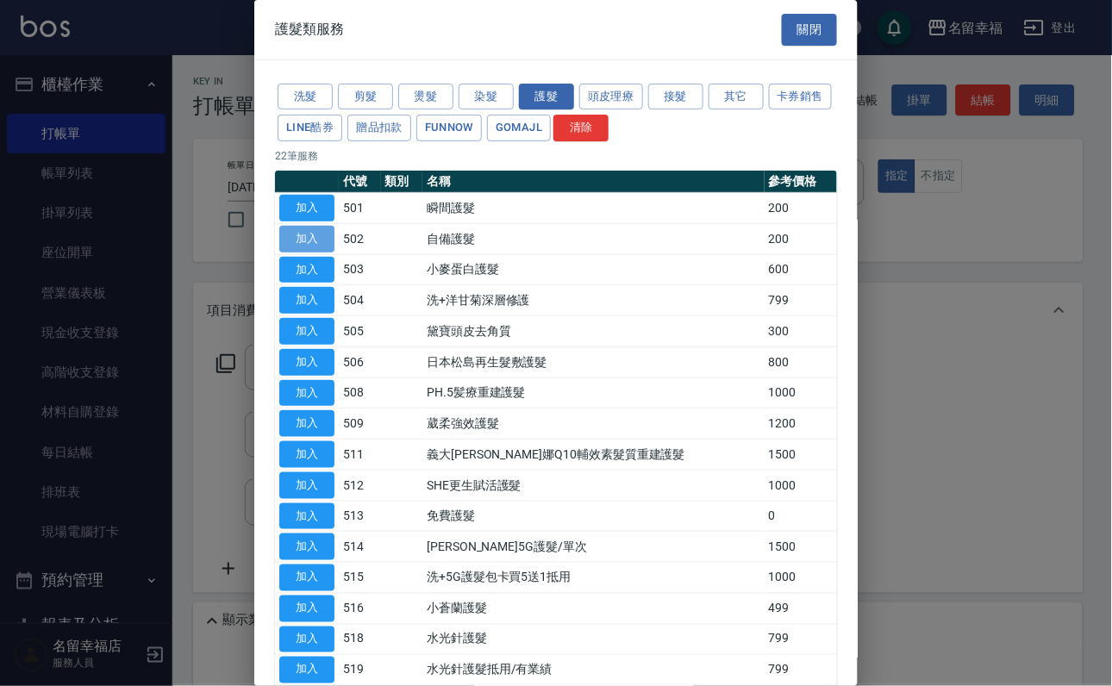
click at [290, 253] on button "加入" at bounding box center [306, 239] width 55 height 27
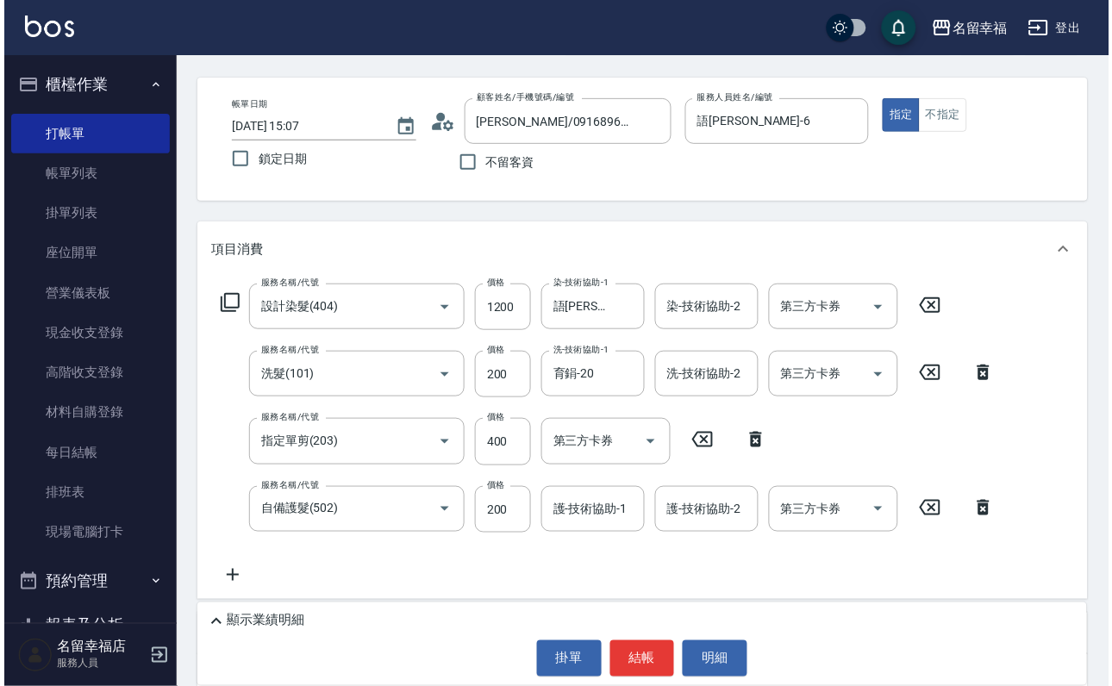
scroll to position [129, 0]
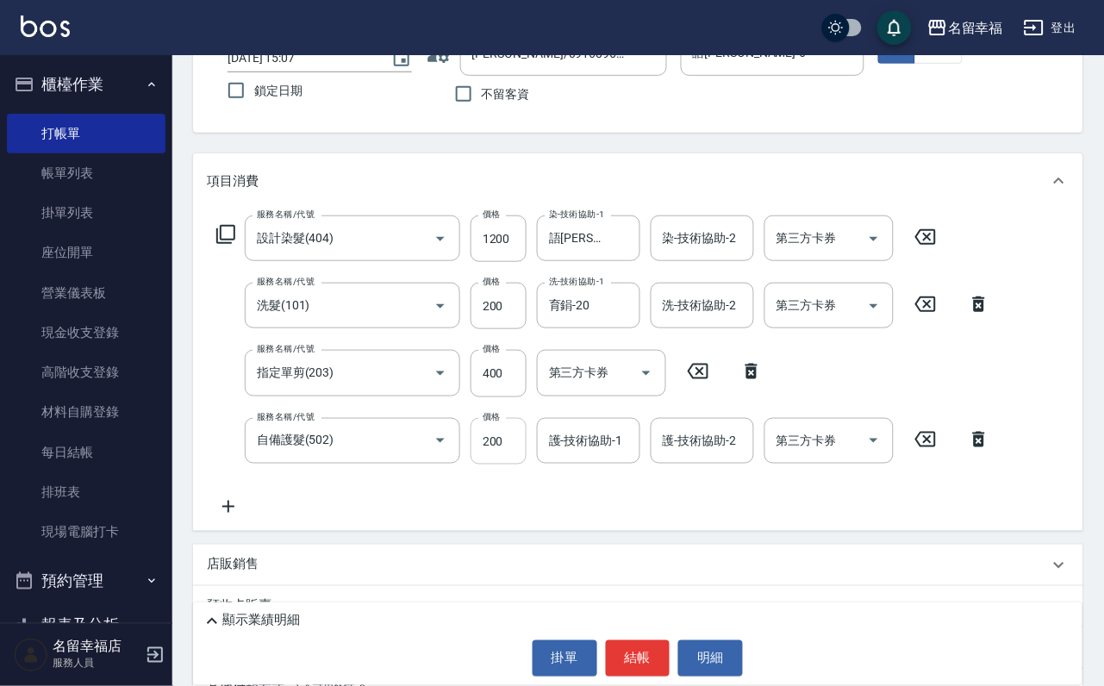
click at [491, 465] on input "200" at bounding box center [499, 441] width 56 height 47
type input "300"
type input "[PERSON_NAME]-1"
click at [236, 245] on icon at bounding box center [225, 234] width 21 height 21
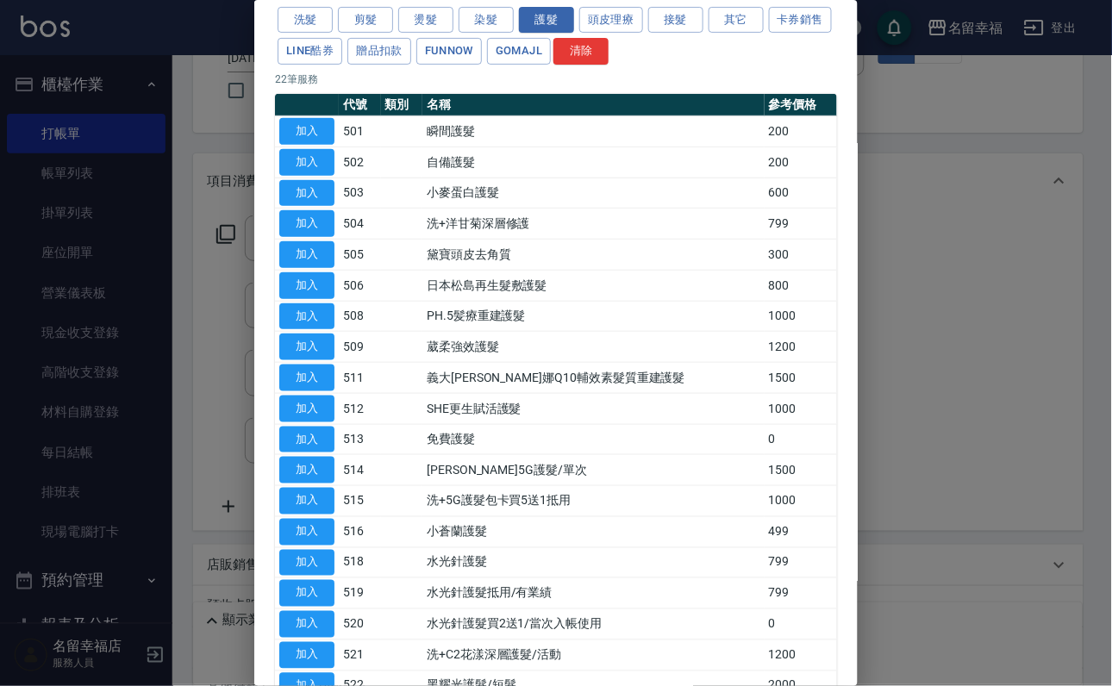
scroll to position [259, 0]
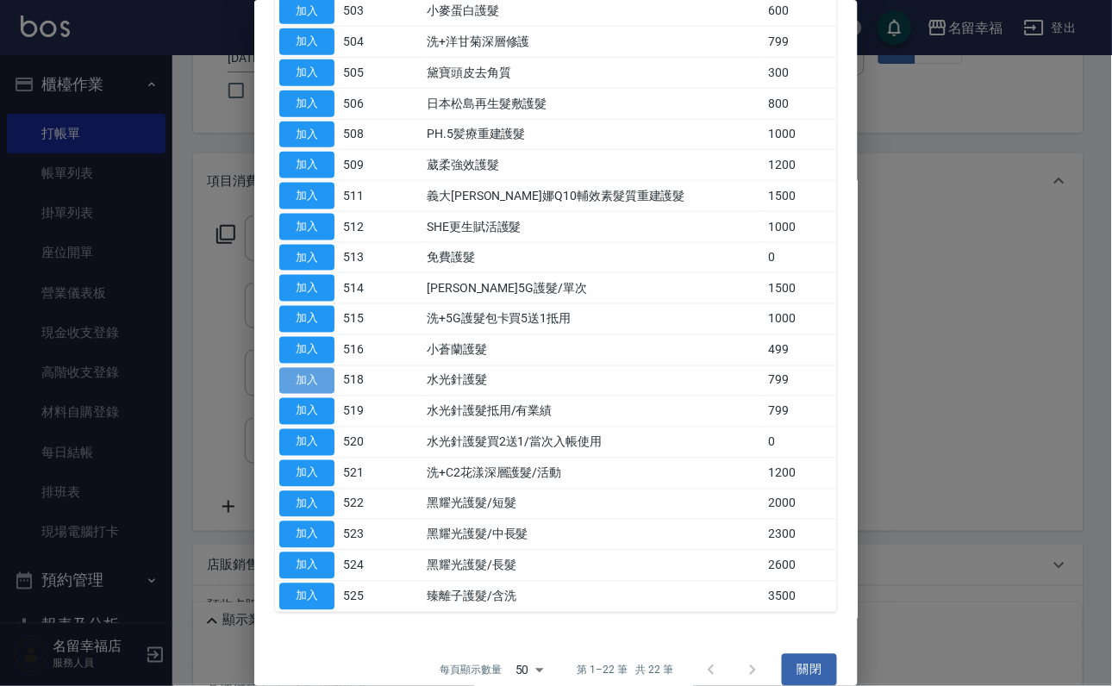
click at [310, 395] on button "加入" at bounding box center [306, 381] width 55 height 27
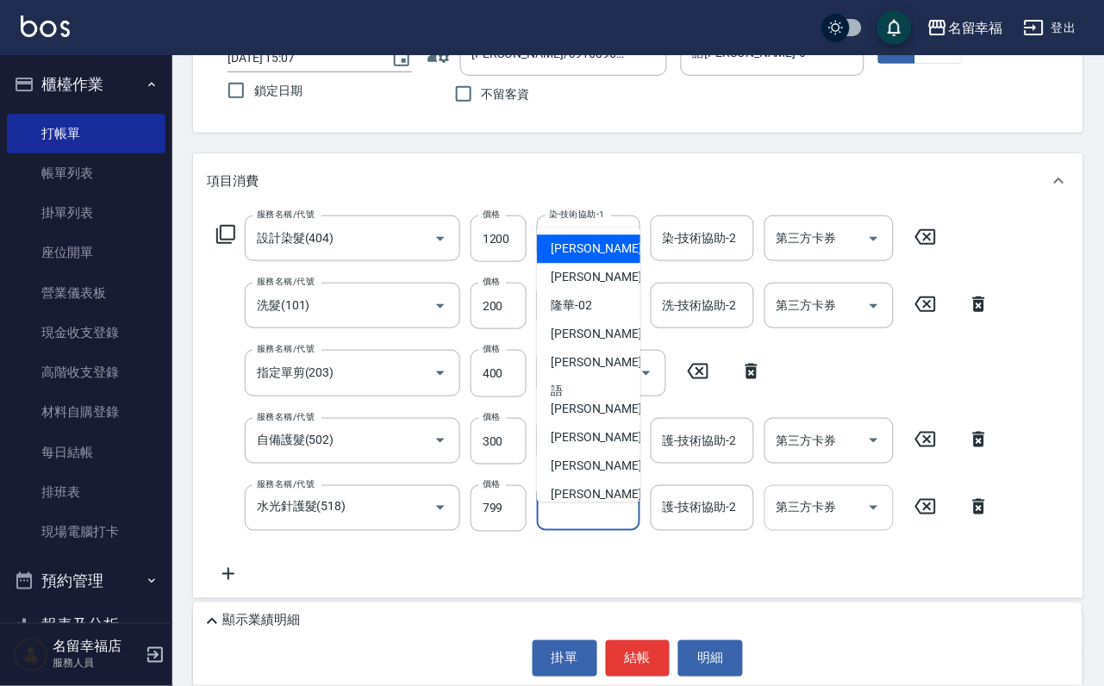
click at [575, 523] on input "護-技術協助-1" at bounding box center [589, 508] width 88 height 30
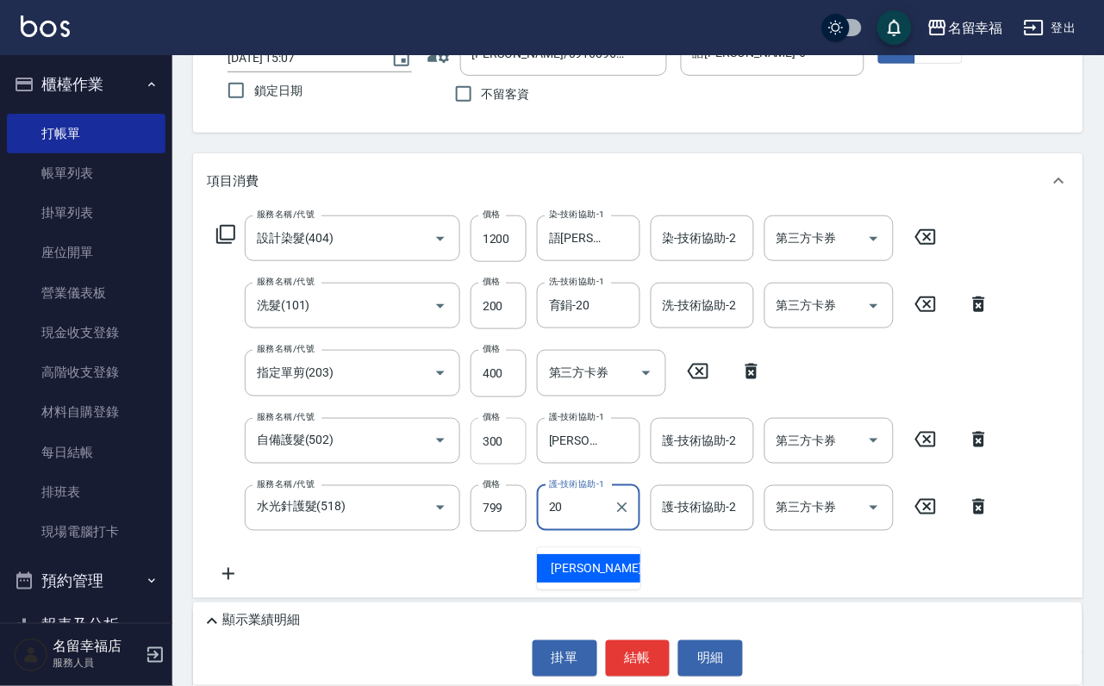
type input "育鋗-20"
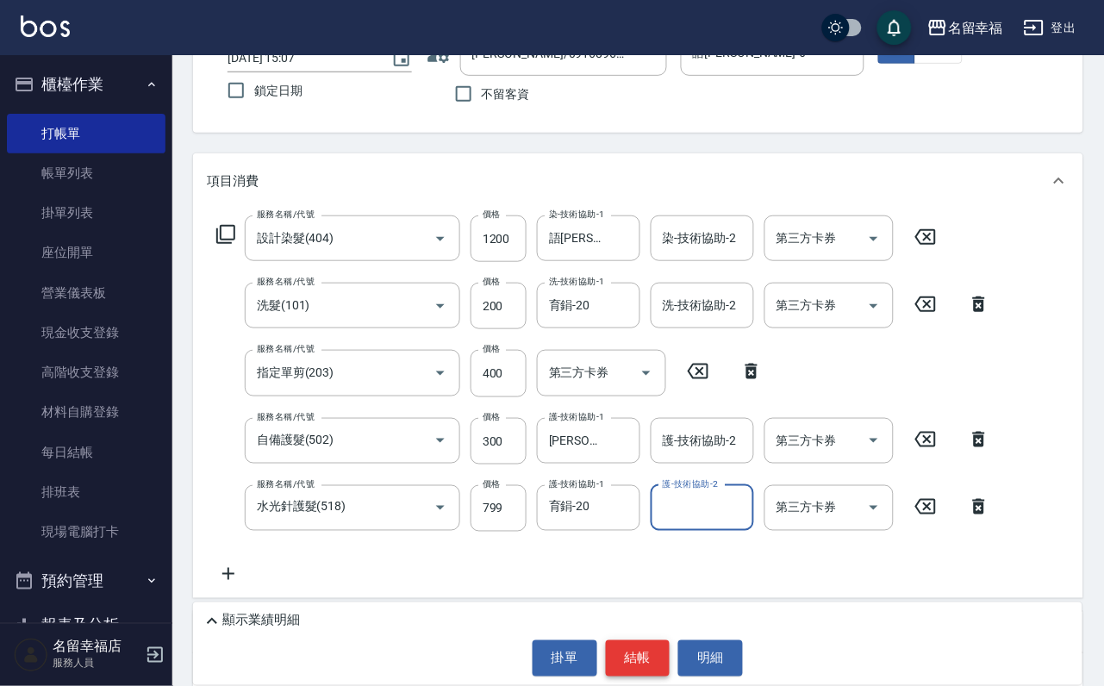
click at [640, 662] on button "結帳" at bounding box center [638, 658] width 65 height 36
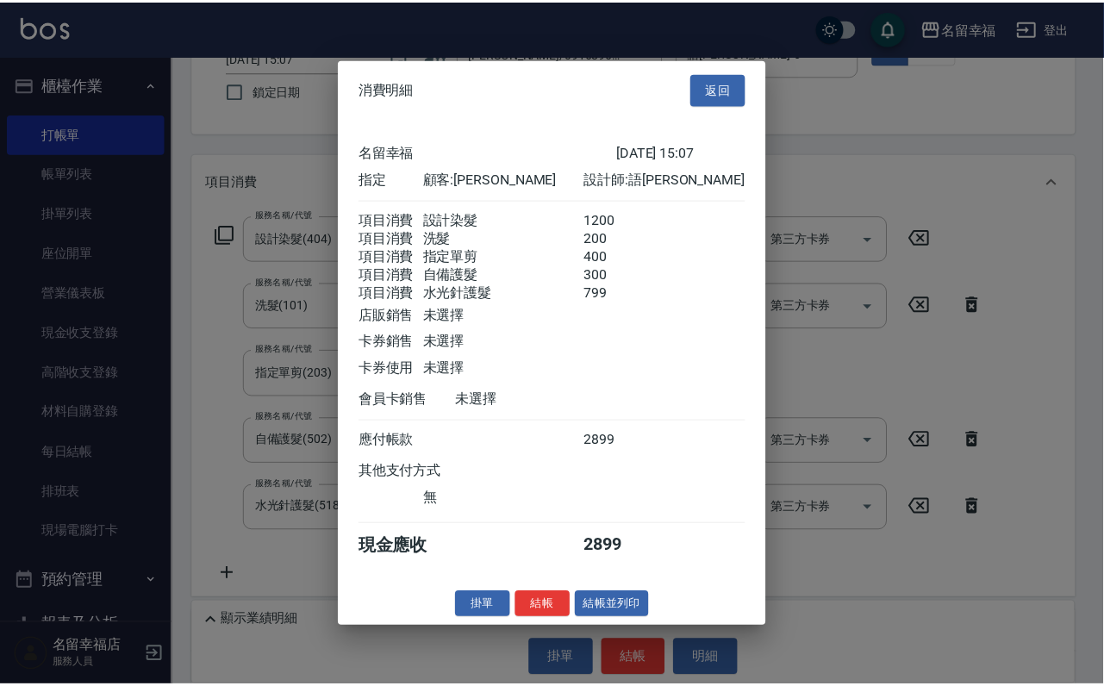
scroll to position [470, 0]
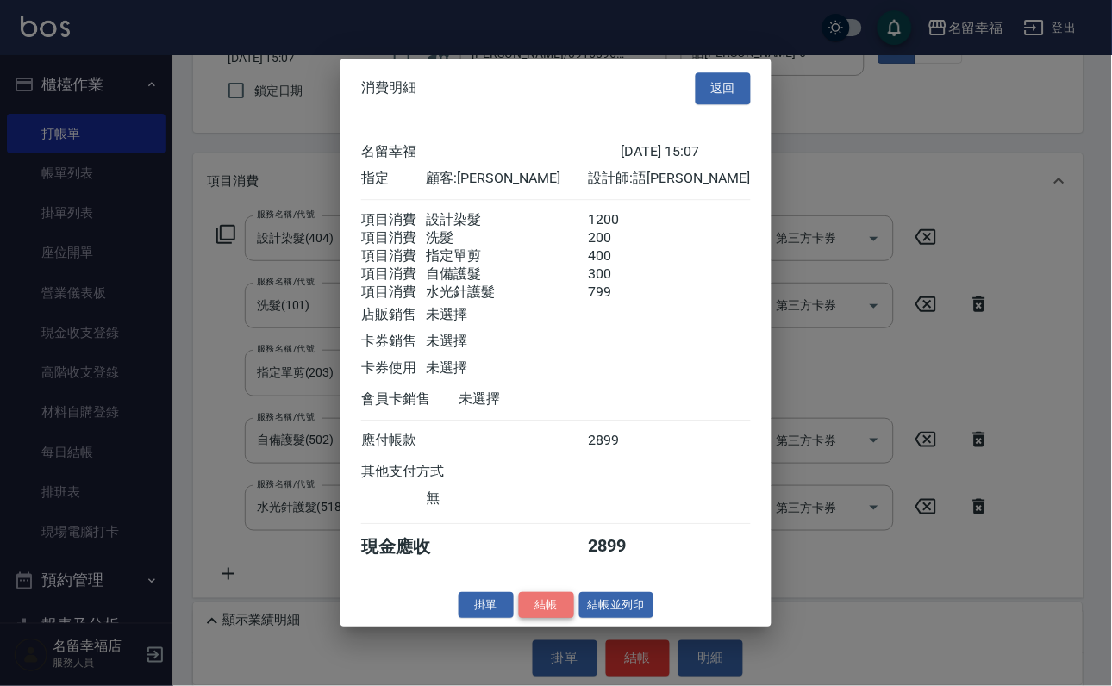
click at [549, 619] on button "結帳" at bounding box center [546, 605] width 55 height 27
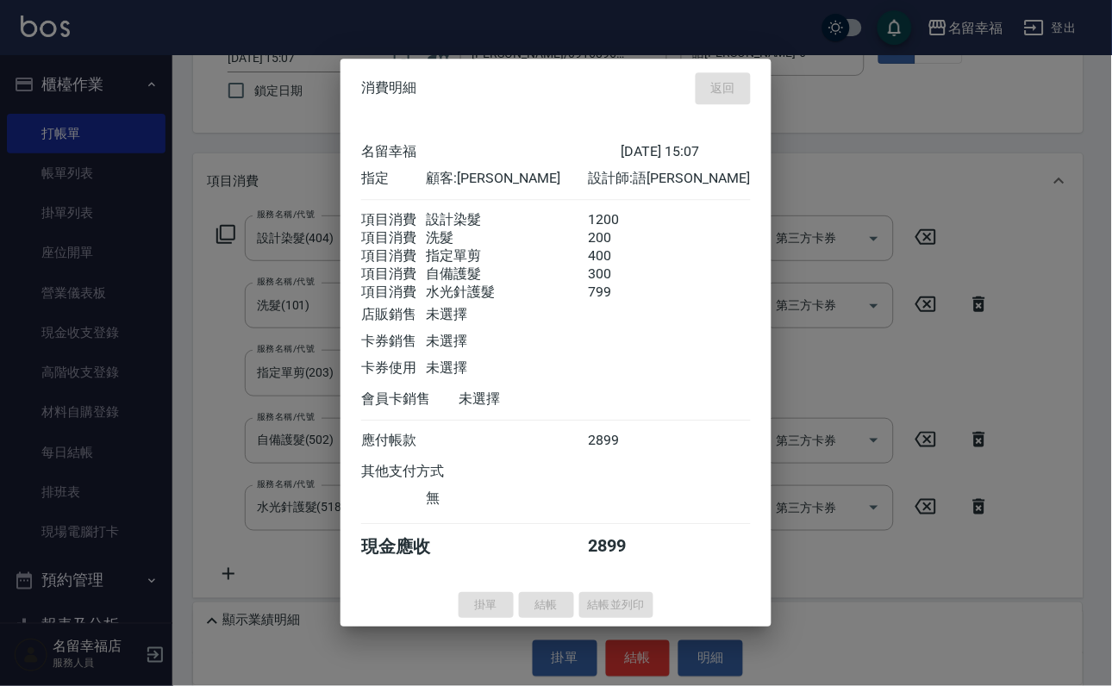
type input "[DATE] 15:09"
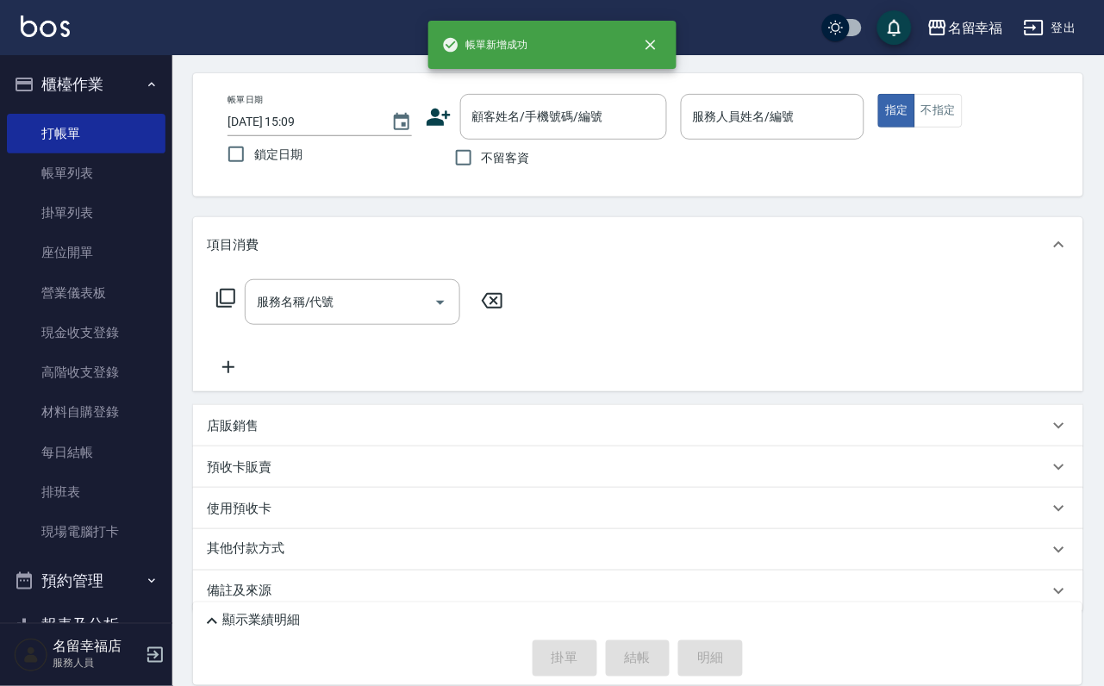
scroll to position [0, 0]
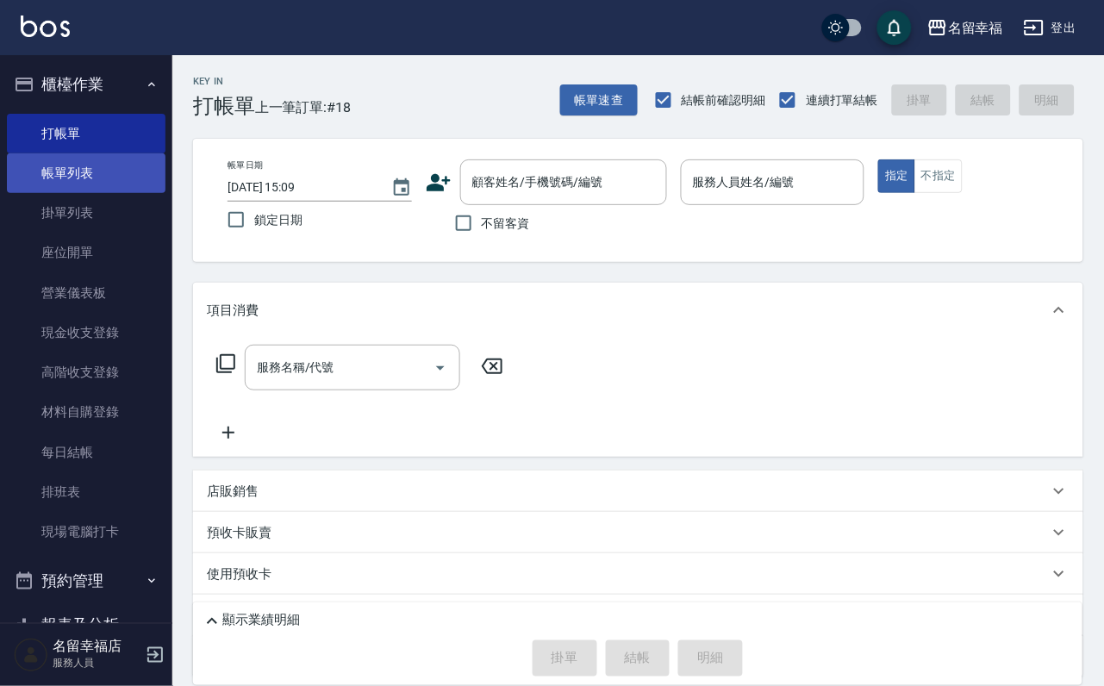
click at [22, 176] on link "帳單列表" at bounding box center [86, 173] width 159 height 40
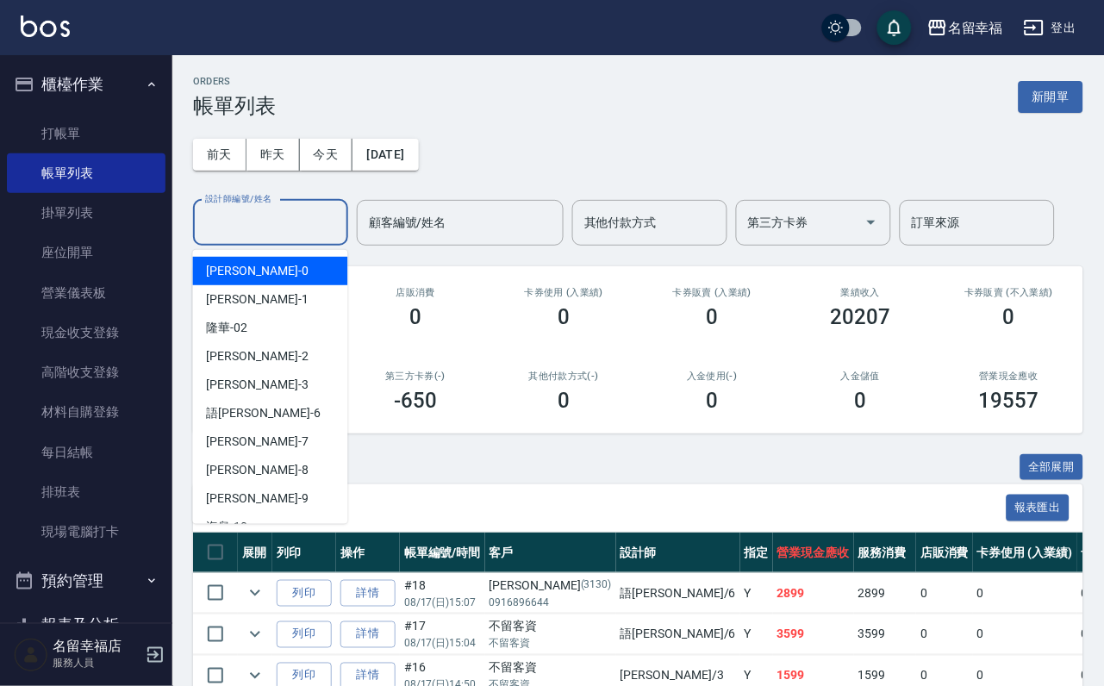
click at [297, 222] on input "設計師編號/姓名" at bounding box center [271, 223] width 140 height 30
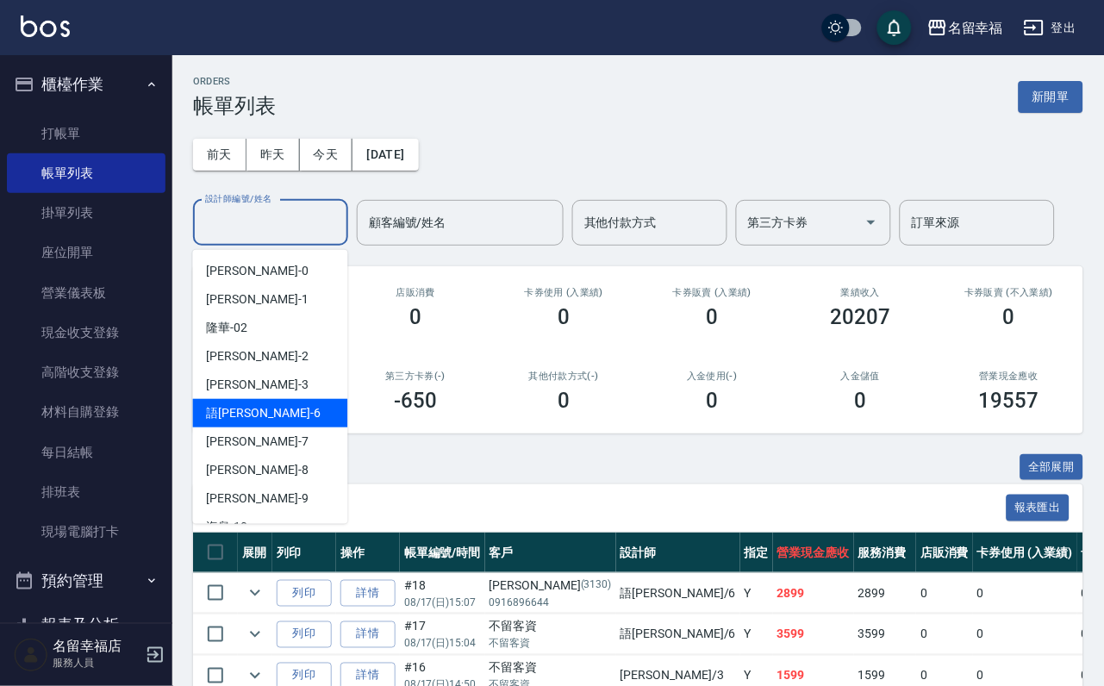
click at [309, 418] on div "語[PERSON_NAME] -6" at bounding box center [270, 413] width 155 height 28
type input "語[PERSON_NAME]-6"
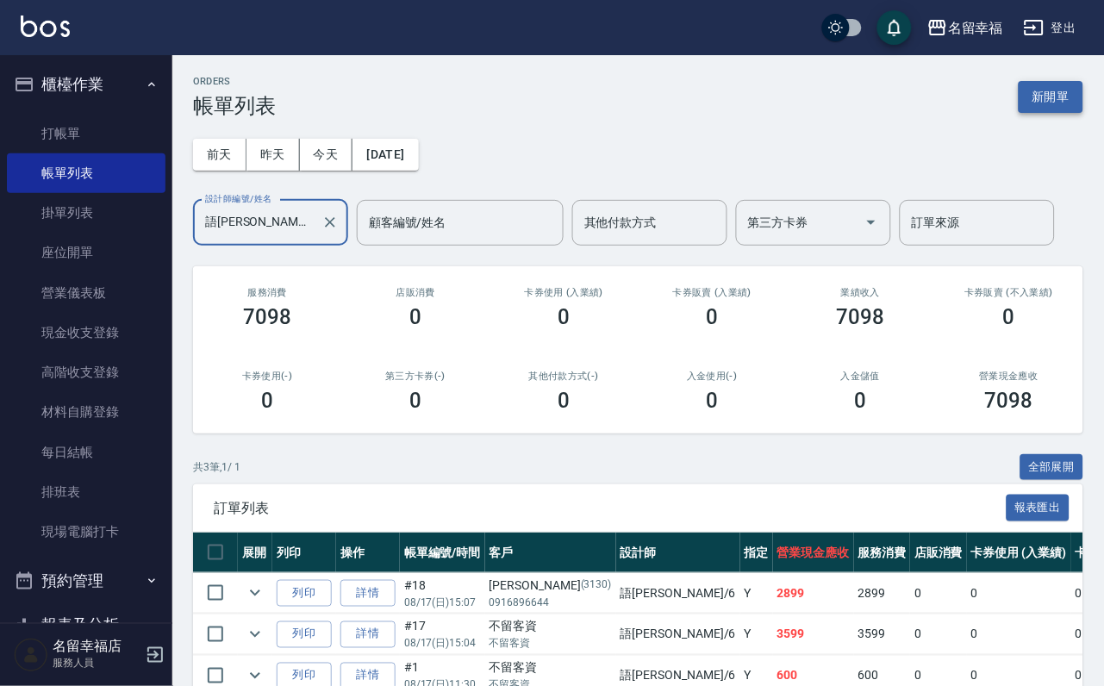
click at [1058, 106] on button "新開單" at bounding box center [1051, 97] width 65 height 32
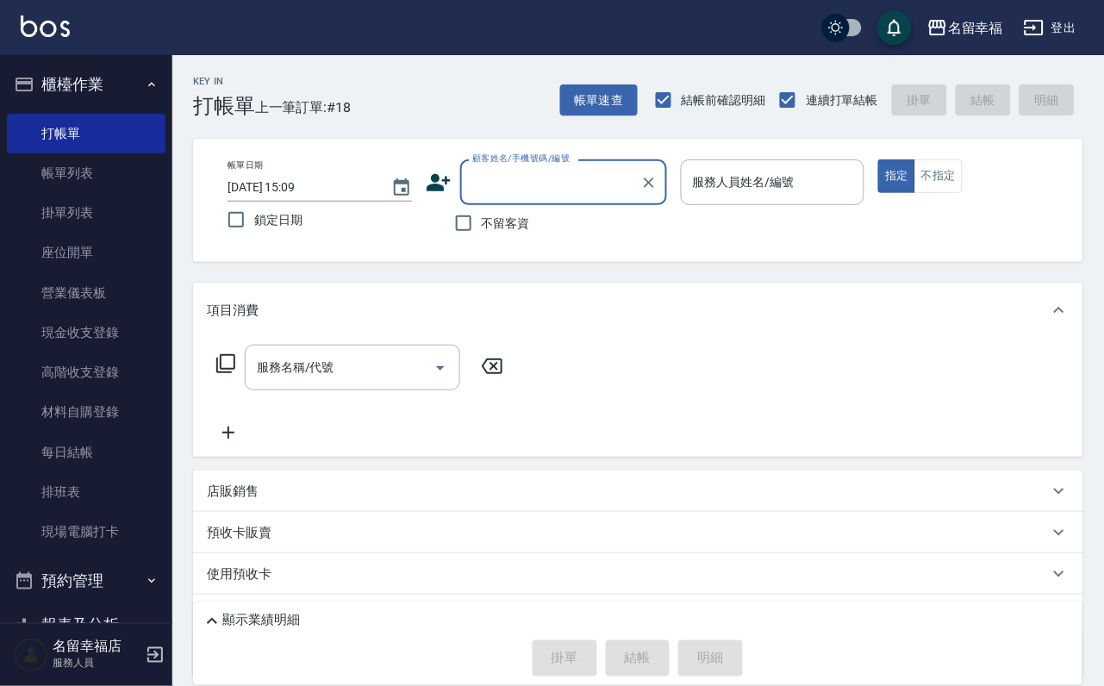
click at [540, 175] on input "顧客姓名/手機號碼/編號" at bounding box center [550, 182] width 165 height 30
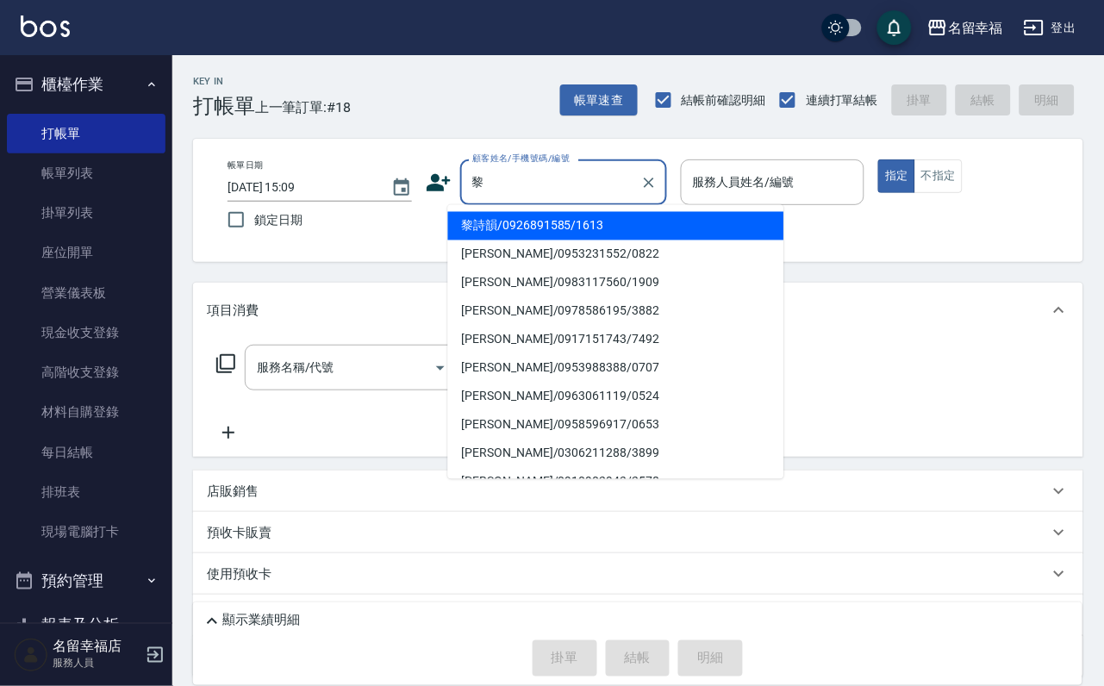
click at [539, 253] on li "[PERSON_NAME]/0953231552/0822" at bounding box center [616, 254] width 336 height 28
type input "[PERSON_NAME]/0953231552/0822"
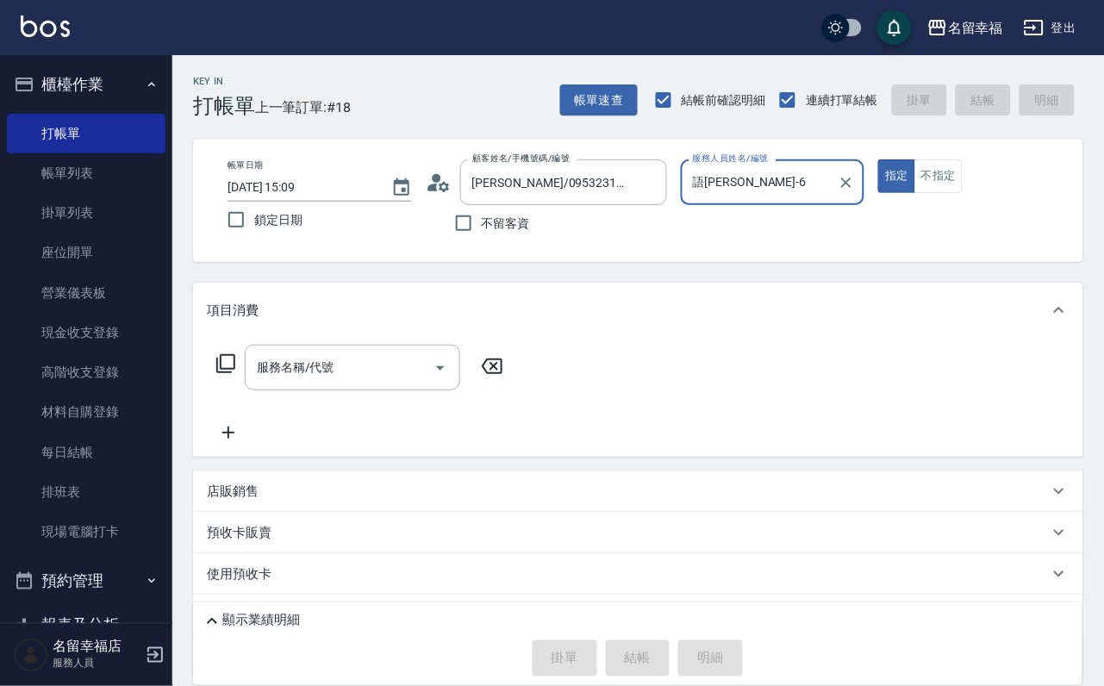
type input "語[PERSON_NAME]-6"
click at [230, 374] on icon at bounding box center [225, 363] width 21 height 21
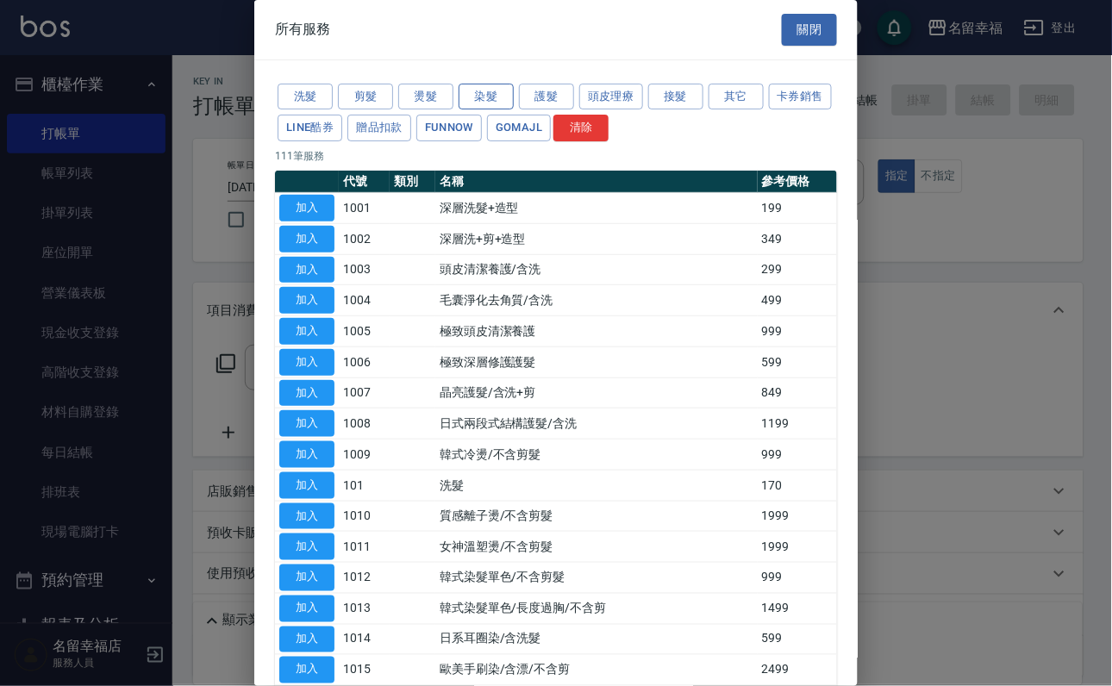
click at [488, 106] on button "染髮" at bounding box center [486, 97] width 55 height 27
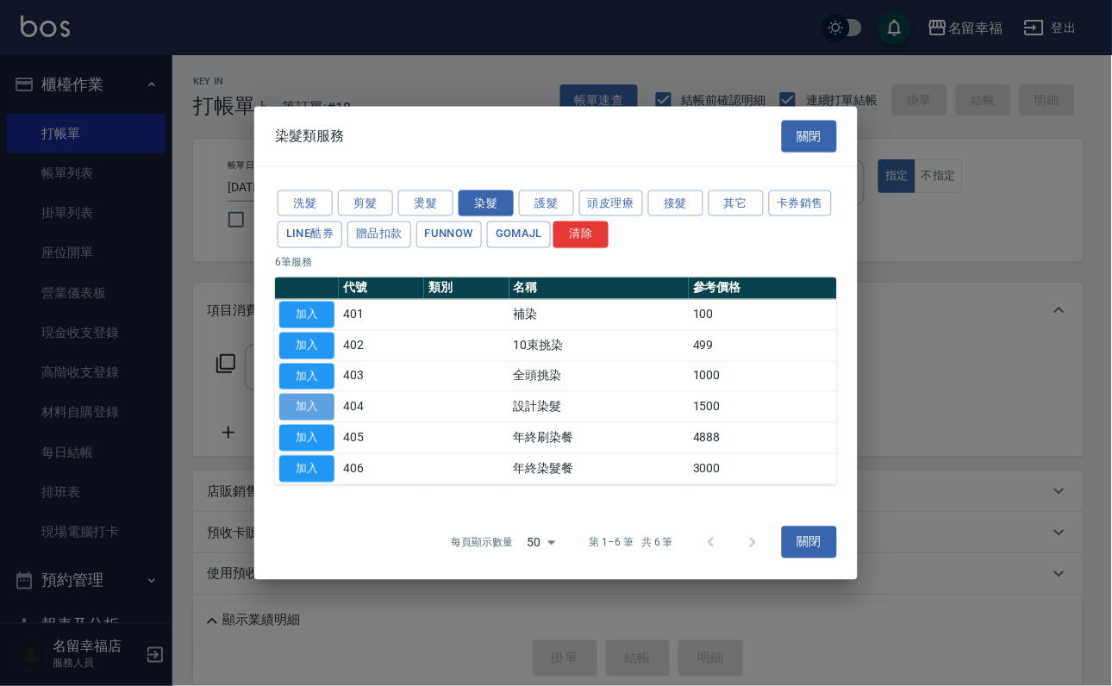
click at [300, 411] on button "加入" at bounding box center [306, 407] width 55 height 27
type input "設計染髮(404)"
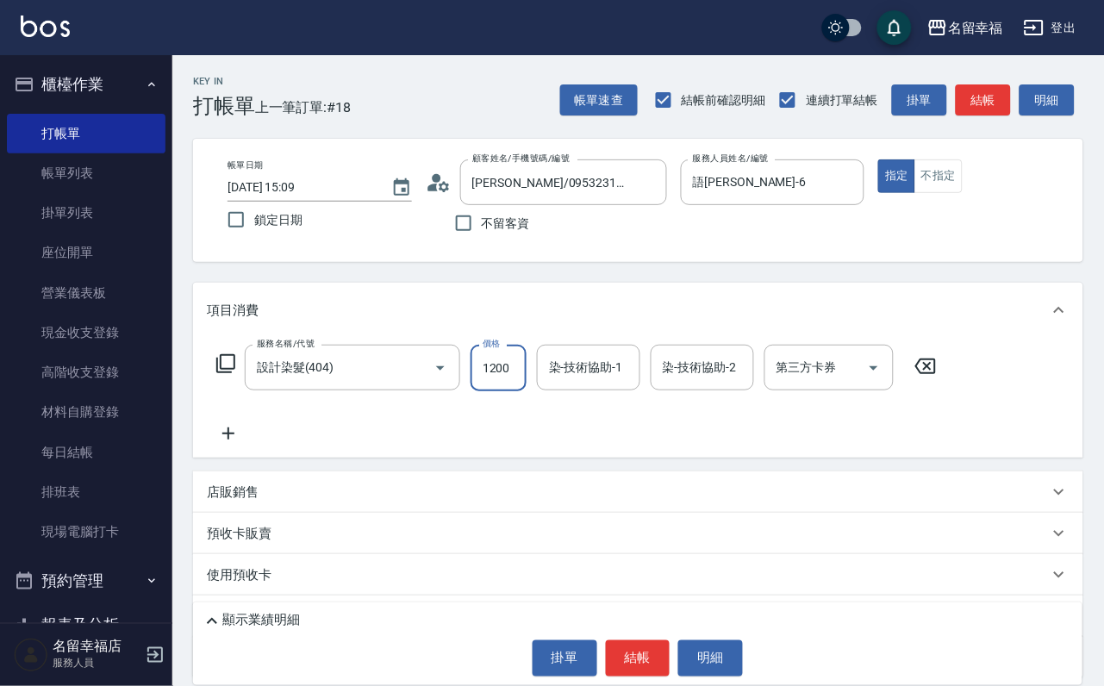
scroll to position [0, 1]
type input "1200"
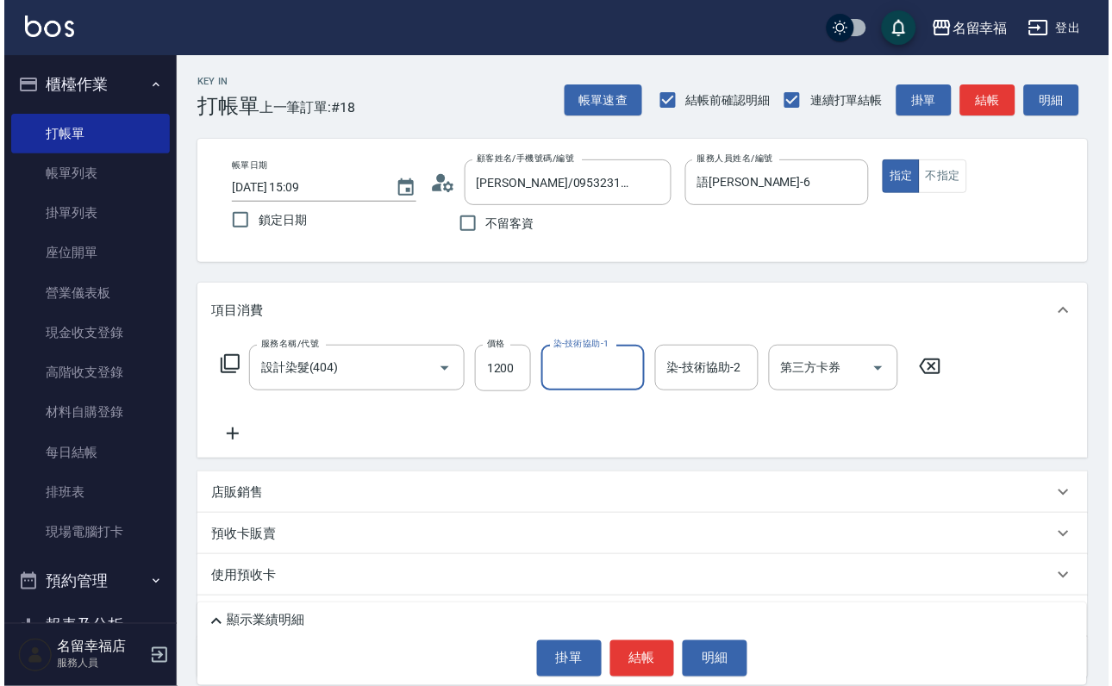
scroll to position [0, 0]
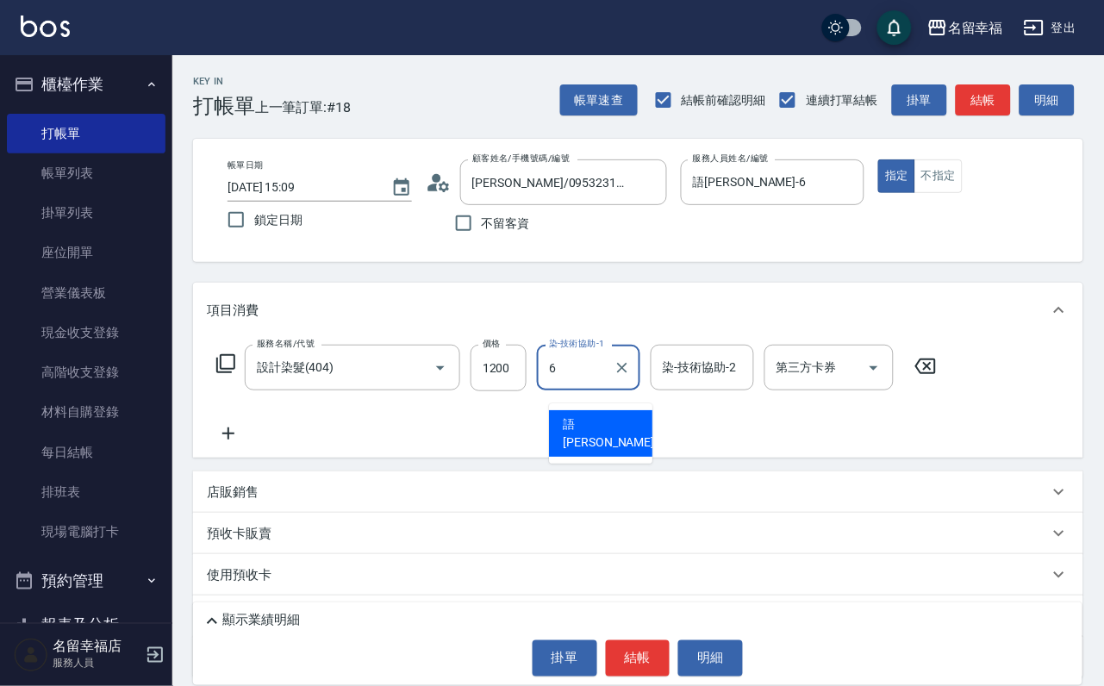
type input "語[PERSON_NAME]-6"
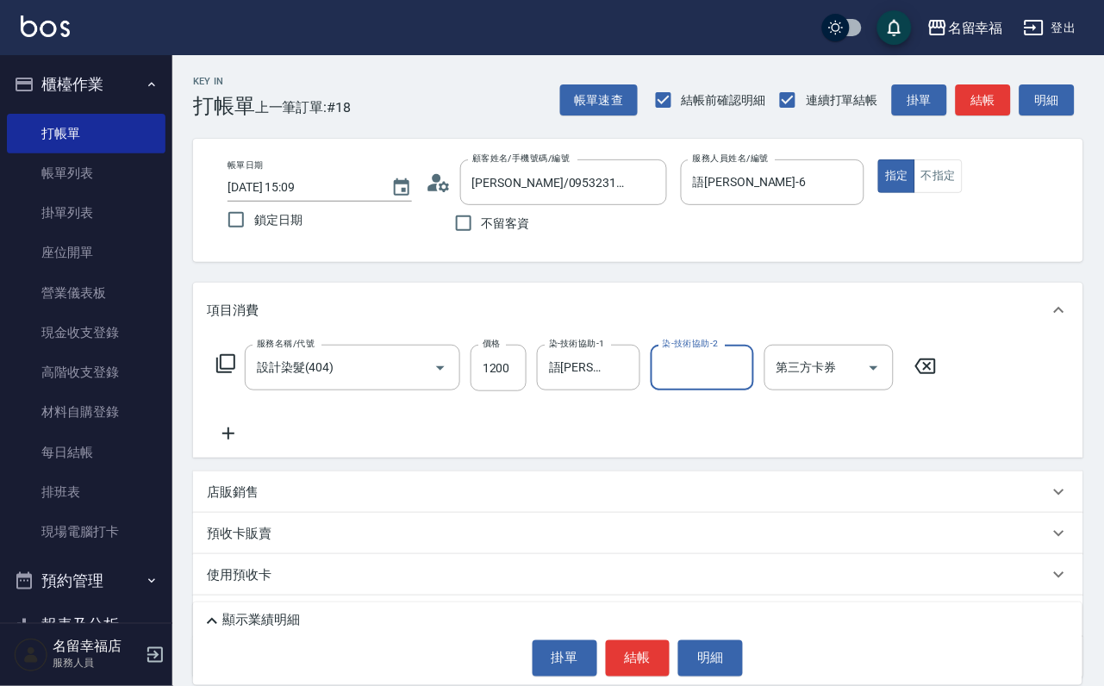
click at [231, 374] on icon at bounding box center [225, 363] width 21 height 21
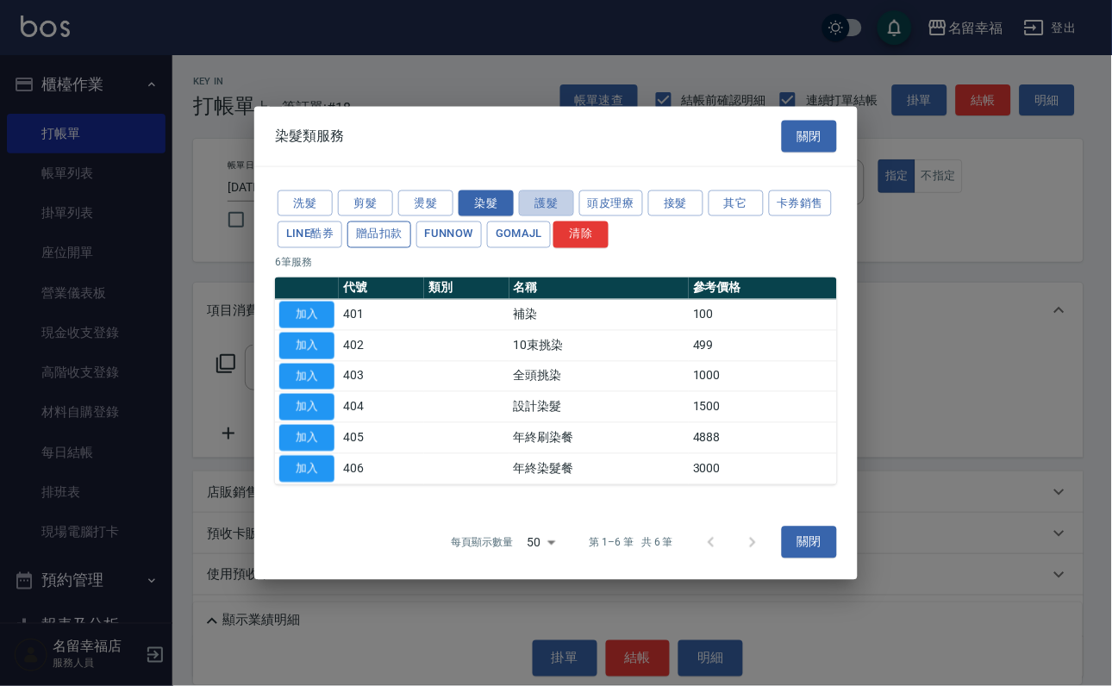
drag, startPoint x: 542, startPoint y: 162, endPoint x: 510, endPoint y: 197, distance: 47.6
click at [543, 190] on button "護髮" at bounding box center [546, 203] width 55 height 27
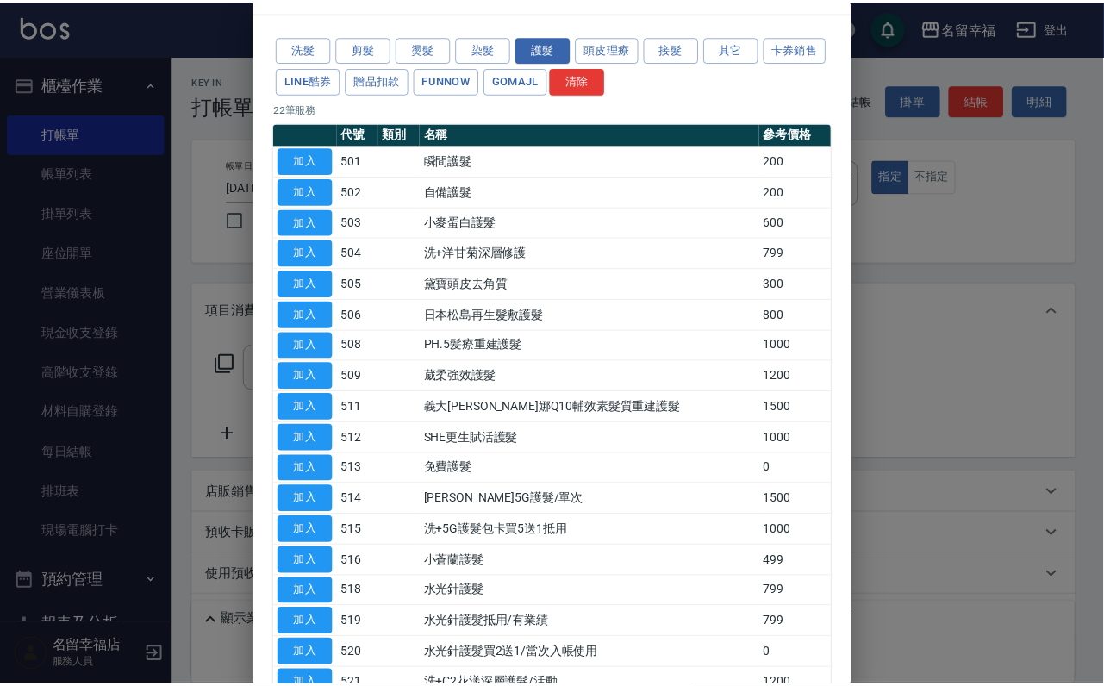
scroll to position [129, 0]
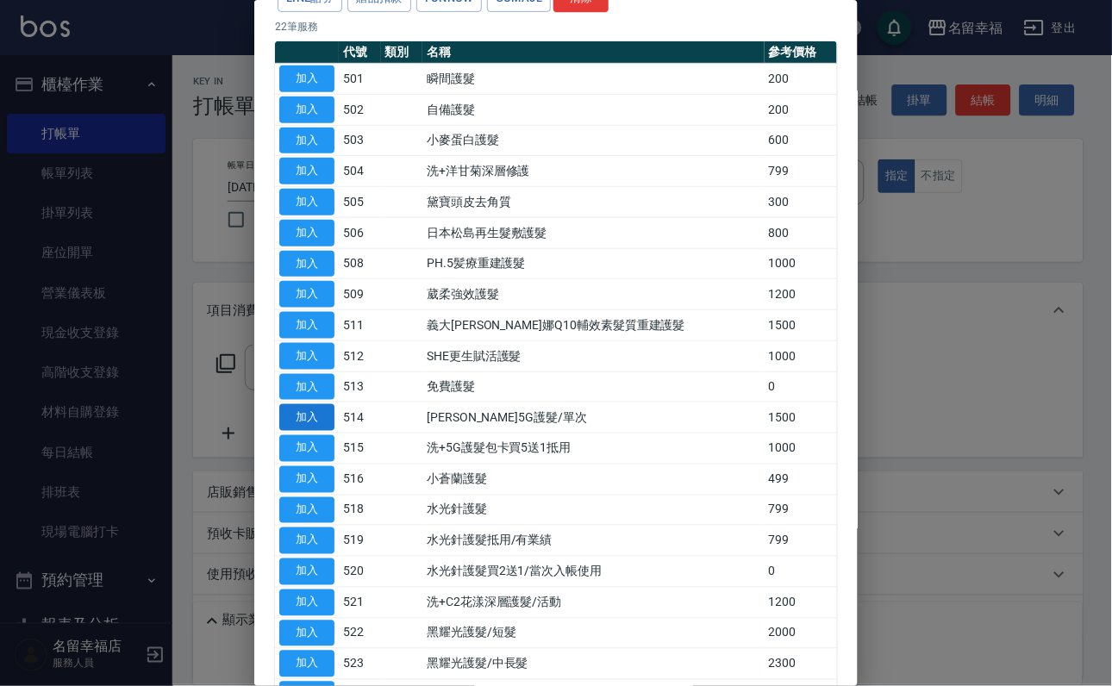
drag, startPoint x: 312, startPoint y: 584, endPoint x: 349, endPoint y: 583, distance: 37.1
click at [314, 431] on button "加入" at bounding box center [306, 417] width 55 height 27
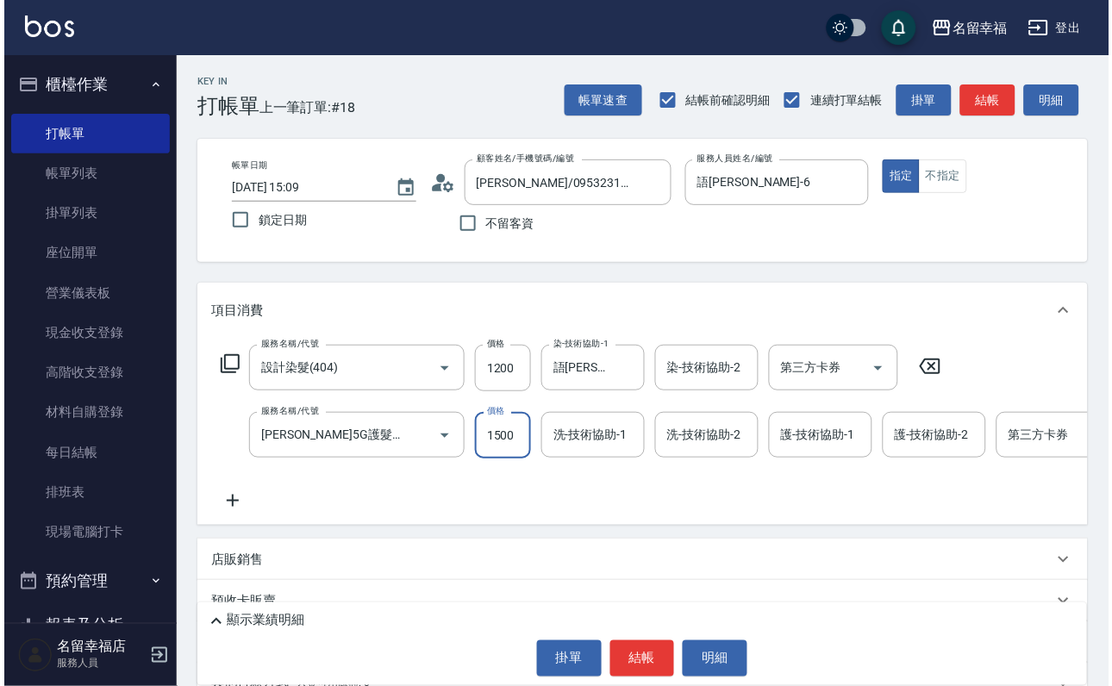
scroll to position [0, 0]
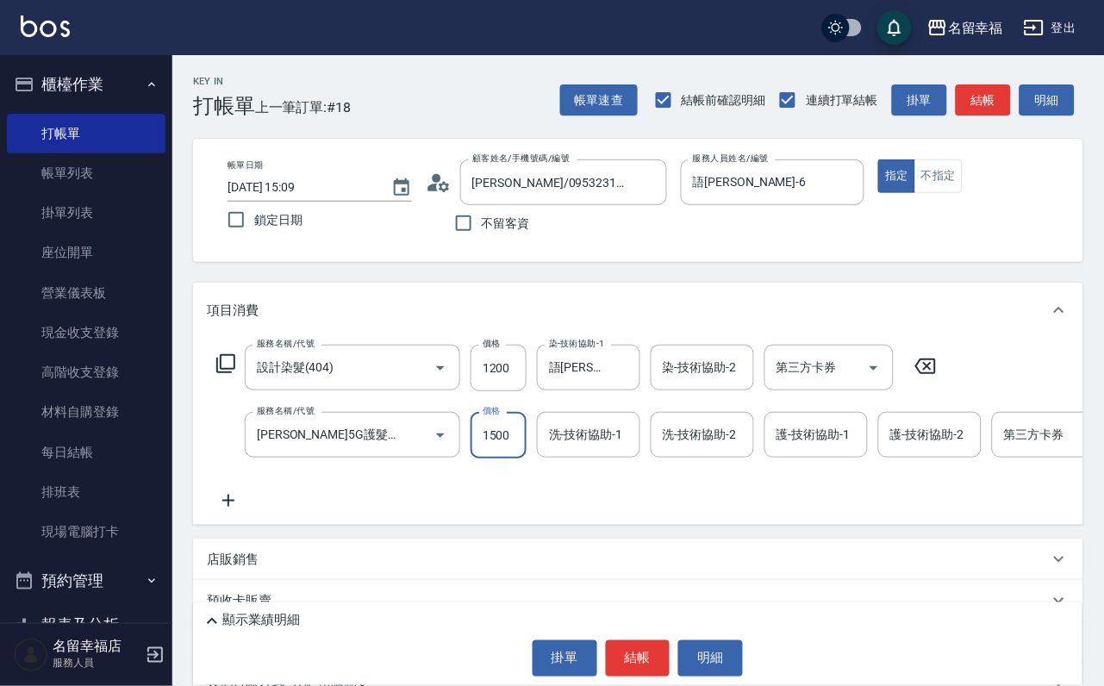
click at [498, 445] on input "1500" at bounding box center [499, 435] width 56 height 47
type input "999"
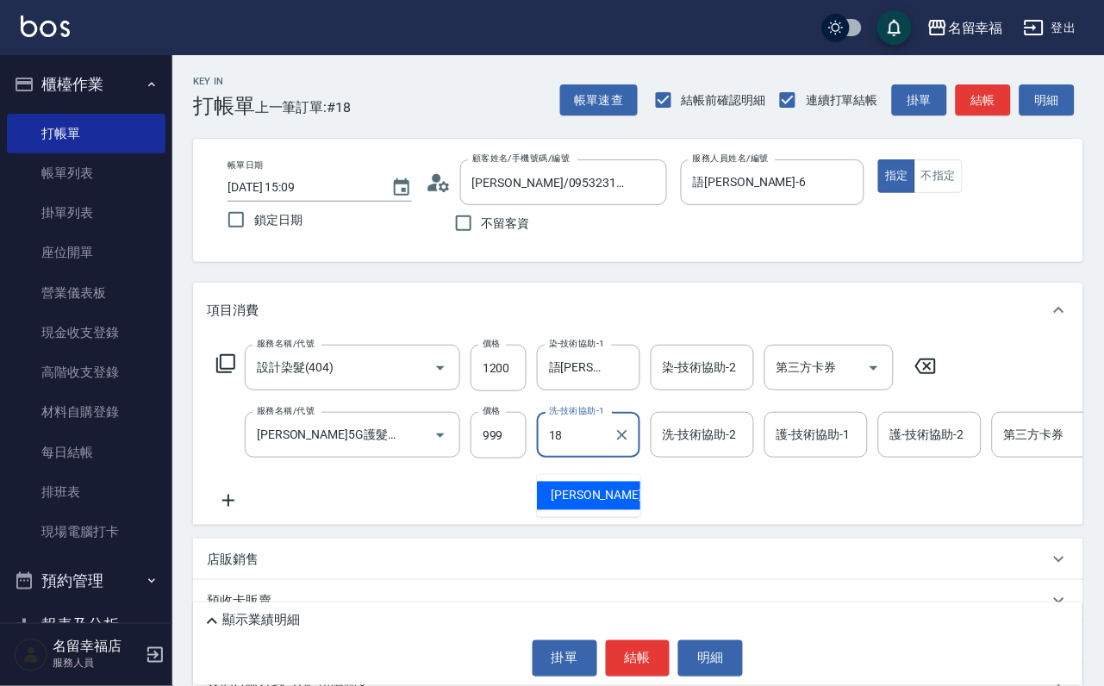
type input "[PERSON_NAME]-18"
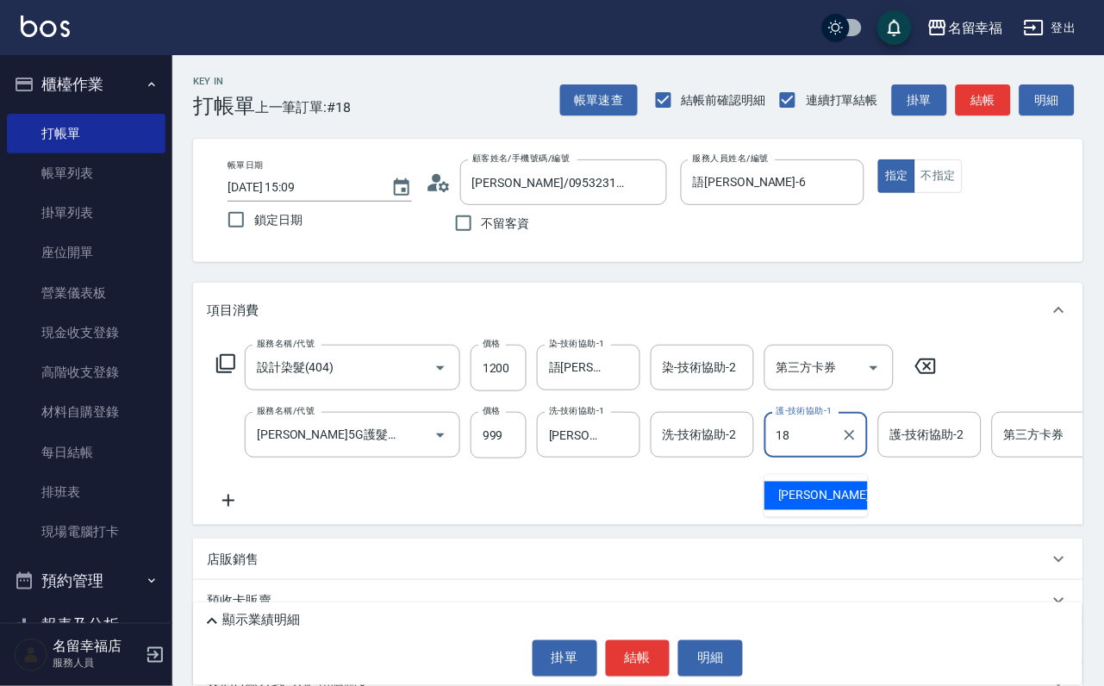
type input "[PERSON_NAME]-18"
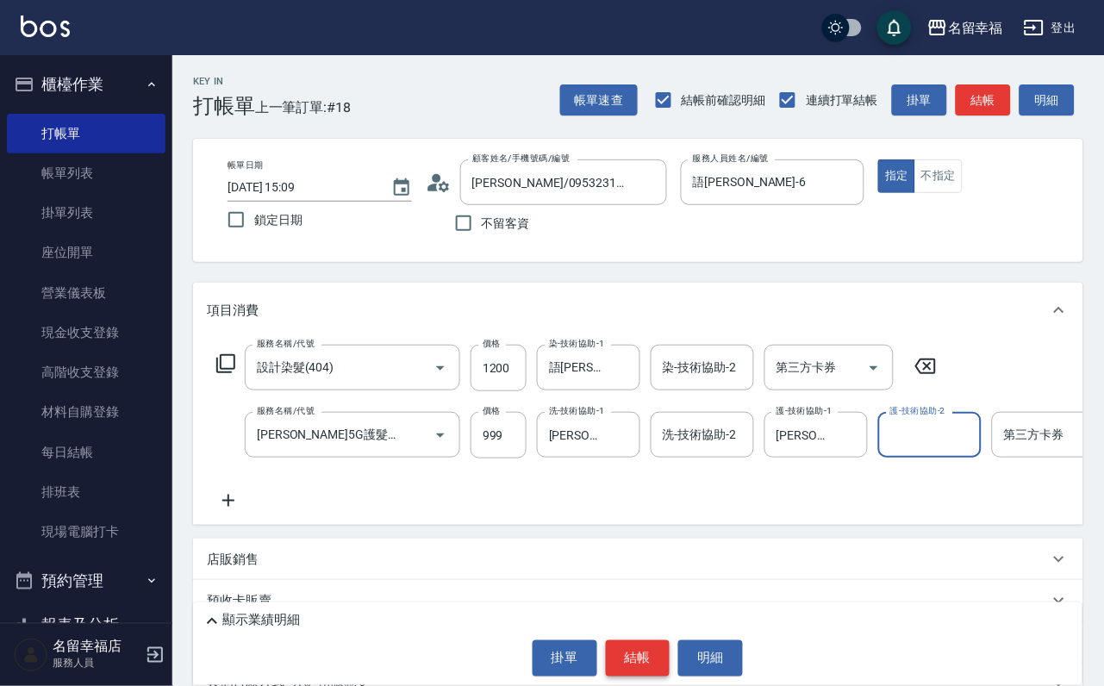
click at [610, 645] on button "結帳" at bounding box center [638, 658] width 65 height 36
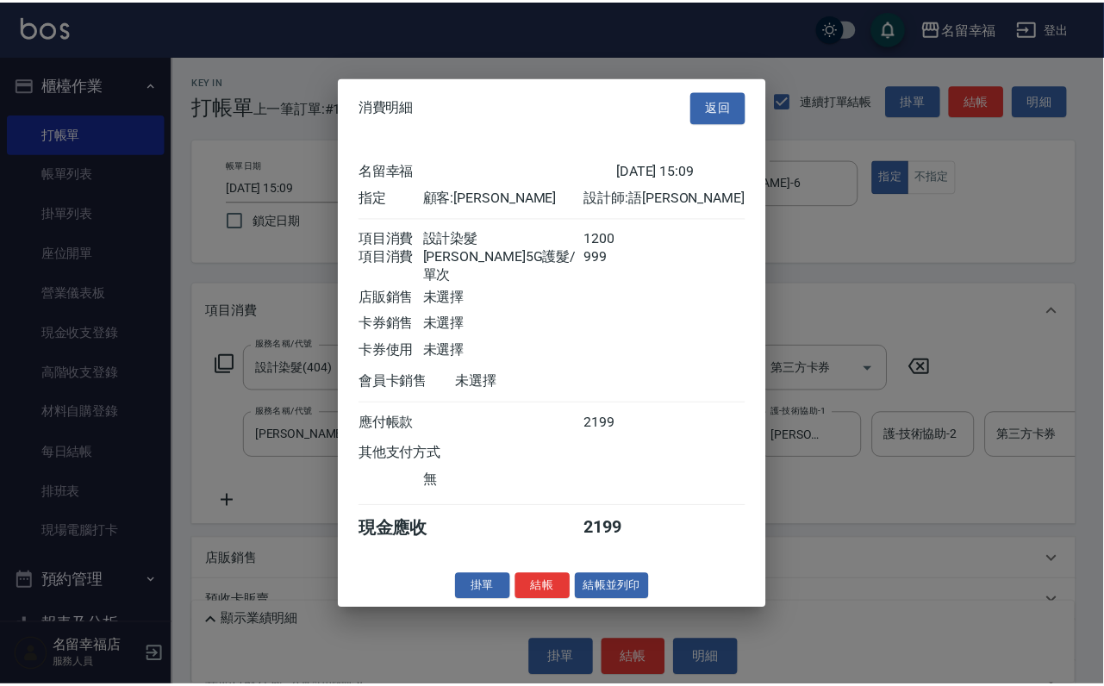
scroll to position [278, 0]
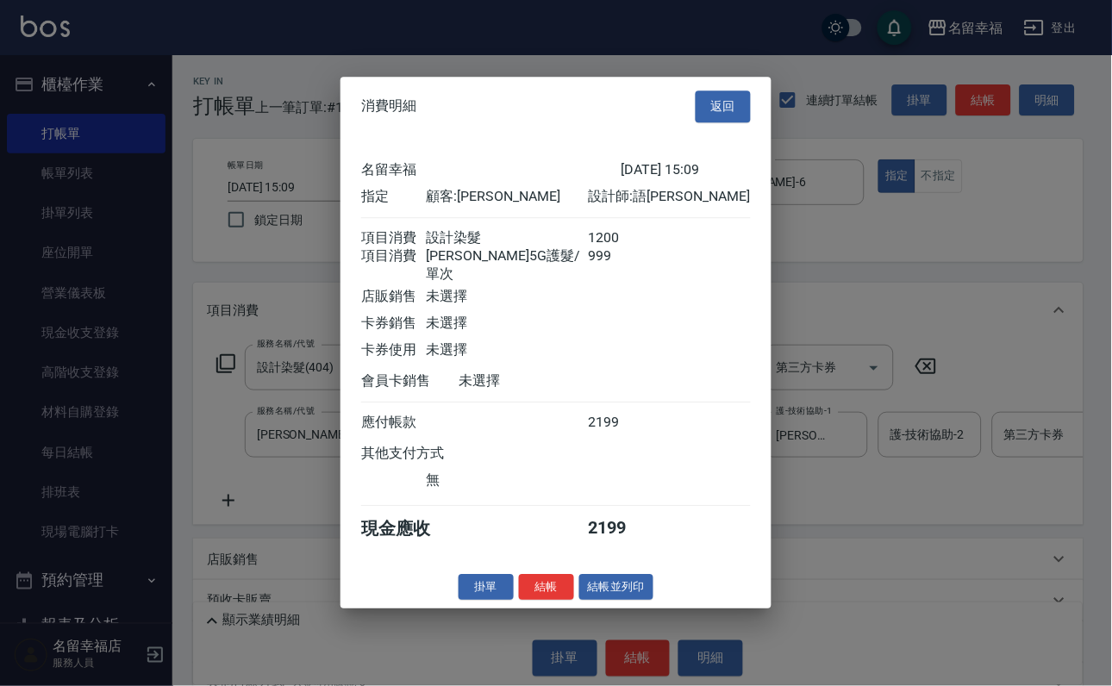
click at [519, 601] on button "結帳" at bounding box center [546, 587] width 55 height 27
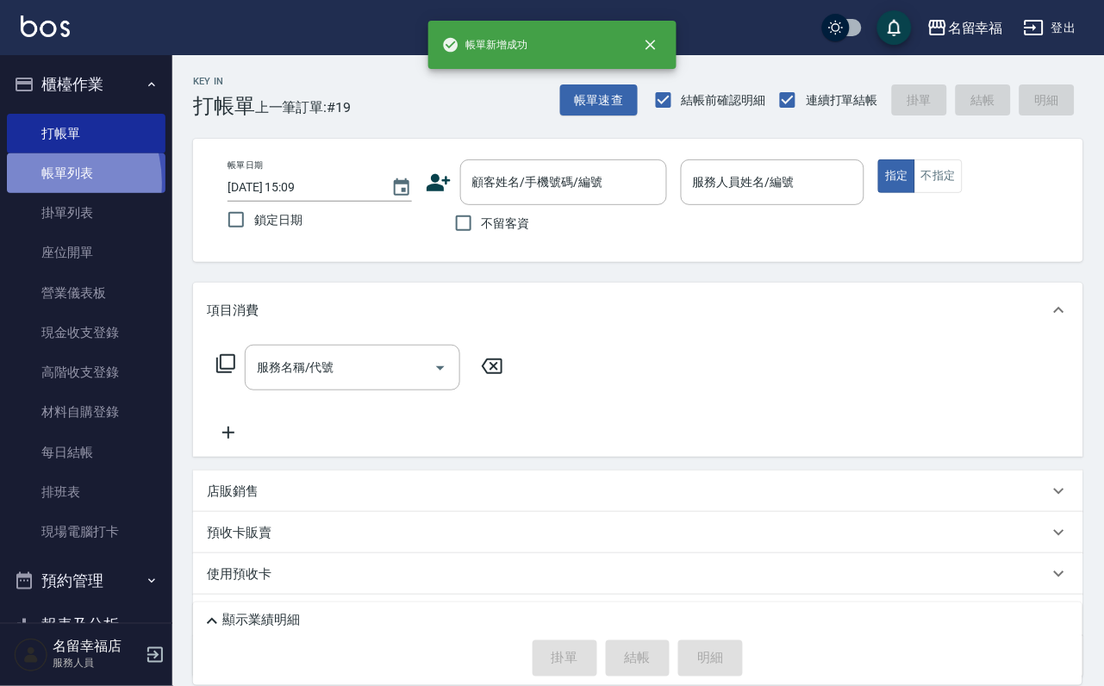
click at [35, 193] on link "帳單列表" at bounding box center [86, 173] width 159 height 40
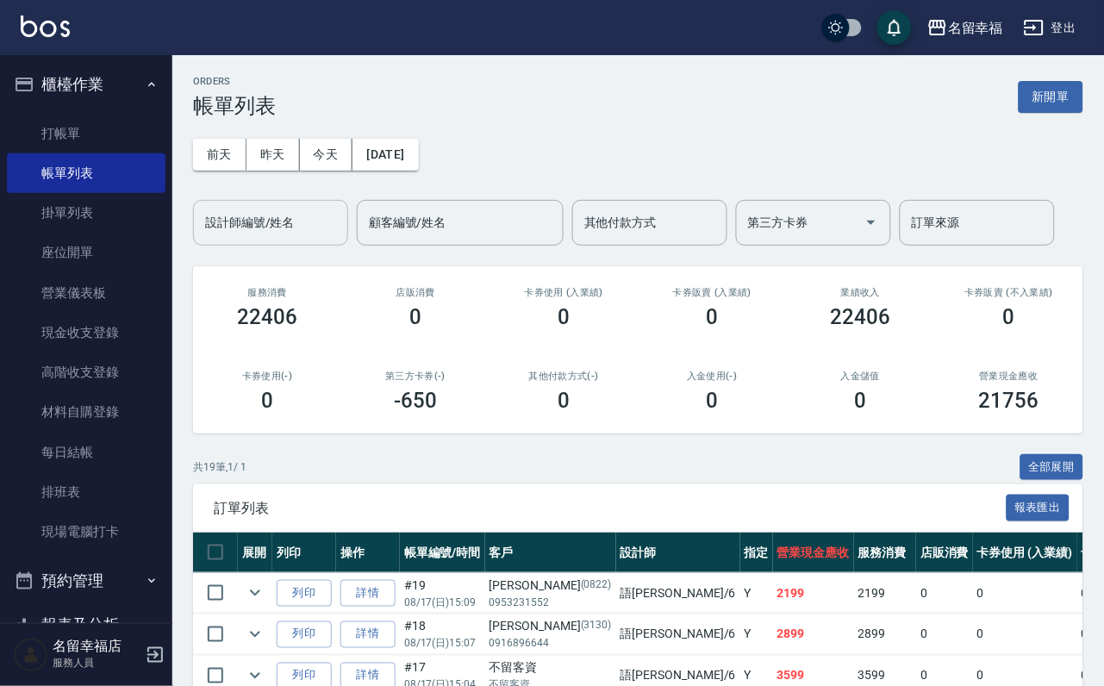
drag, startPoint x: 277, startPoint y: 227, endPoint x: 268, endPoint y: 247, distance: 22.4
click at [278, 226] on input "設計師編號/姓名" at bounding box center [271, 223] width 140 height 30
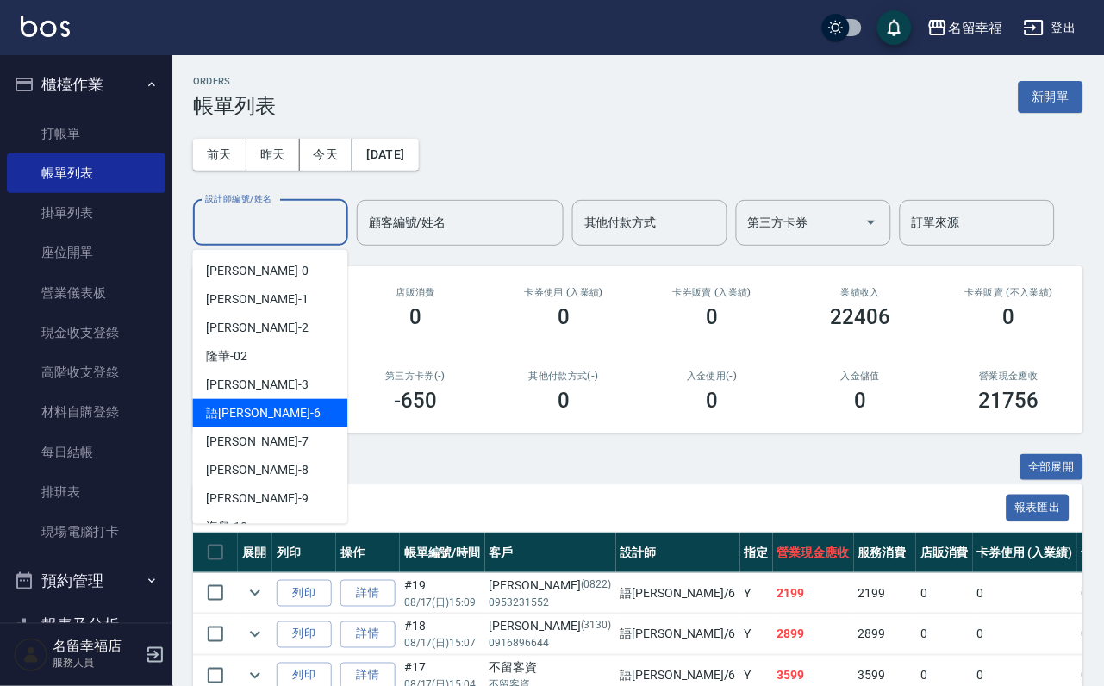
click at [268, 416] on div "語[PERSON_NAME] -6" at bounding box center [270, 413] width 155 height 28
type input "語[PERSON_NAME]-6"
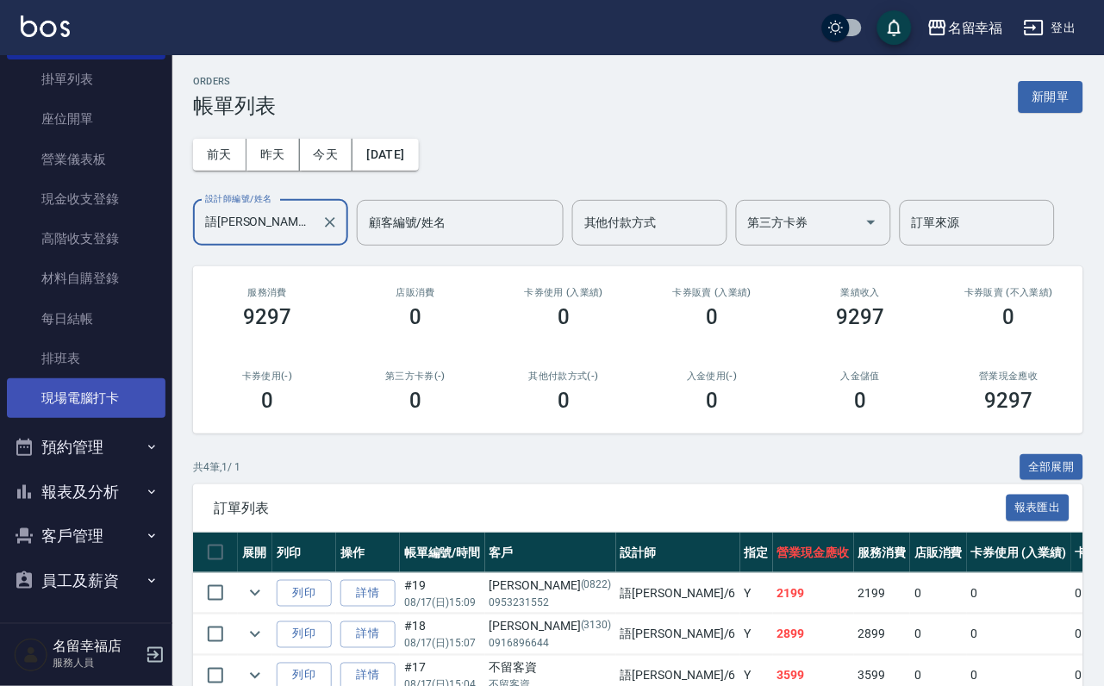
scroll to position [254, 0]
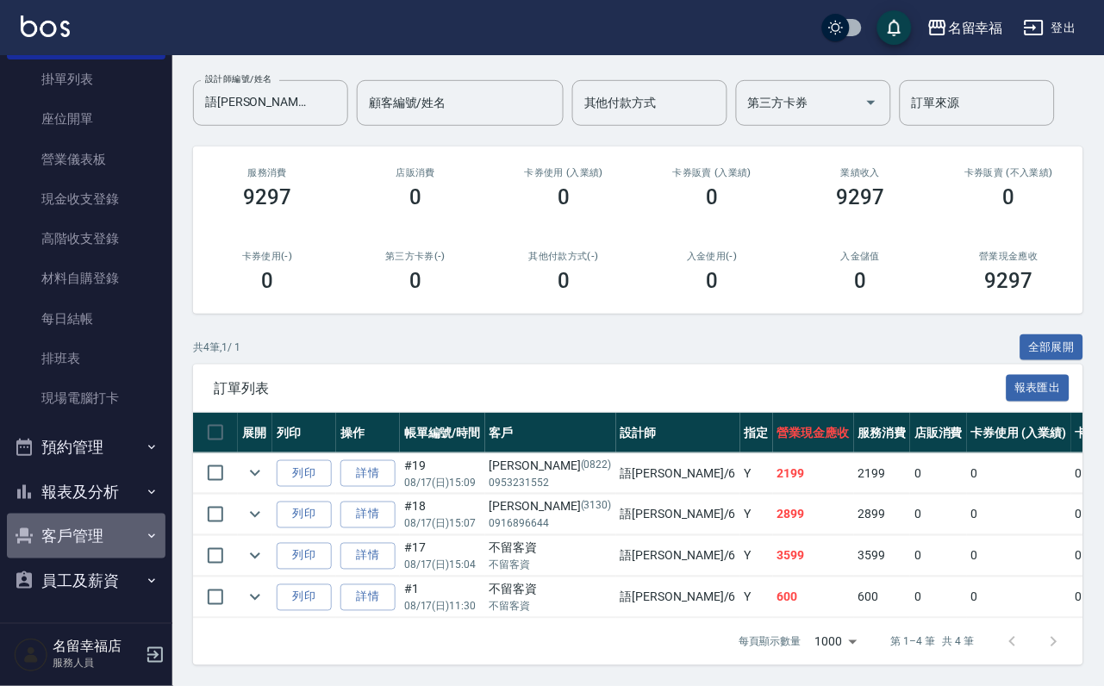
click at [104, 531] on button "客戶管理" at bounding box center [86, 536] width 159 height 45
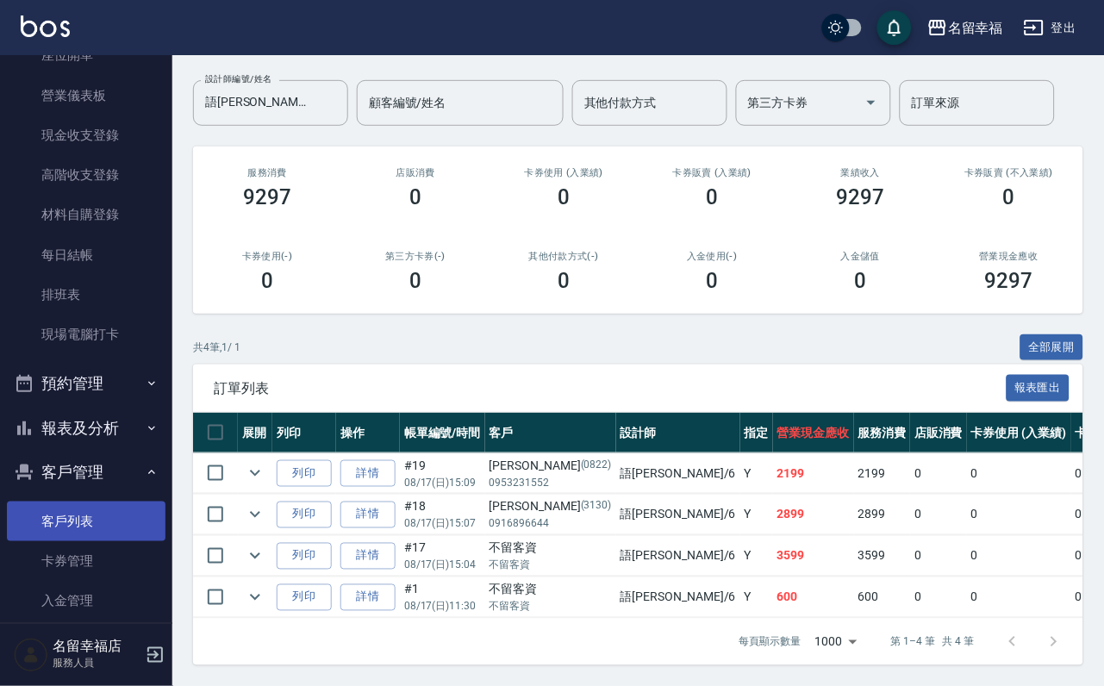
click at [117, 541] on link "客戶列表" at bounding box center [86, 522] width 159 height 40
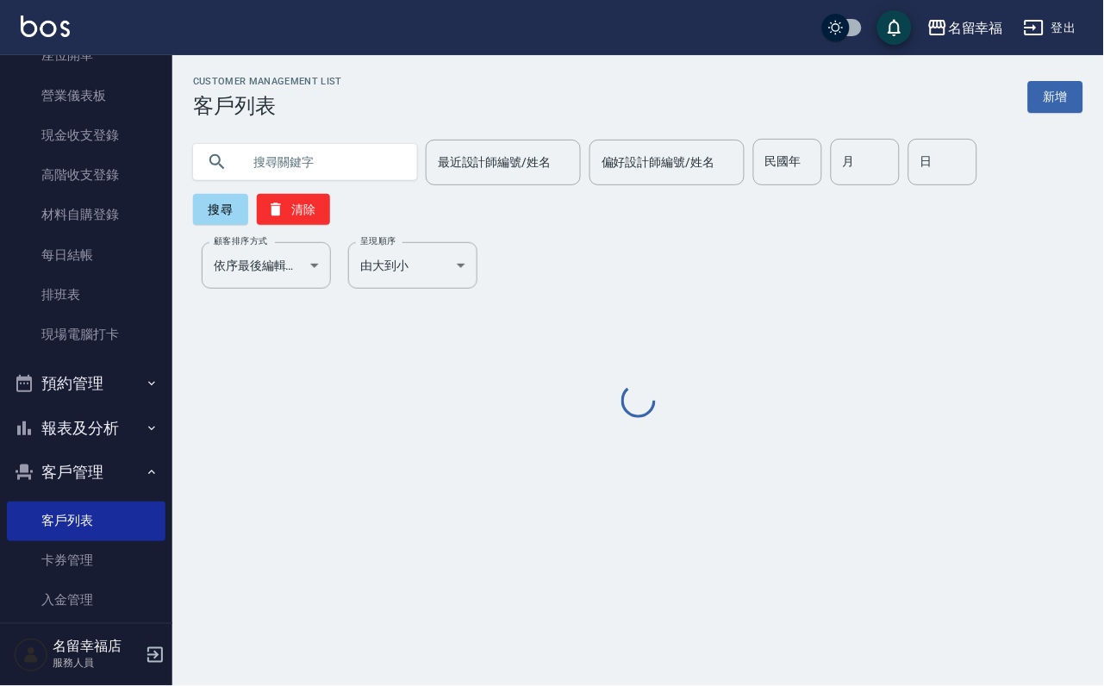
click at [344, 167] on input "text" at bounding box center [322, 162] width 162 height 47
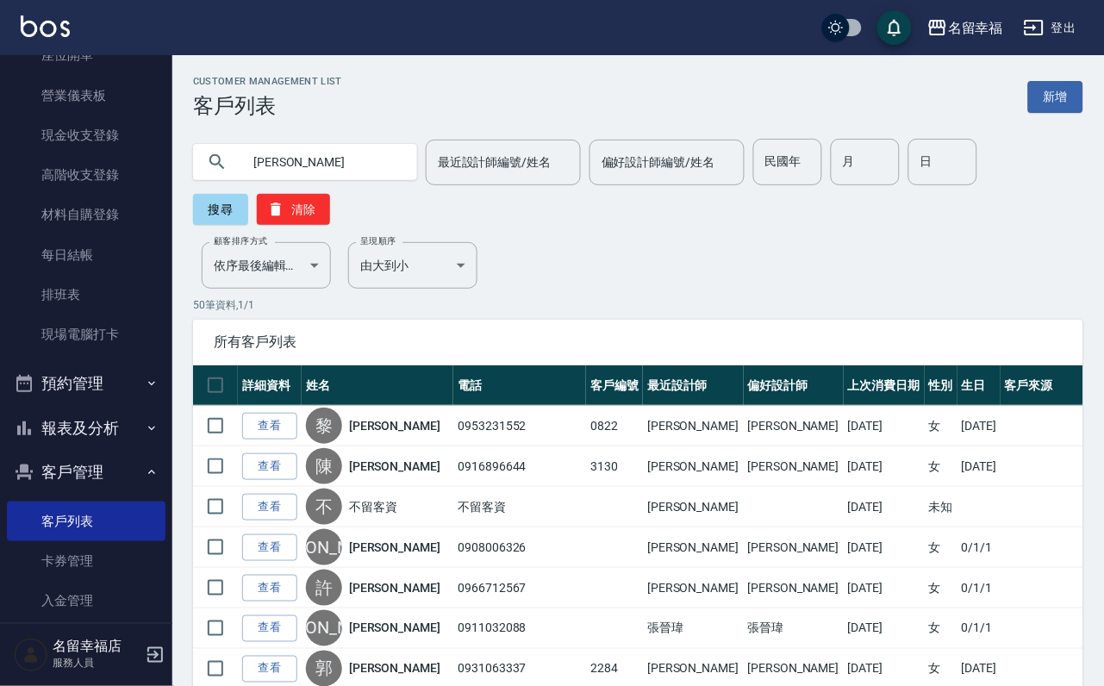
type input "[PERSON_NAME]"
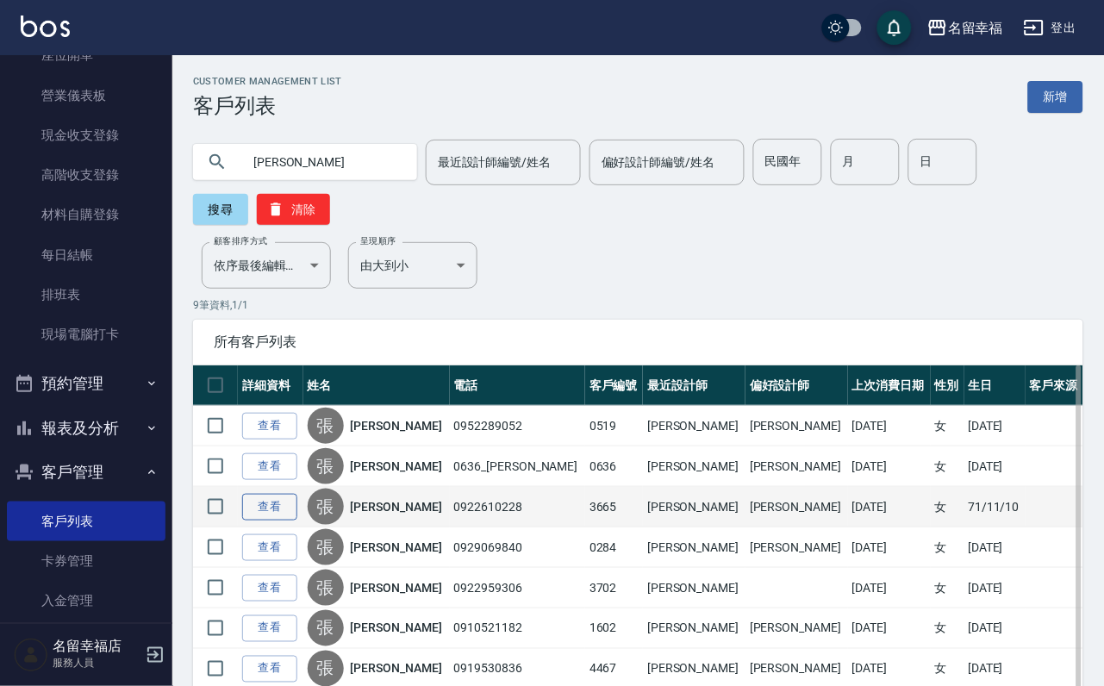
click at [284, 521] on link "查看" at bounding box center [269, 507] width 55 height 27
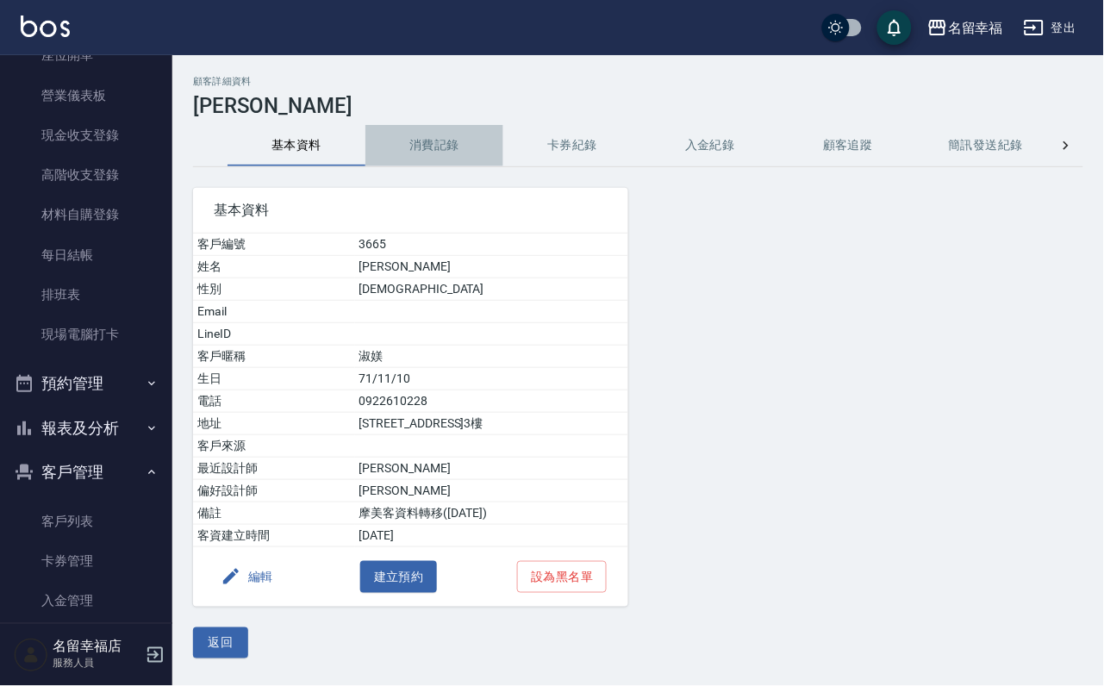
click at [449, 147] on button "消費記錄" at bounding box center [434, 145] width 138 height 41
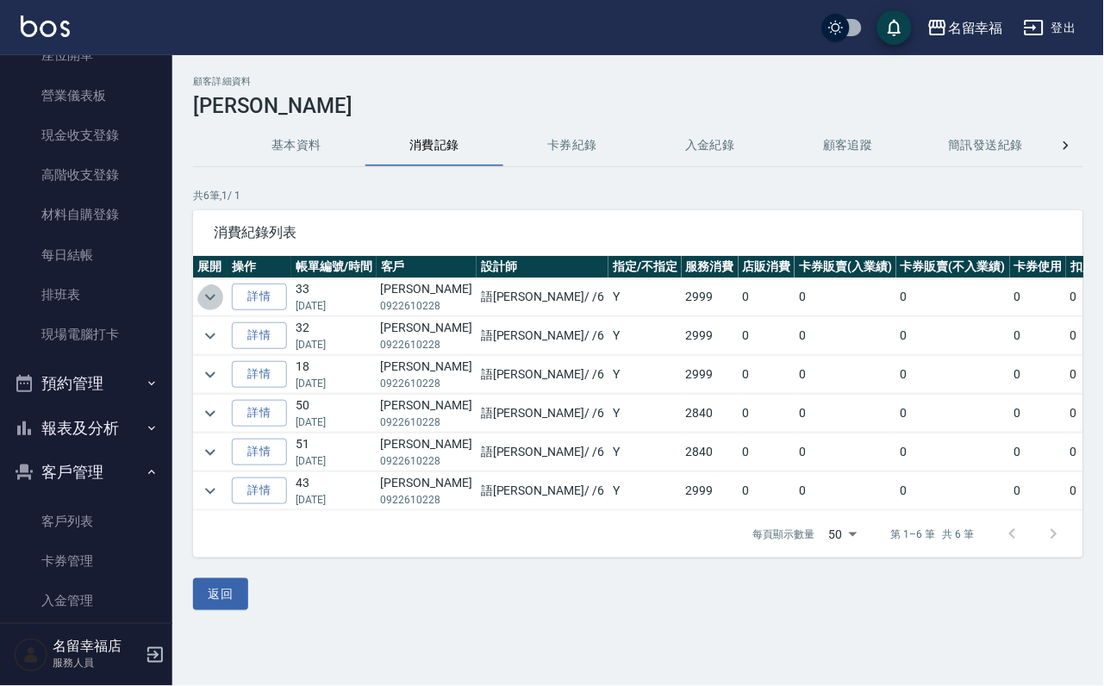
click at [215, 300] on icon "expand row" at bounding box center [210, 297] width 10 height 6
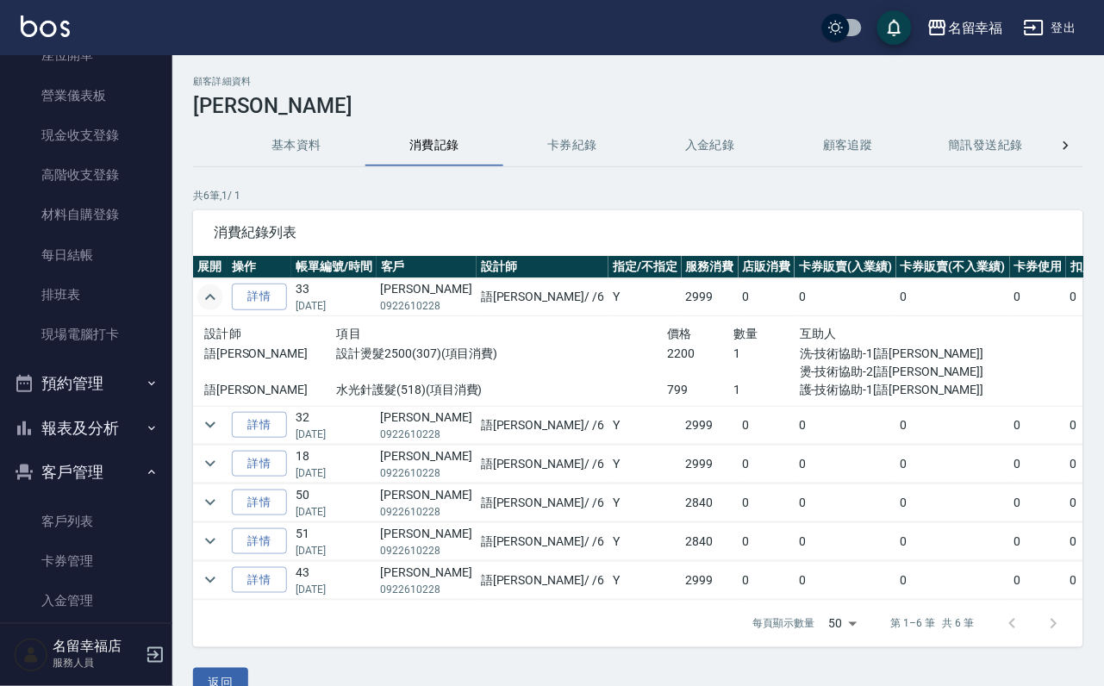
click at [219, 303] on icon "expand row" at bounding box center [210, 297] width 21 height 21
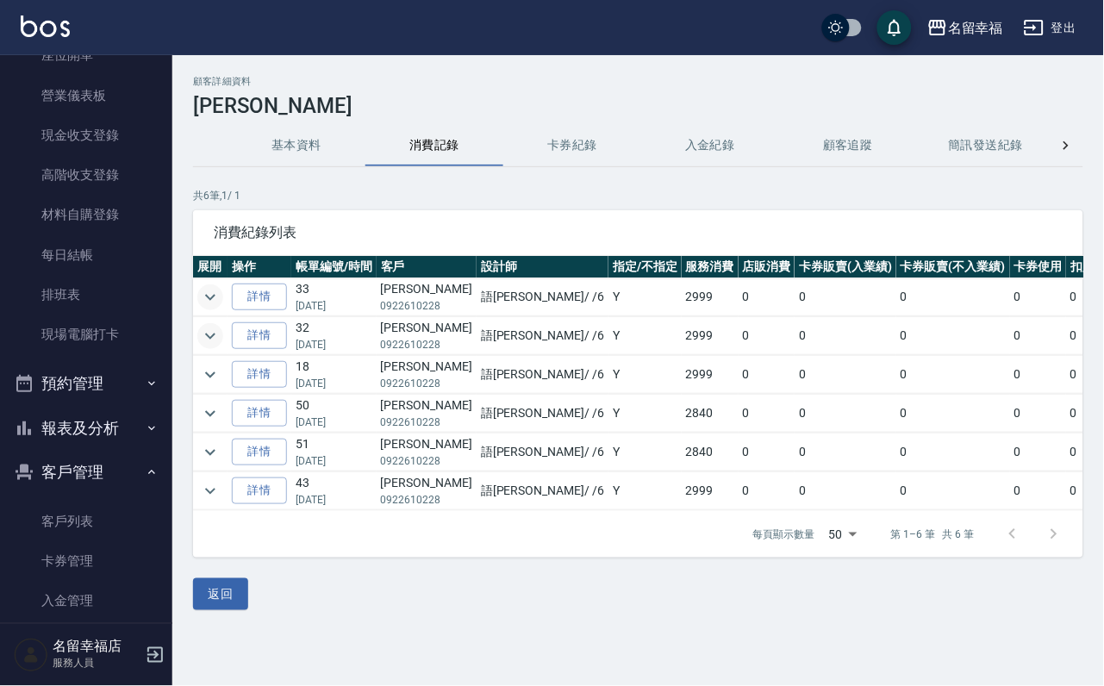
click at [215, 347] on icon "expand row" at bounding box center [210, 336] width 21 height 21
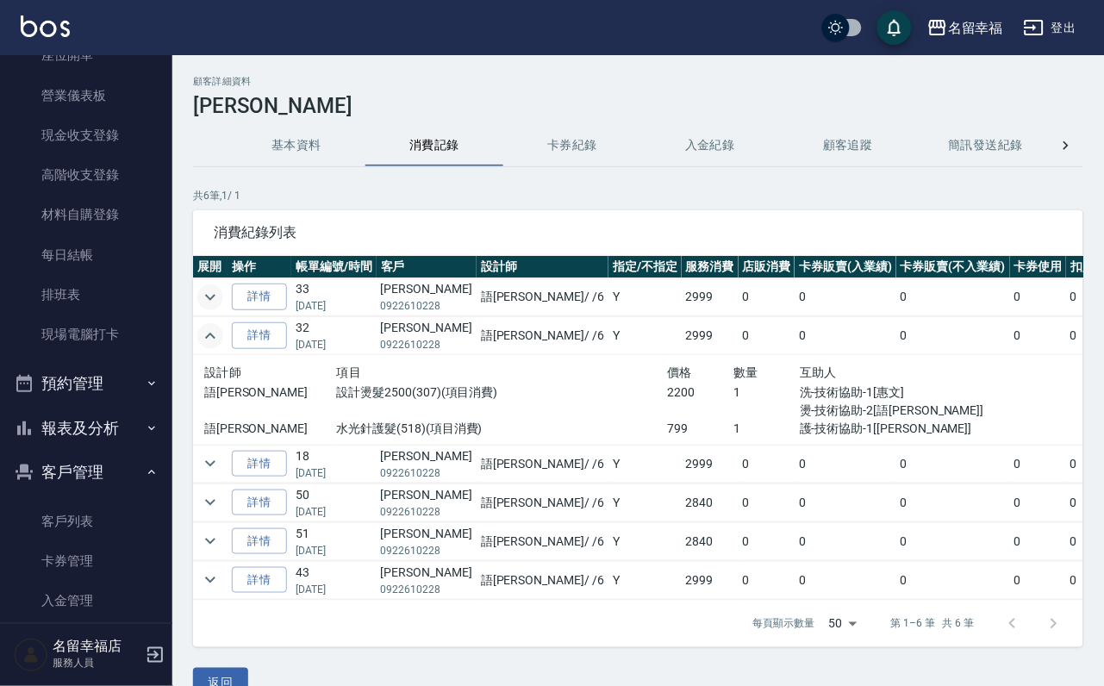
click at [215, 346] on icon "expand row" at bounding box center [210, 336] width 21 height 21
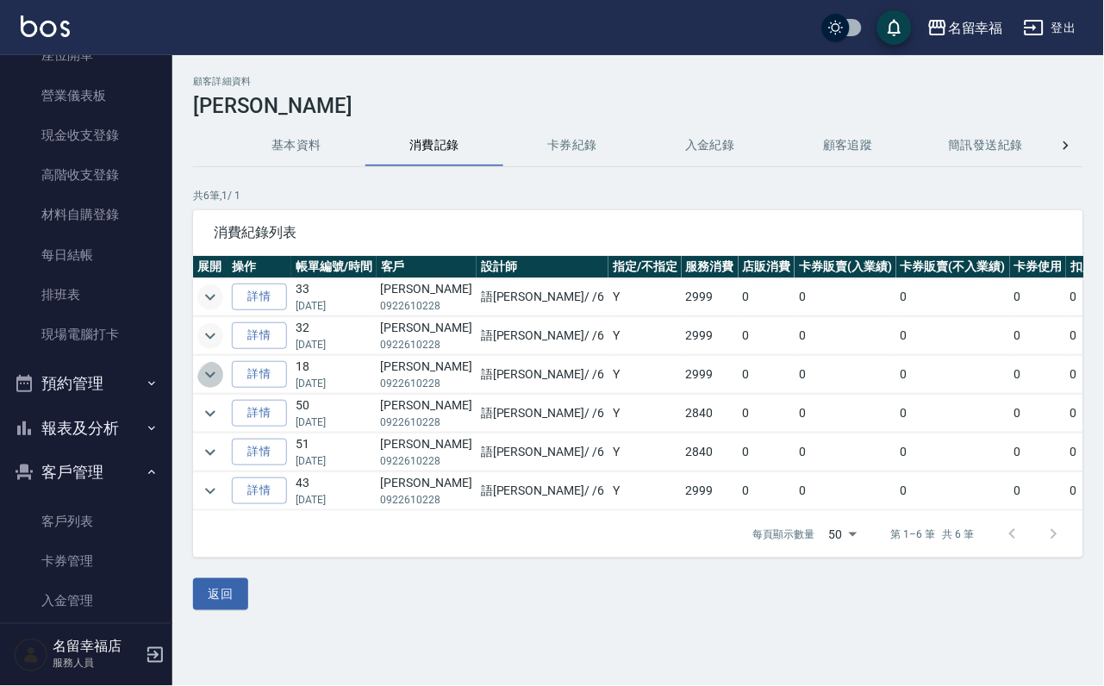
click at [215, 380] on icon "expand row" at bounding box center [210, 375] width 21 height 21
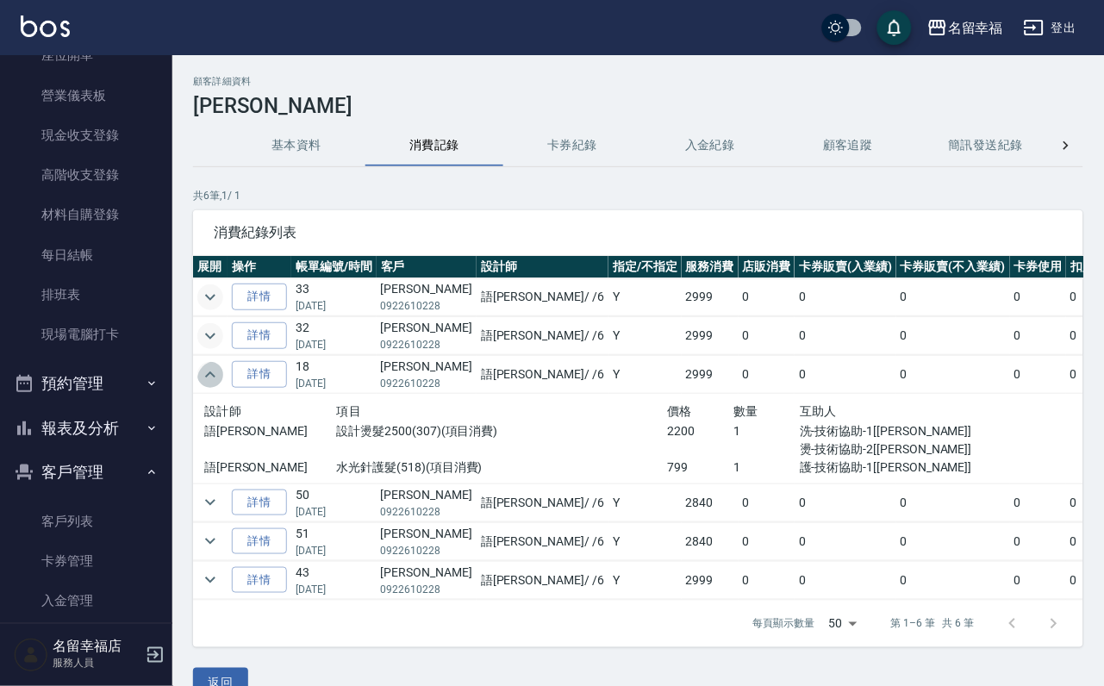
click at [215, 380] on icon "expand row" at bounding box center [210, 375] width 21 height 21
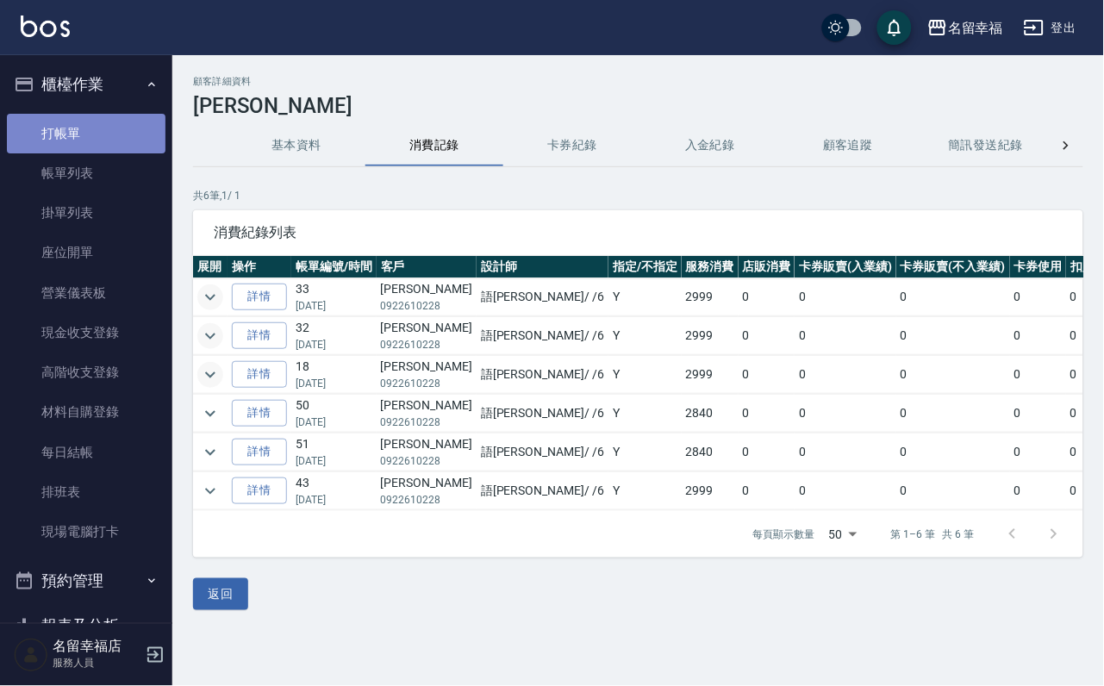
click at [116, 127] on link "打帳單" at bounding box center [86, 134] width 159 height 40
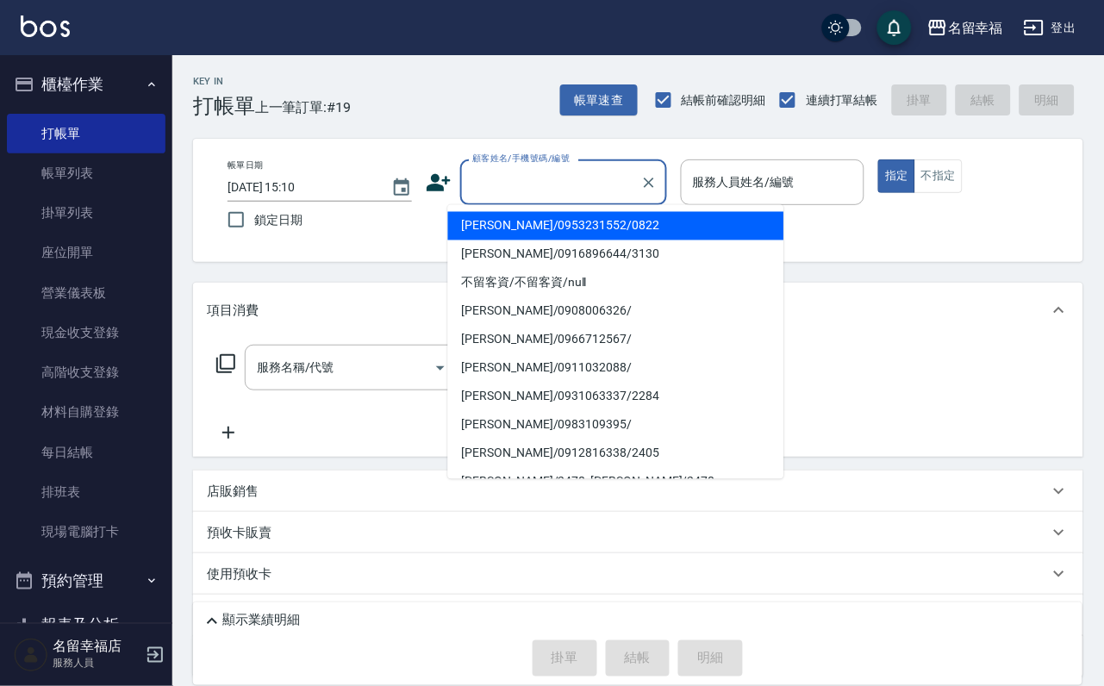
click at [512, 180] on input "顧客姓名/手機號碼/編號" at bounding box center [550, 182] width 165 height 30
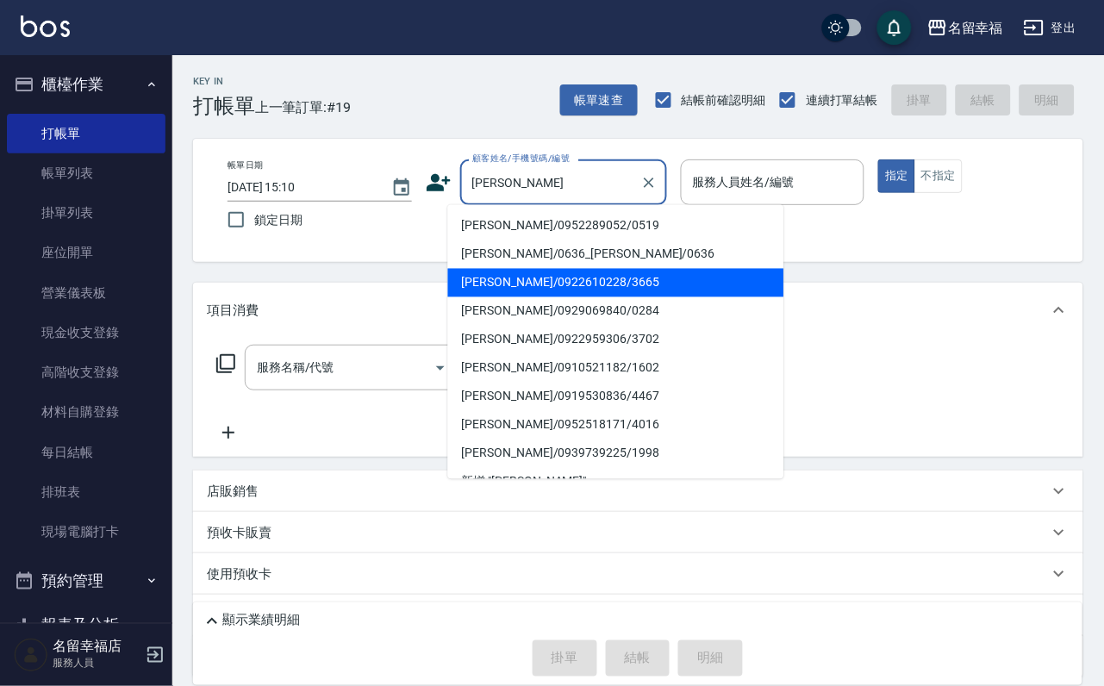
click at [529, 283] on li "[PERSON_NAME]/0922610228/3665" at bounding box center [616, 283] width 336 height 28
type input "[PERSON_NAME]/0922610228/3665"
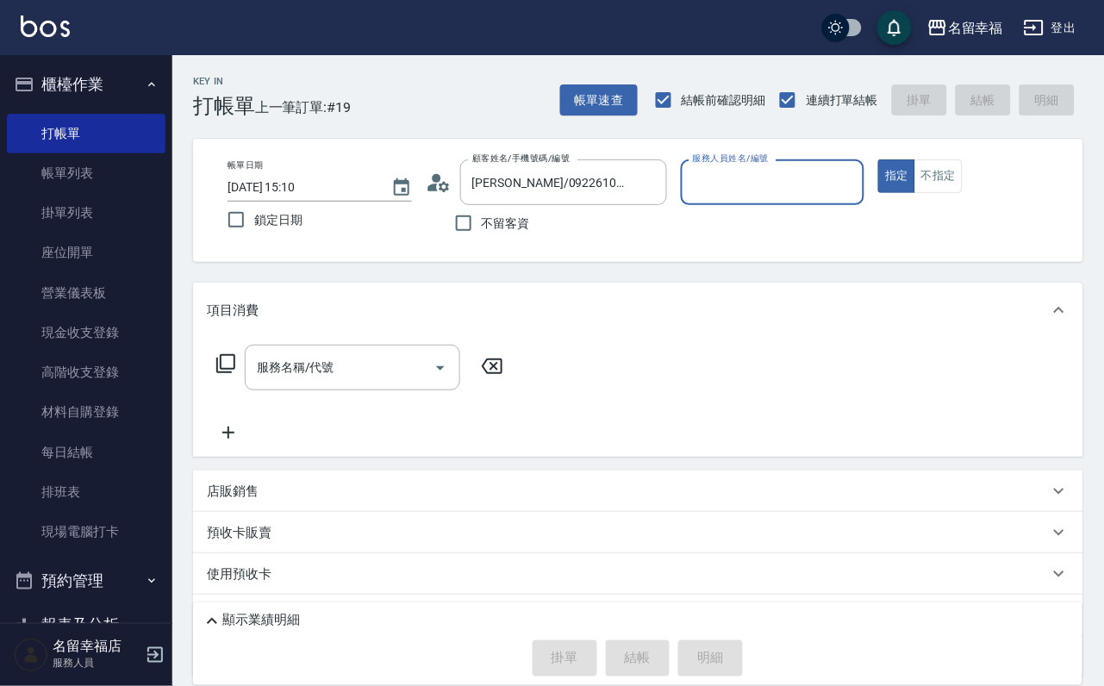
type input "語[PERSON_NAME]-6"
click at [236, 374] on icon at bounding box center [225, 363] width 21 height 21
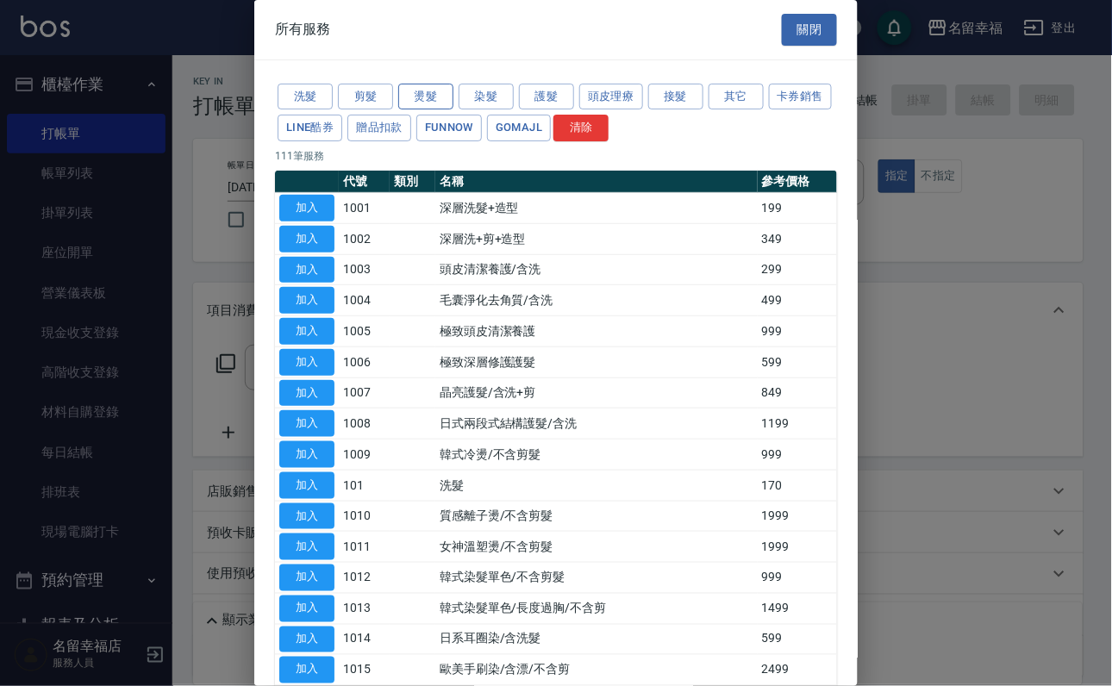
click at [420, 109] on button "燙髮" at bounding box center [425, 97] width 55 height 27
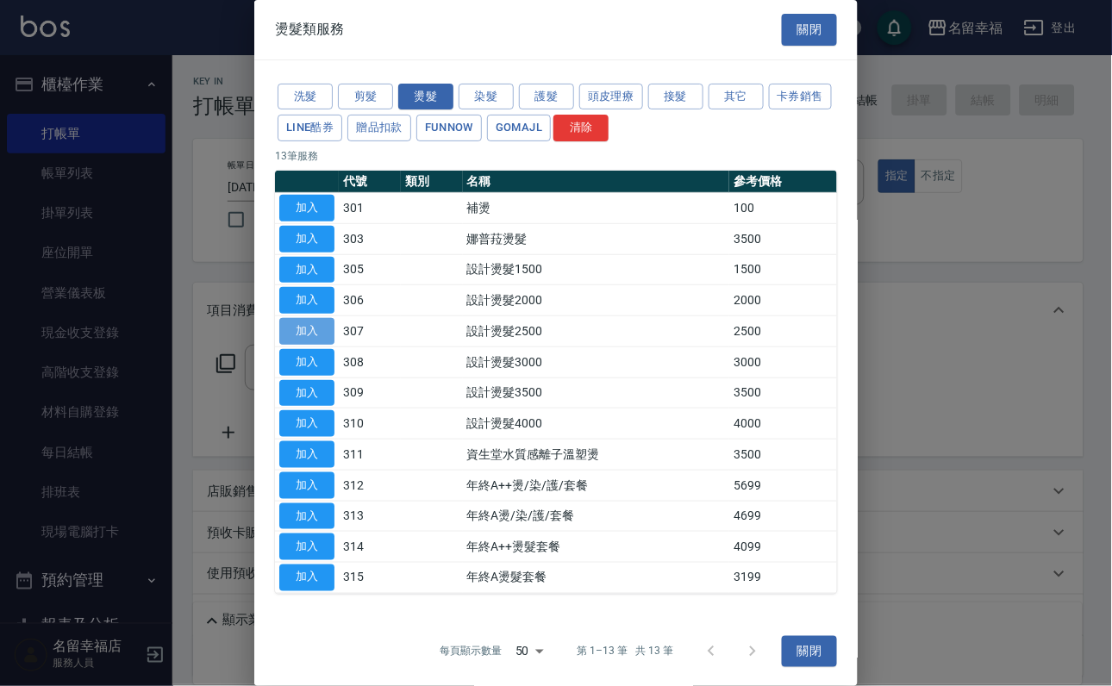
drag, startPoint x: 307, startPoint y: 415, endPoint x: 317, endPoint y: 414, distance: 10.4
click at [307, 345] on button "加入" at bounding box center [306, 331] width 55 height 27
type input "設計燙髮2500(307)"
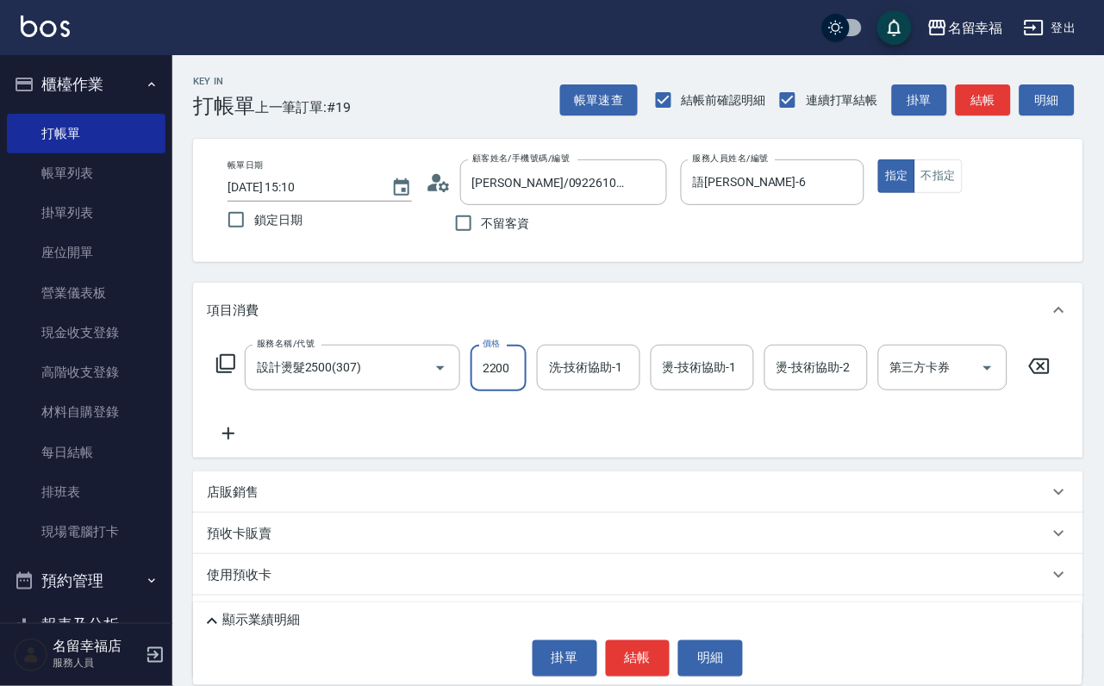
scroll to position [0, 1]
type input "2200"
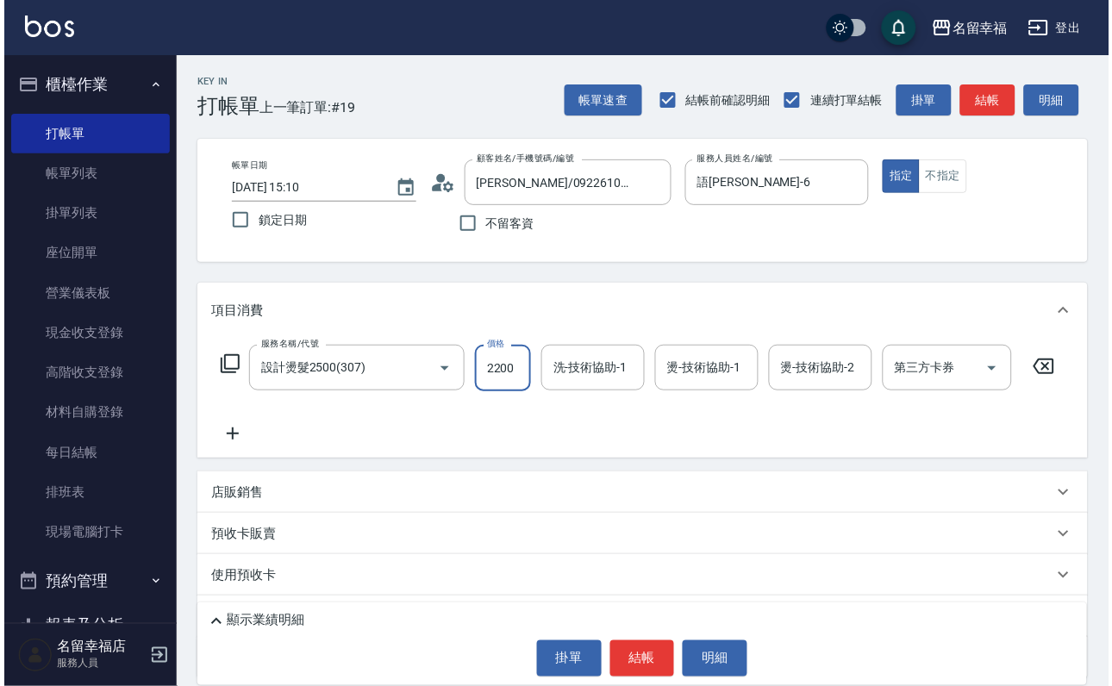
scroll to position [0, 0]
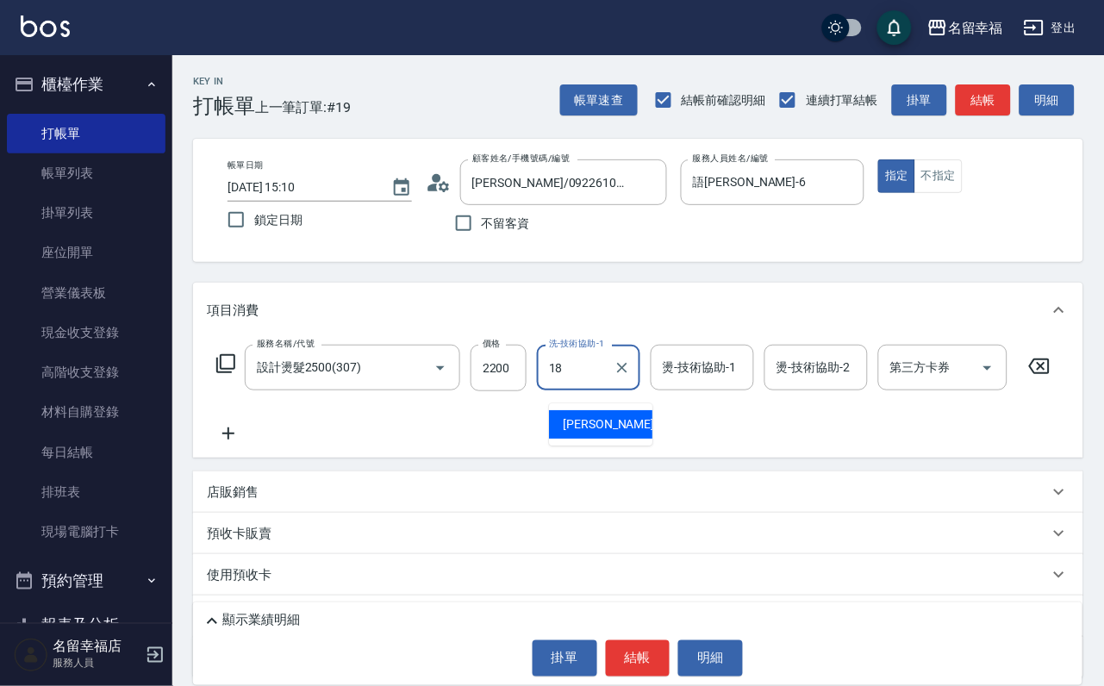
type input "[PERSON_NAME]-18"
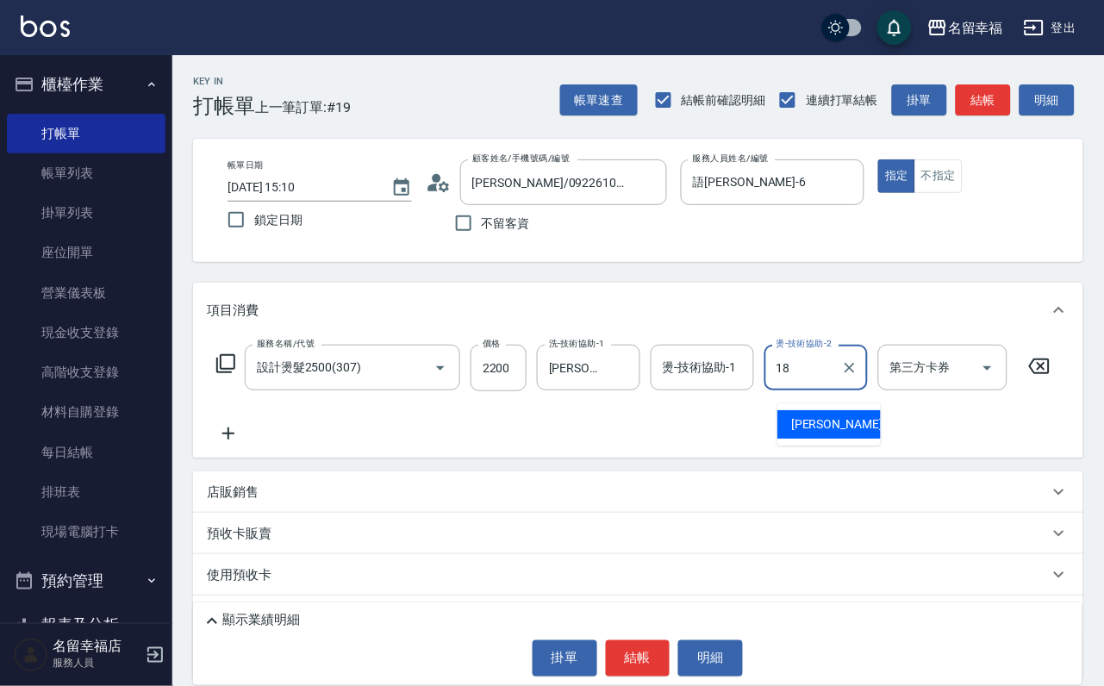
type input "[PERSON_NAME]-18"
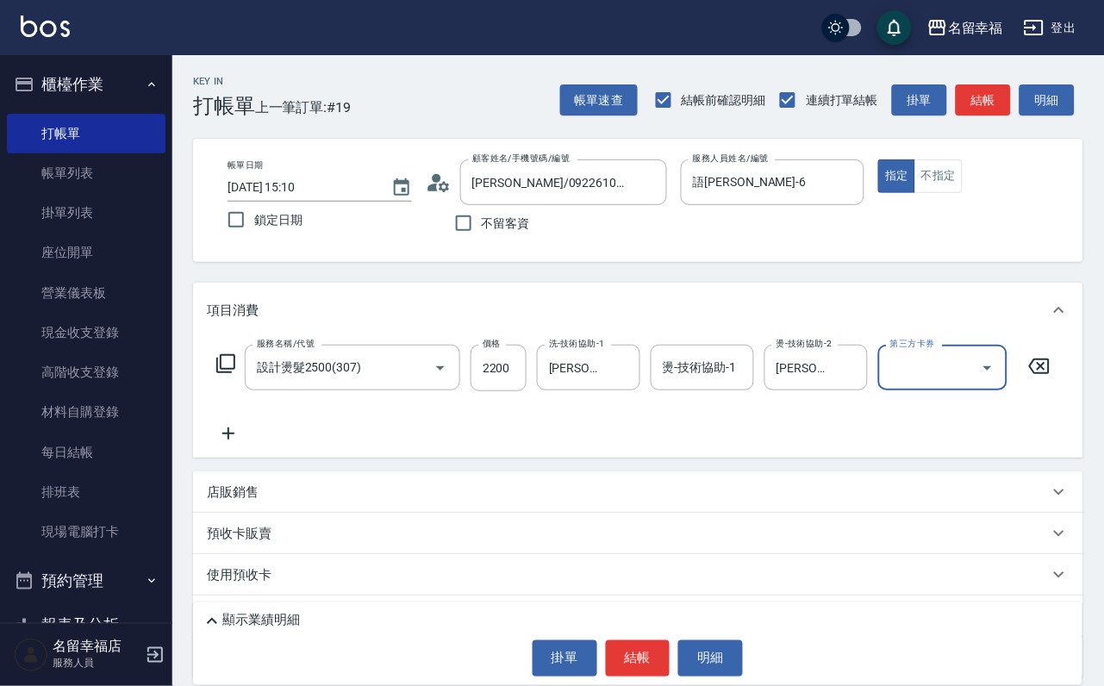
click at [230, 374] on icon at bounding box center [225, 363] width 21 height 21
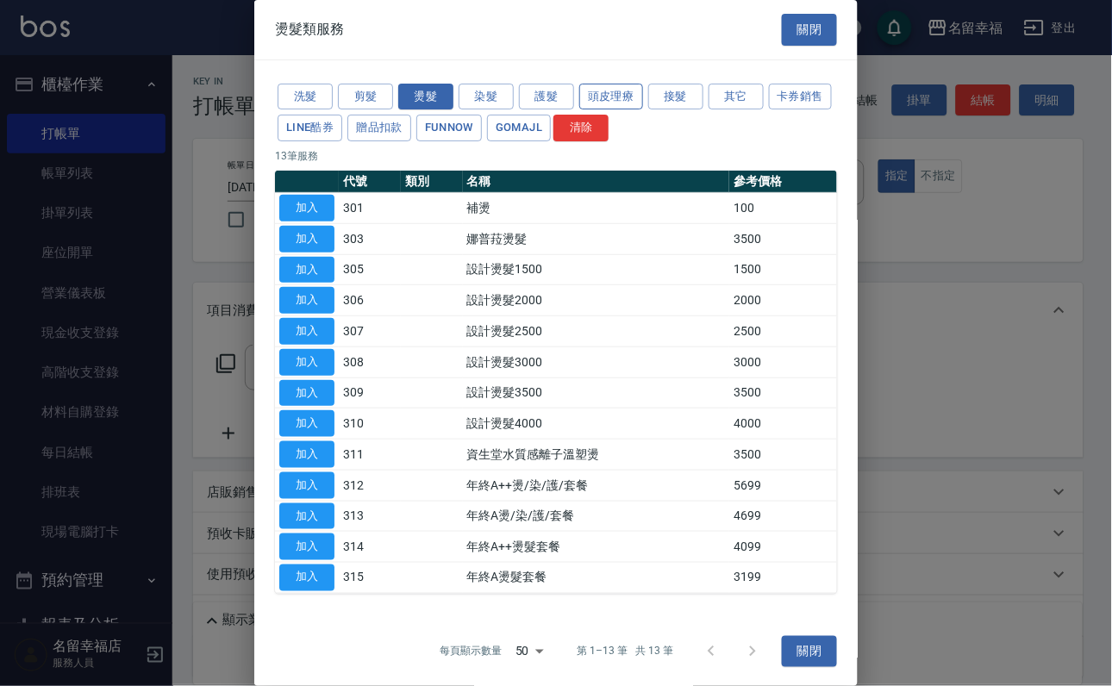
click at [605, 110] on button "頭皮理療" at bounding box center [611, 97] width 64 height 27
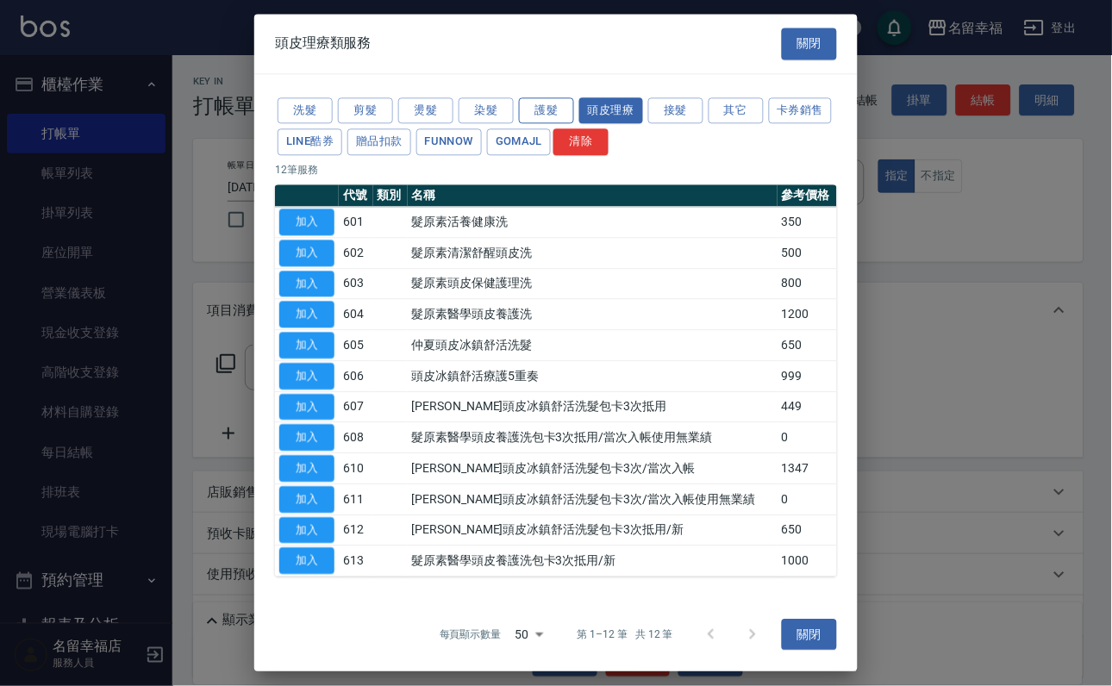
click at [553, 116] on button "護髮" at bounding box center [546, 110] width 55 height 27
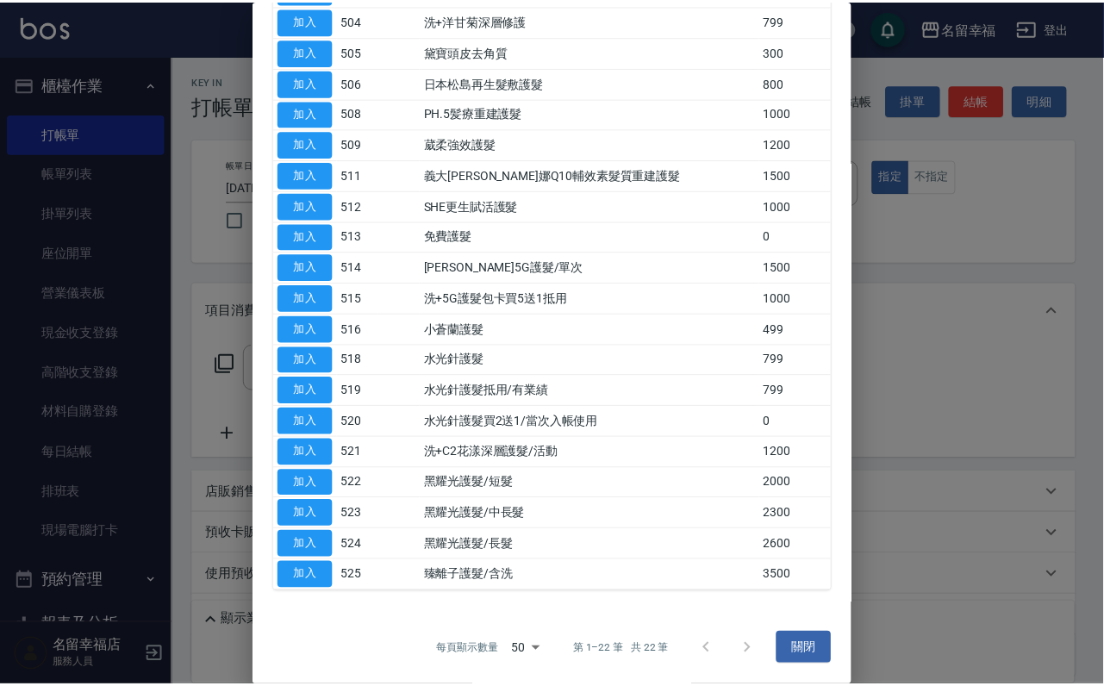
scroll to position [517, 0]
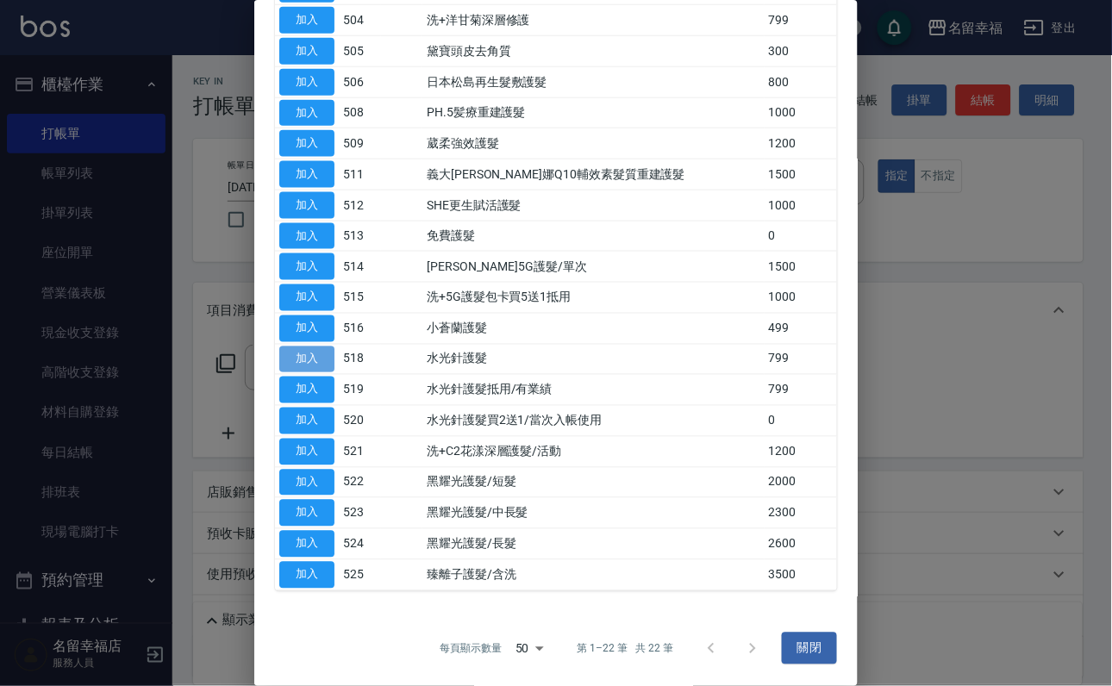
click at [307, 347] on button "加入" at bounding box center [306, 360] width 55 height 27
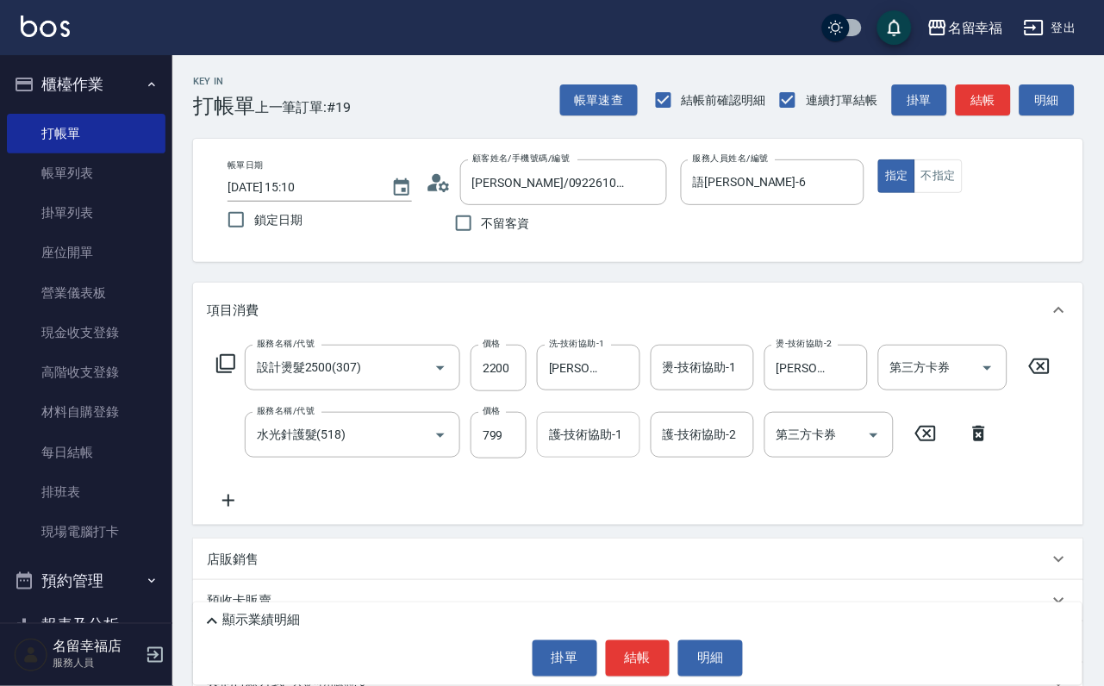
click at [569, 450] on input "護-技術協助-1" at bounding box center [589, 435] width 88 height 30
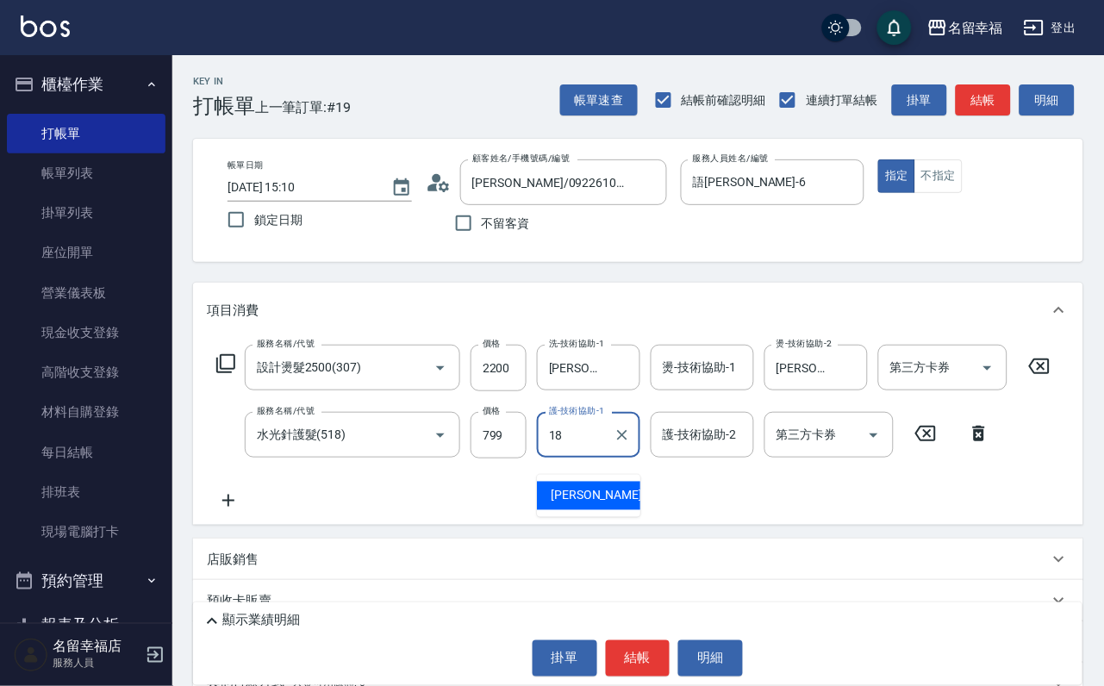
type input "[PERSON_NAME]-18"
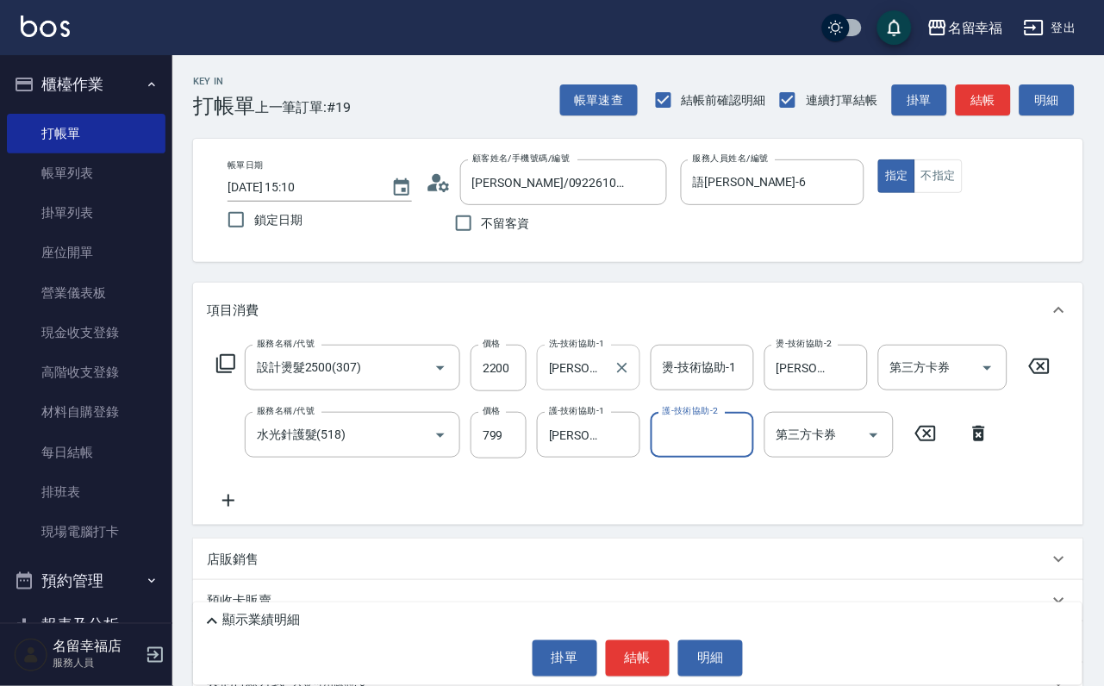
click at [624, 377] on icon "Clear" at bounding box center [622, 367] width 17 height 17
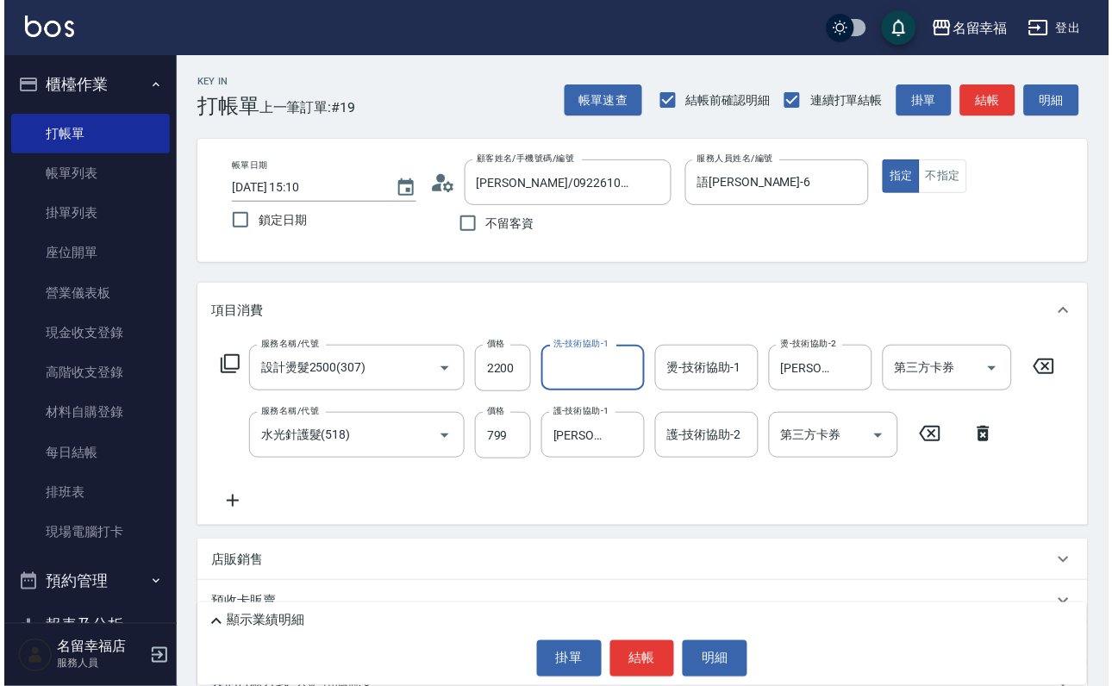
scroll to position [0, 0]
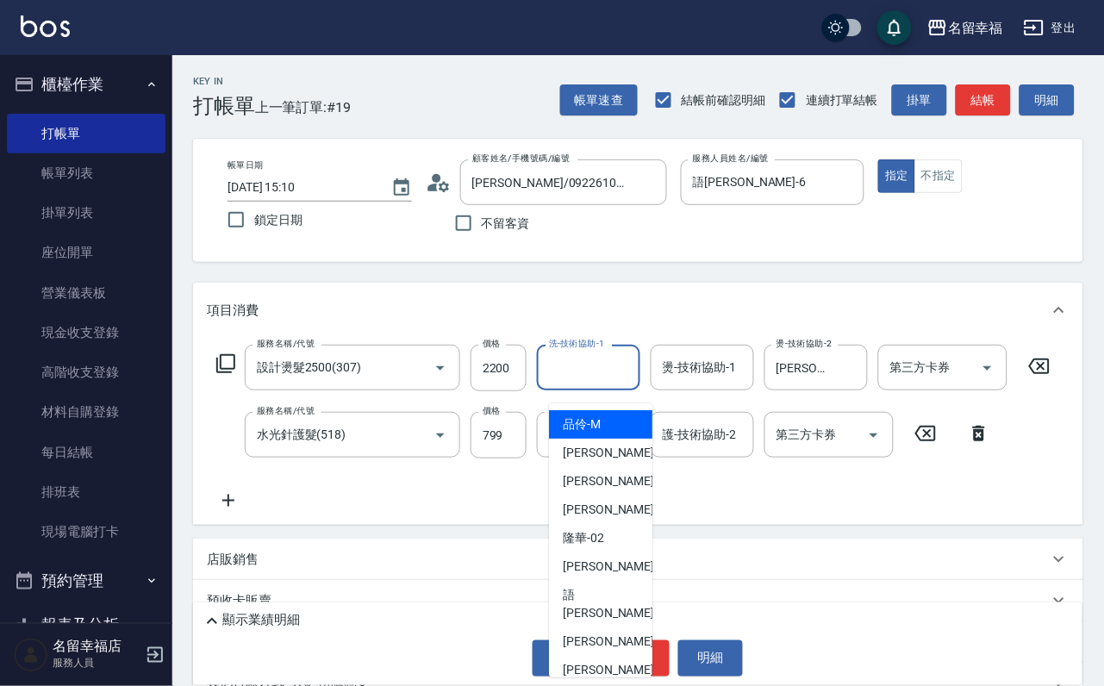
click at [612, 378] on input "洗-技術協助-1" at bounding box center [589, 368] width 88 height 30
click at [597, 571] on span "[PERSON_NAME] -3" at bounding box center [614, 567] width 102 height 18
type input "[PERSON_NAME]-3"
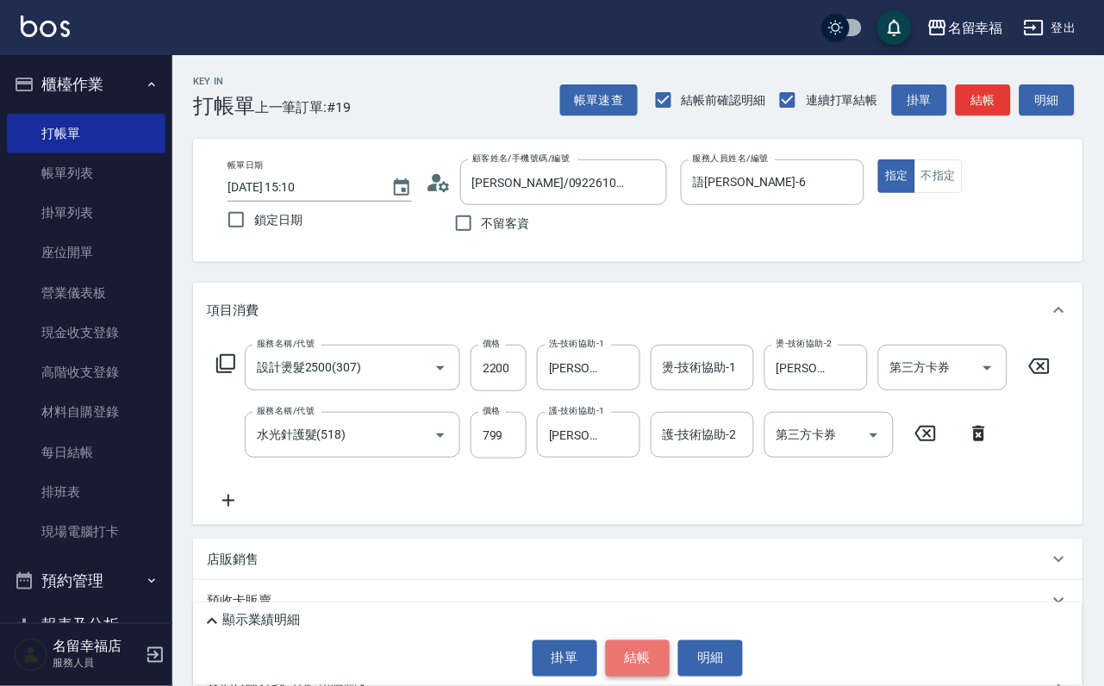
click at [614, 649] on button "結帳" at bounding box center [638, 658] width 65 height 36
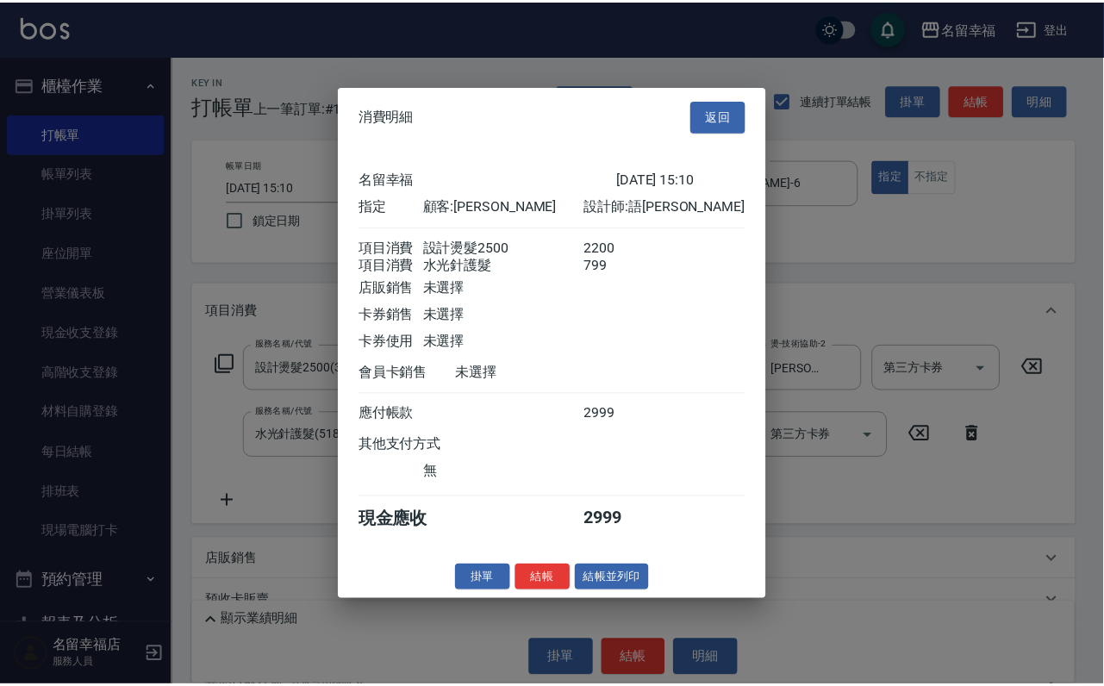
scroll to position [278, 0]
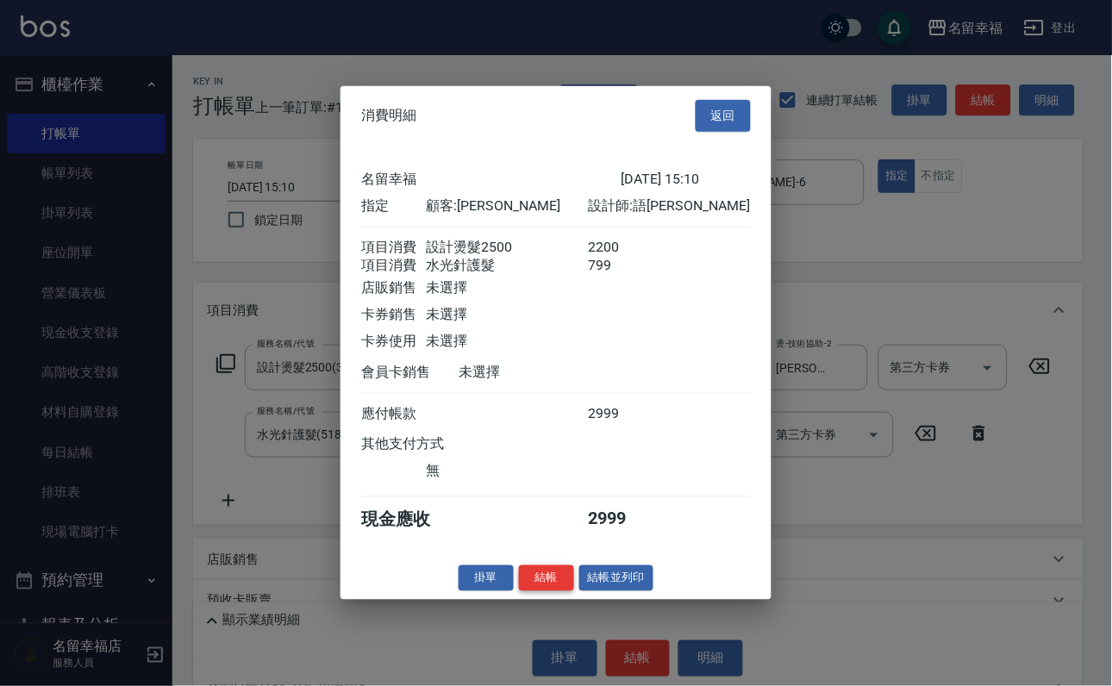
click at [527, 591] on button "結帳" at bounding box center [546, 578] width 55 height 27
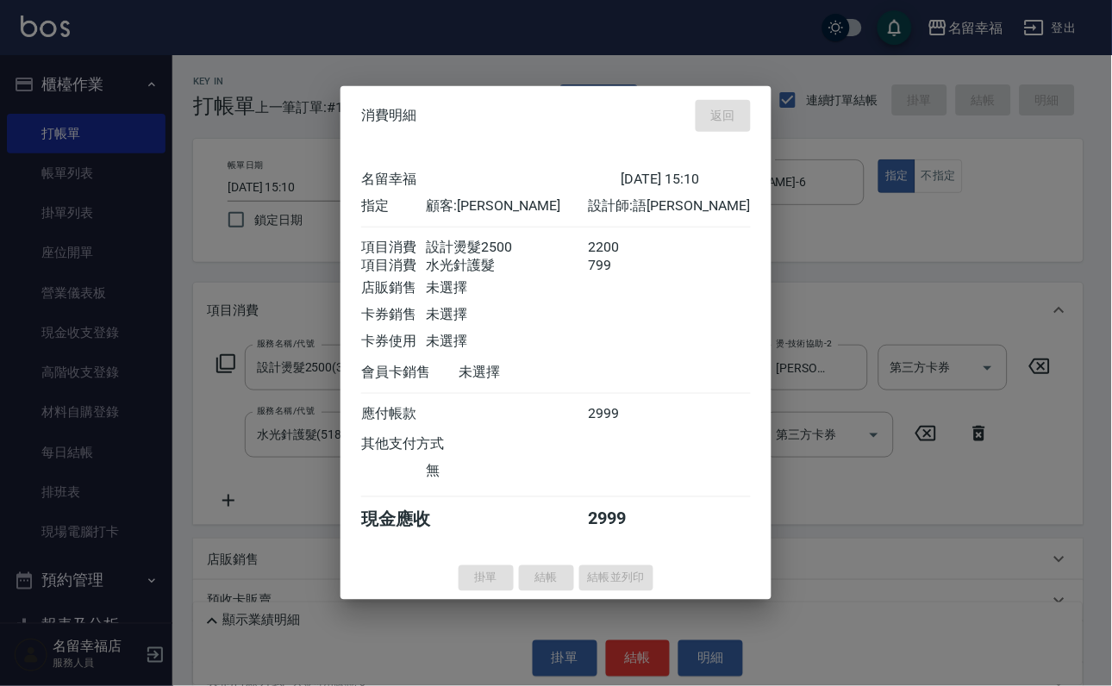
type input "[DATE] 15:12"
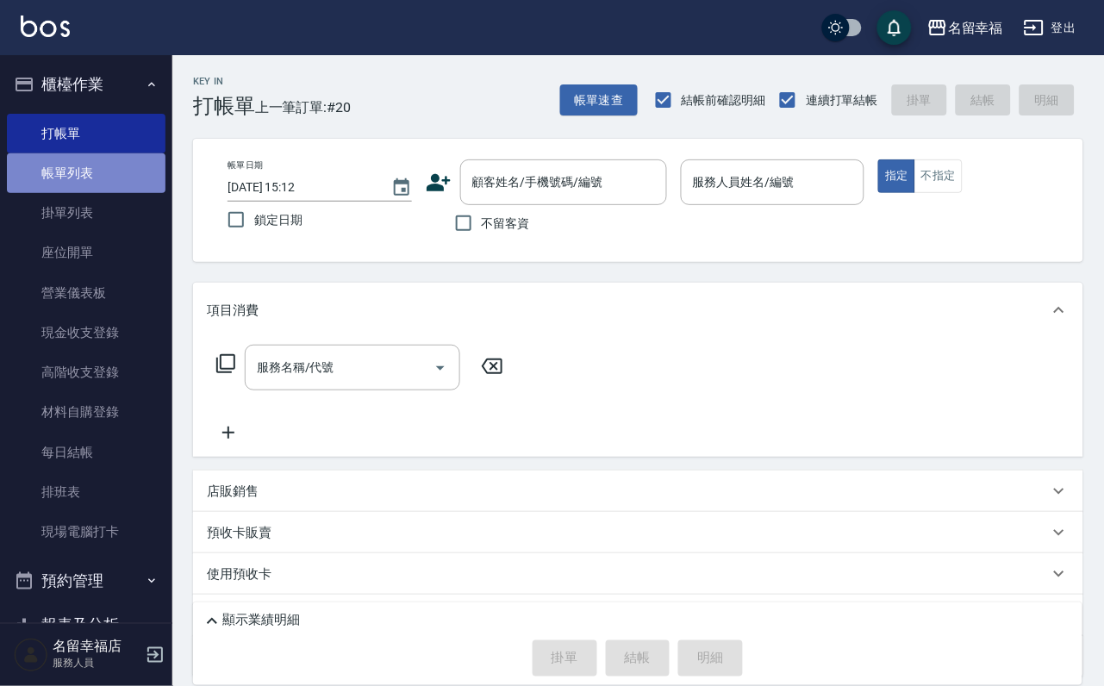
click at [115, 178] on link "帳單列表" at bounding box center [86, 173] width 159 height 40
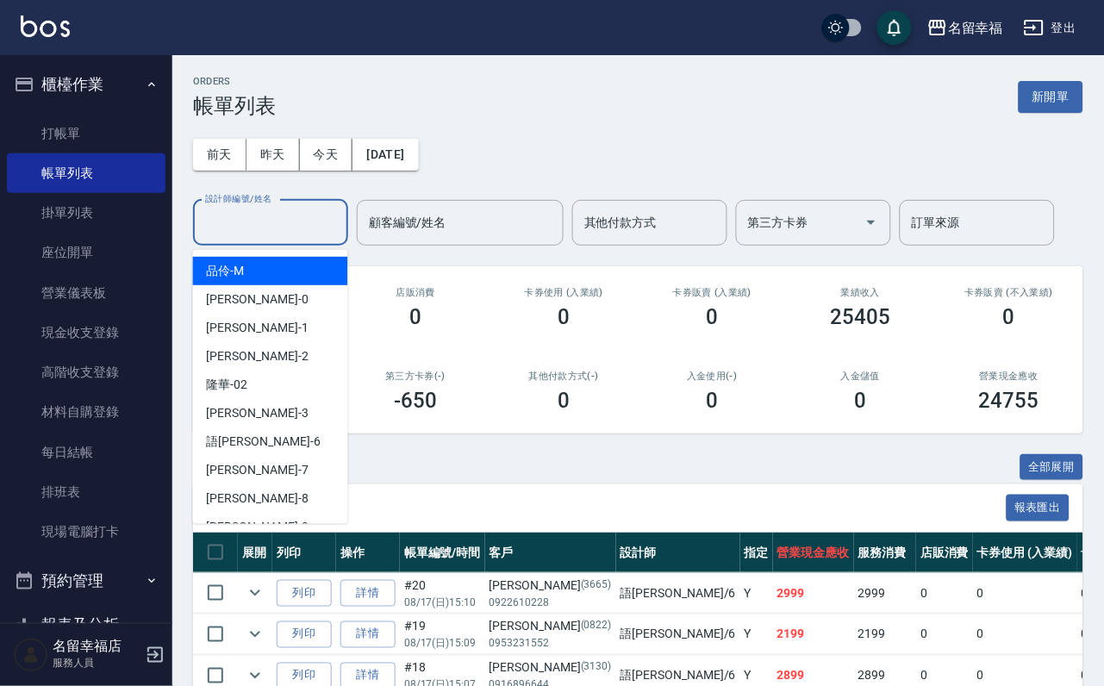
click at [269, 218] on input "設計師編號/姓名" at bounding box center [271, 223] width 140 height 30
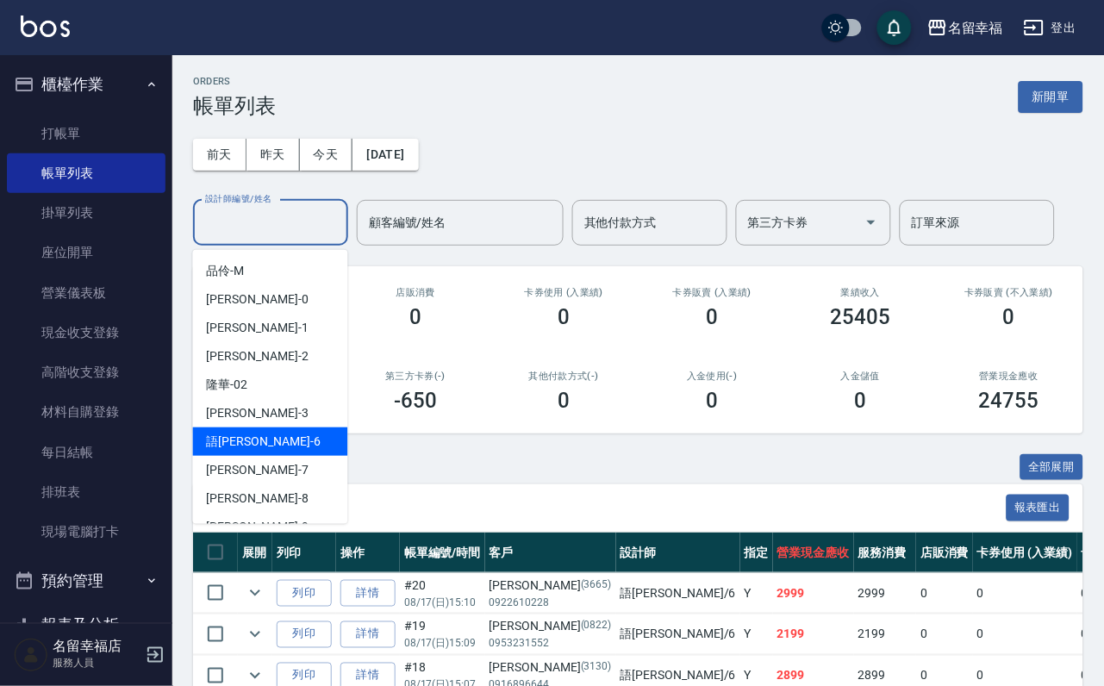
click at [270, 437] on div "語[PERSON_NAME] -6" at bounding box center [270, 442] width 155 height 28
type input "語[PERSON_NAME]-6"
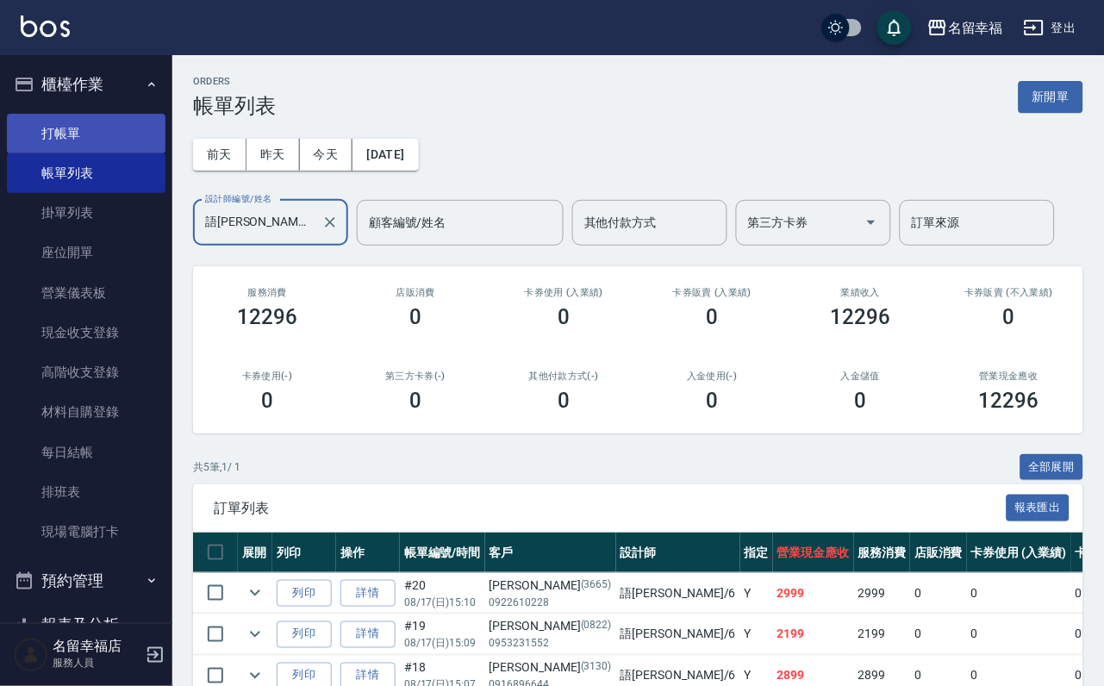
click at [29, 131] on link "打帳單" at bounding box center [86, 134] width 159 height 40
